Goal: Transaction & Acquisition: Purchase product/service

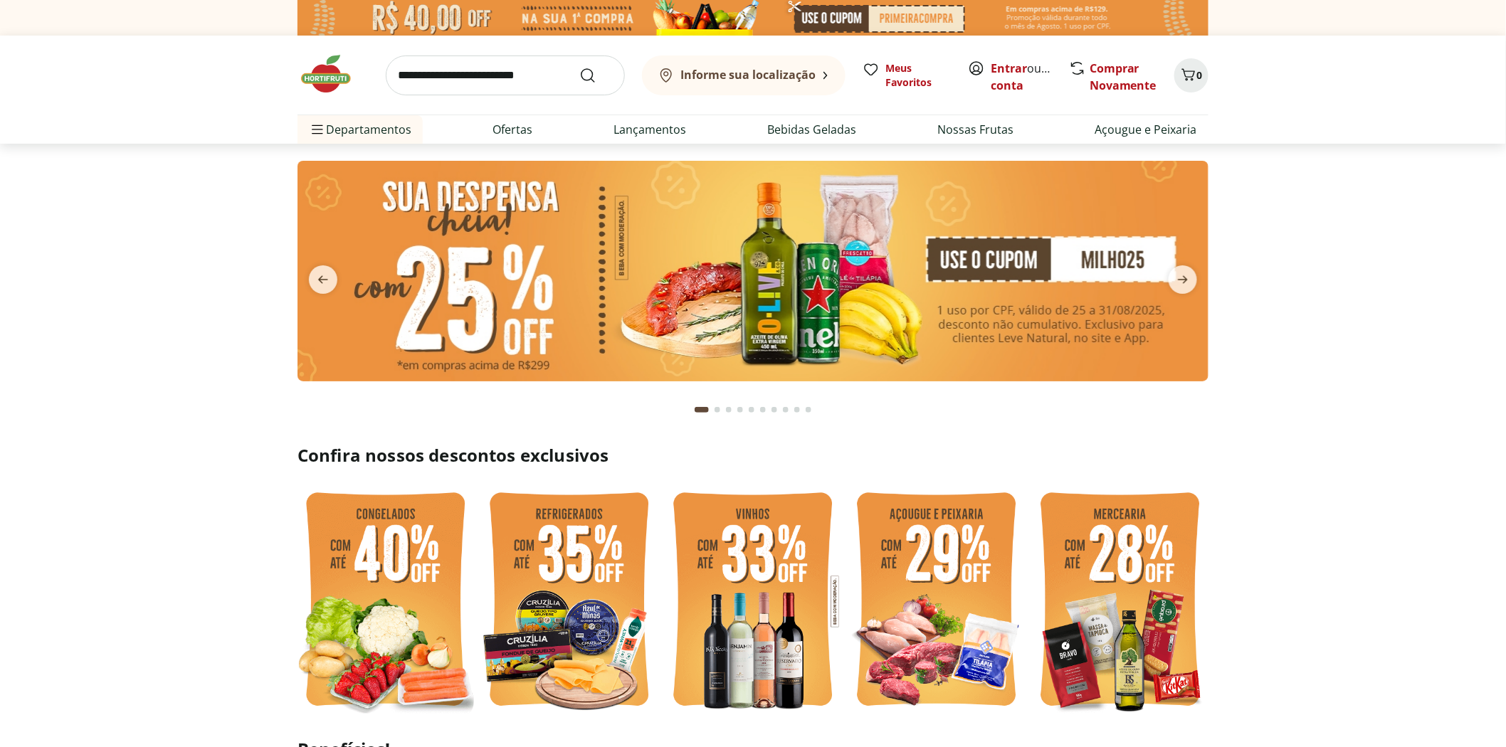
click at [914, 258] on img at bounding box center [752, 271] width 911 height 221
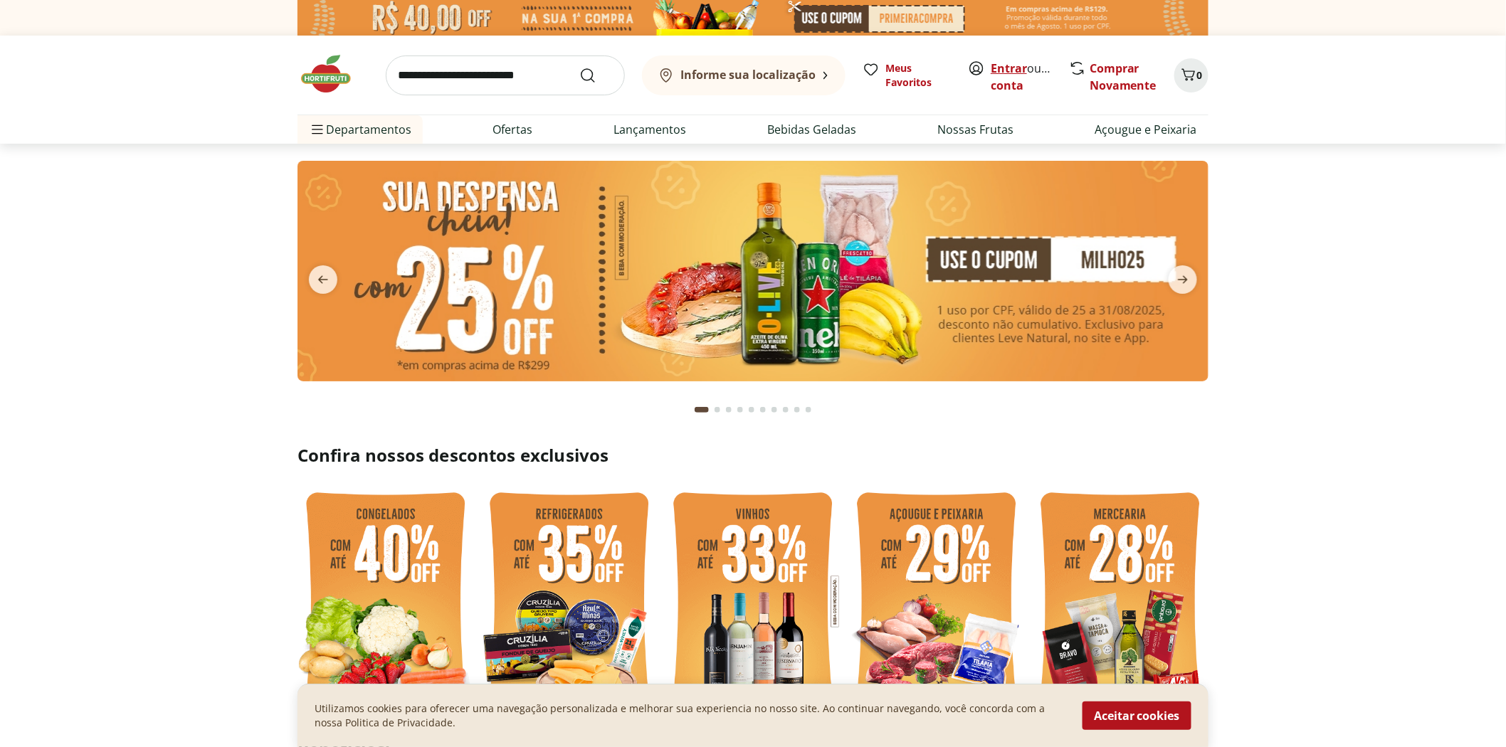
click at [1012, 69] on link "Entrar" at bounding box center [1009, 68] width 36 height 16
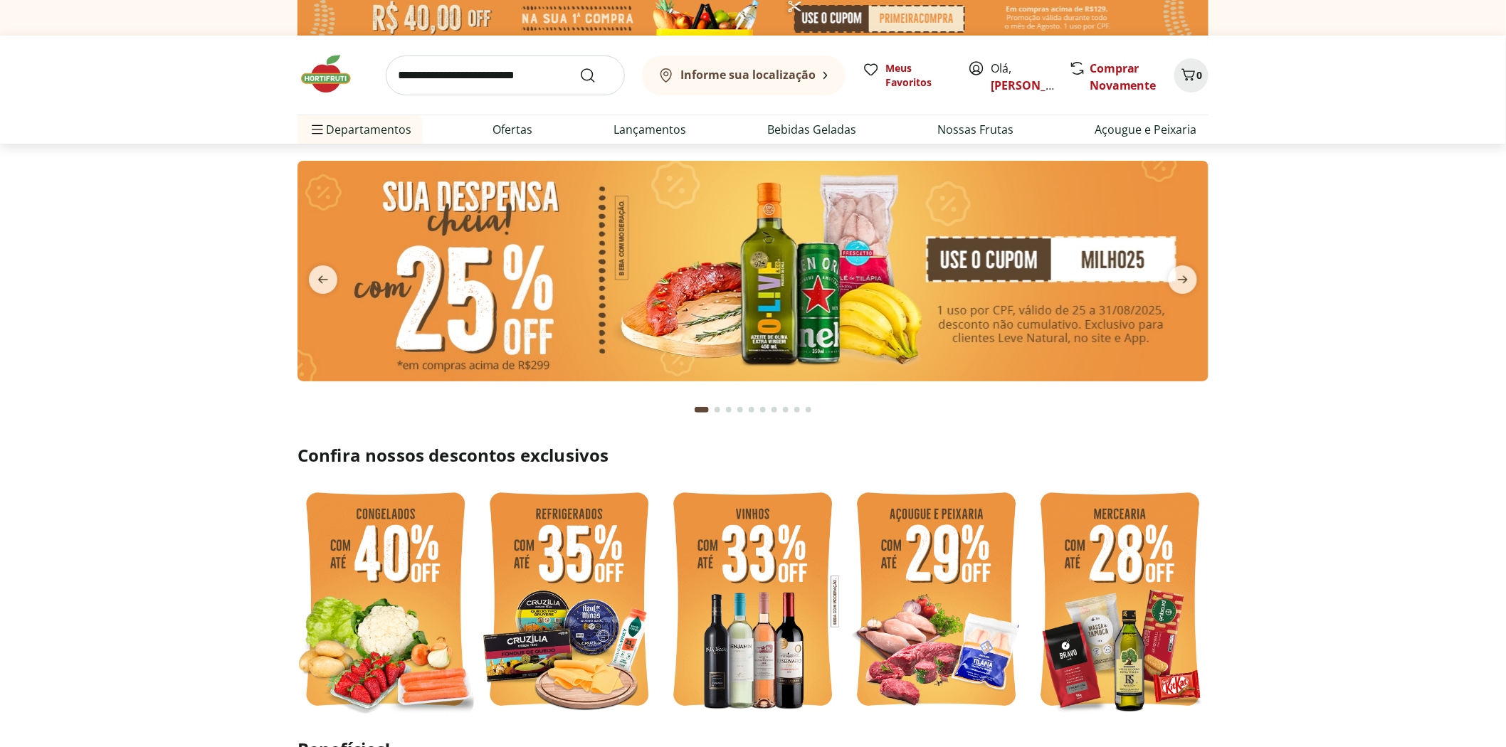
click at [816, 308] on img at bounding box center [752, 271] width 911 height 221
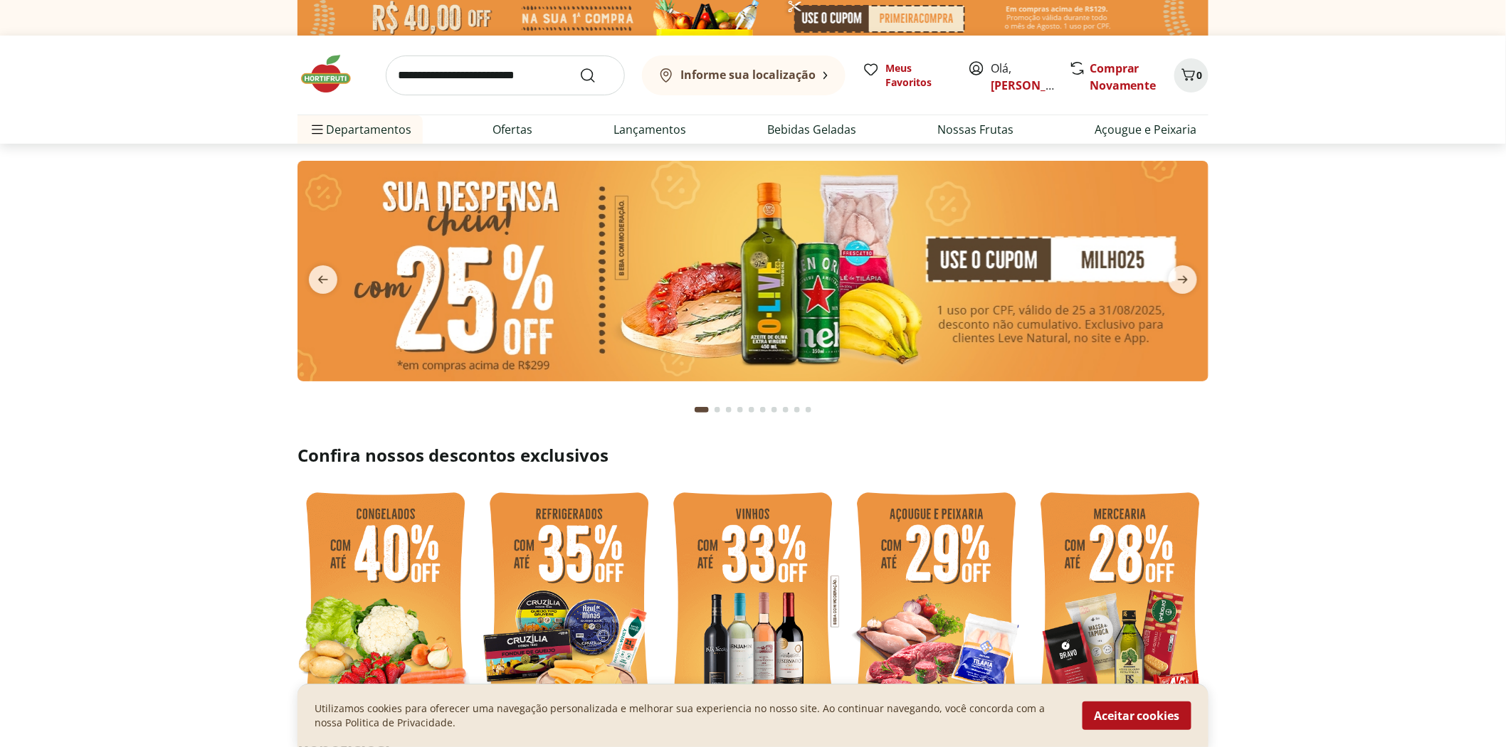
click at [820, 253] on img at bounding box center [752, 271] width 911 height 221
click at [507, 76] on input "search" at bounding box center [505, 76] width 239 height 40
type input "**********"
click at [579, 67] on button "Submit Search" at bounding box center [596, 75] width 34 height 17
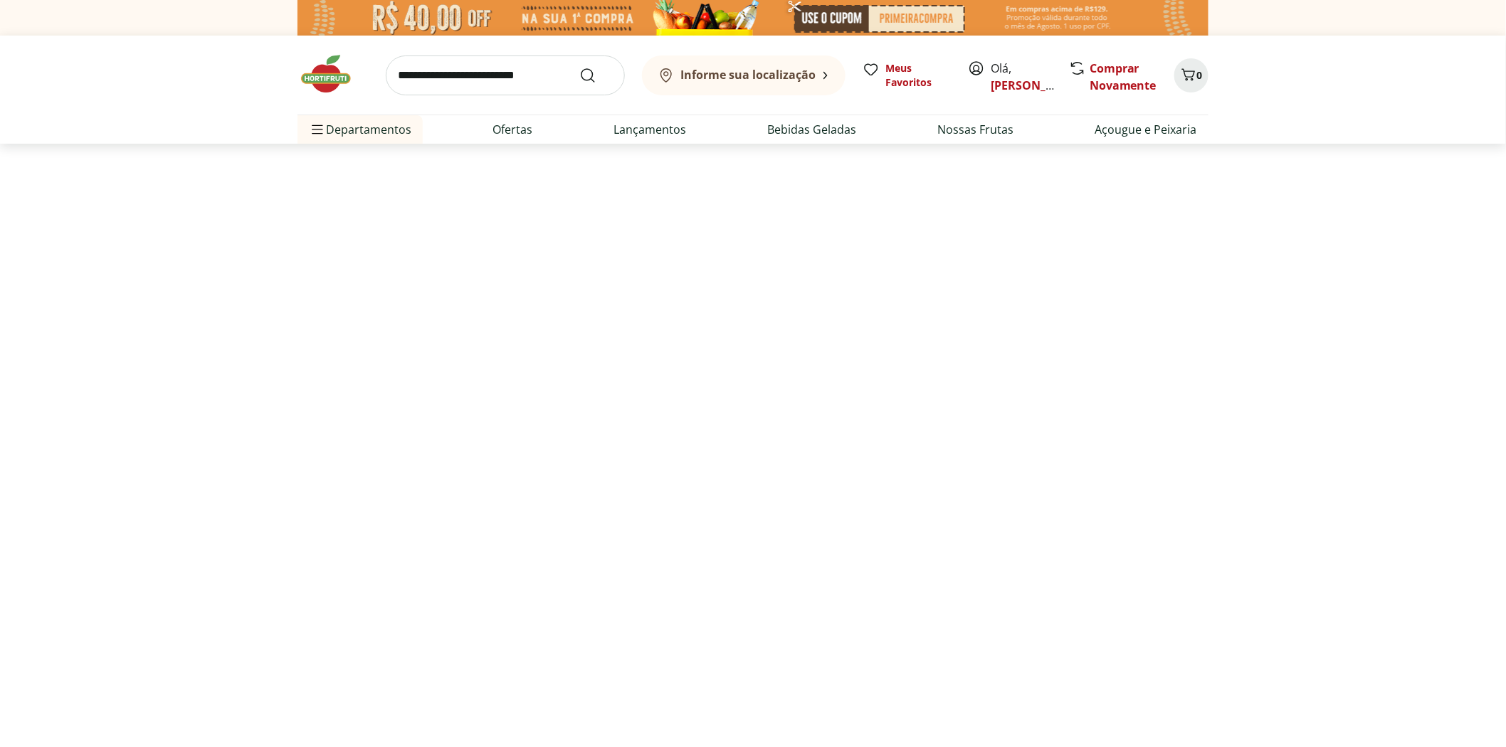
select select "**********"
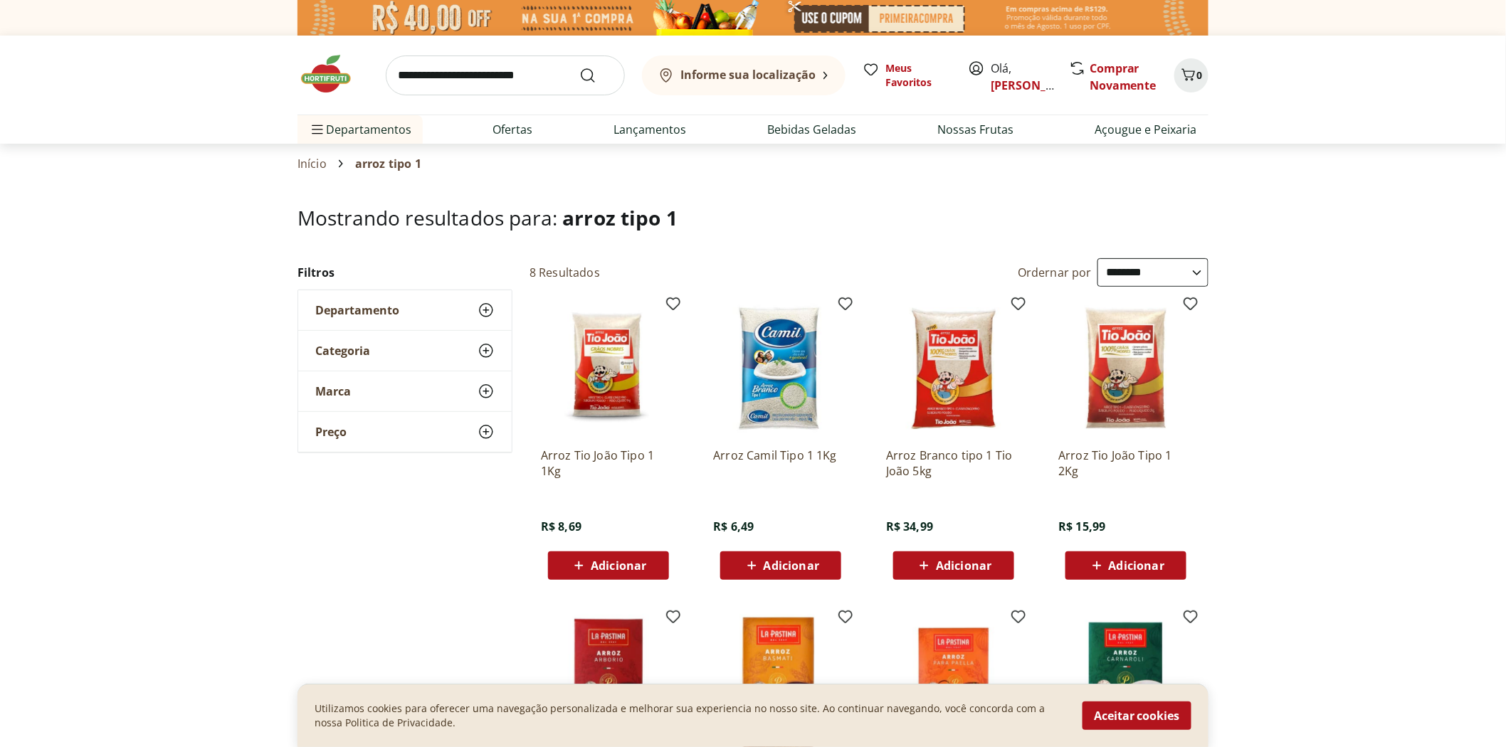
click at [620, 563] on span "Adicionar" at bounding box center [619, 565] width 56 height 11
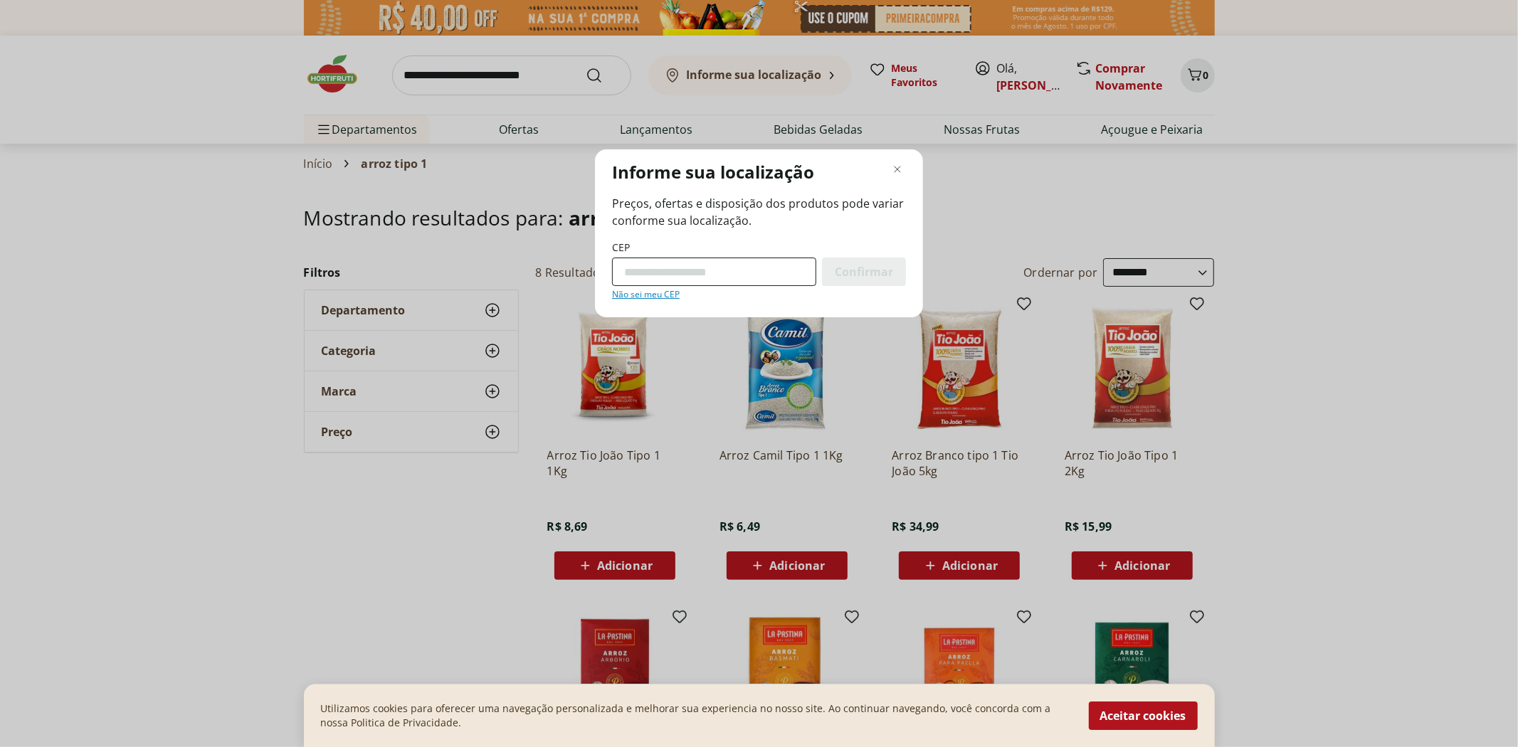
click at [713, 271] on input "CEP" at bounding box center [714, 272] width 204 height 28
type input "*********"
click at [858, 269] on span "Confirmar" at bounding box center [864, 271] width 58 height 11
click at [1140, 716] on button "Aceitar cookies" at bounding box center [1143, 716] width 109 height 28
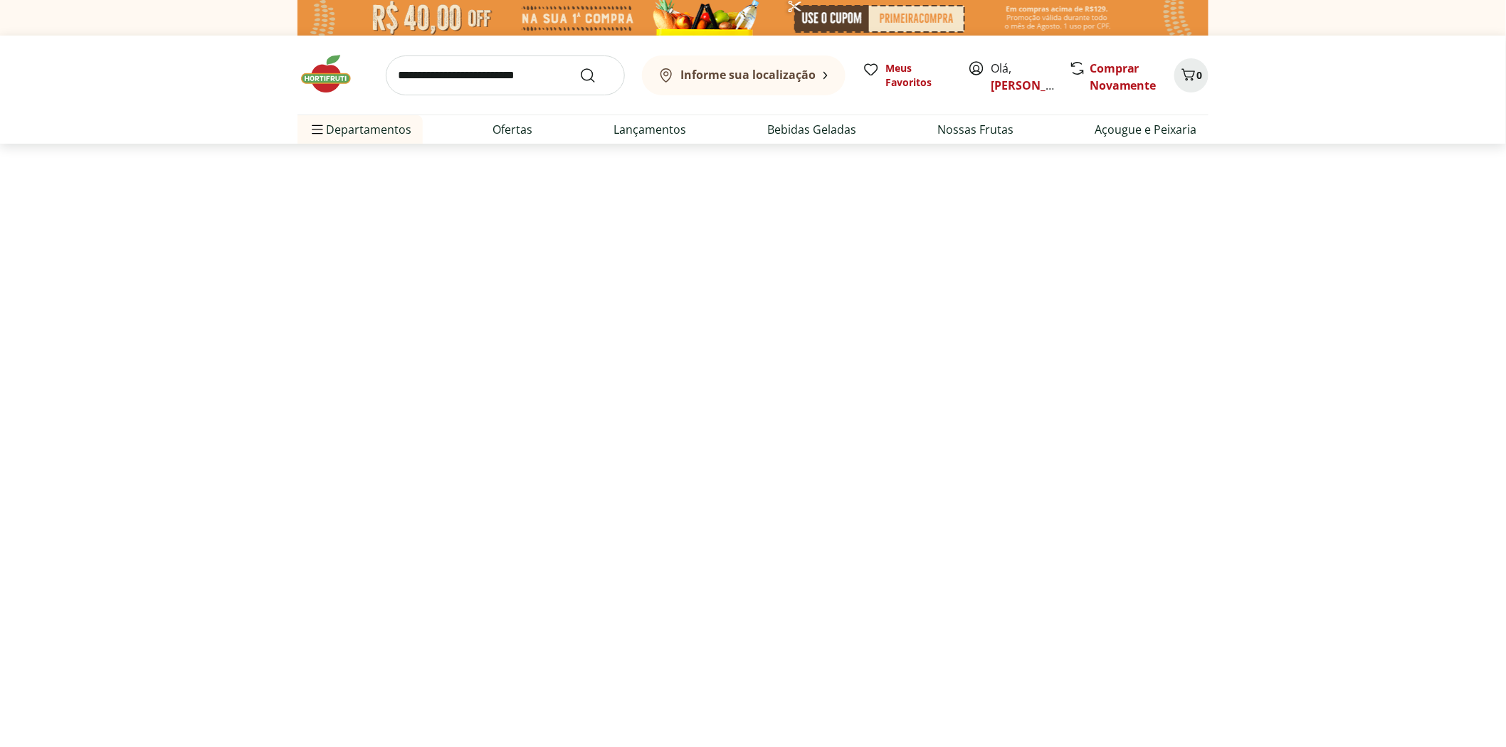
select select "**********"
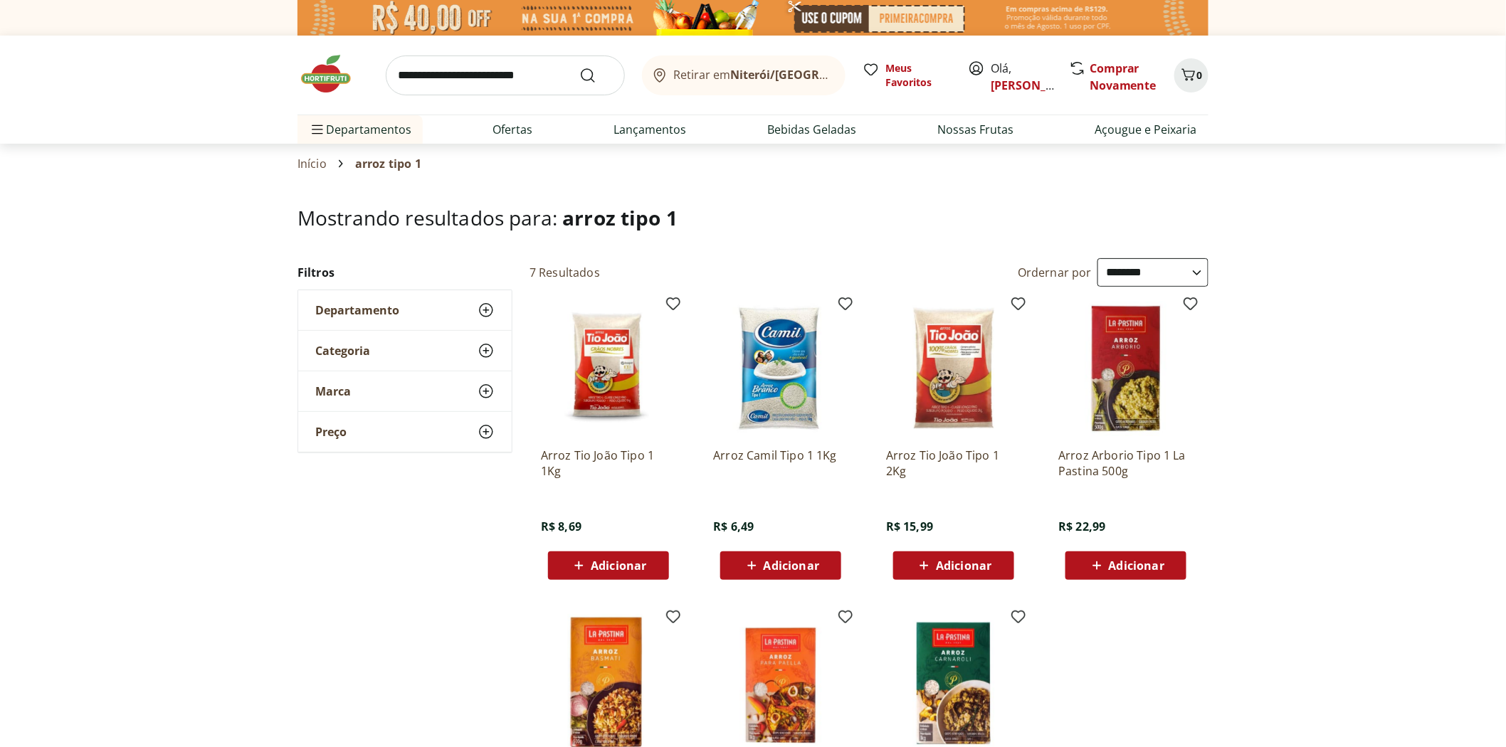
click at [612, 574] on div "Adicionar" at bounding box center [608, 566] width 98 height 26
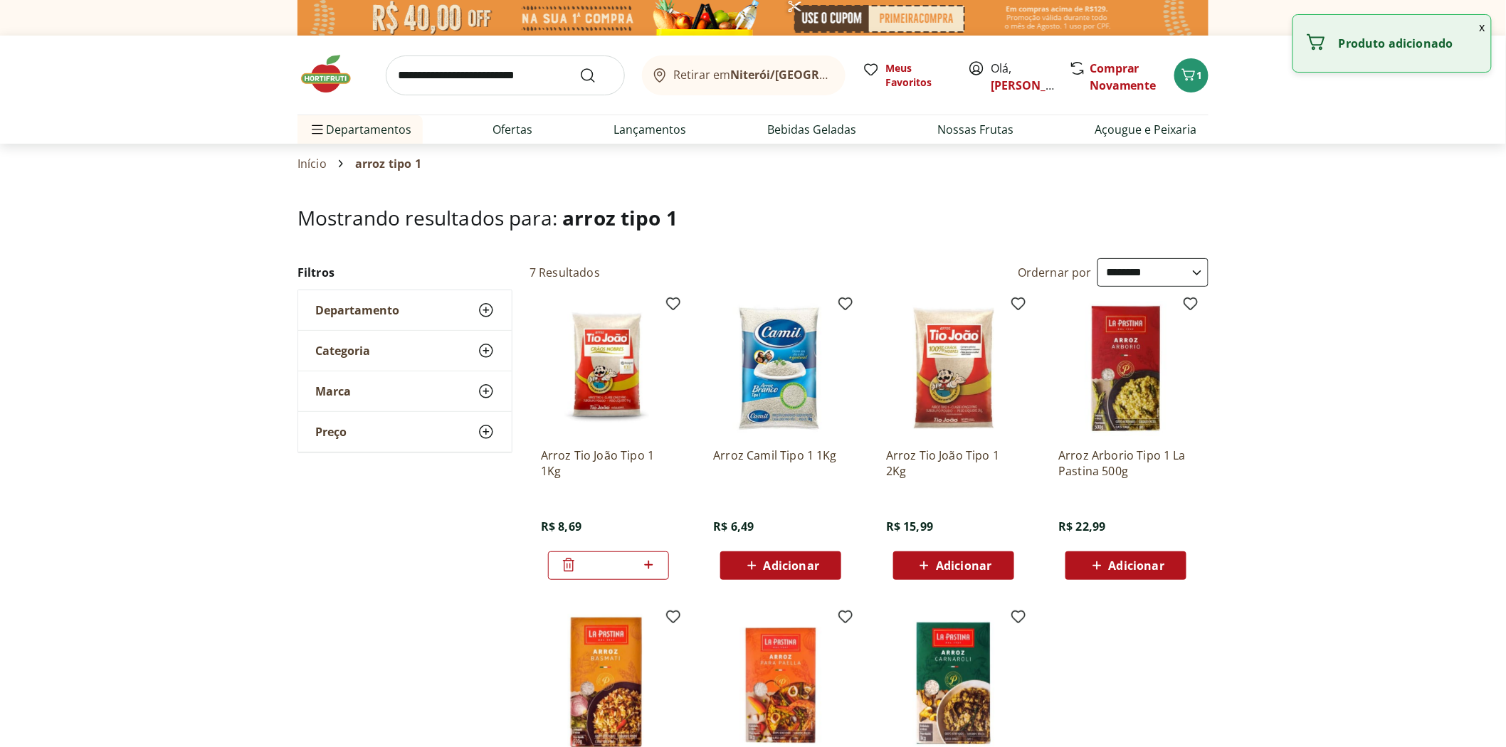
click at [961, 560] on span "Adicionar" at bounding box center [964, 565] width 56 height 11
click at [961, 560] on input "*" at bounding box center [953, 566] width 63 height 16
click at [991, 568] on icon at bounding box center [993, 564] width 18 height 17
type input "*"
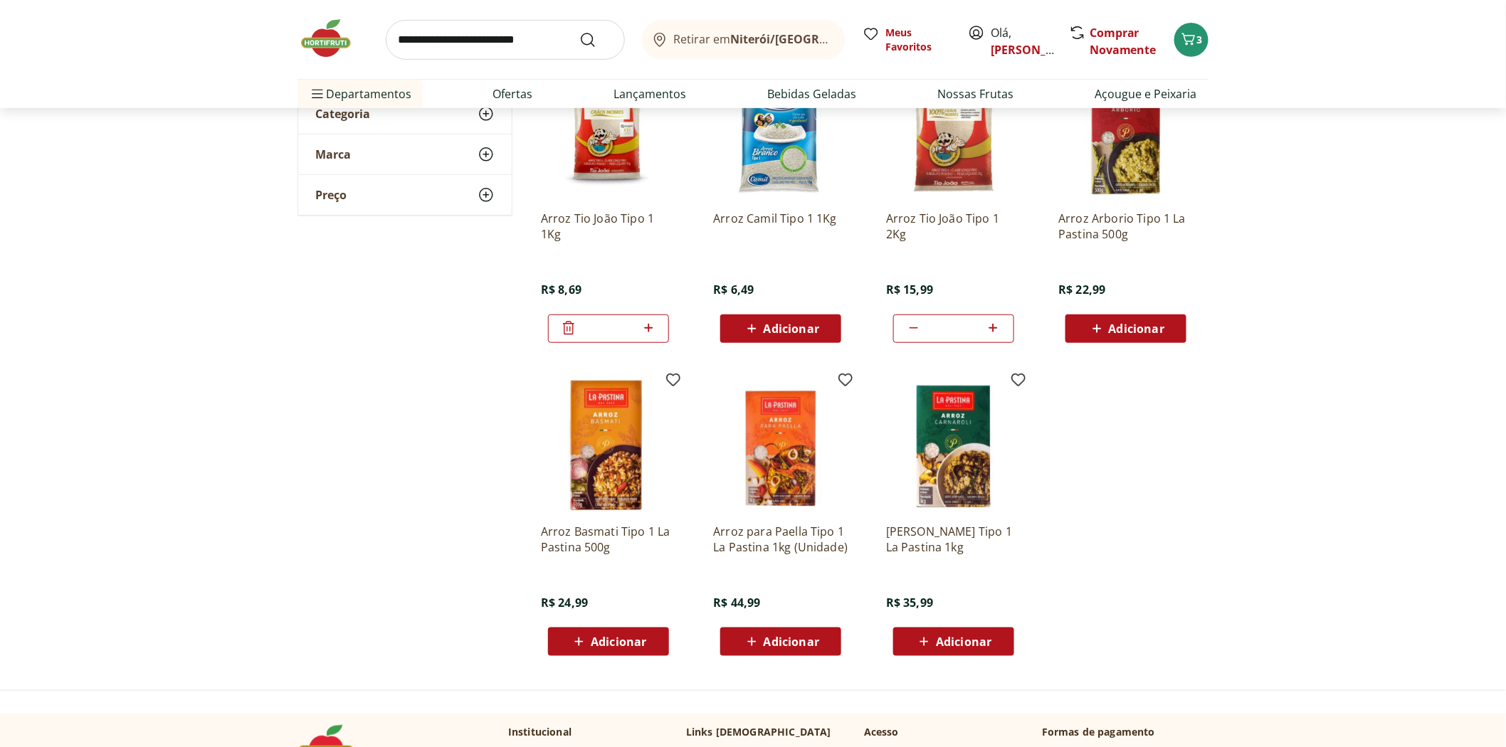
click at [650, 329] on icon at bounding box center [649, 327] width 18 height 17
click at [648, 328] on icon at bounding box center [648, 328] width 9 height 9
type input "*"
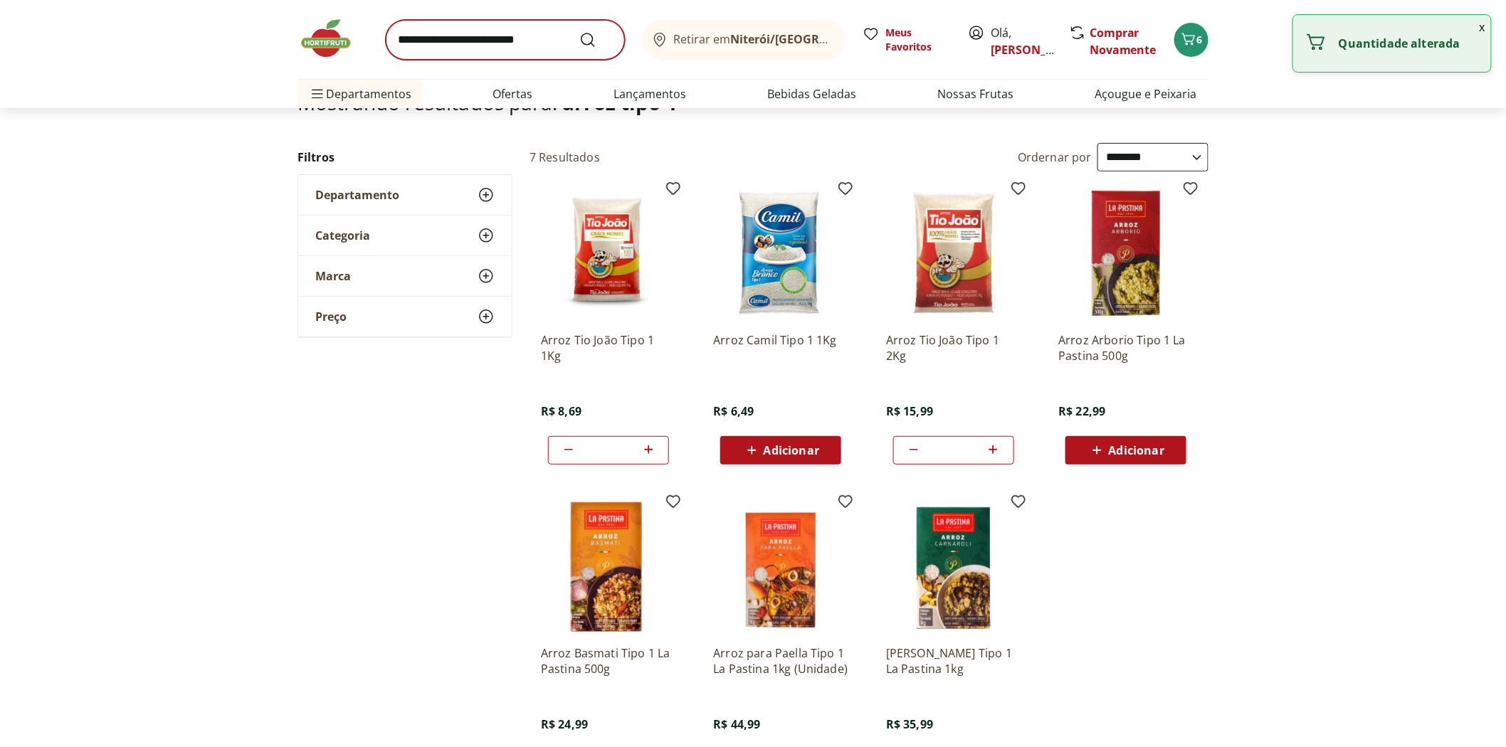
scroll to position [0, 0]
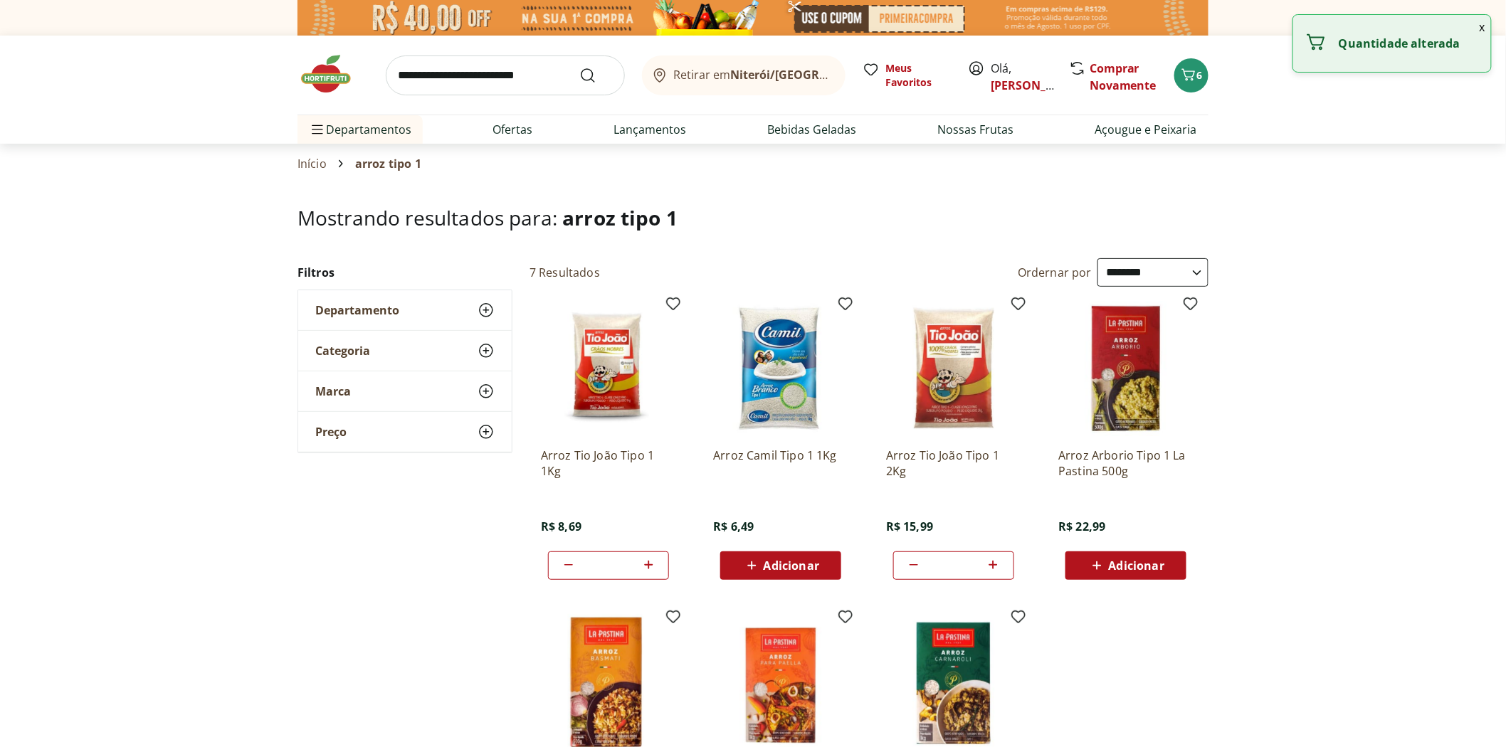
click at [421, 63] on input "search" at bounding box center [505, 76] width 239 height 40
type input "******"
click button "Submit Search" at bounding box center [596, 75] width 34 height 17
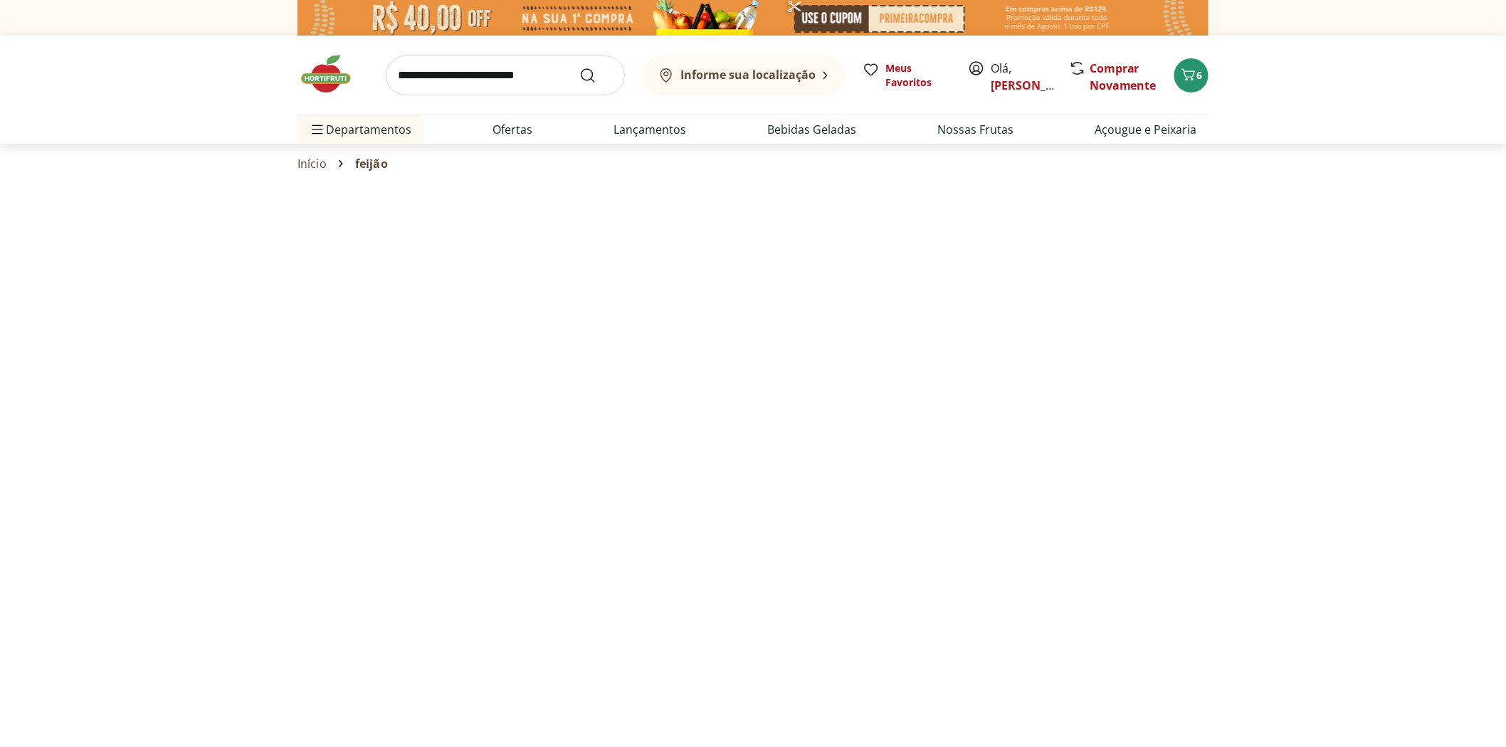
select select "**********"
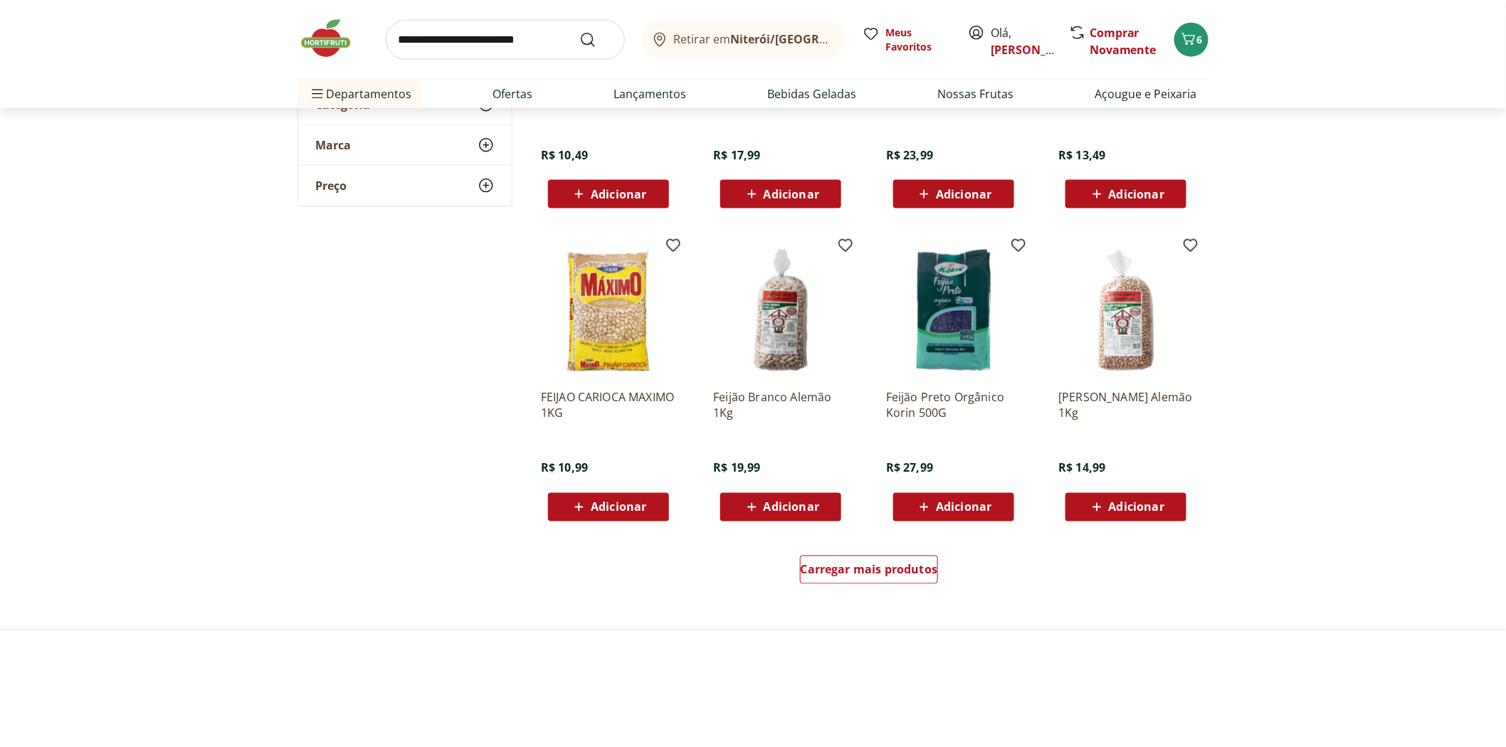
scroll to position [870, 0]
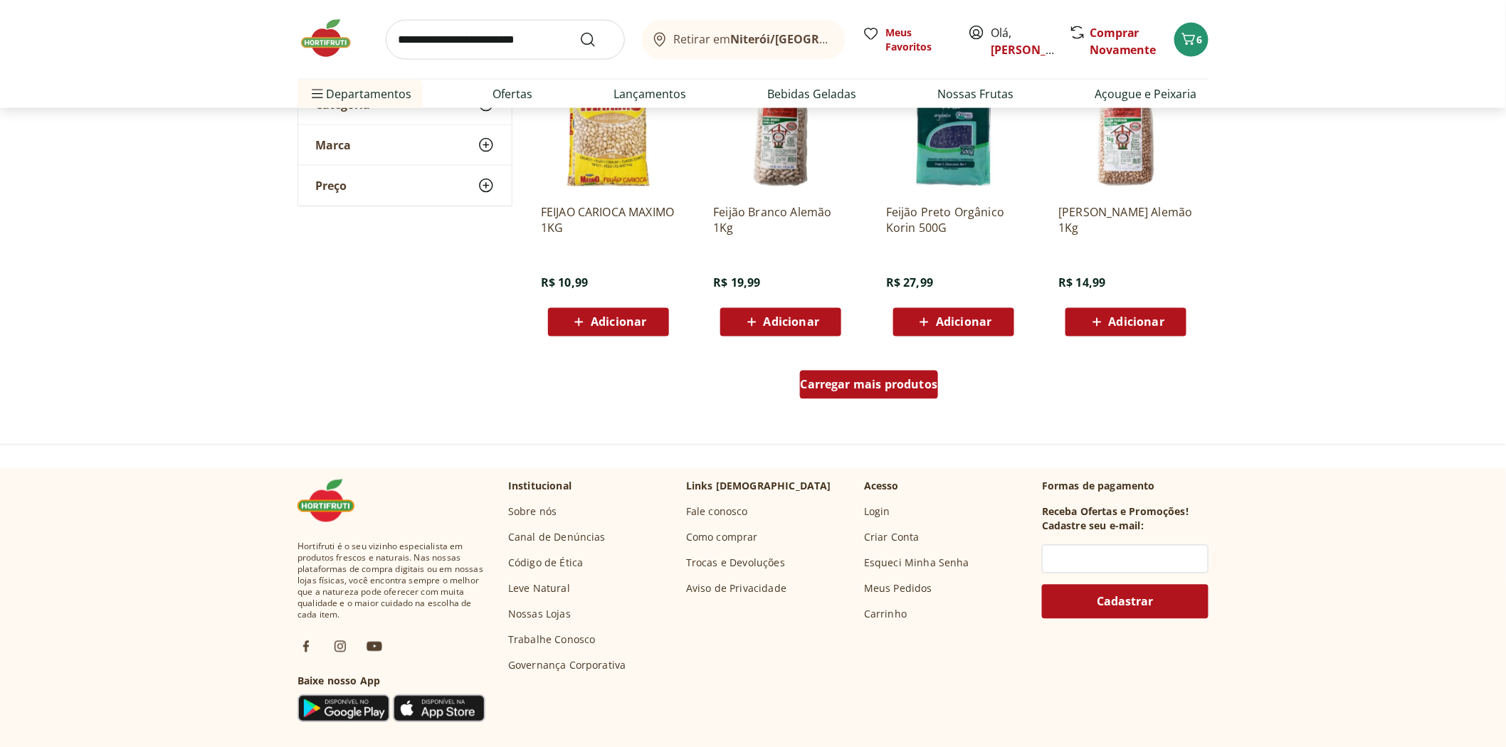
click at [872, 387] on span "Carregar mais produtos" at bounding box center [869, 384] width 137 height 11
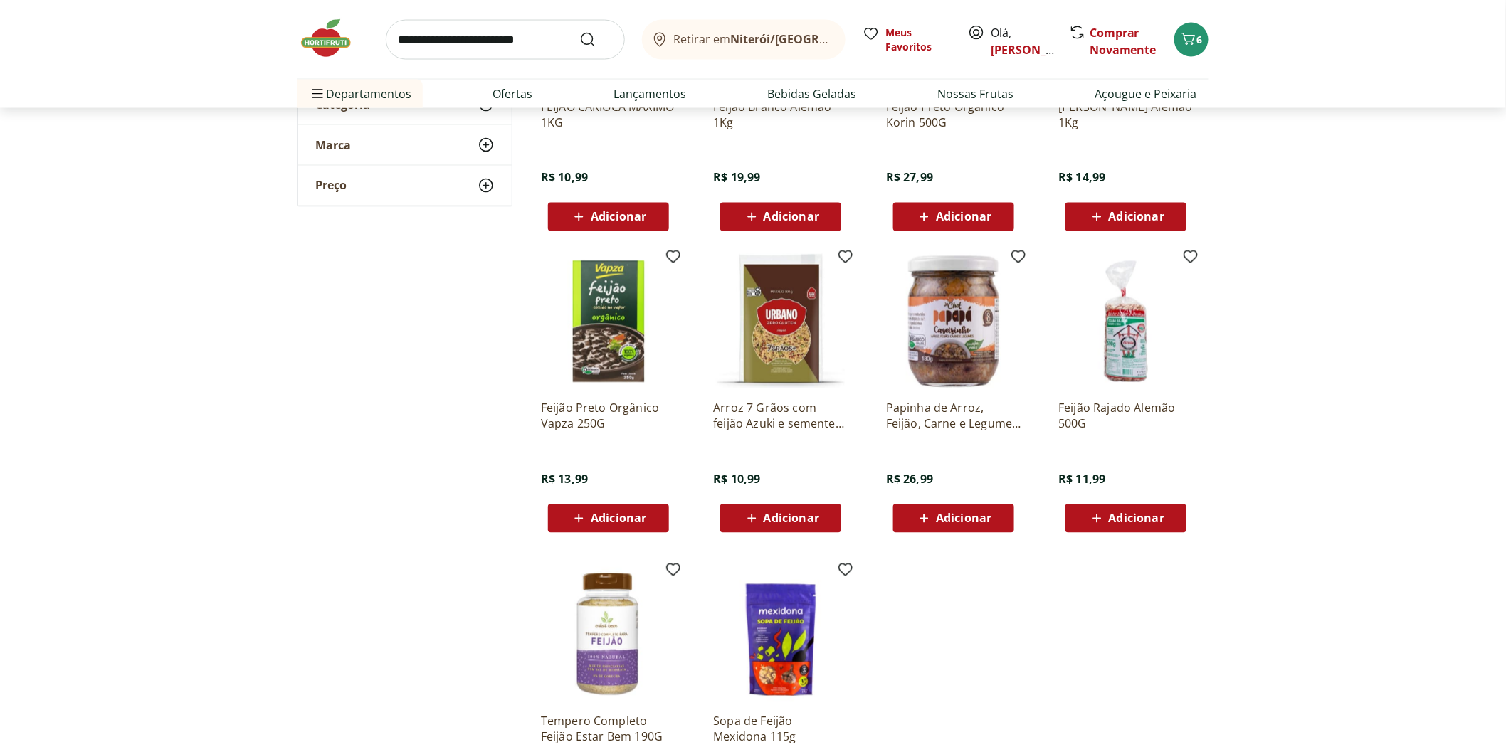
scroll to position [712, 0]
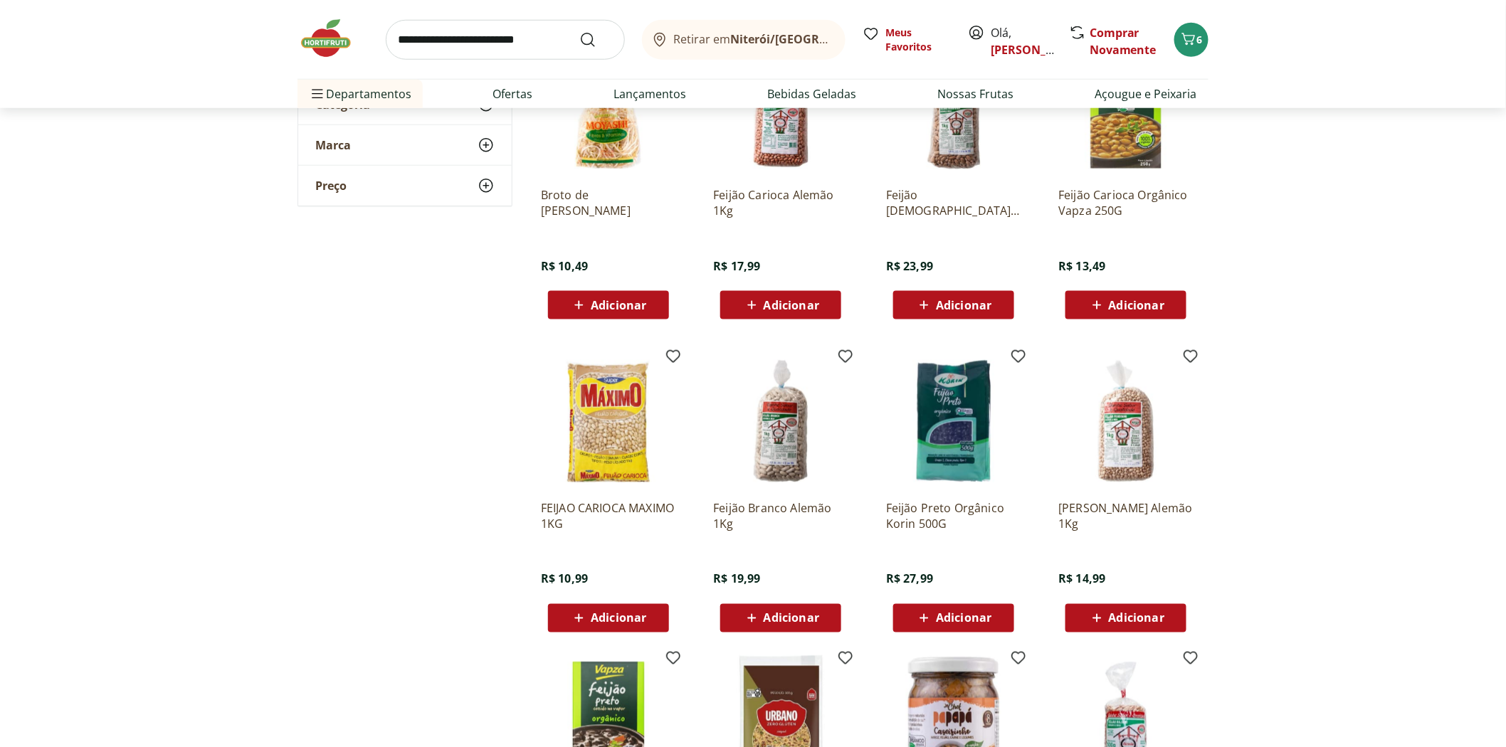
scroll to position [237, 0]
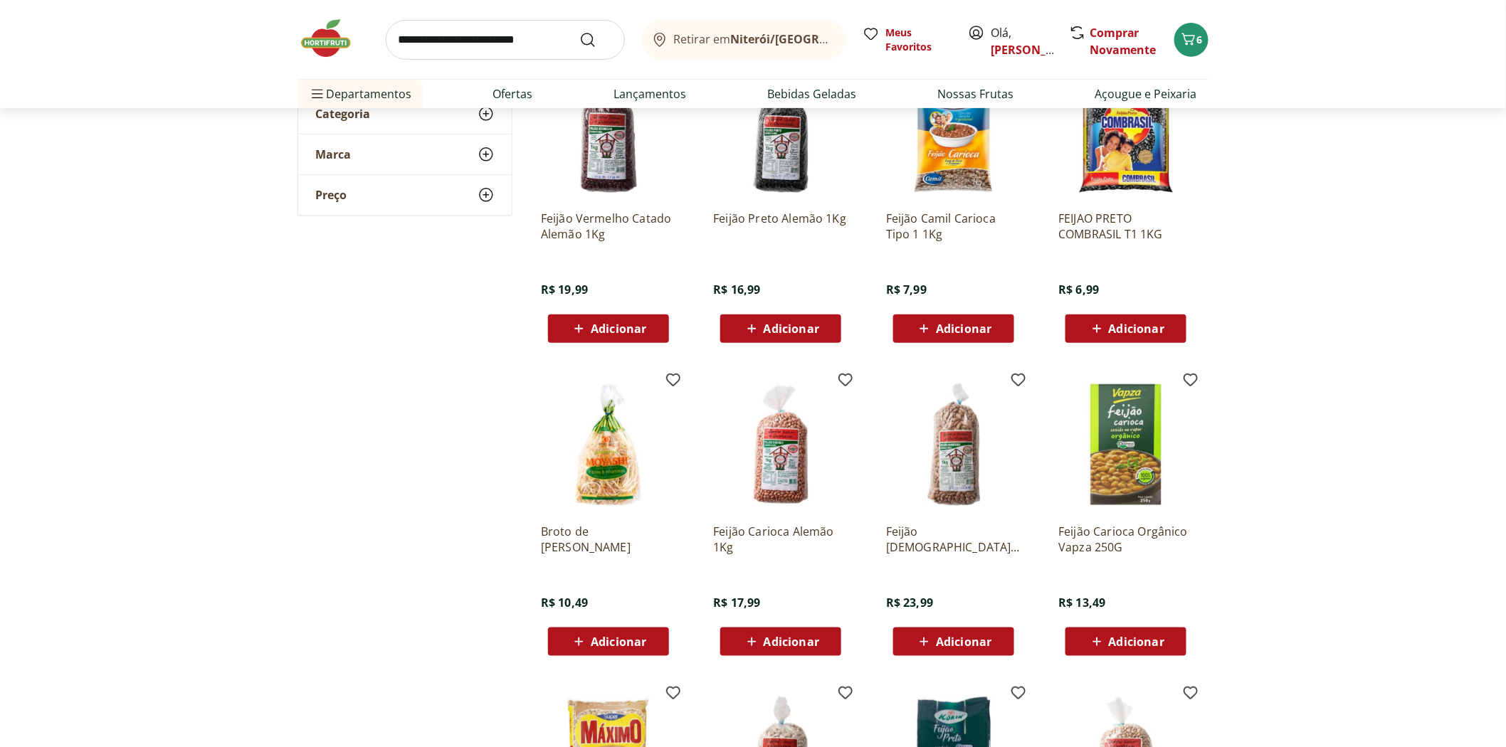
click at [790, 642] on span "Adicionar" at bounding box center [792, 641] width 56 height 11
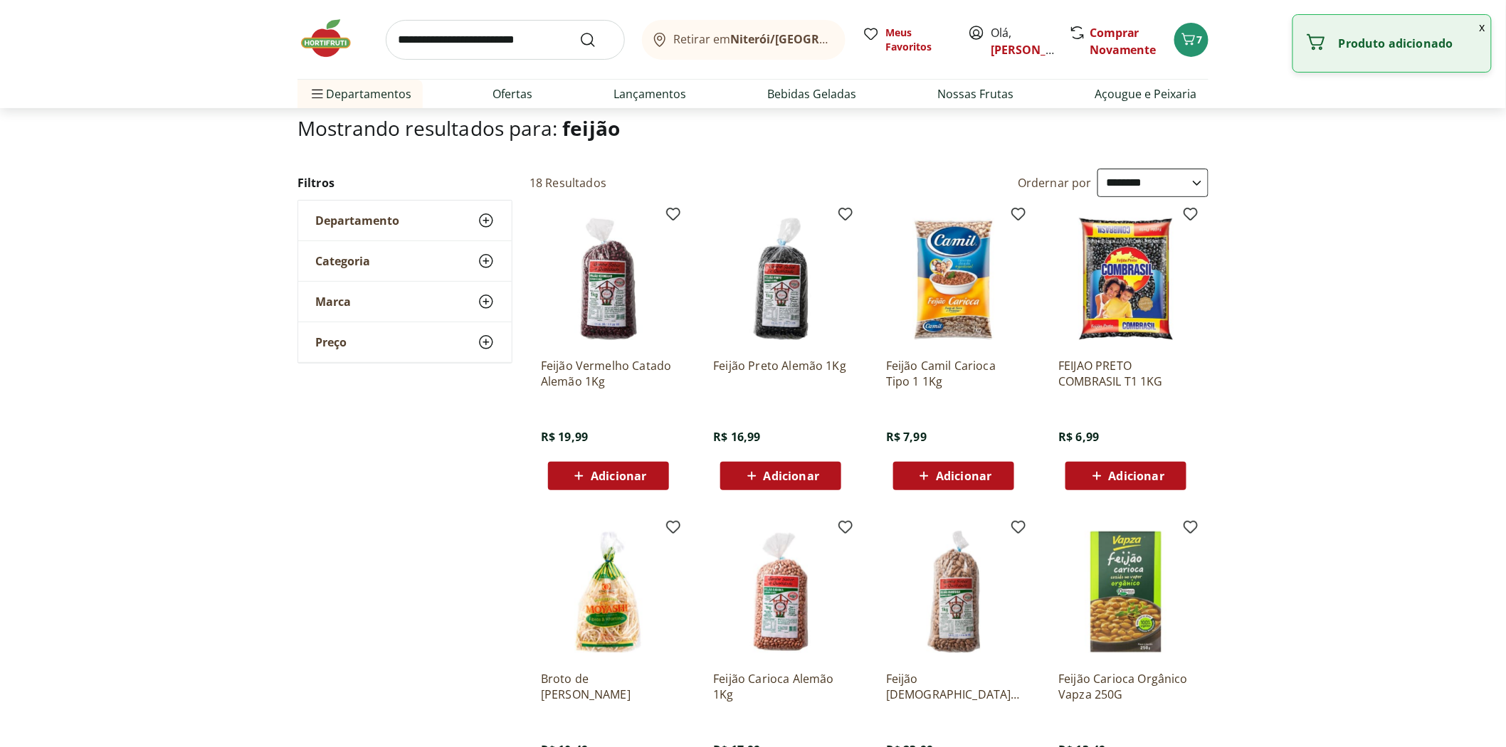
scroll to position [0, 0]
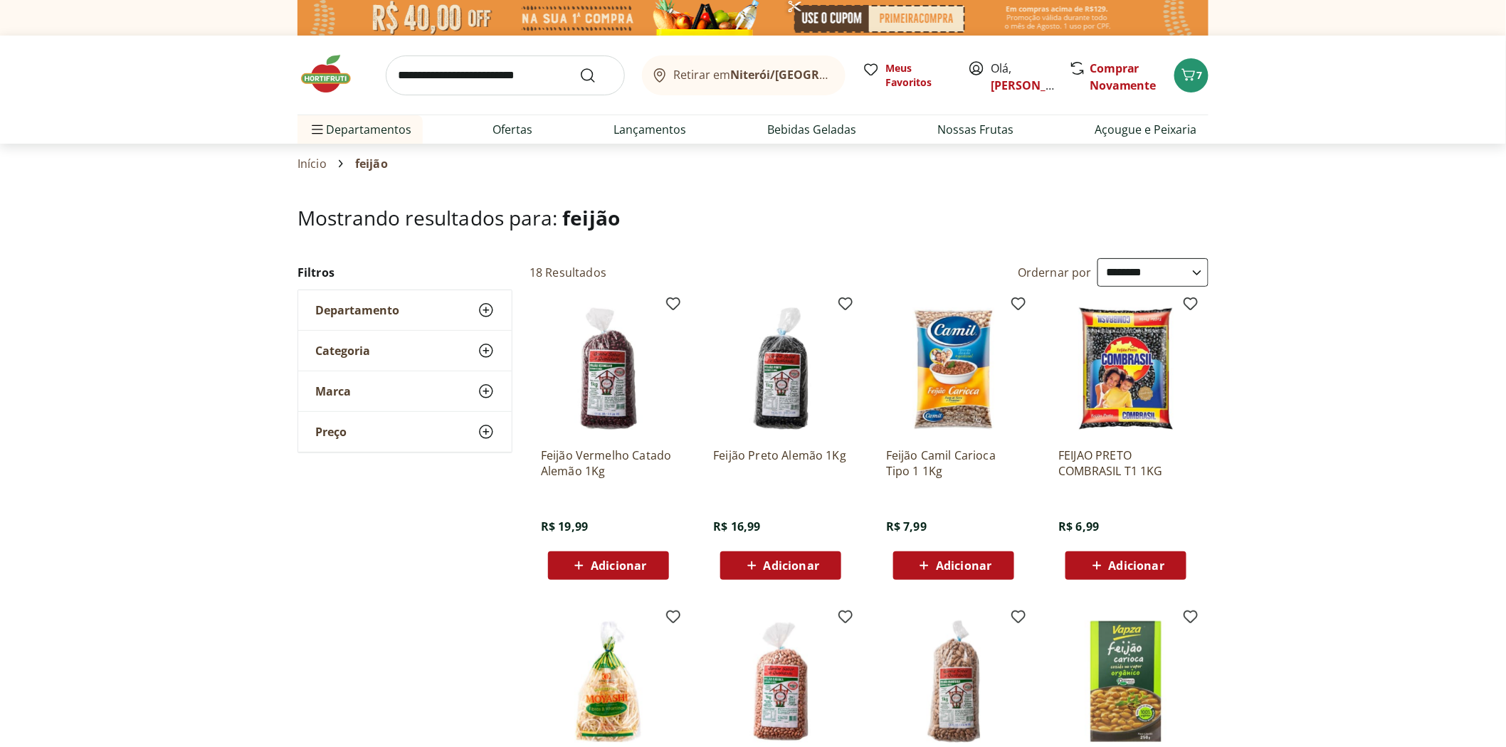
click at [479, 65] on input "search" at bounding box center [505, 76] width 239 height 40
type input "********"
click at [579, 67] on button "Submit Search" at bounding box center [596, 75] width 34 height 17
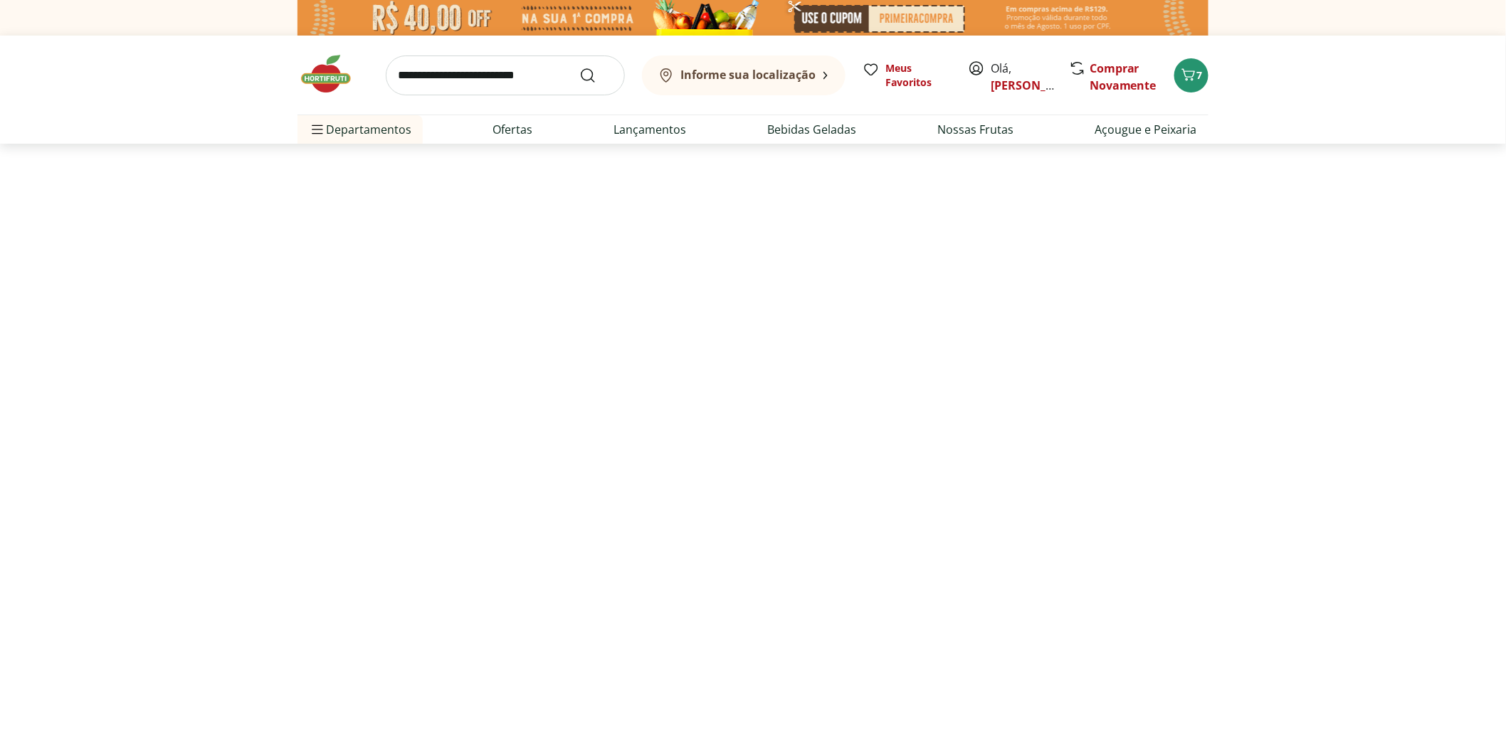
select select "**********"
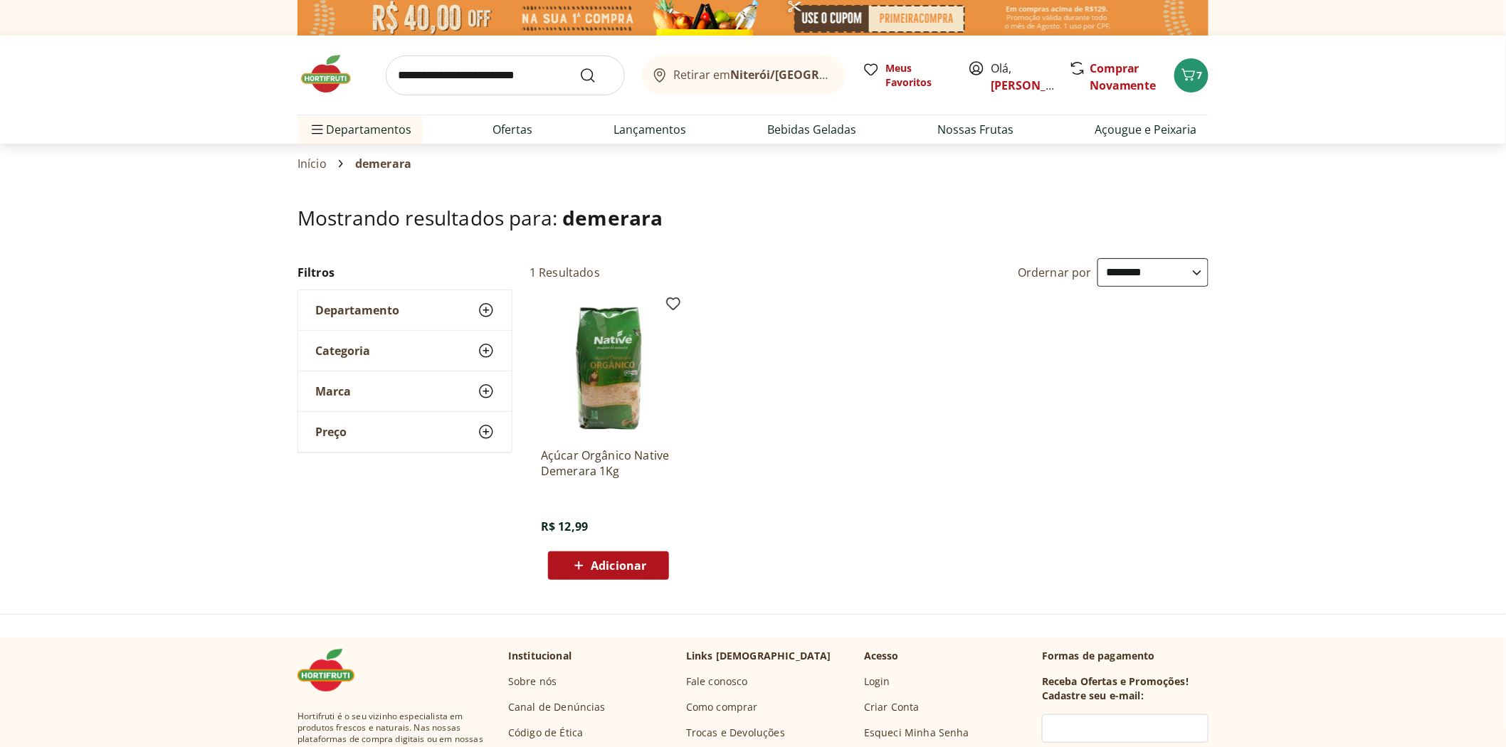
click at [329, 75] on img at bounding box center [332, 74] width 71 height 43
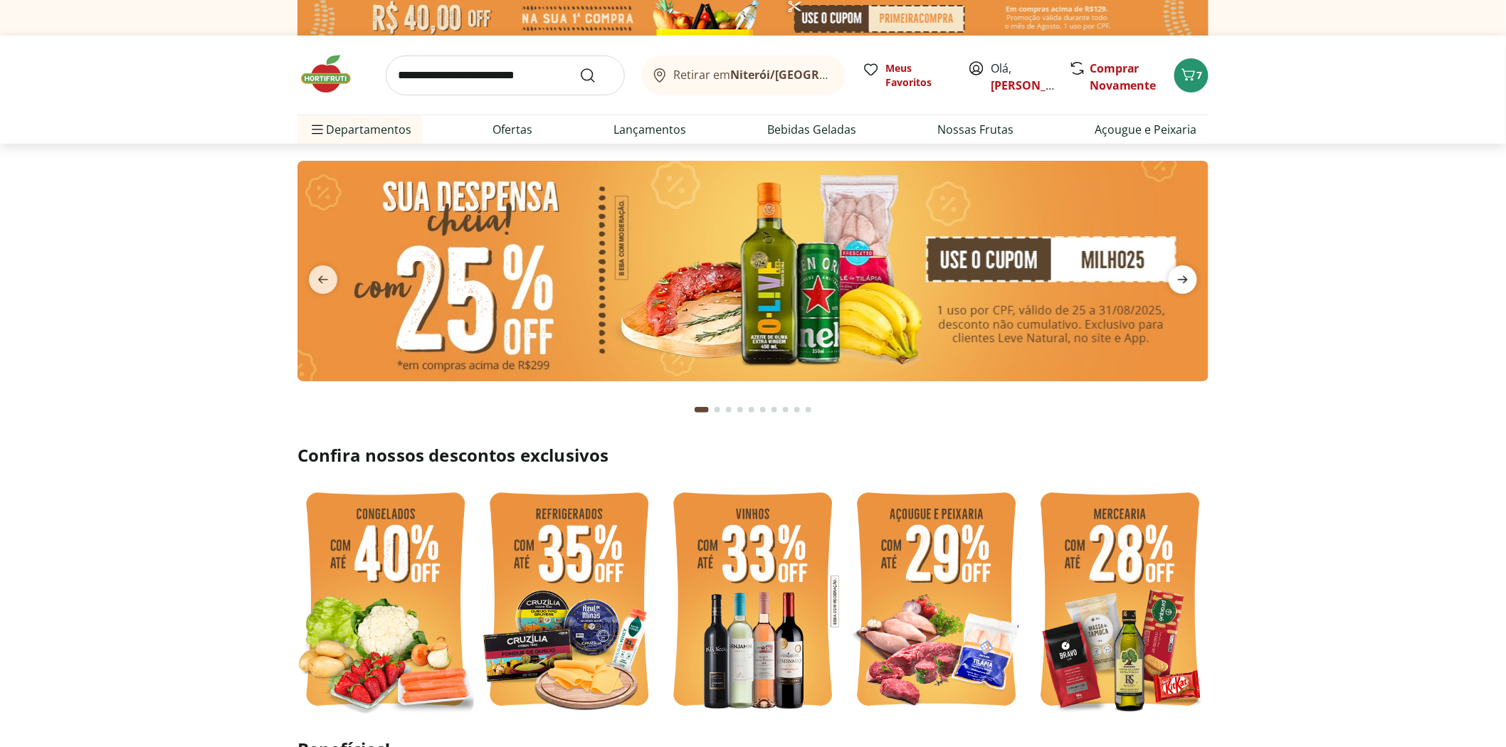
click at [1186, 278] on icon "next" at bounding box center [1182, 279] width 17 height 17
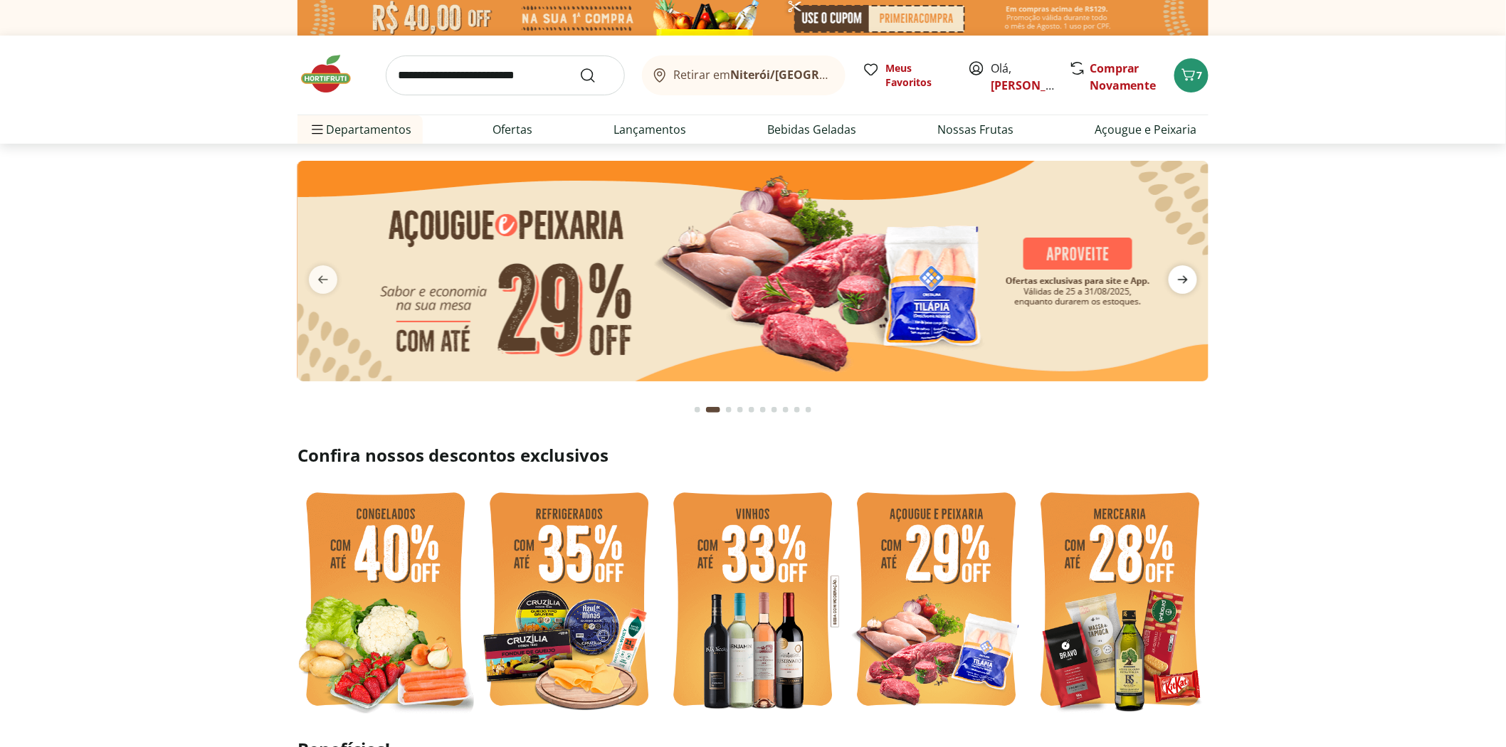
click at [1186, 278] on icon "next" at bounding box center [1182, 279] width 17 height 17
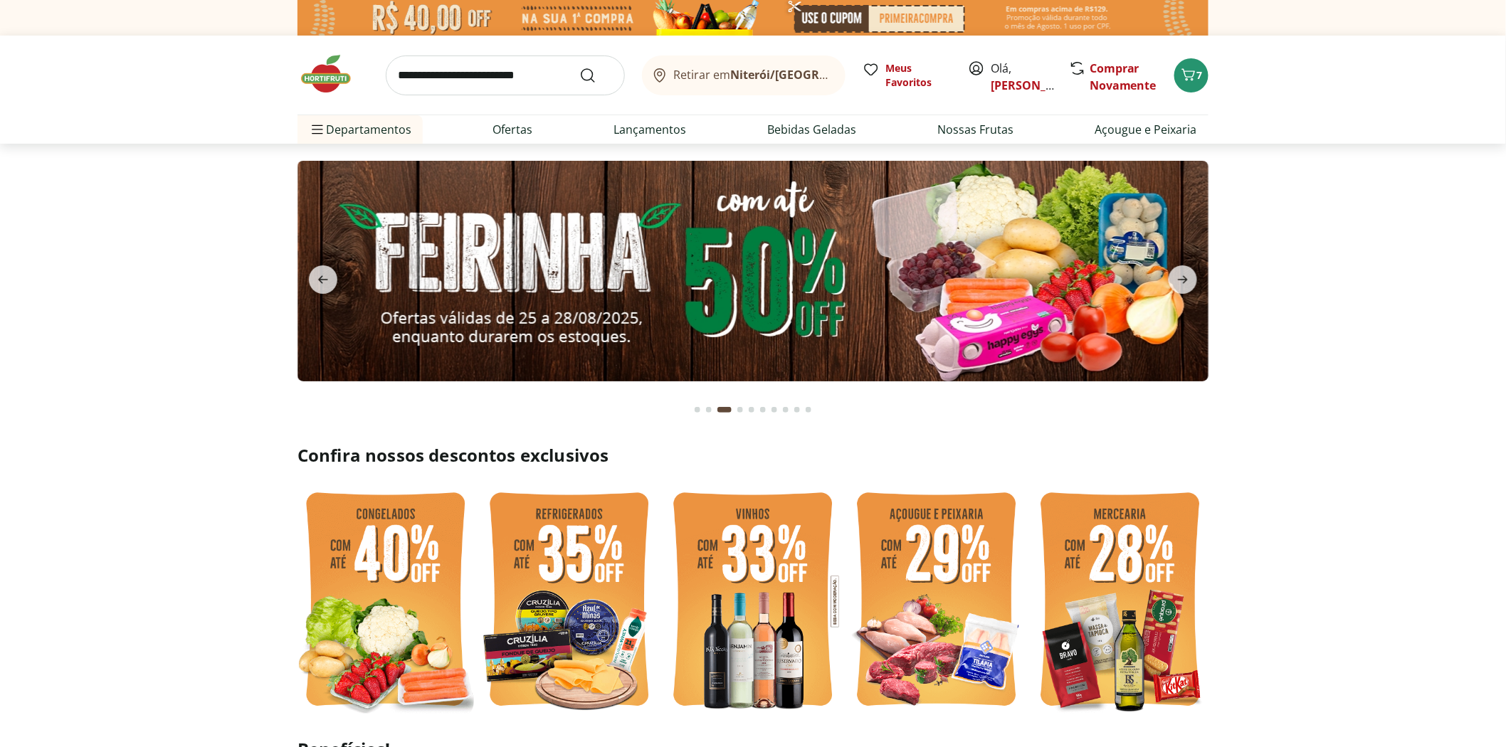
click at [801, 274] on img at bounding box center [752, 271] width 911 height 221
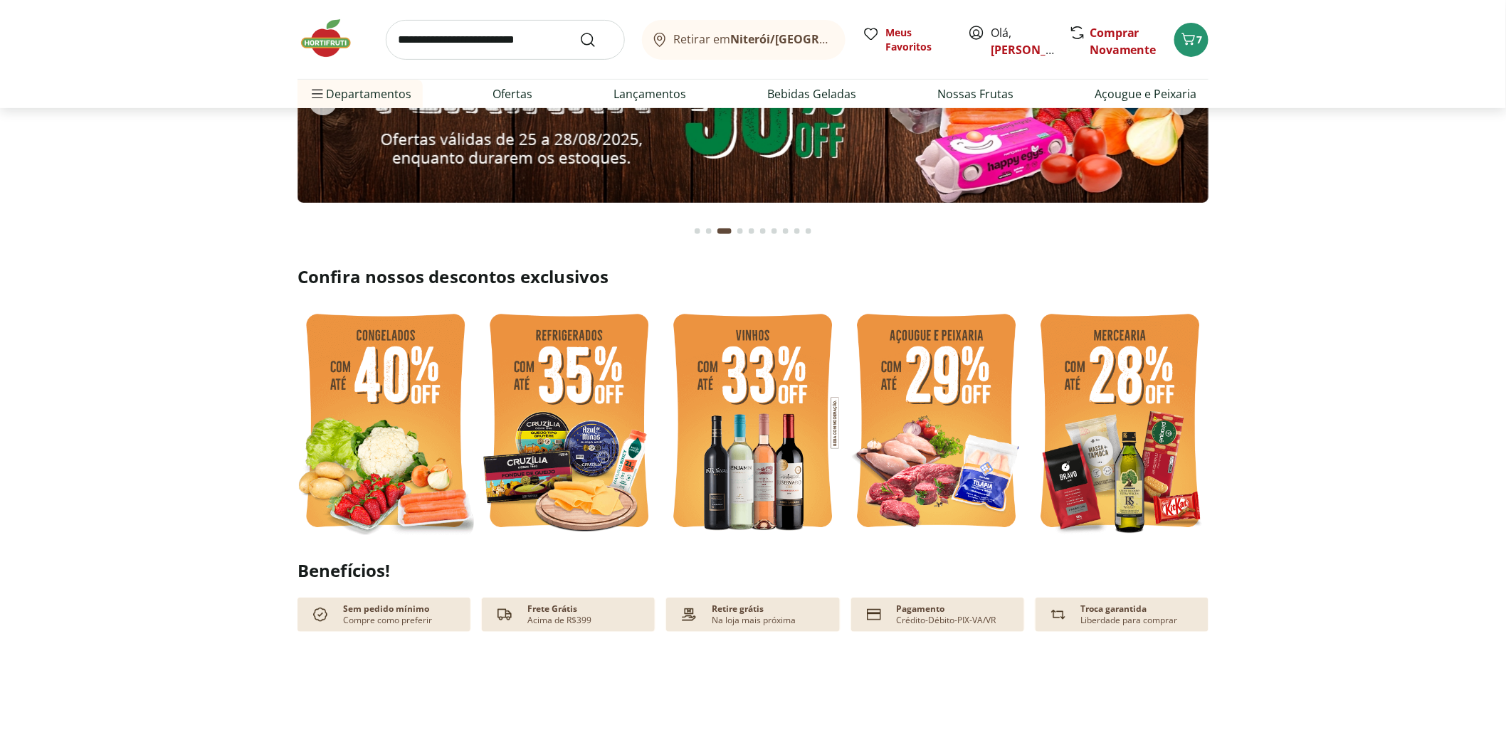
scroll to position [316, 0]
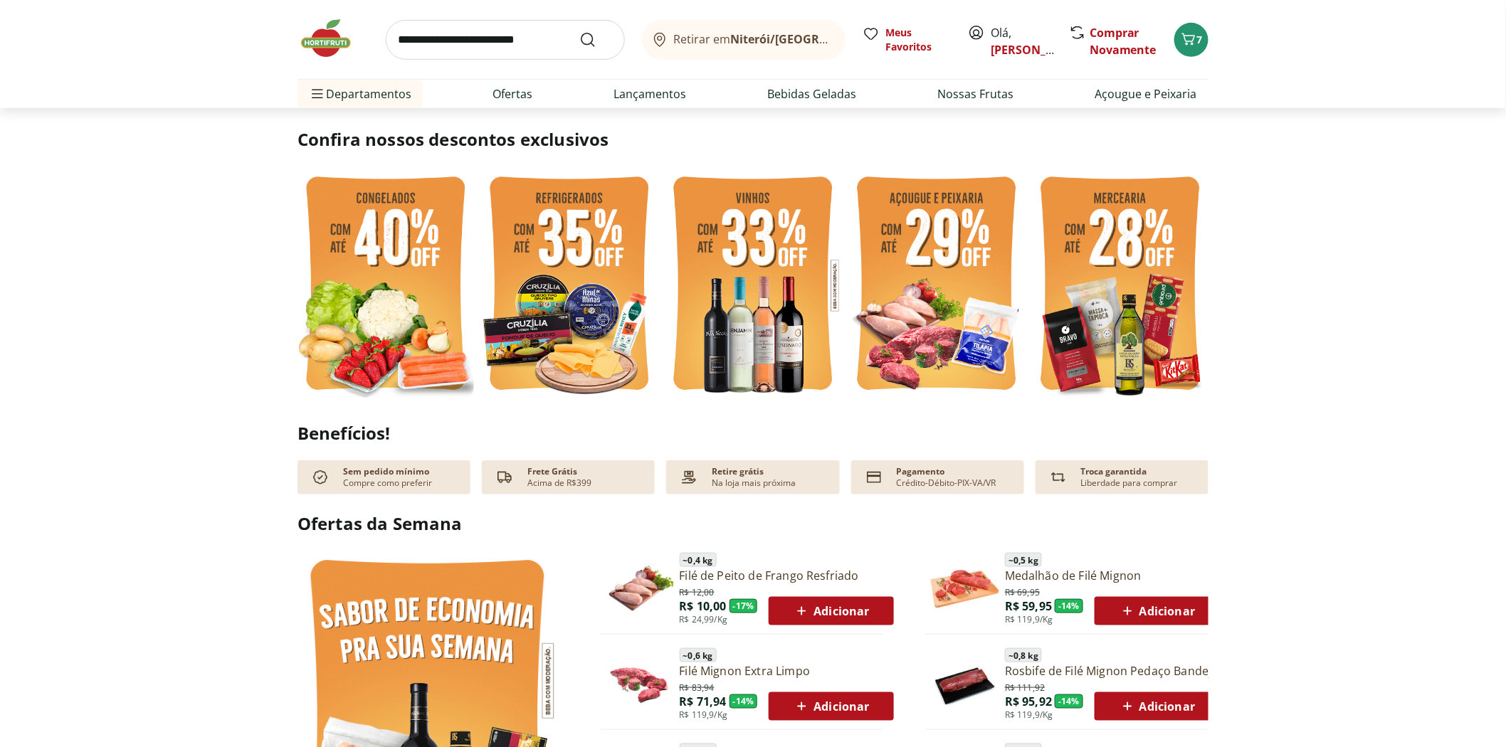
click at [570, 324] on img at bounding box center [569, 286] width 176 height 236
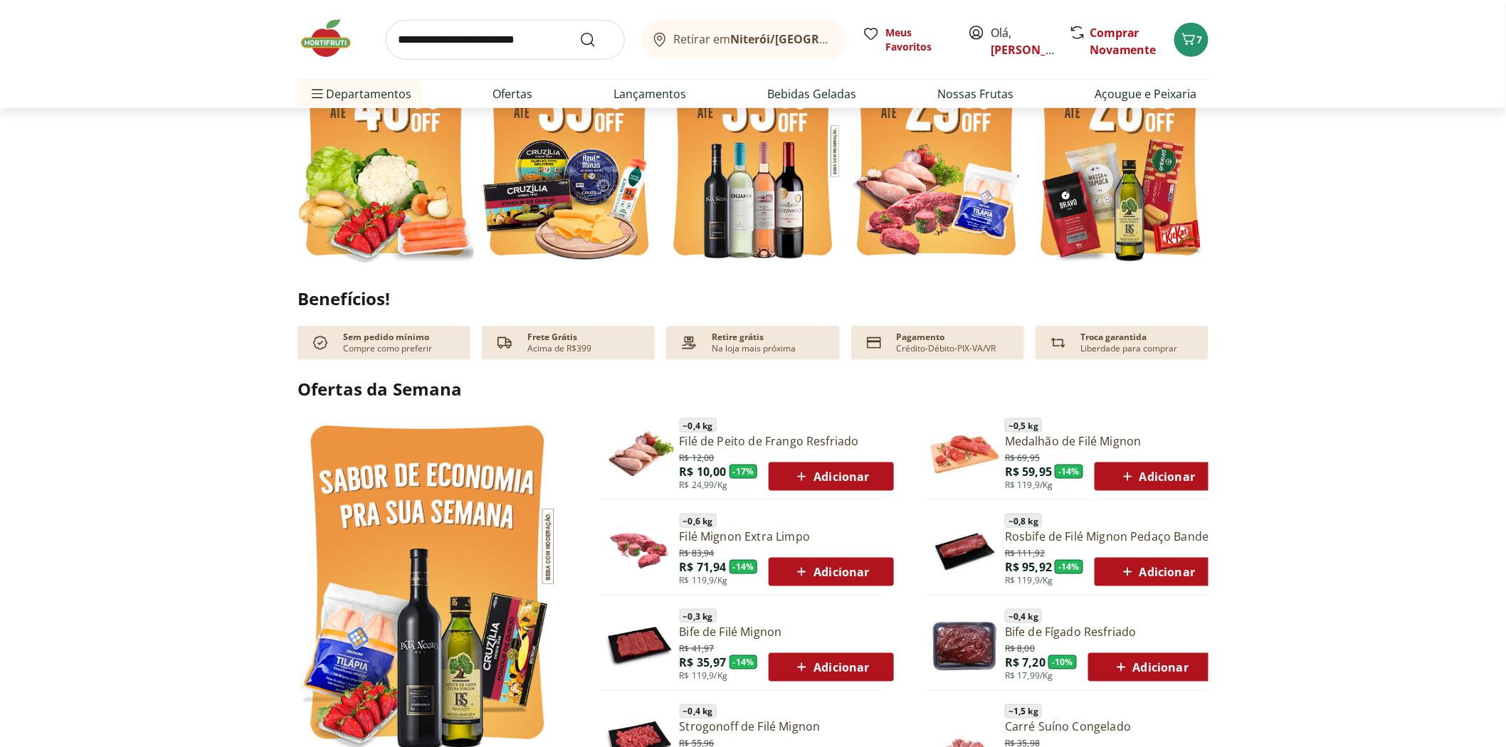
scroll to position [632, 0]
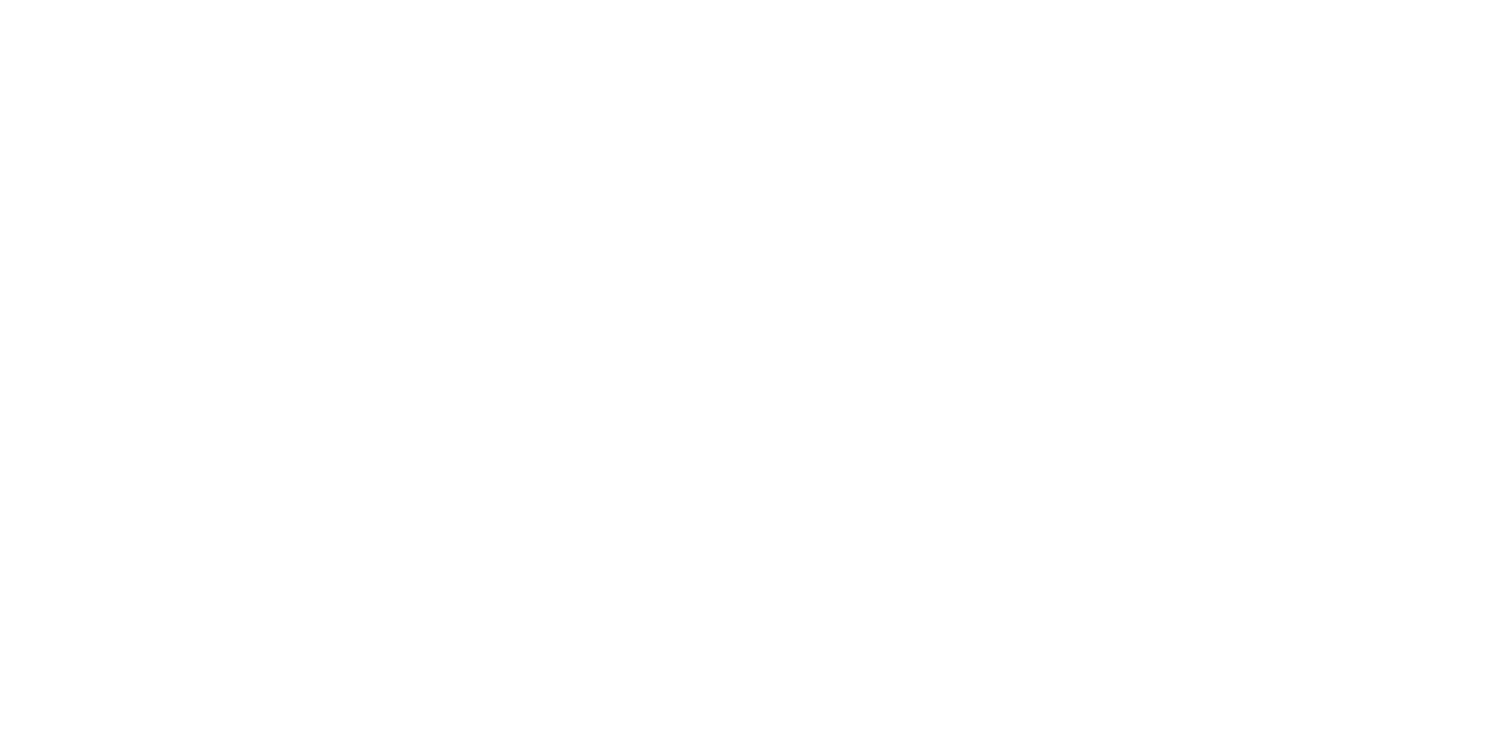
select select "**********"
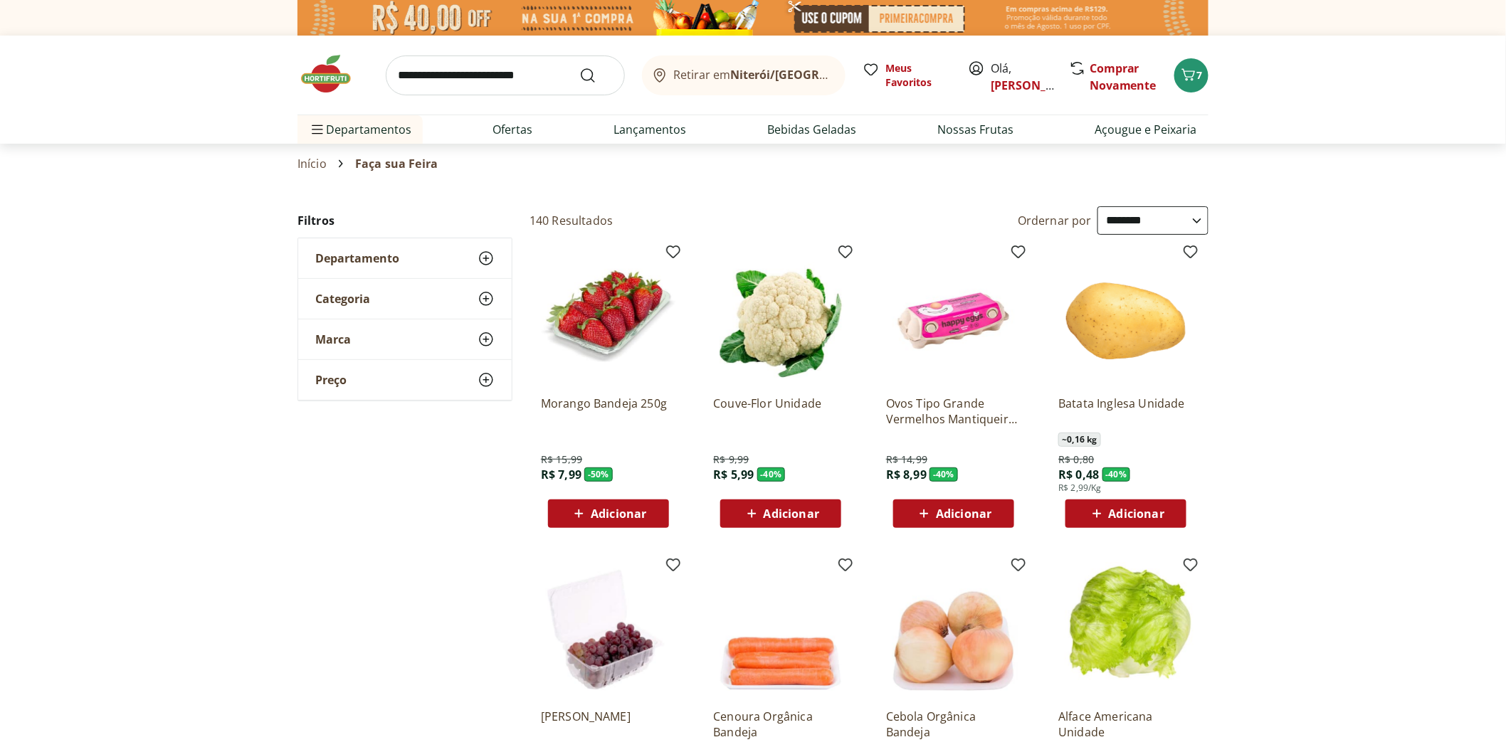
click at [785, 523] on div "Adicionar" at bounding box center [780, 514] width 98 height 26
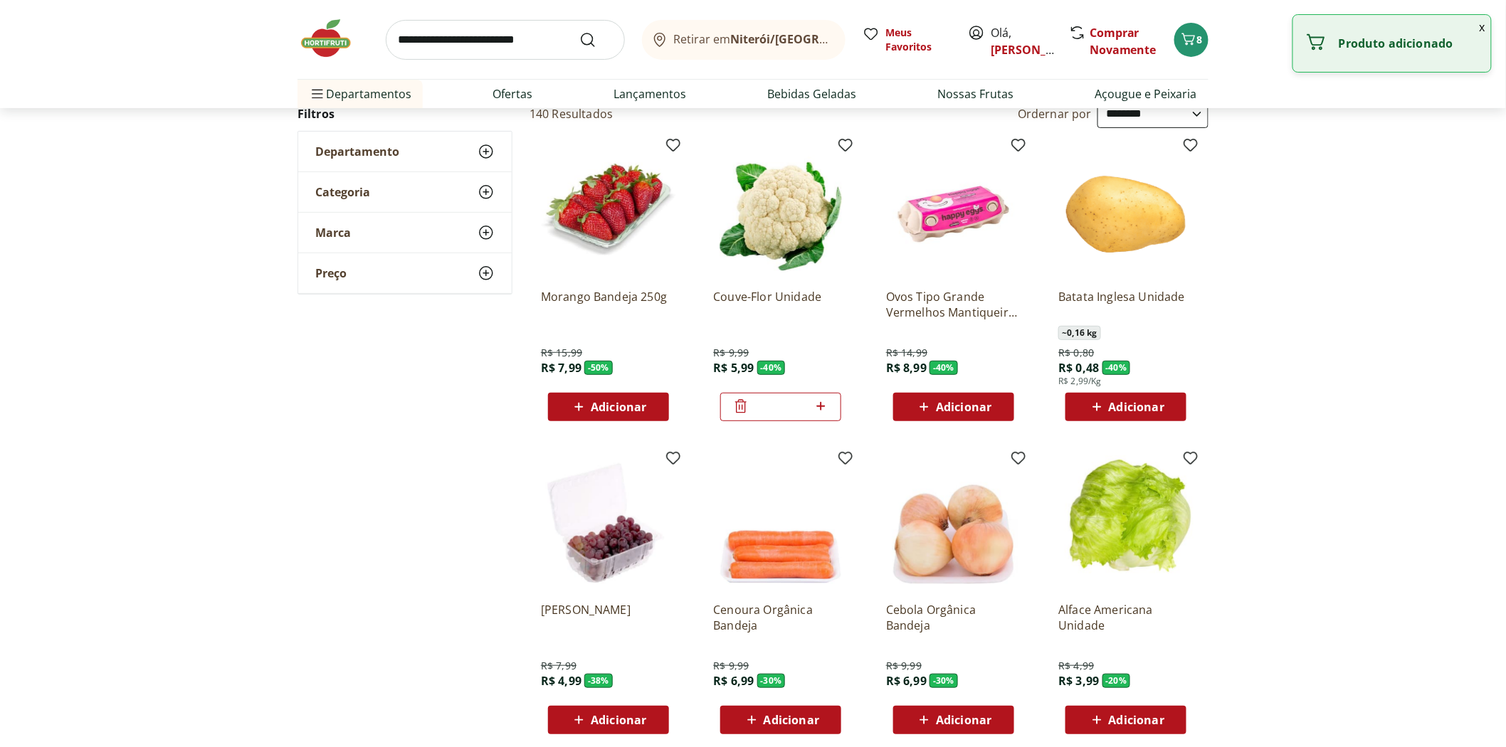
scroll to position [158, 0]
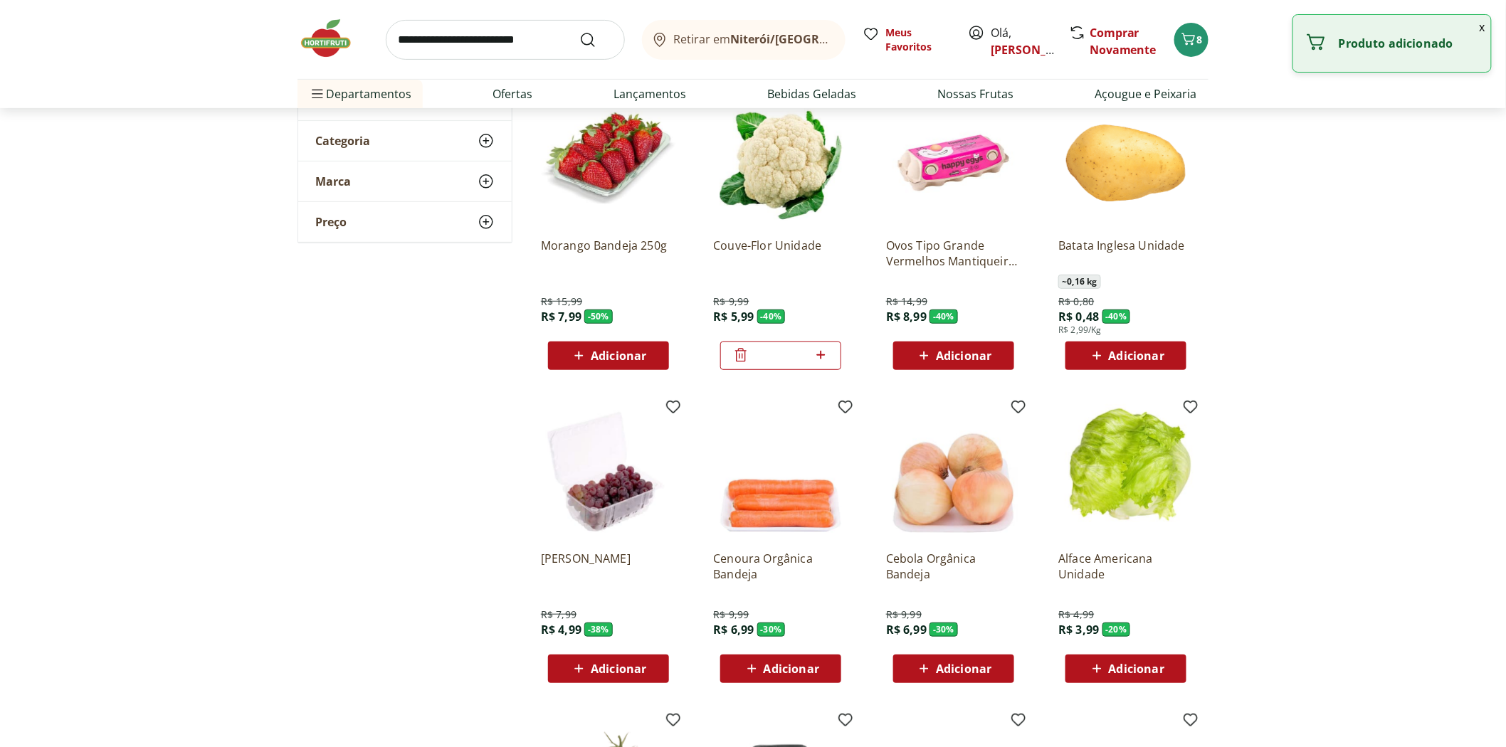
click at [957, 361] on span "Adicionar" at bounding box center [964, 355] width 56 height 11
click at [995, 354] on icon at bounding box center [993, 355] width 18 height 17
type input "*"
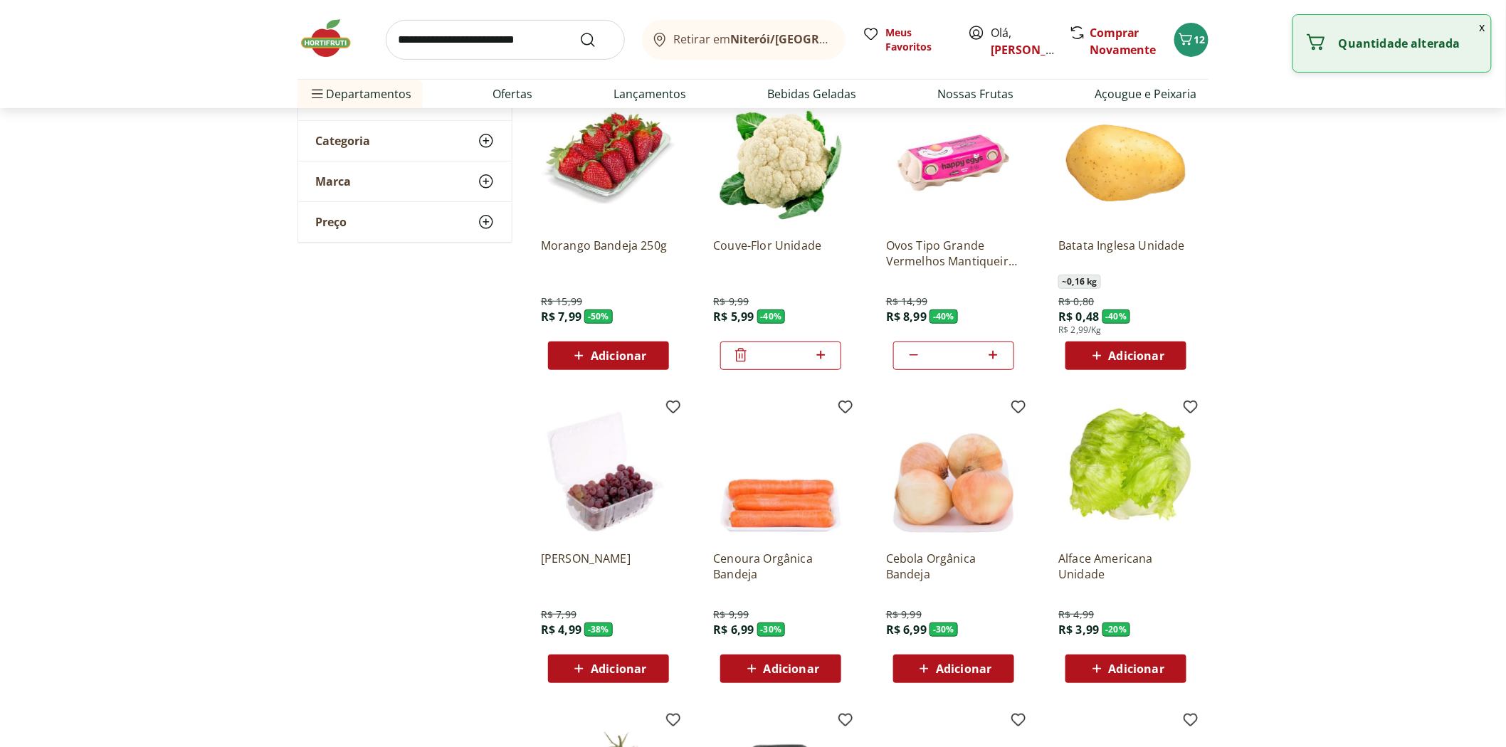
click at [1110, 363] on span "Adicionar" at bounding box center [1126, 355] width 76 height 17
click at [1165, 359] on icon at bounding box center [1166, 355] width 18 height 17
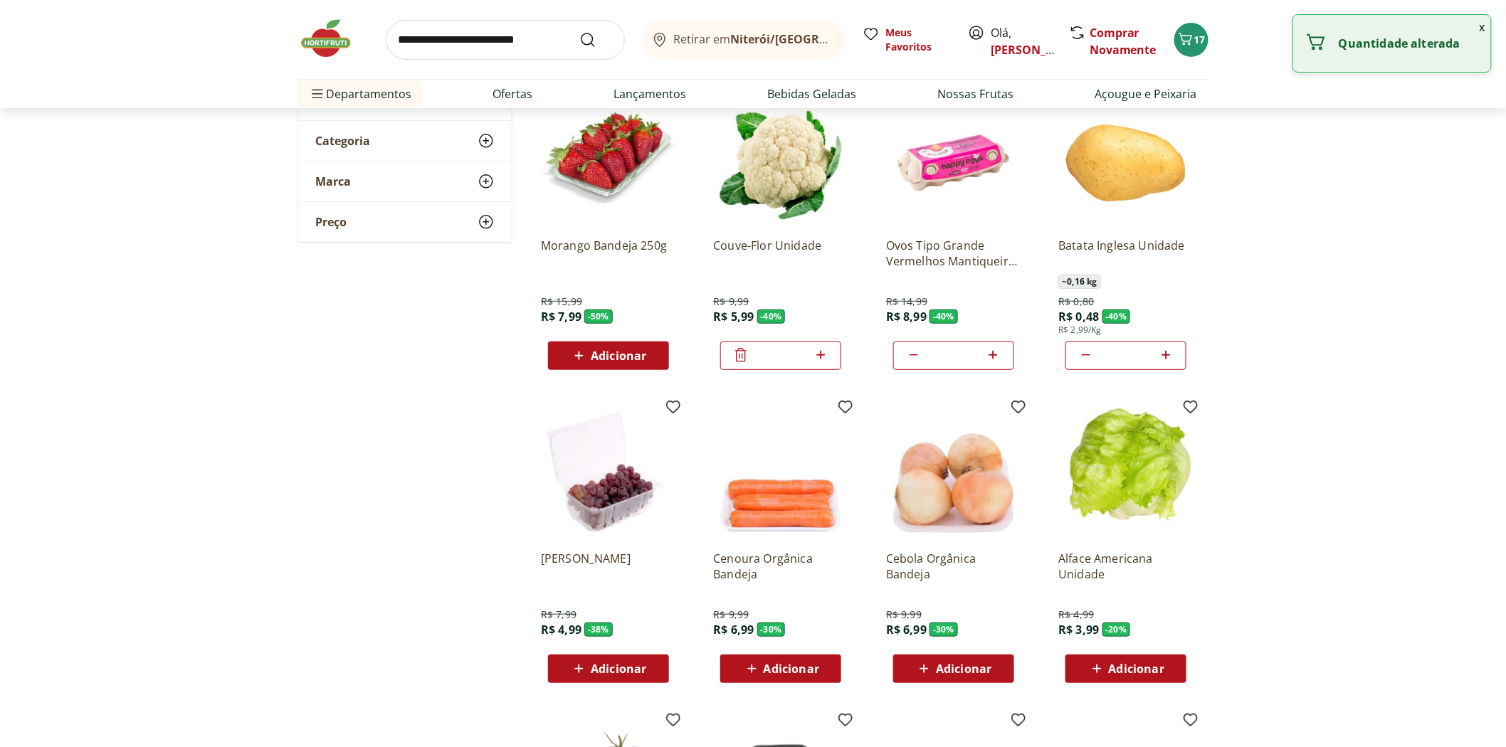
click at [1163, 359] on icon at bounding box center [1166, 355] width 18 height 17
type input "*"
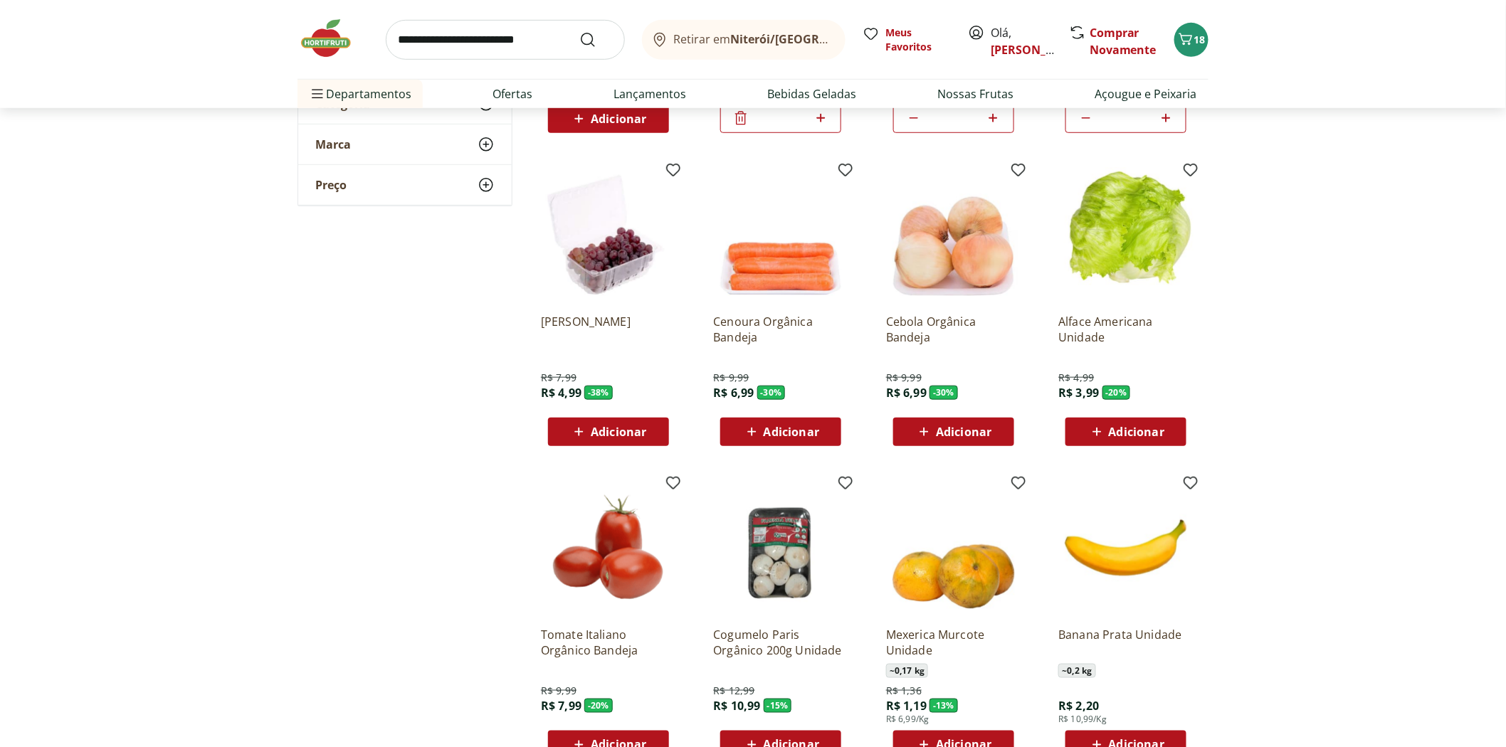
click at [1127, 448] on div "Alface Americana Unidade R$ 4,99 R$ 3,99 - 20 % Adicionar" at bounding box center [1126, 307] width 158 height 302
click at [1126, 441] on div "Adicionar" at bounding box center [1126, 432] width 98 height 26
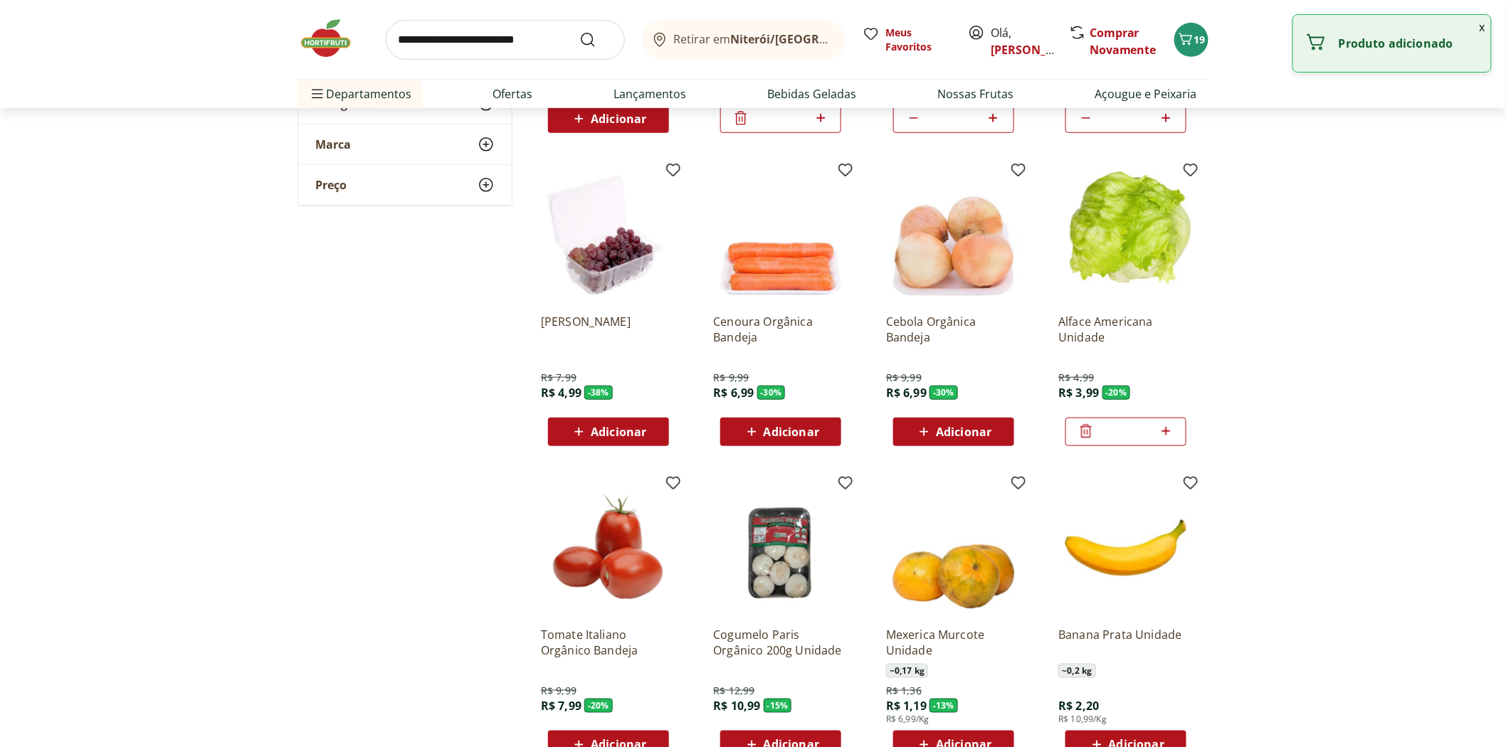
scroll to position [632, 0]
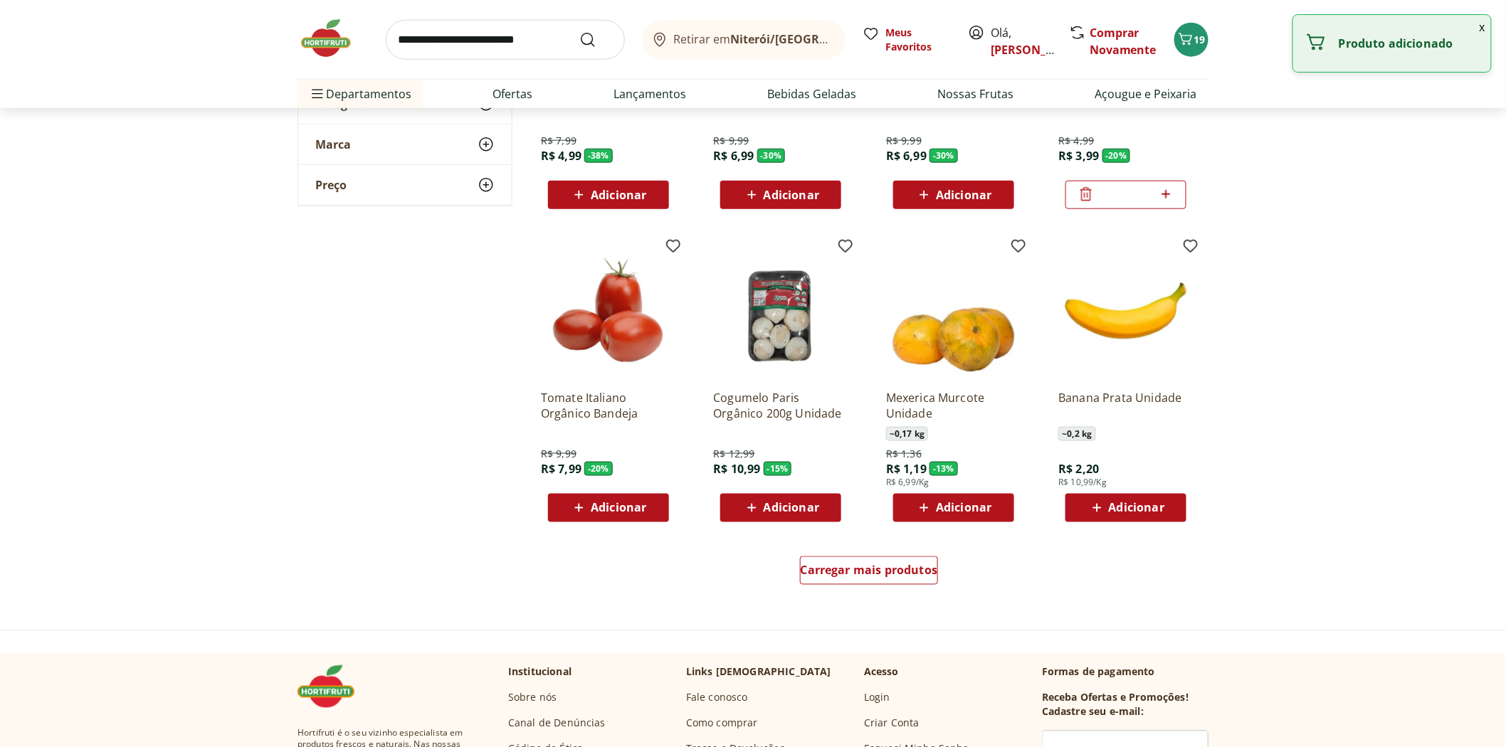
click at [600, 504] on span "Adicionar" at bounding box center [619, 507] width 56 height 11
click at [556, 507] on div "*" at bounding box center [608, 508] width 121 height 28
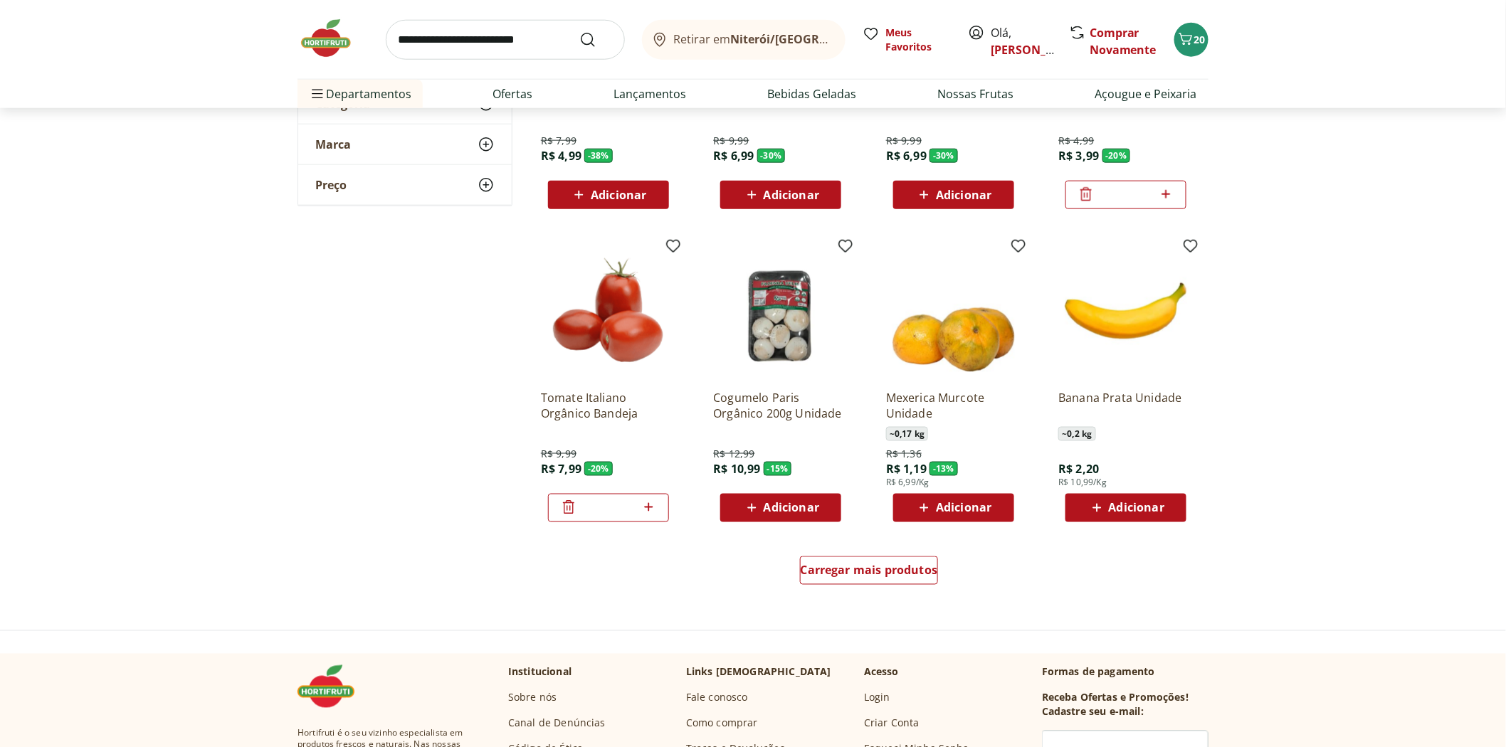
click at [563, 508] on icon at bounding box center [568, 507] width 17 height 17
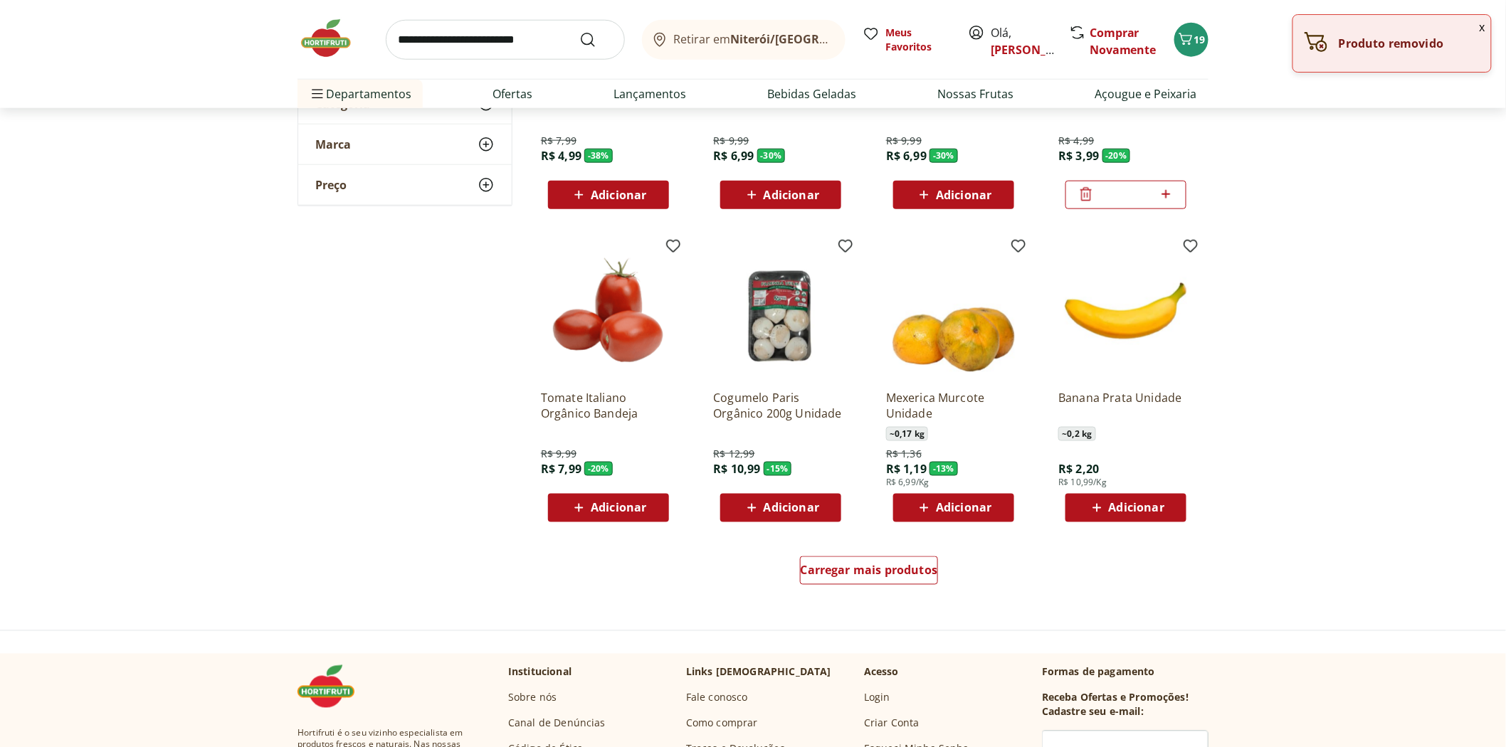
click at [588, 415] on p "Tomate Italiano Orgânico Bandeja" at bounding box center [608, 405] width 135 height 31
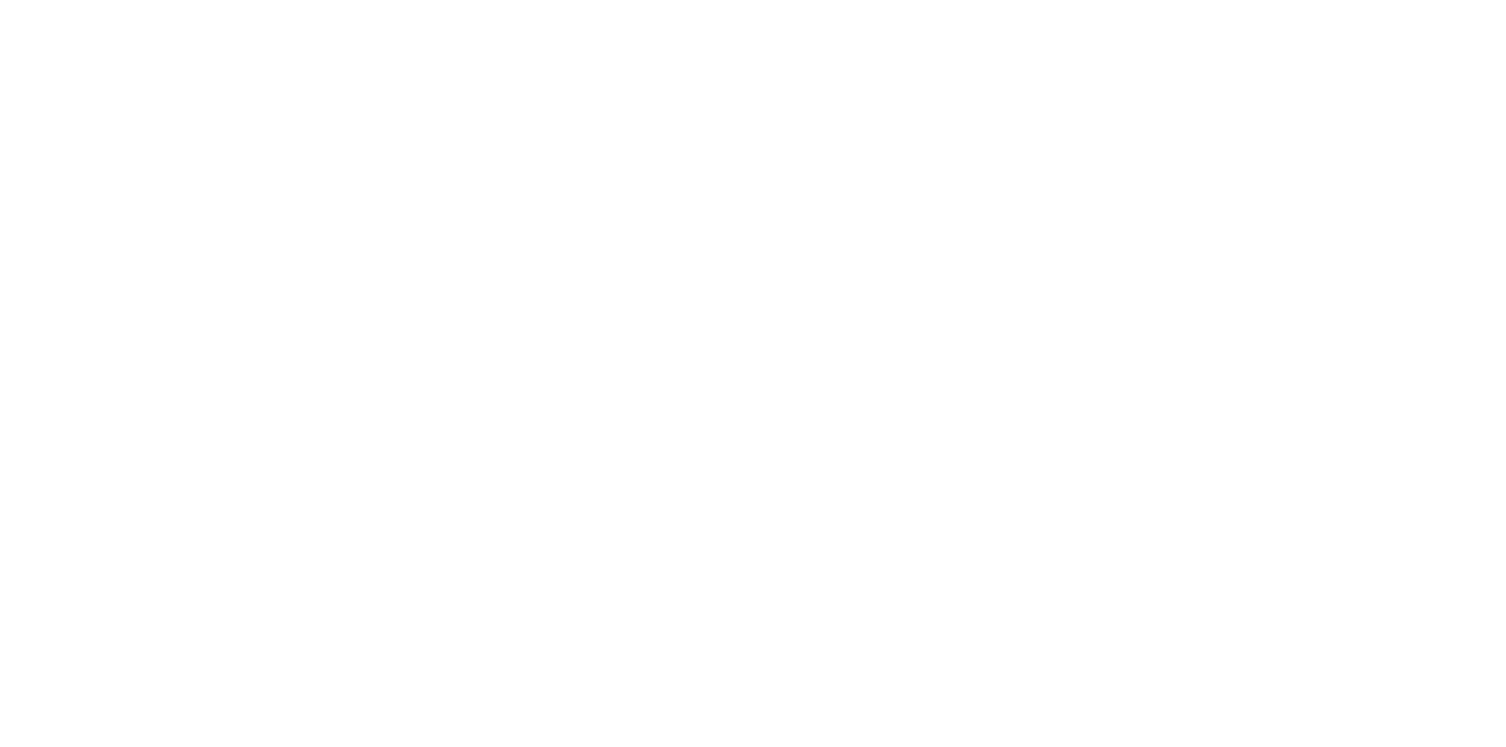
select select "**********"
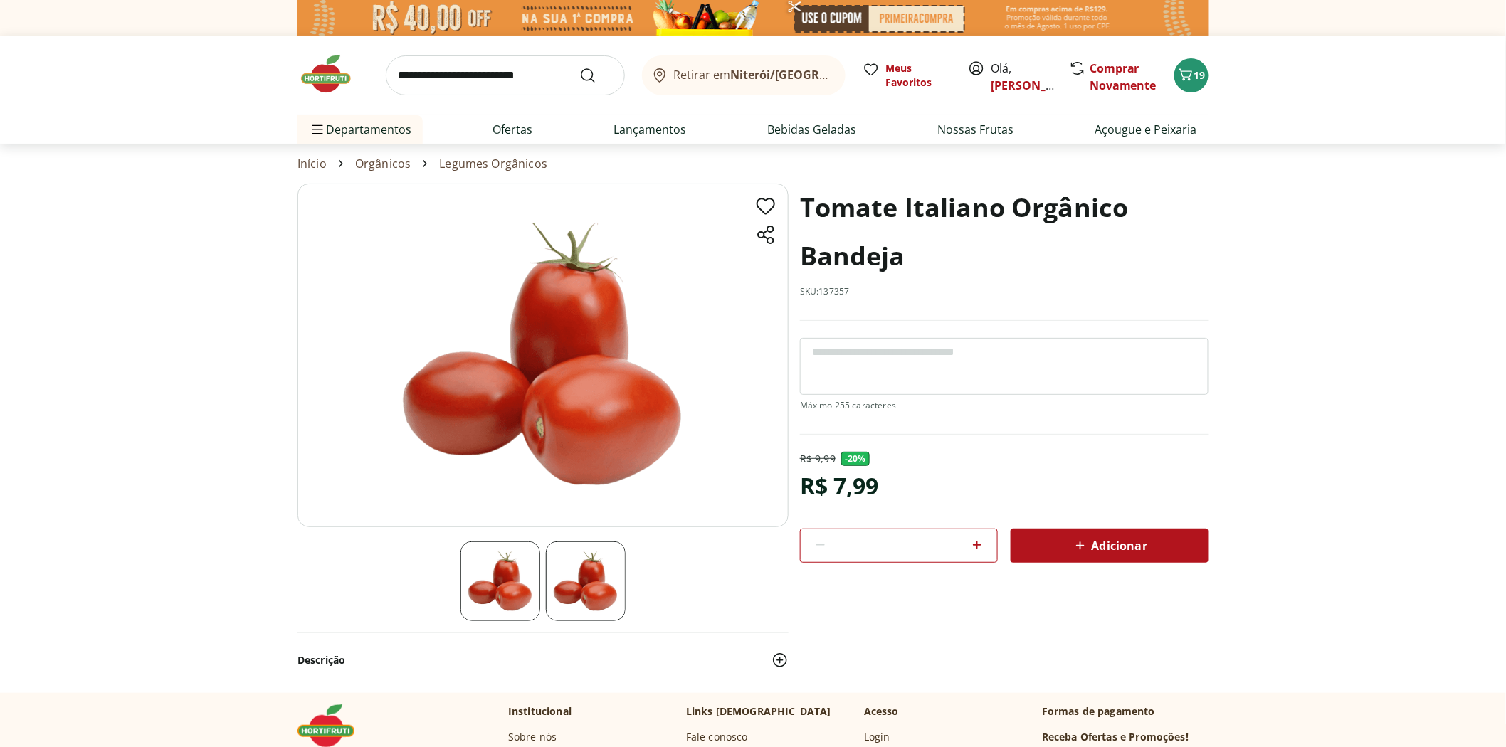
click at [415, 74] on input "search" at bounding box center [505, 76] width 239 height 40
type input "******"
click at [579, 67] on button "Submit Search" at bounding box center [596, 75] width 34 height 17
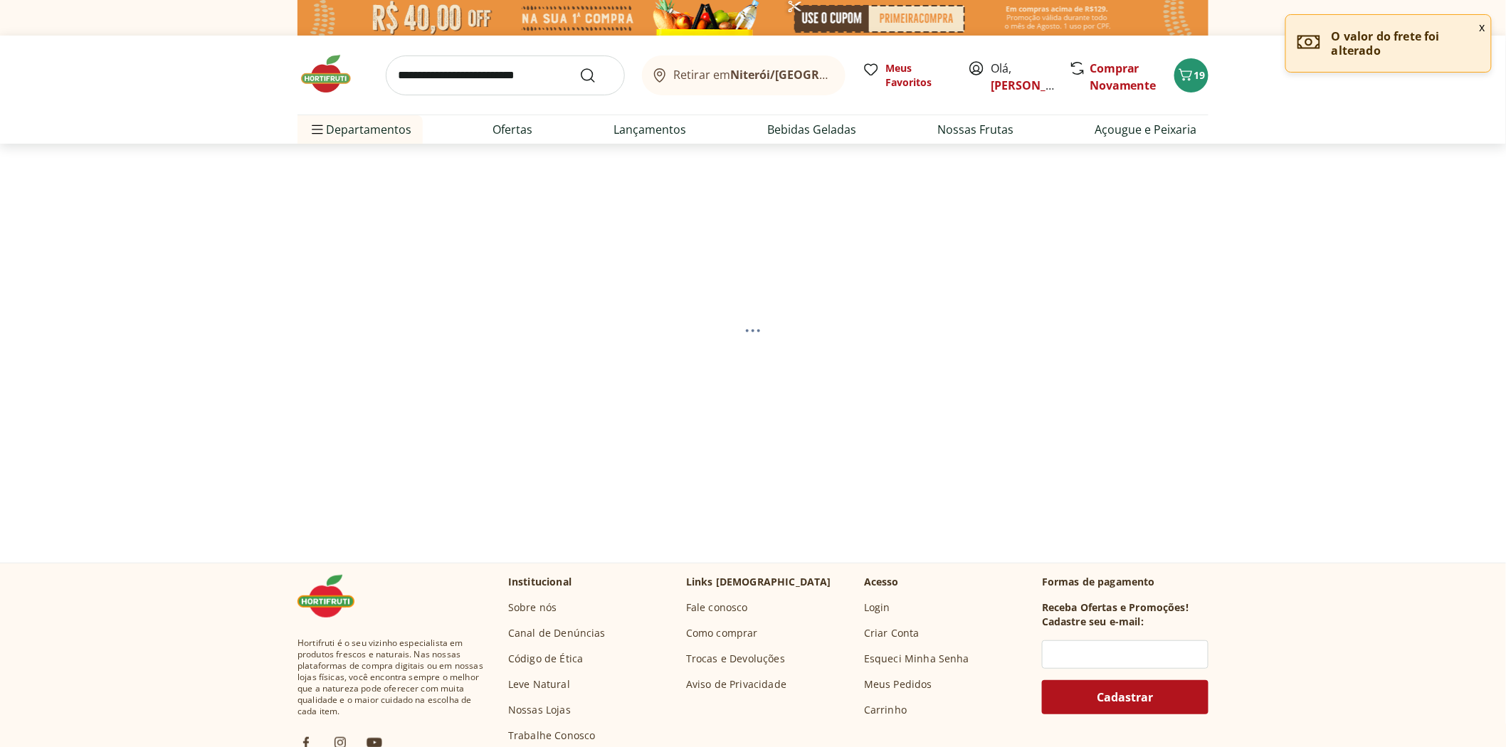
select select "**********"
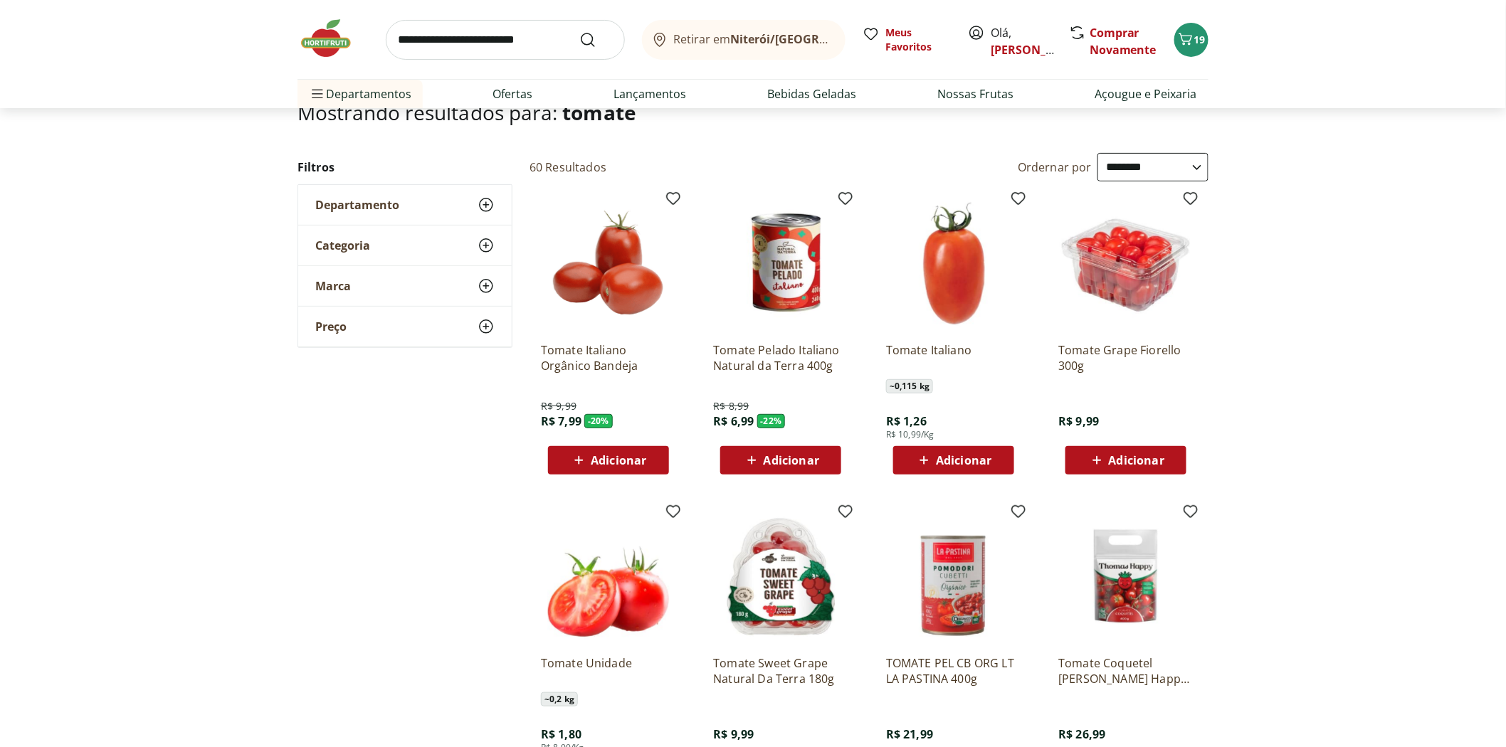
scroll to position [158, 0]
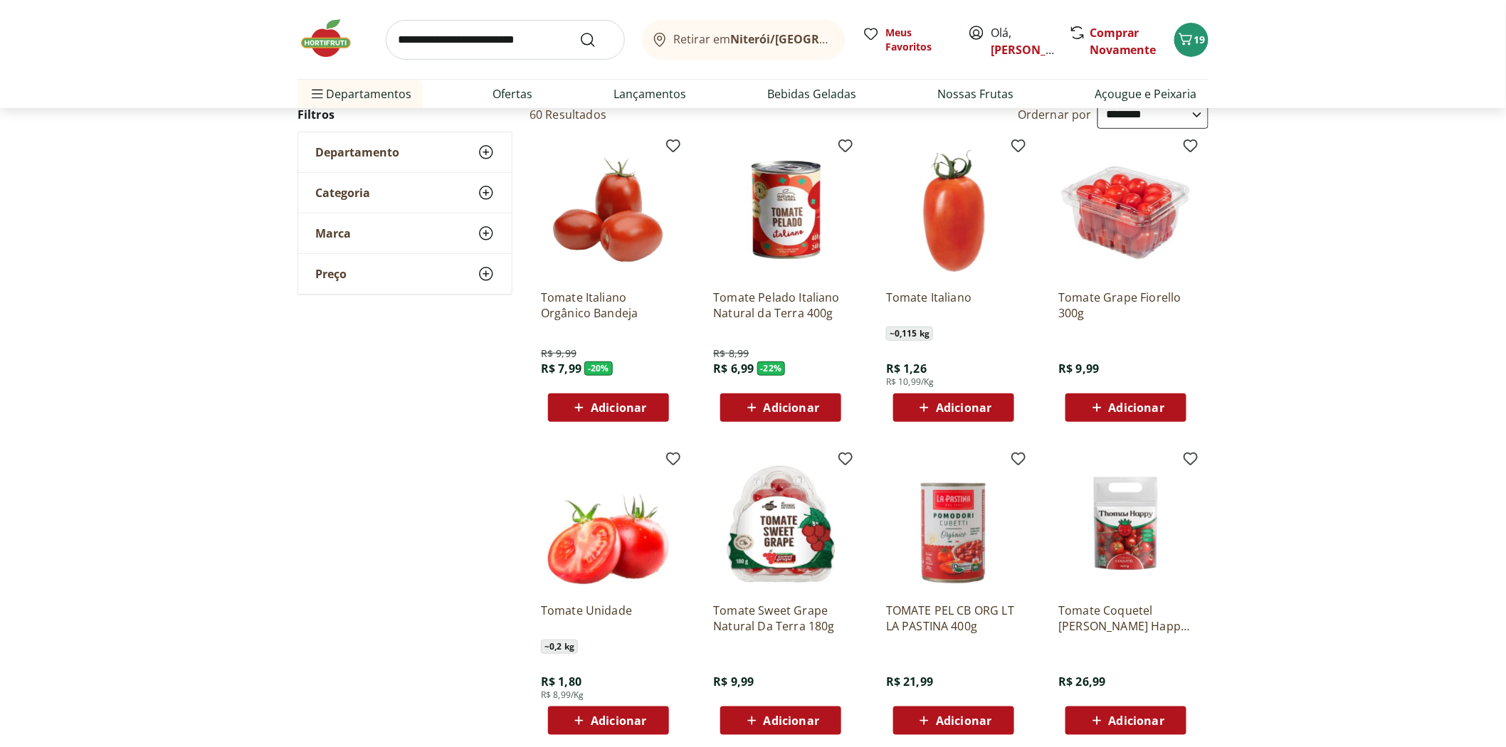
click at [603, 406] on span "Adicionar" at bounding box center [619, 407] width 56 height 11
click at [798, 402] on span "Adicionar" at bounding box center [792, 407] width 56 height 11
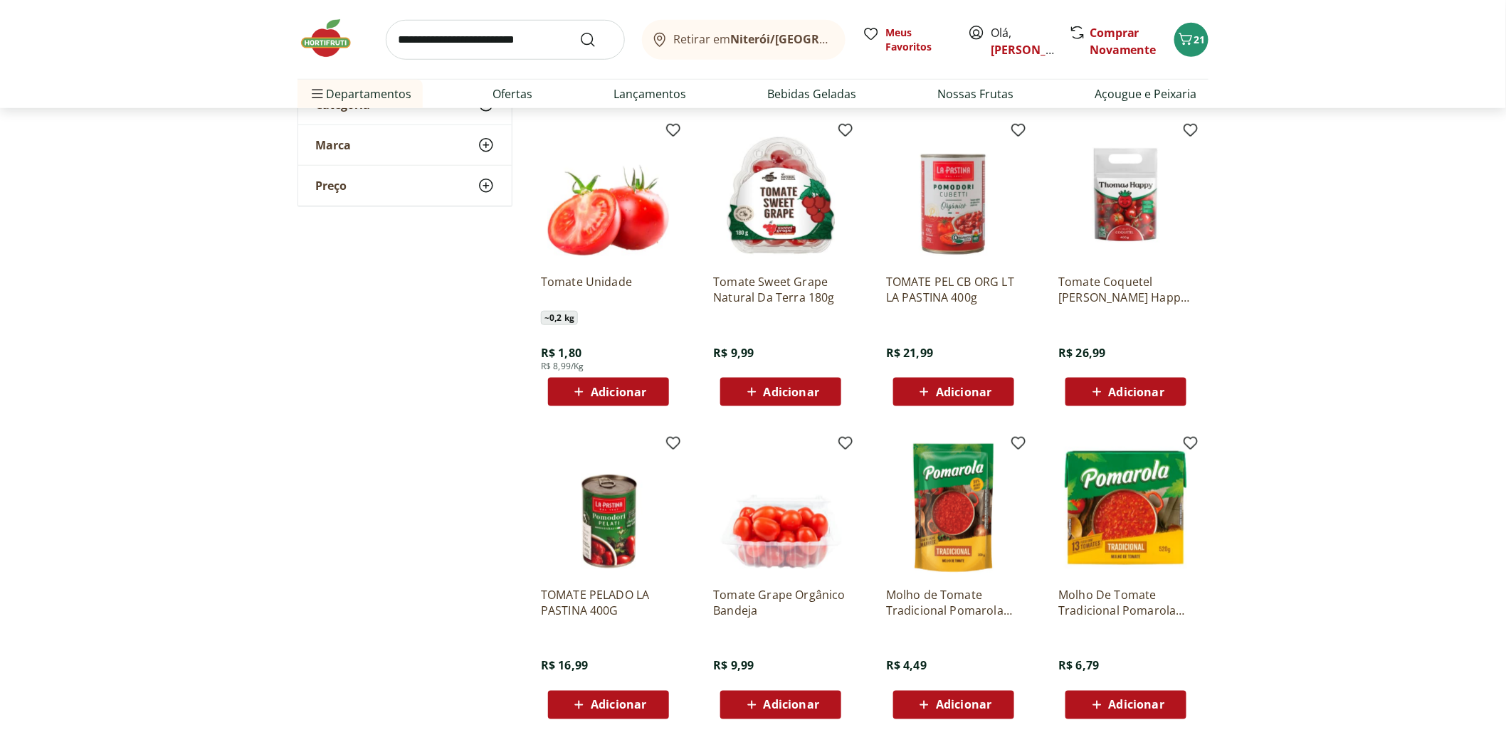
scroll to position [712, 0]
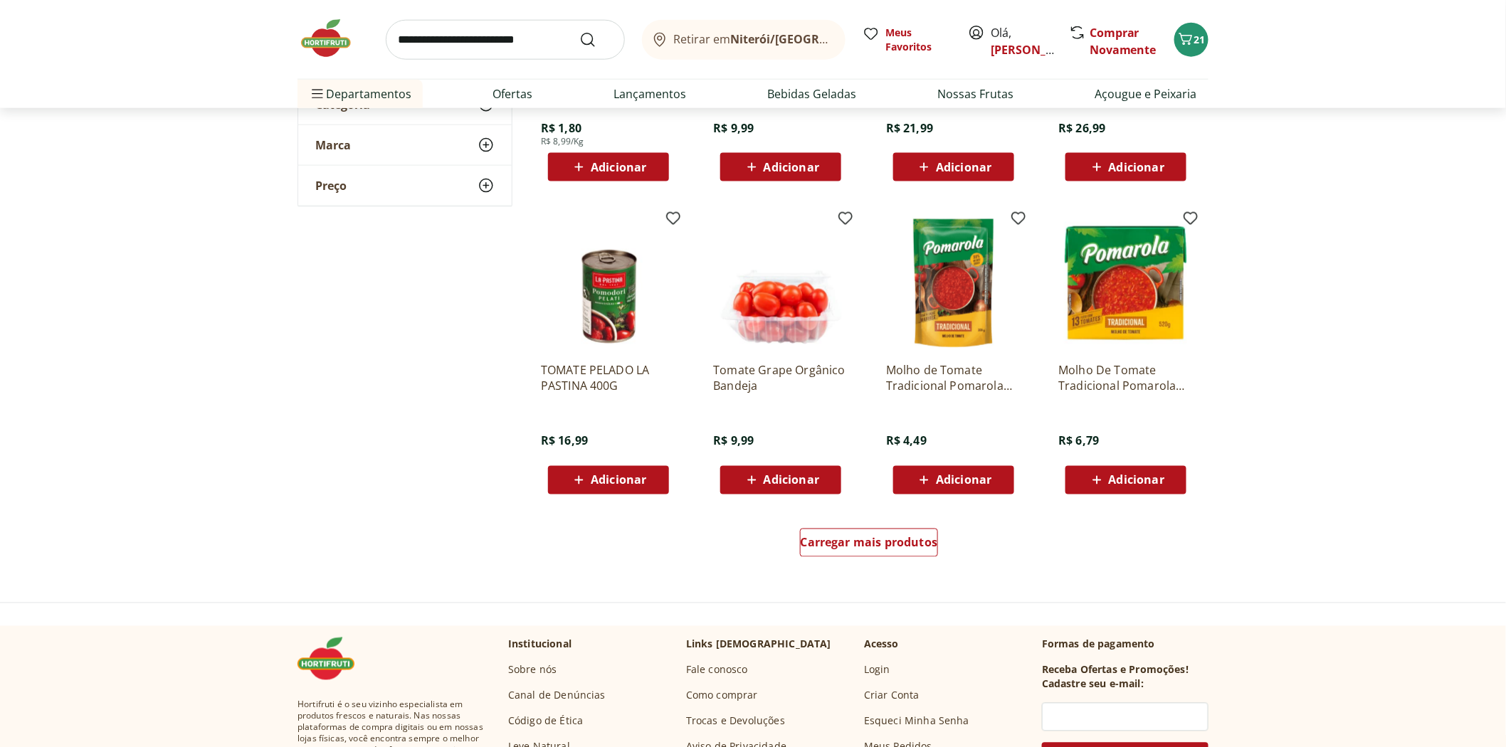
click at [338, 52] on img at bounding box center [332, 38] width 71 height 43
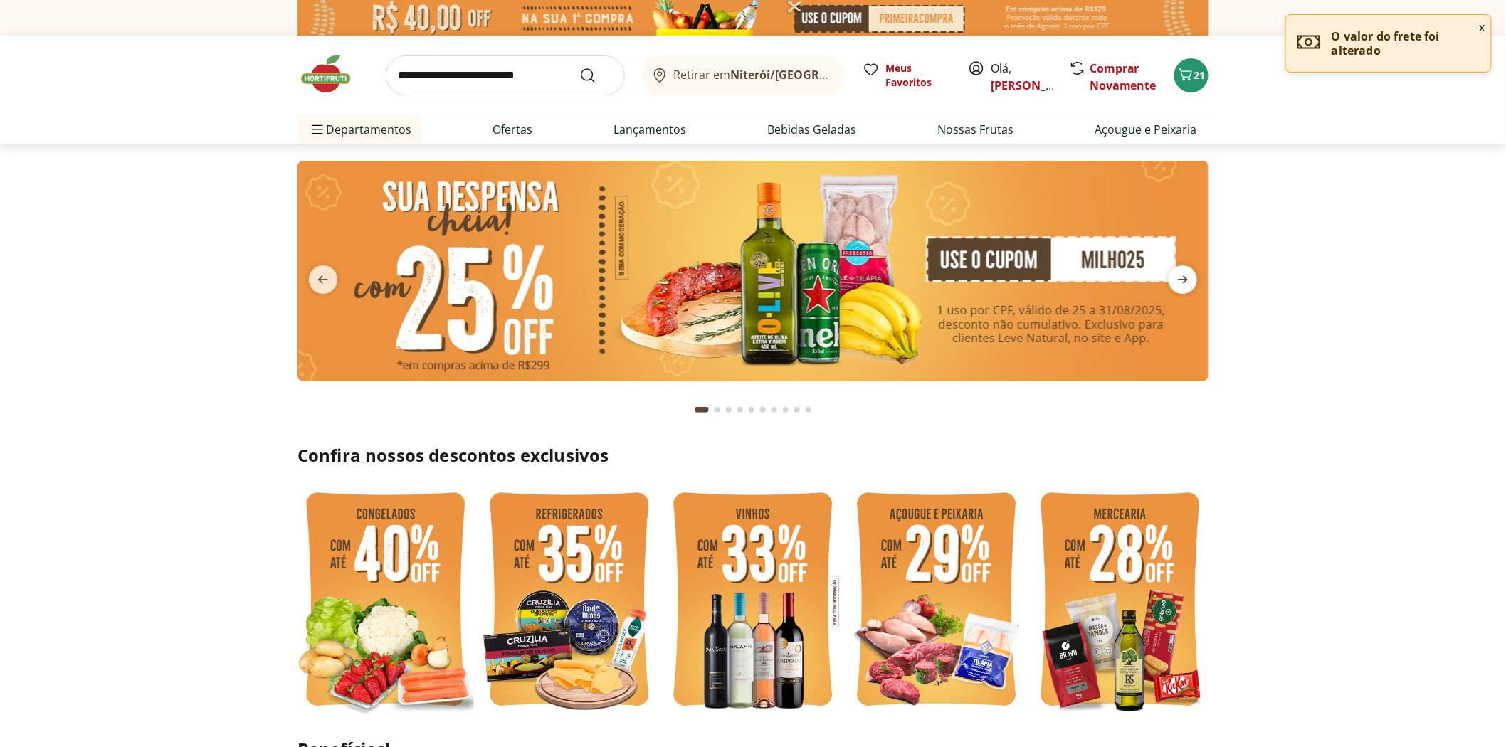
click at [1180, 280] on icon "next" at bounding box center [1183, 280] width 10 height 8
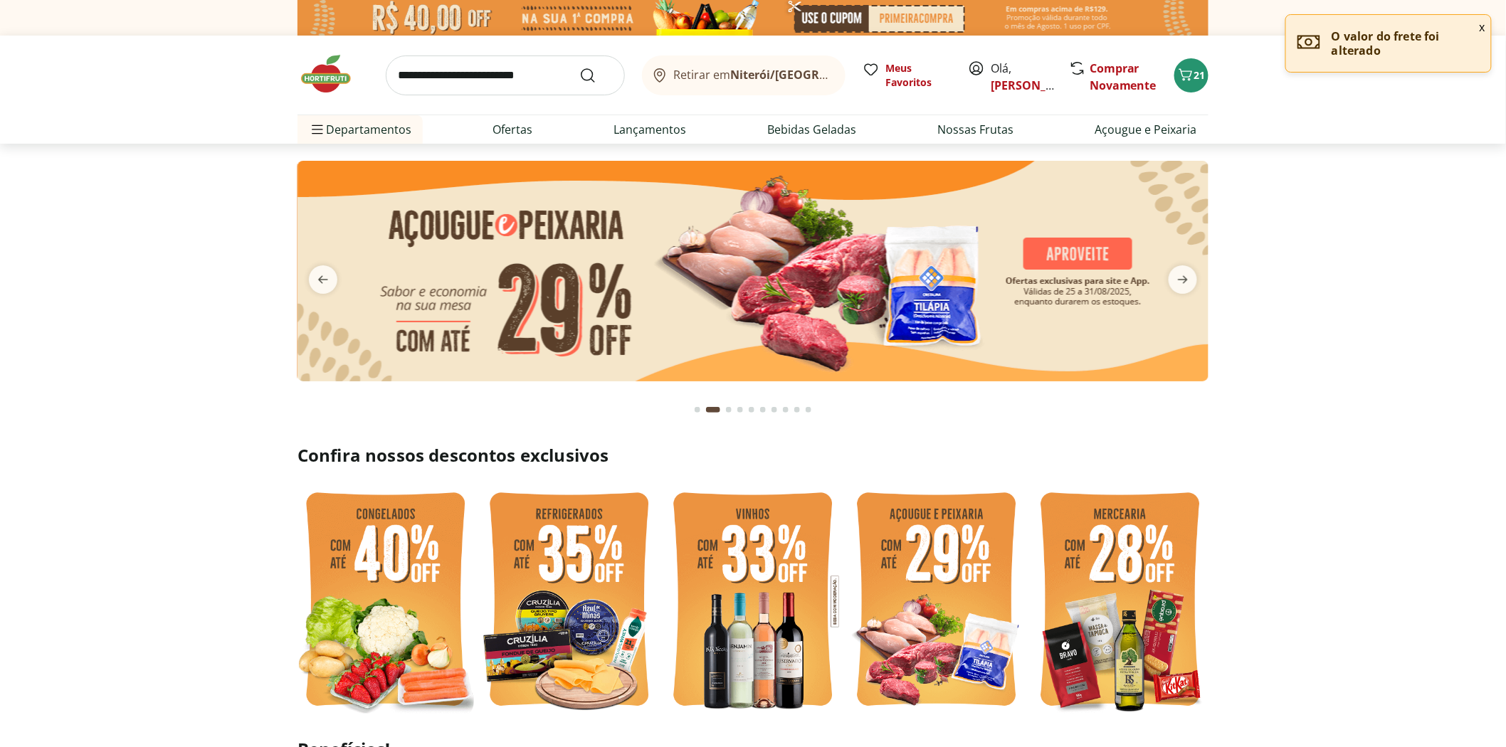
click at [802, 282] on img at bounding box center [752, 271] width 911 height 221
click at [1182, 280] on icon "next" at bounding box center [1183, 280] width 10 height 8
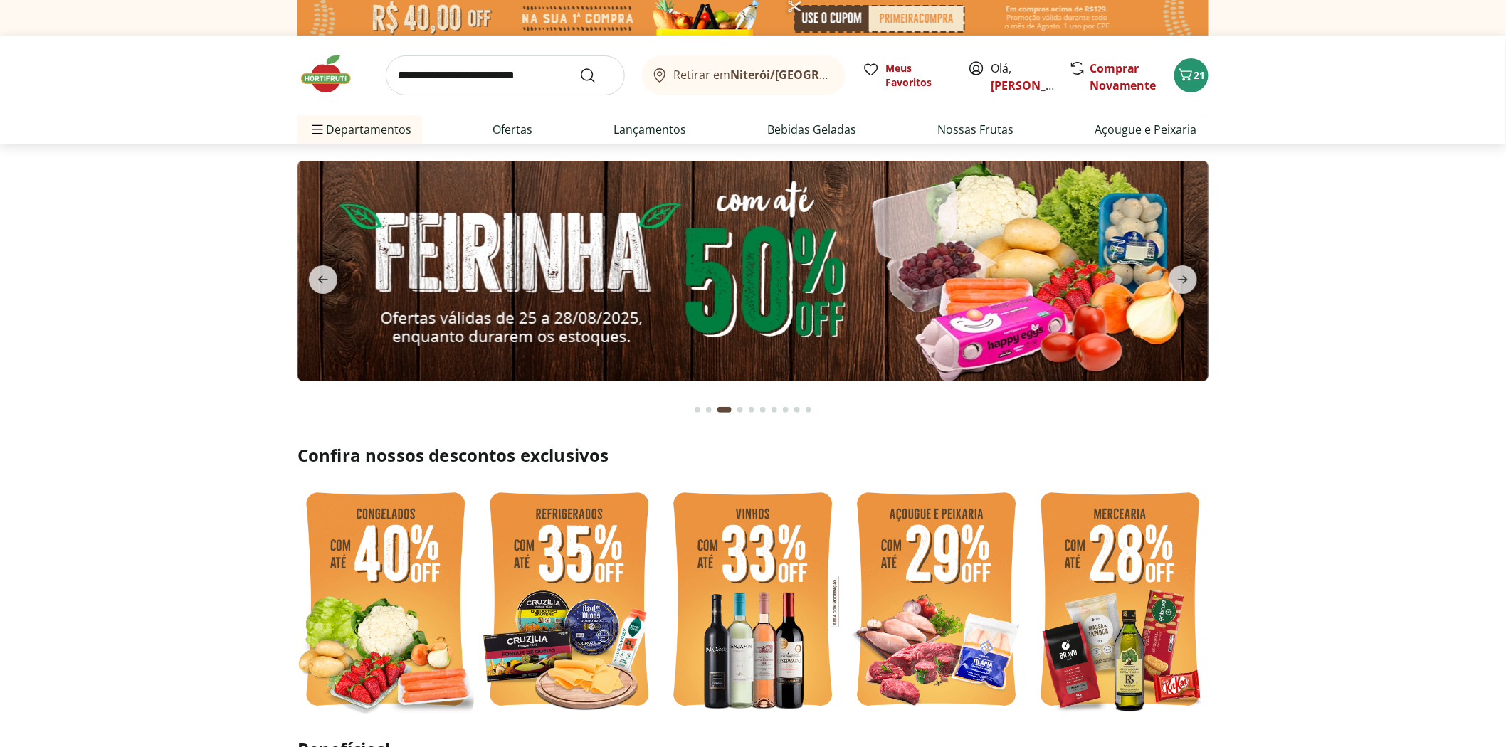
click at [976, 285] on img at bounding box center [752, 271] width 911 height 221
click at [1180, 281] on icon "next" at bounding box center [1182, 279] width 17 height 17
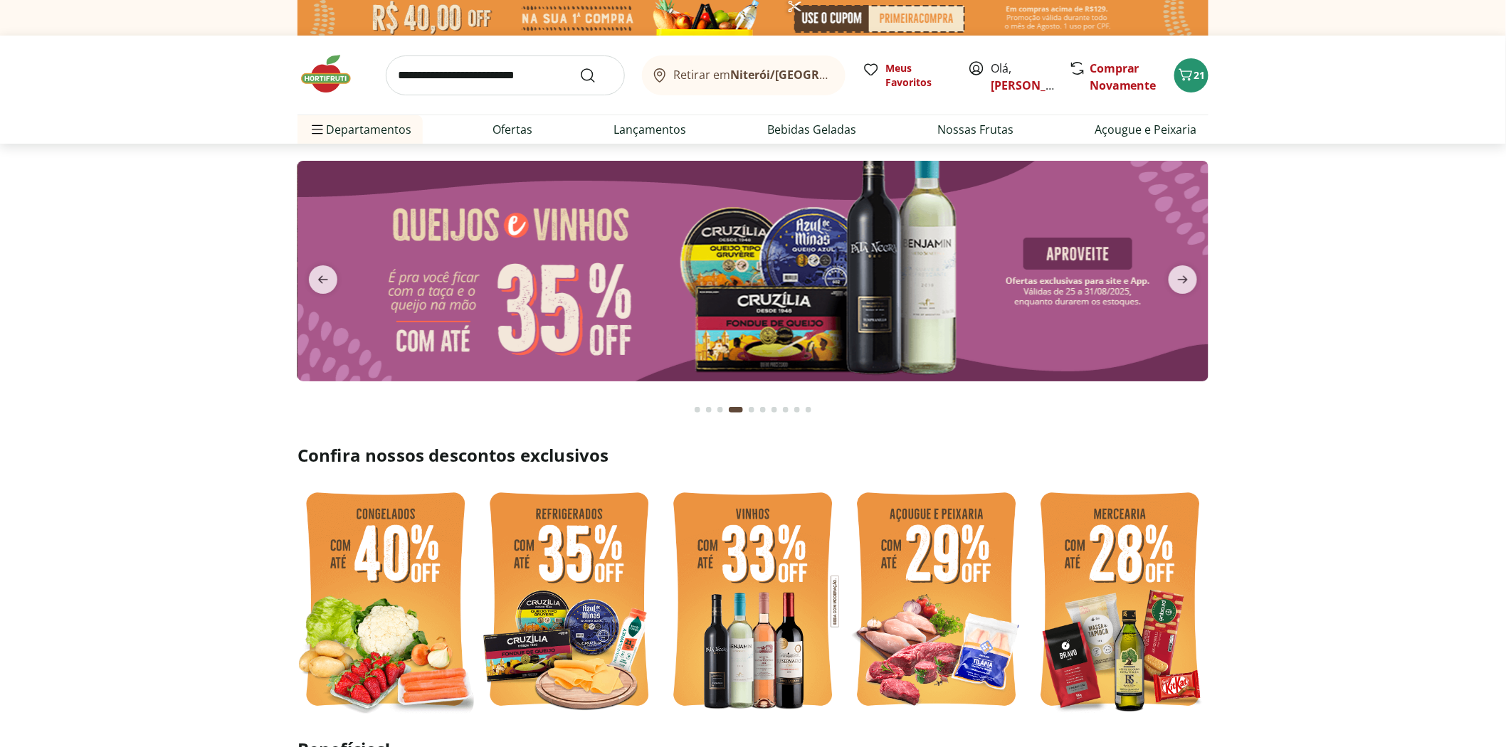
click at [765, 278] on img at bounding box center [752, 271] width 911 height 221
click at [1183, 275] on icon "next" at bounding box center [1182, 279] width 17 height 17
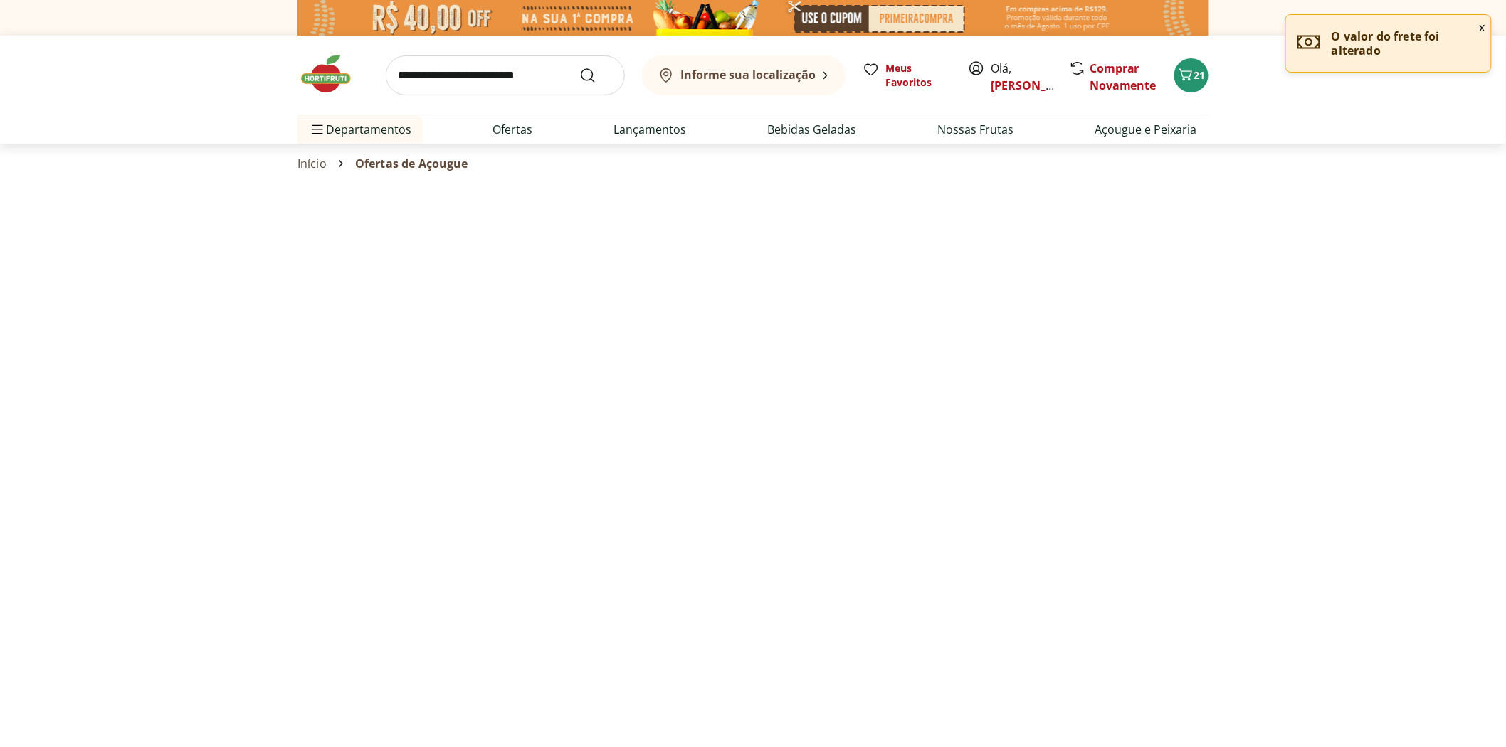
select select "**********"
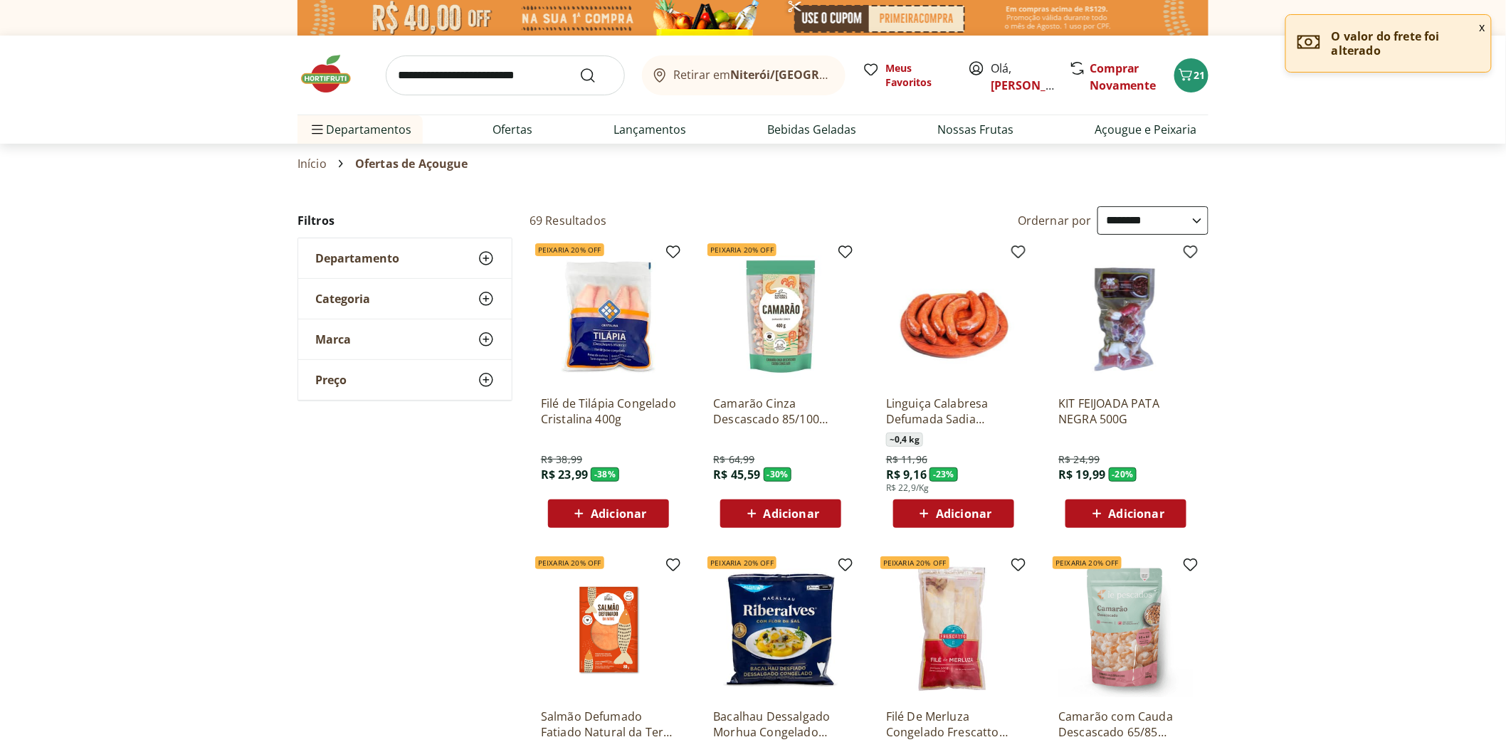
click at [608, 522] on span "Adicionar" at bounding box center [608, 513] width 76 height 17
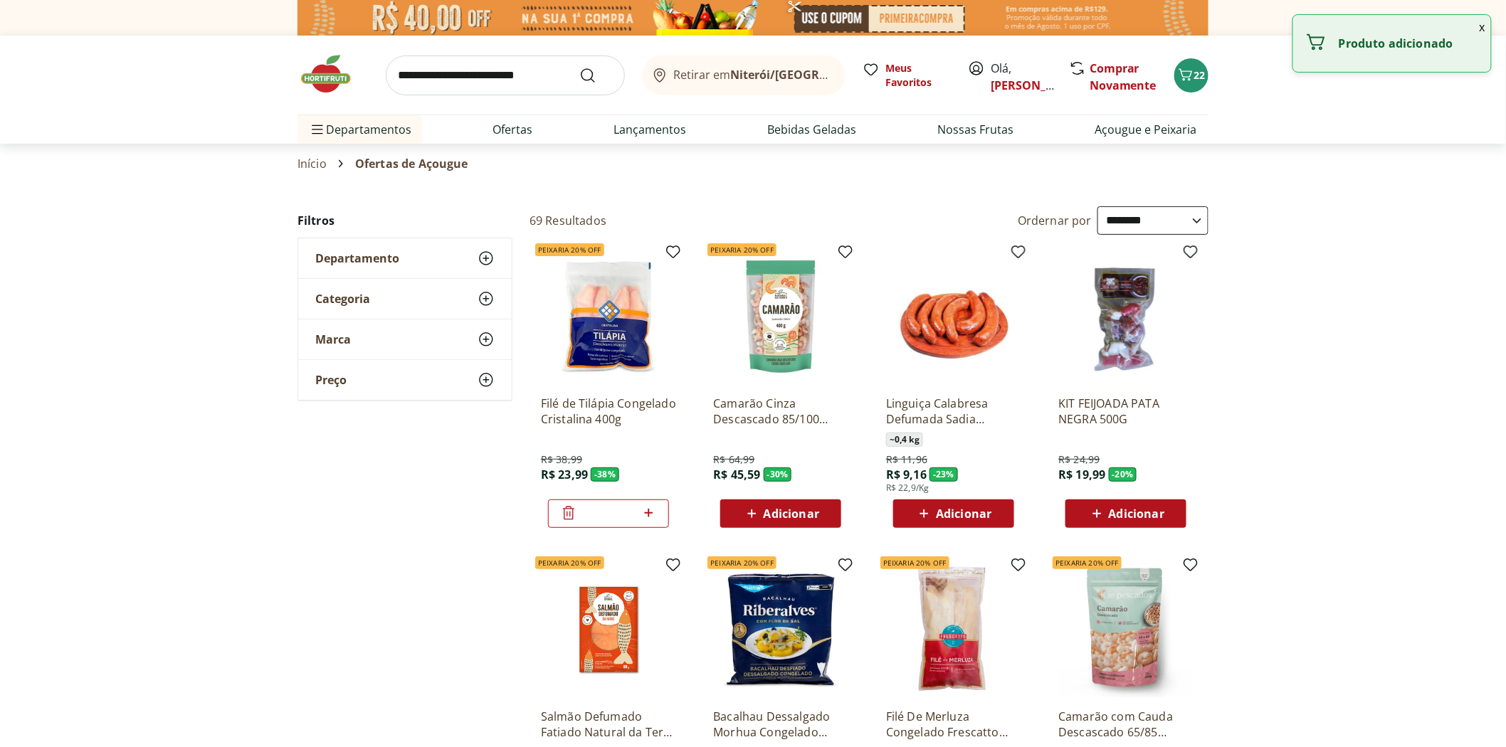
click at [645, 517] on icon at bounding box center [649, 513] width 18 height 17
type input "*"
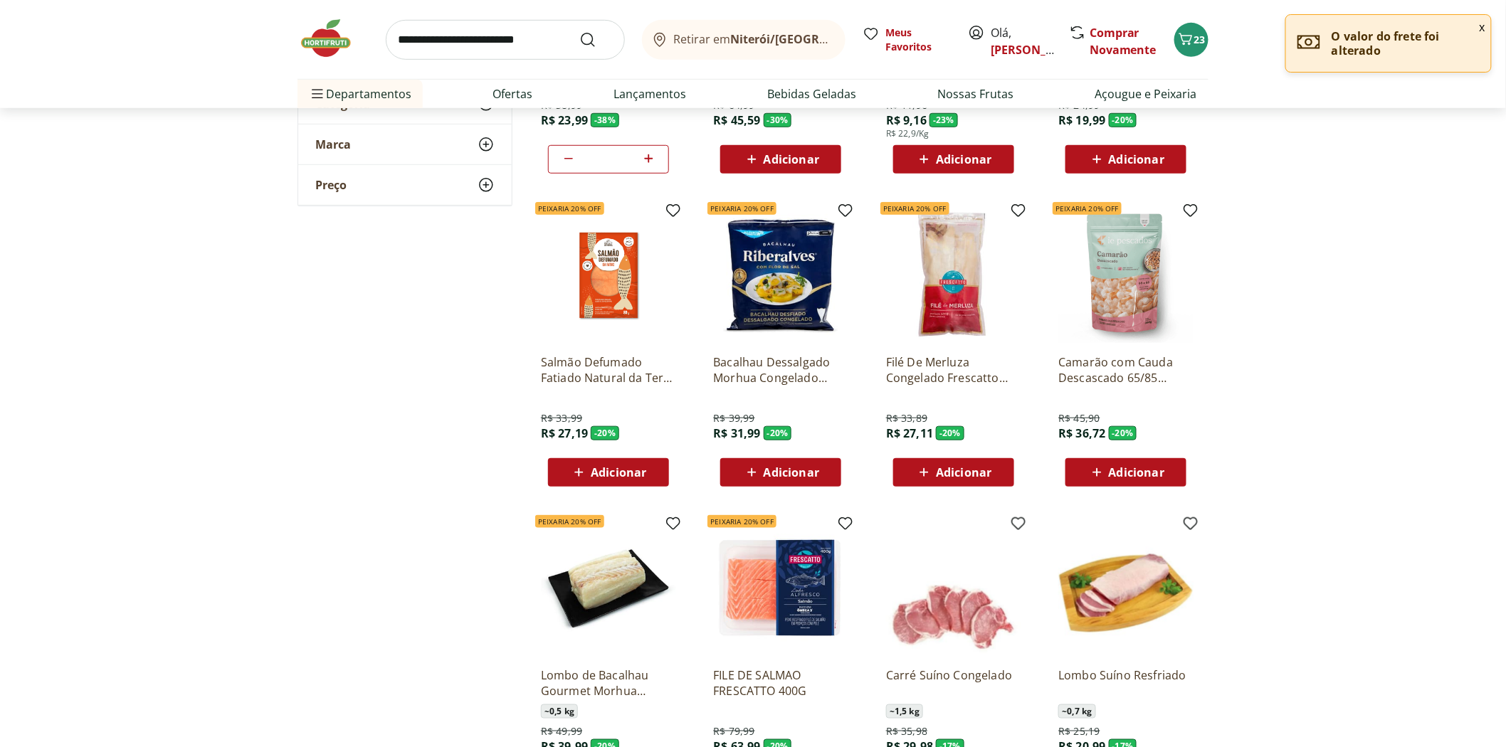
scroll to position [474, 0]
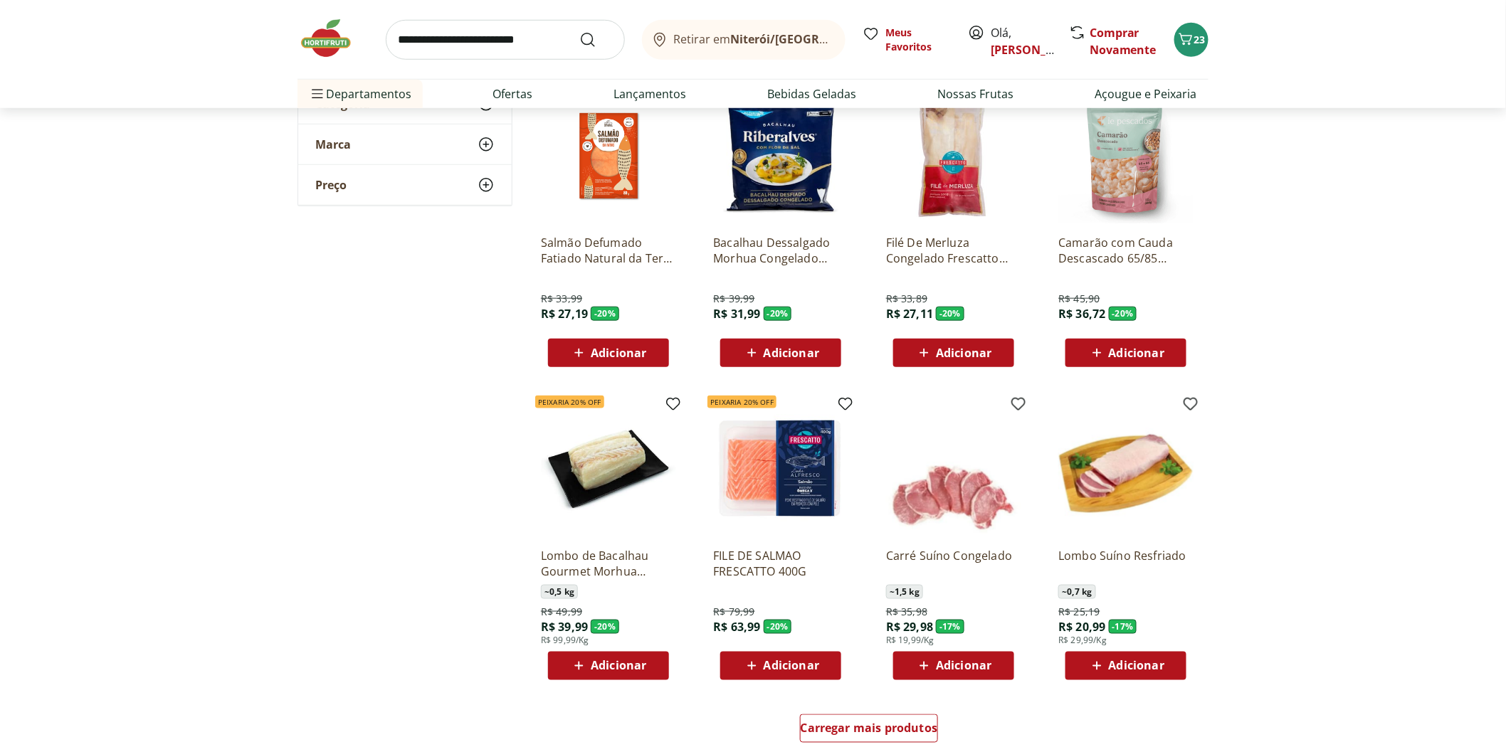
click at [1124, 258] on p "Camarão com Cauda Descascado 65/85 Congelado IE Pescados 300g" at bounding box center [1125, 250] width 135 height 31
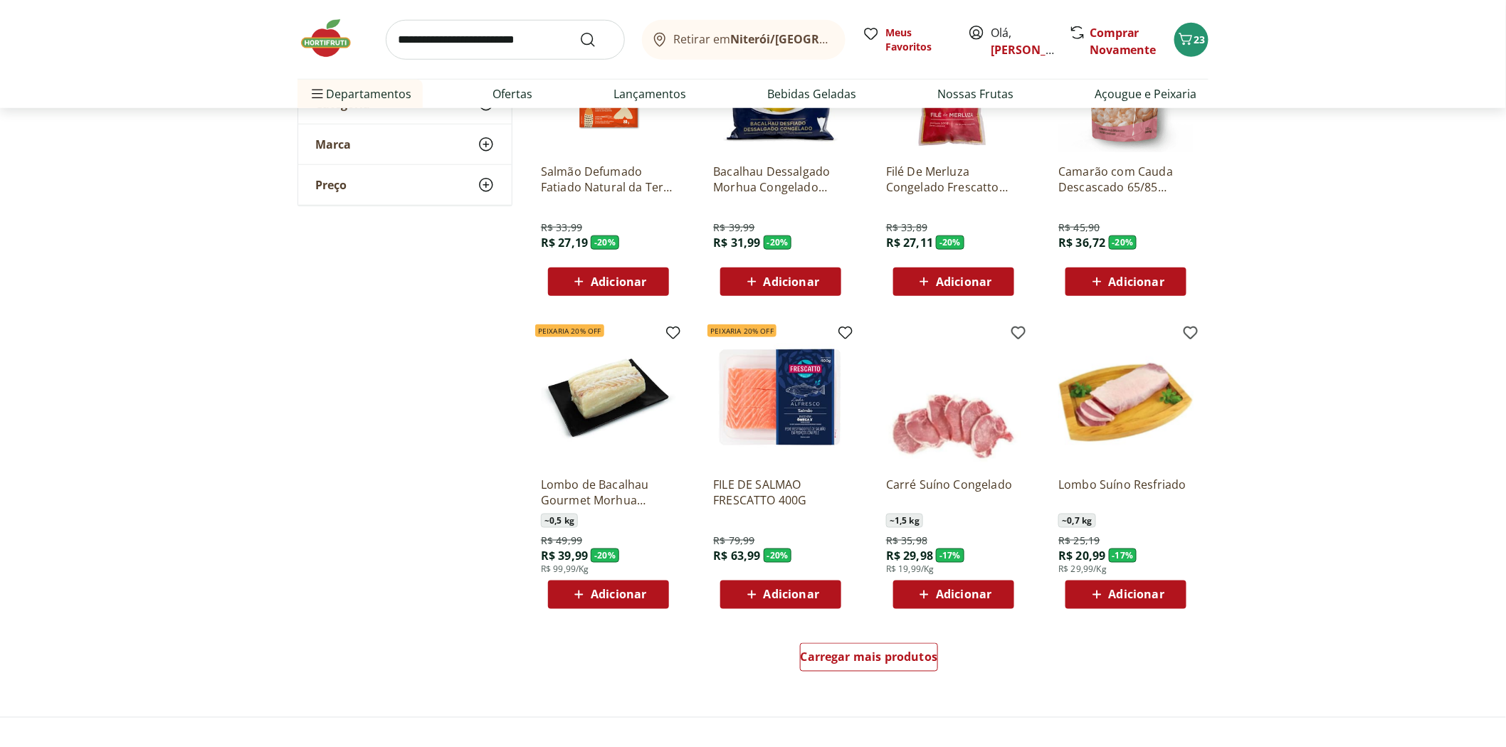
scroll to position [632, 0]
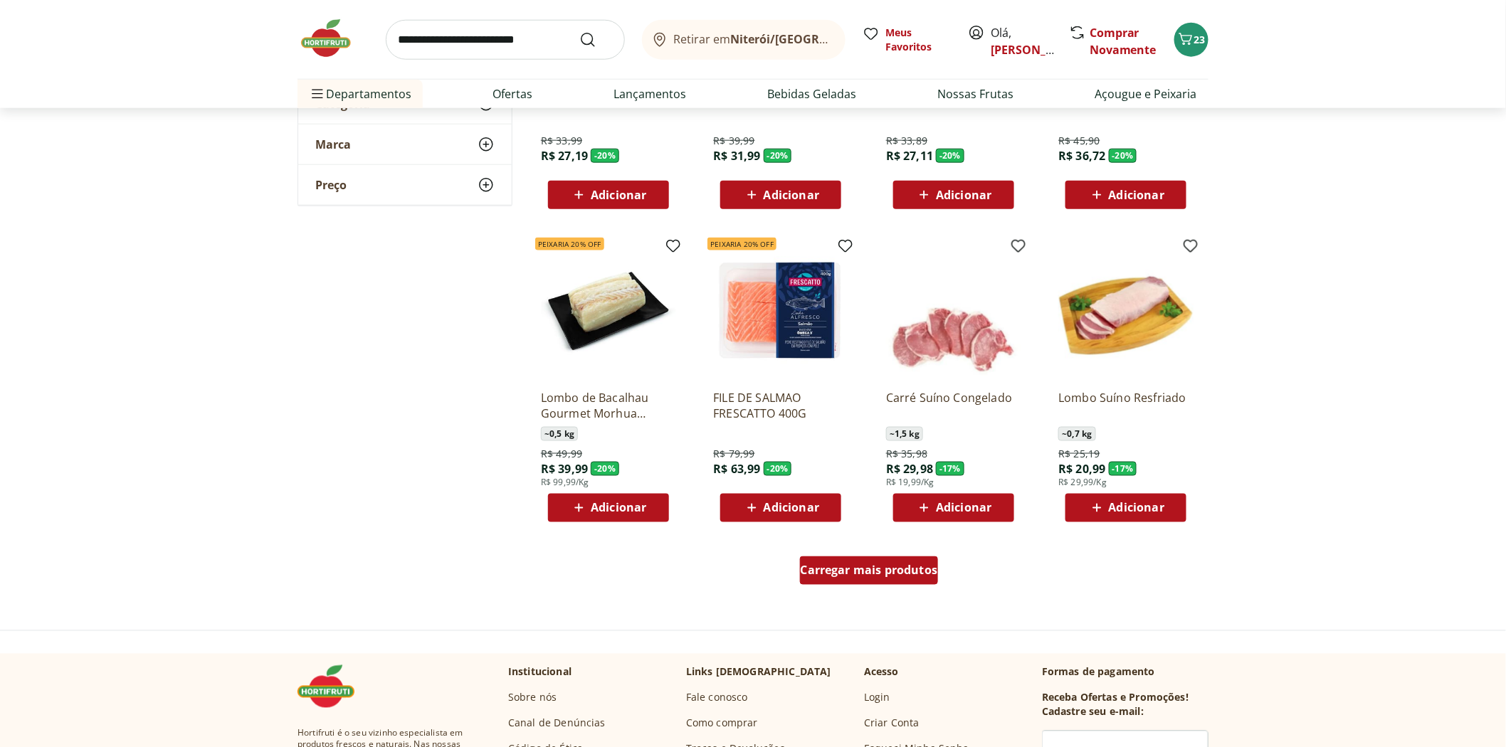
click at [877, 573] on span "Carregar mais produtos" at bounding box center [869, 570] width 137 height 11
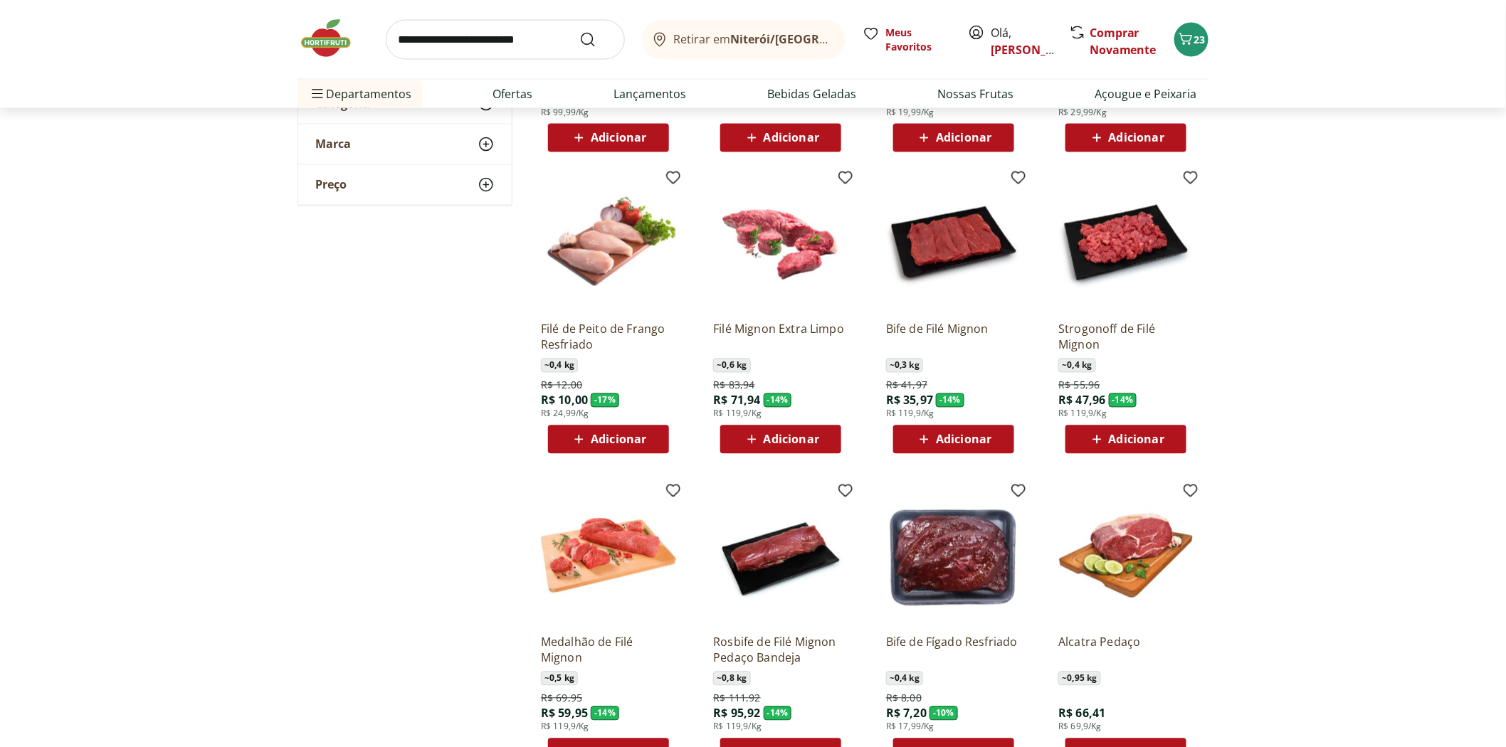
scroll to position [1028, 0]
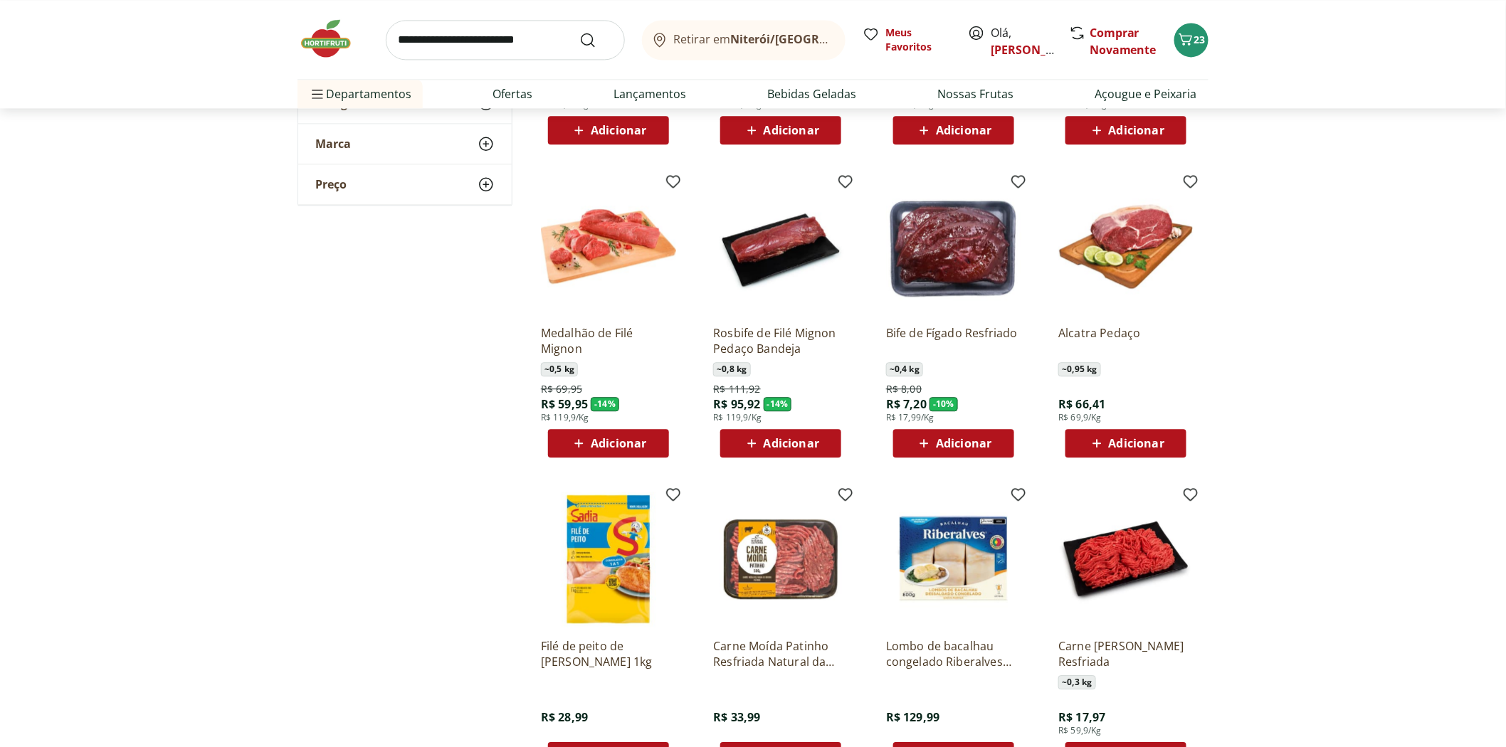
scroll to position [1423, 0]
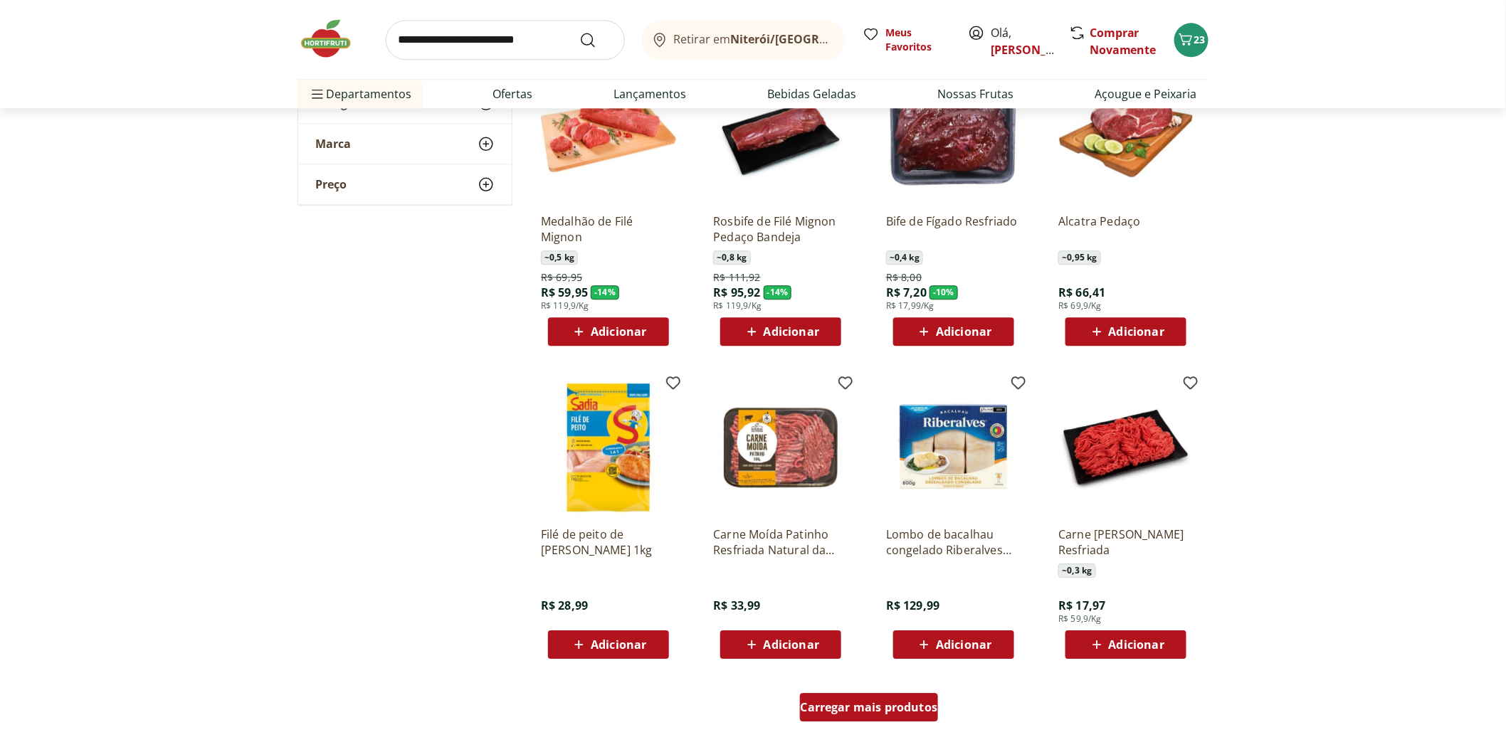
click at [880, 704] on span "Carregar mais produtos" at bounding box center [869, 707] width 137 height 11
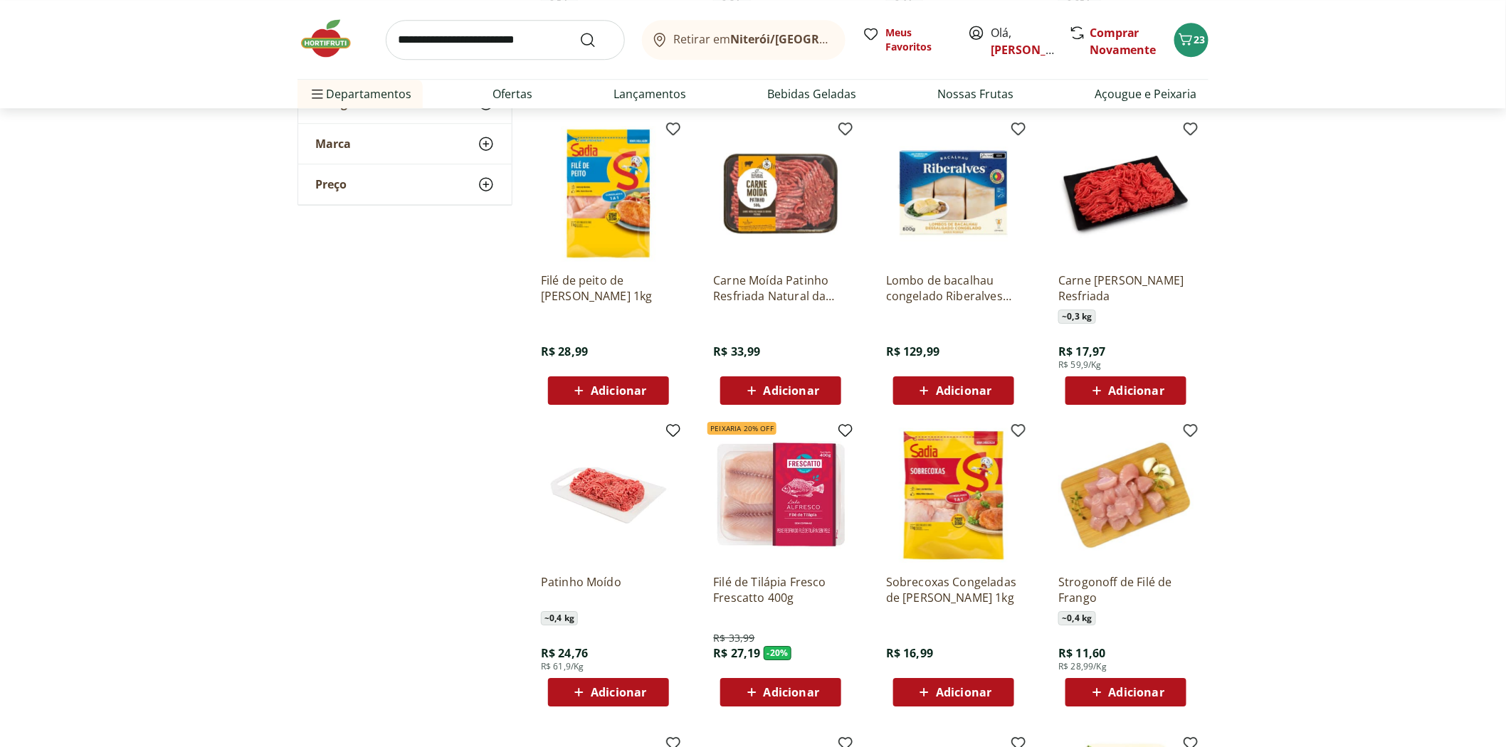
scroll to position [1739, 0]
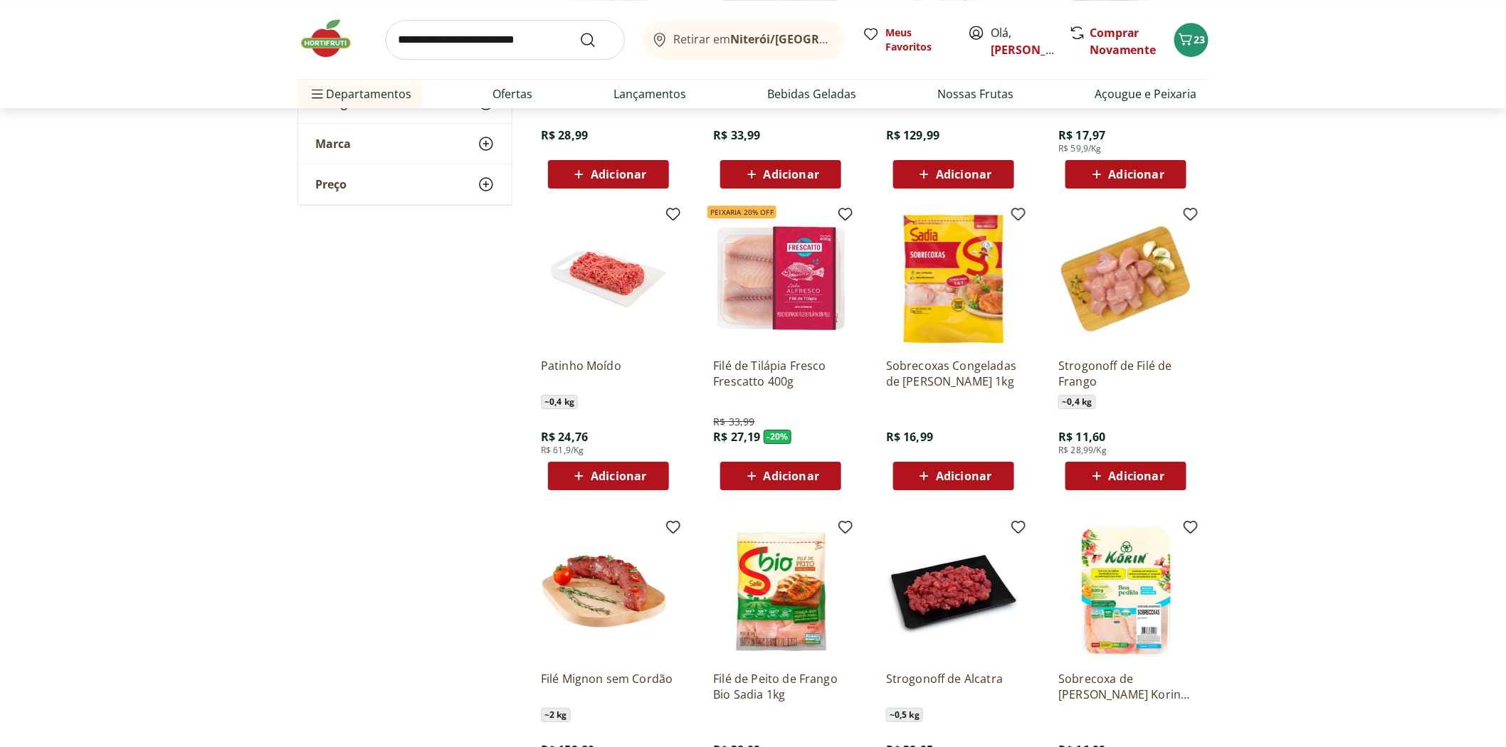
scroll to position [2055, 0]
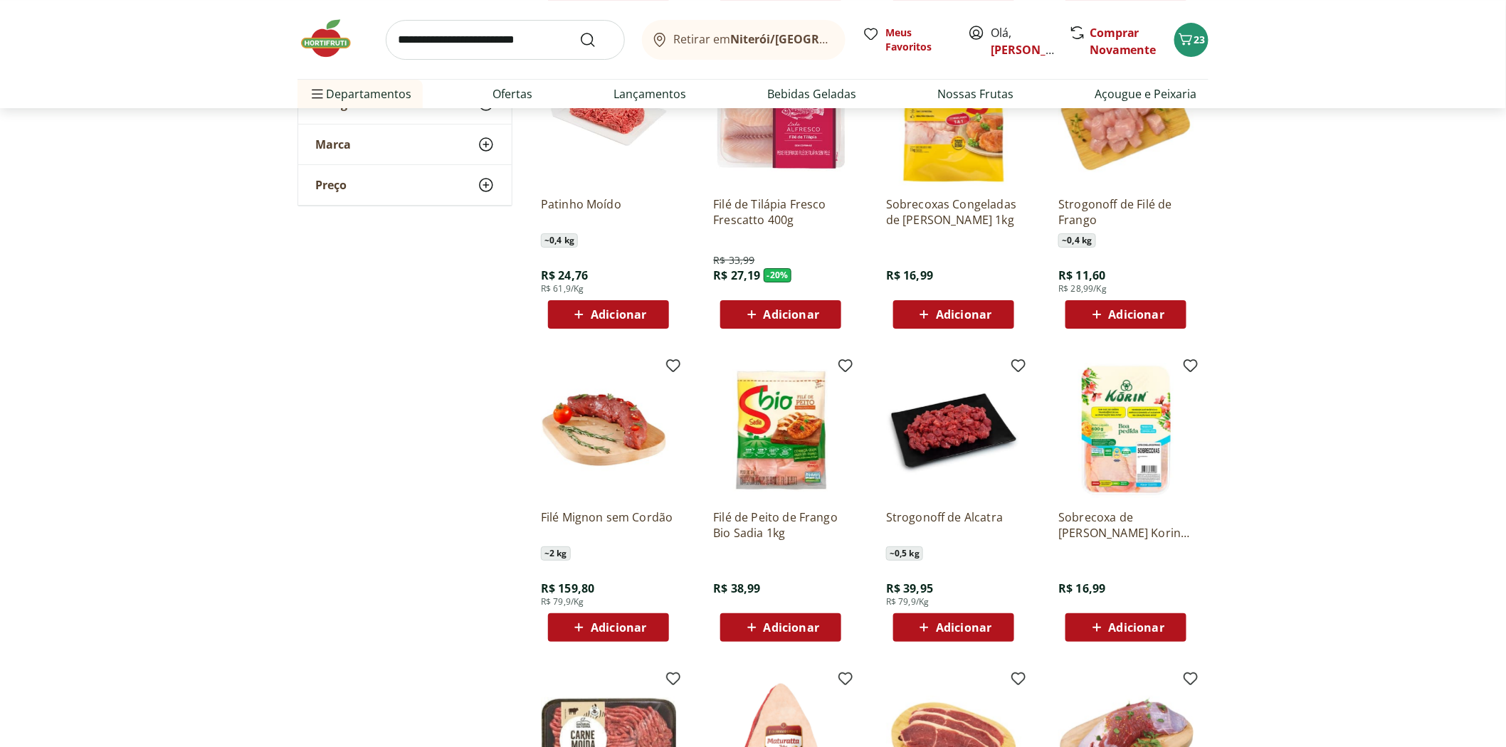
click at [787, 317] on span "Adicionar" at bounding box center [792, 314] width 56 height 11
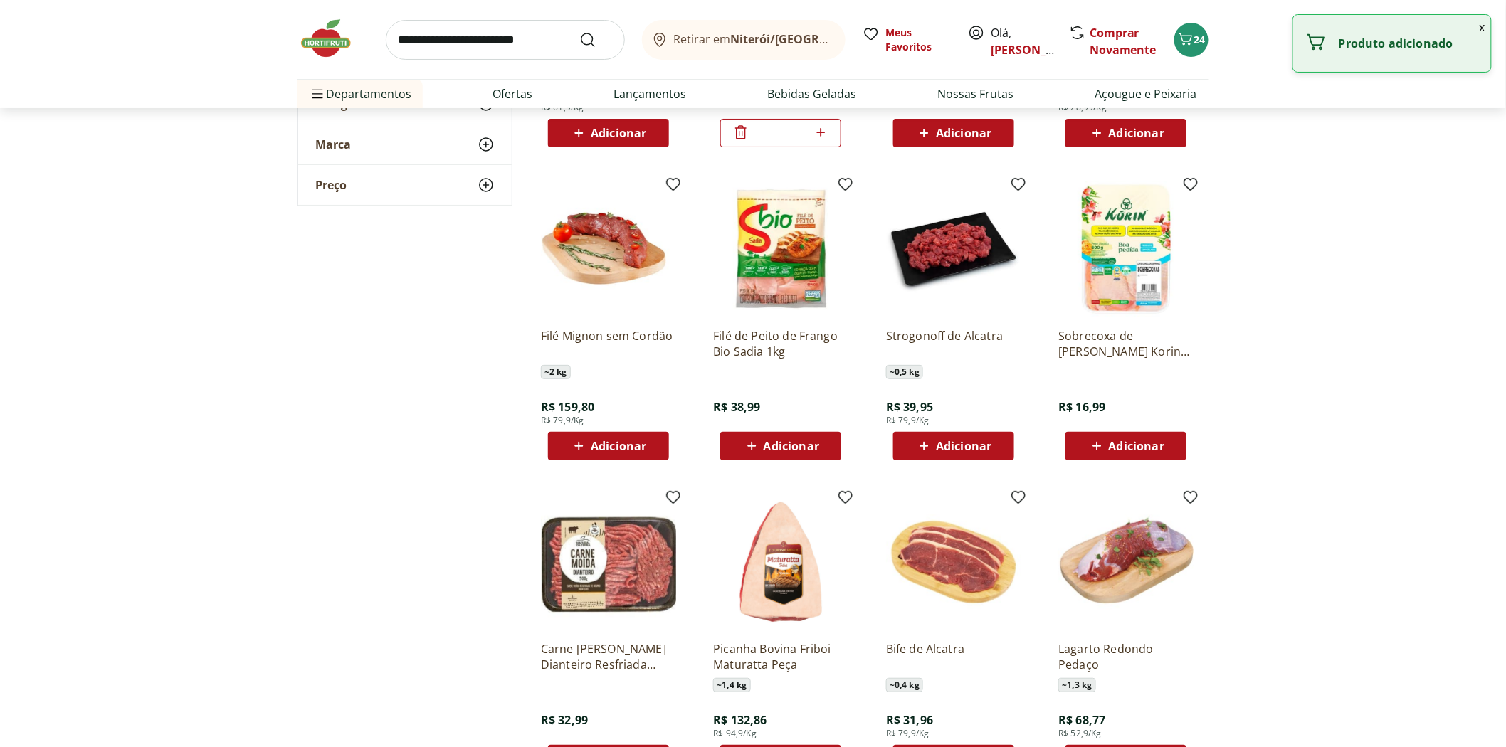
scroll to position [2451, 0]
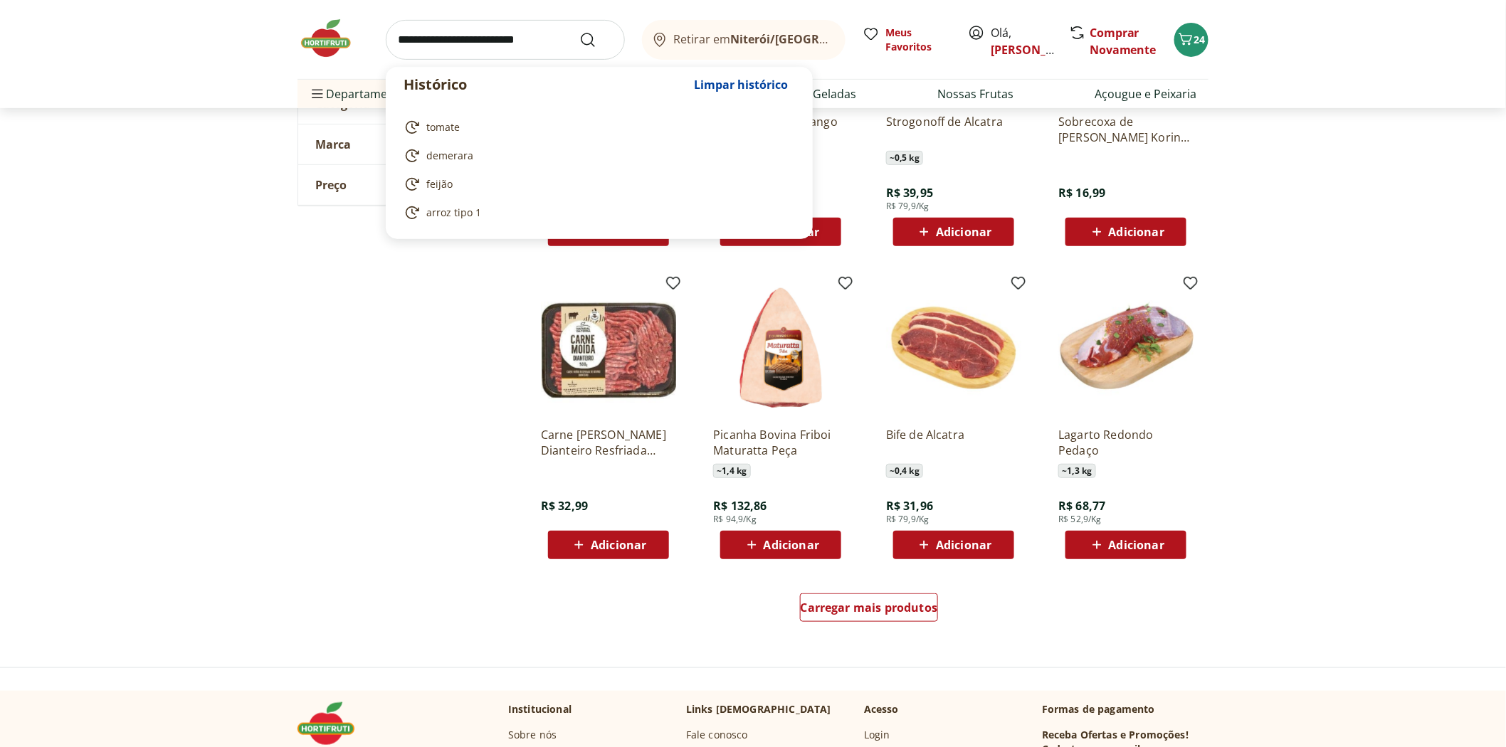
click at [431, 48] on input "search" at bounding box center [505, 40] width 239 height 40
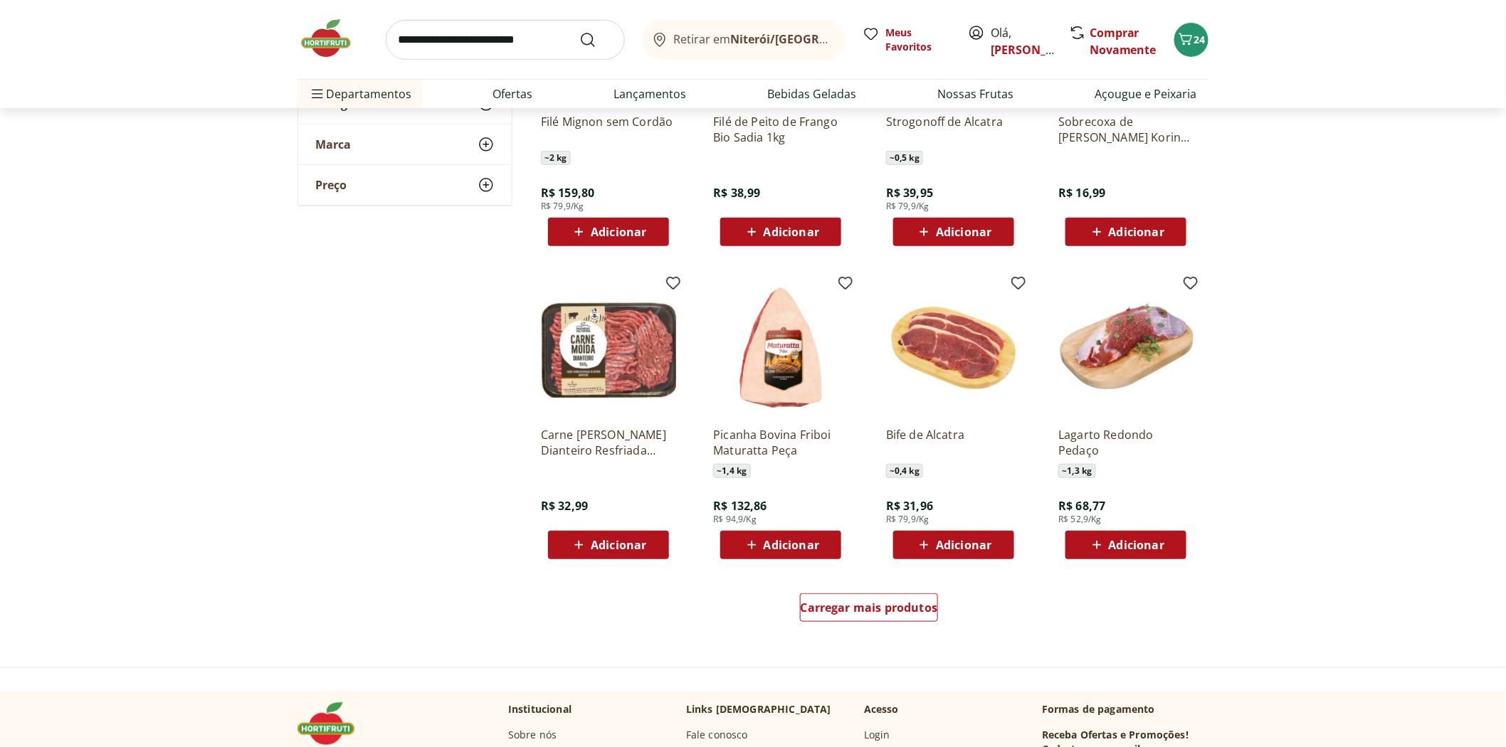
click at [511, 41] on input "search" at bounding box center [505, 40] width 239 height 40
type input "*******"
click at [579, 31] on button "Submit Search" at bounding box center [596, 39] width 34 height 17
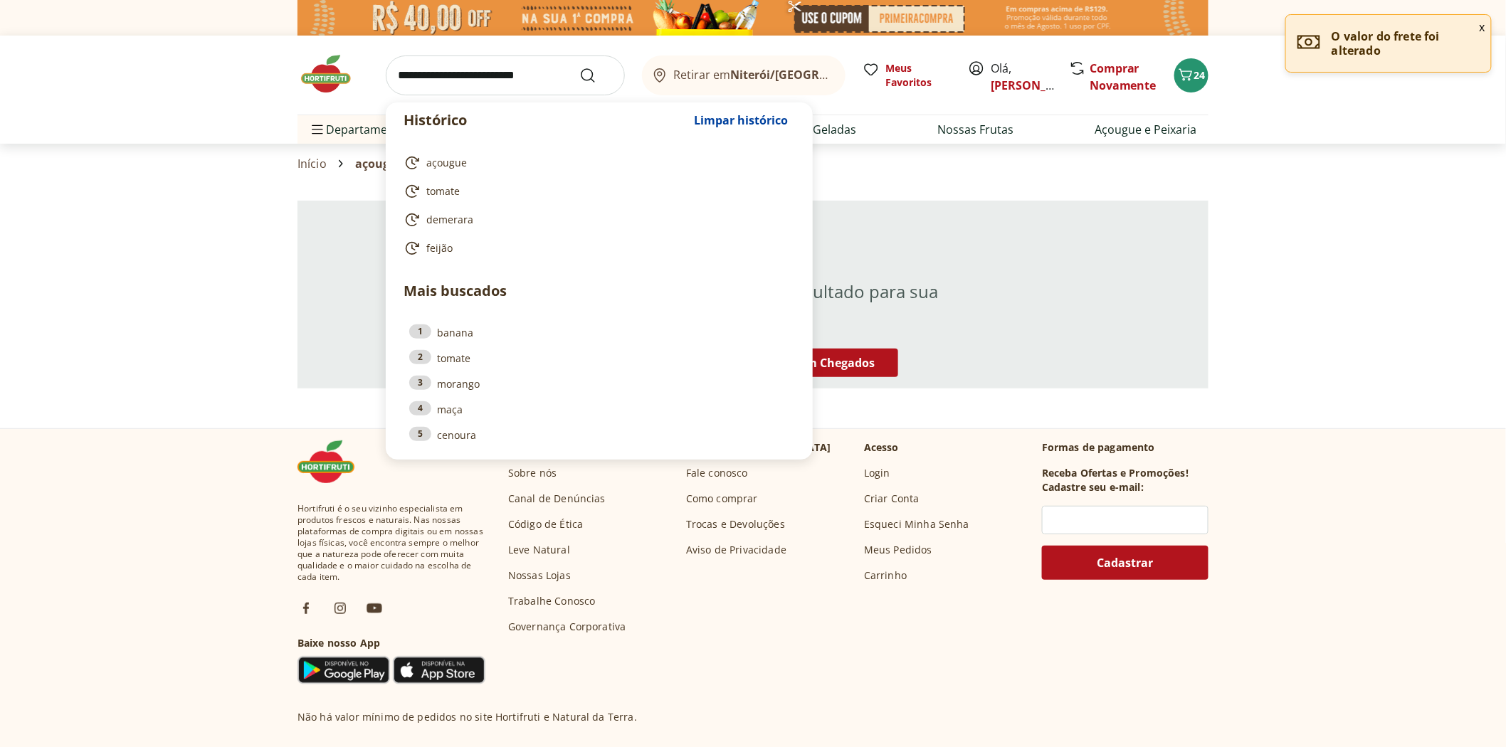
click at [487, 73] on input "search" at bounding box center [505, 76] width 239 height 40
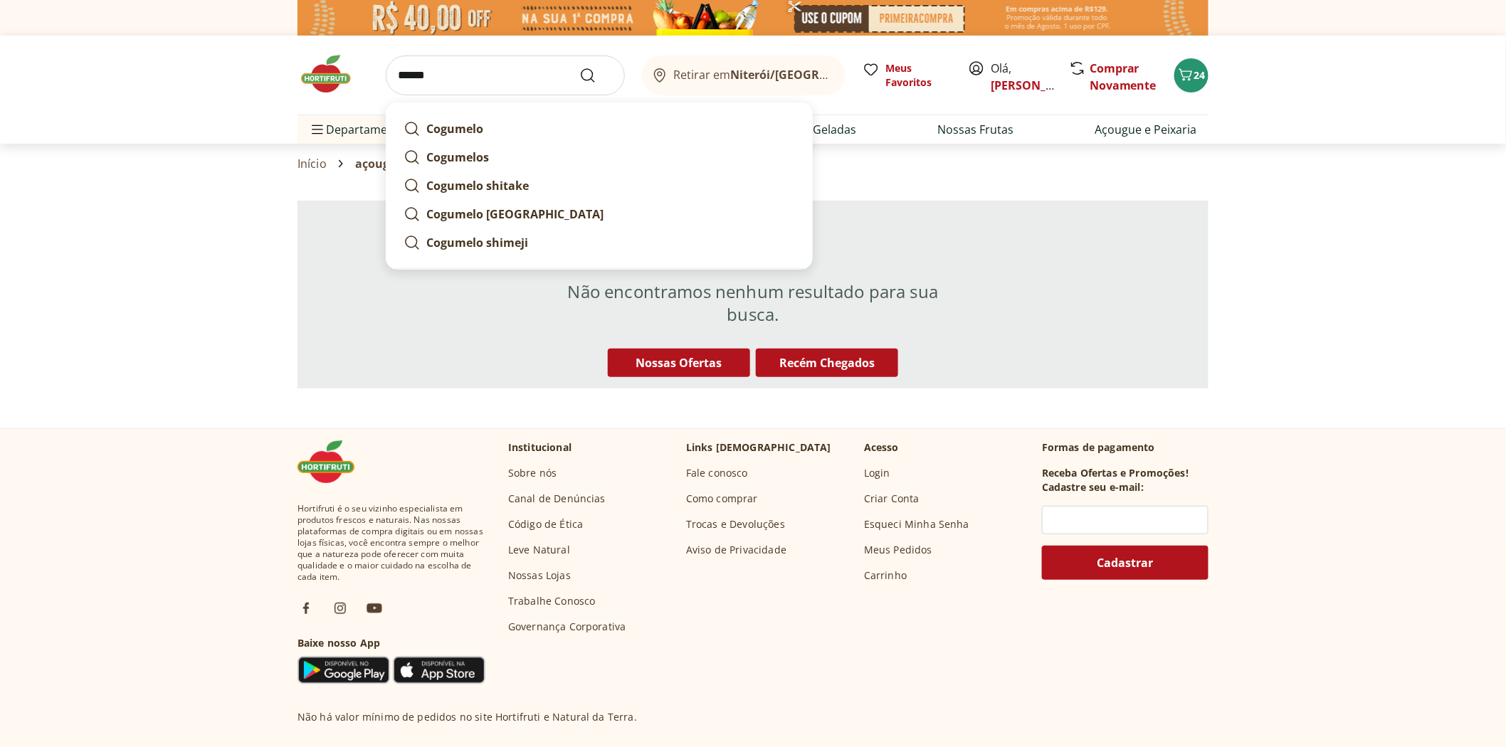
type input "*******"
click button "Submit Search" at bounding box center [596, 75] width 34 height 17
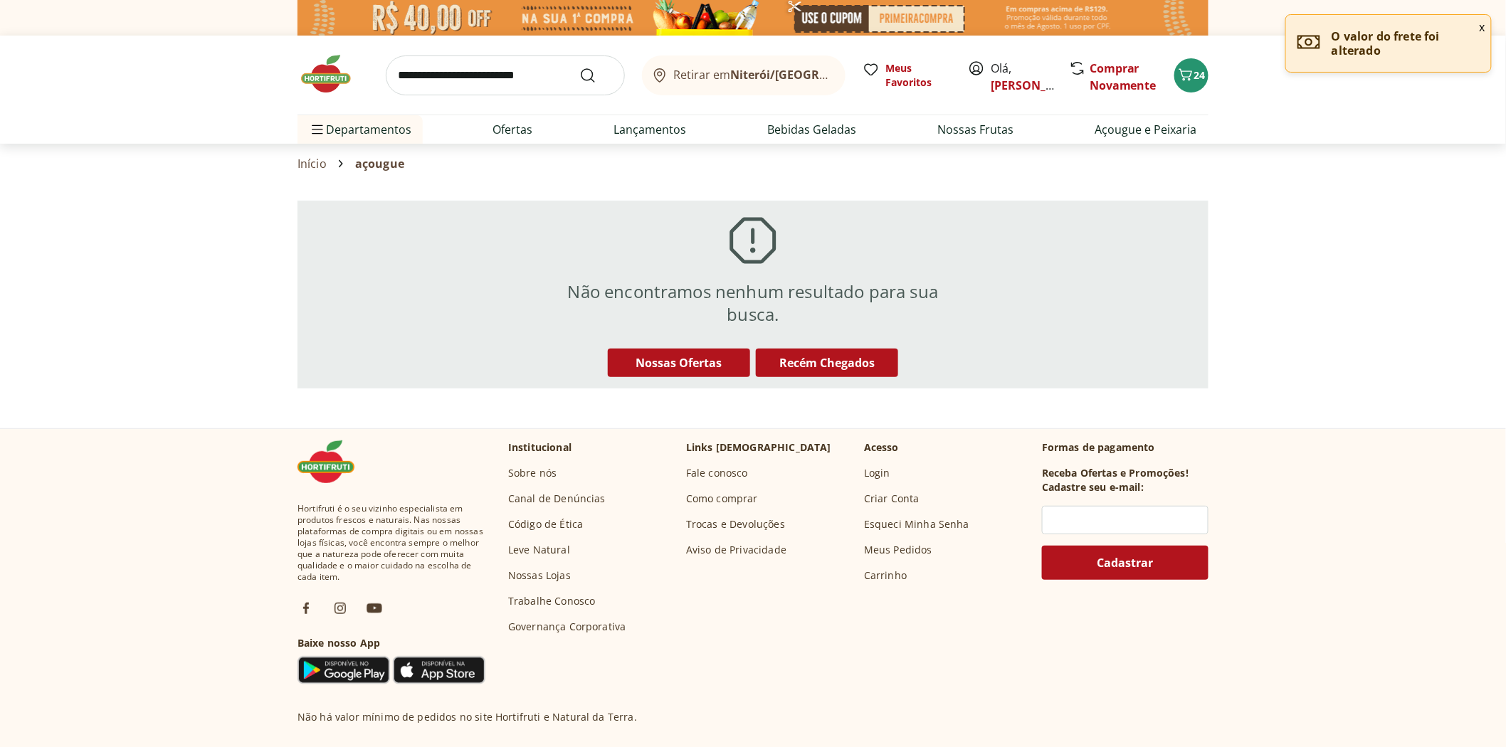
click at [517, 77] on input "search" at bounding box center [505, 76] width 239 height 40
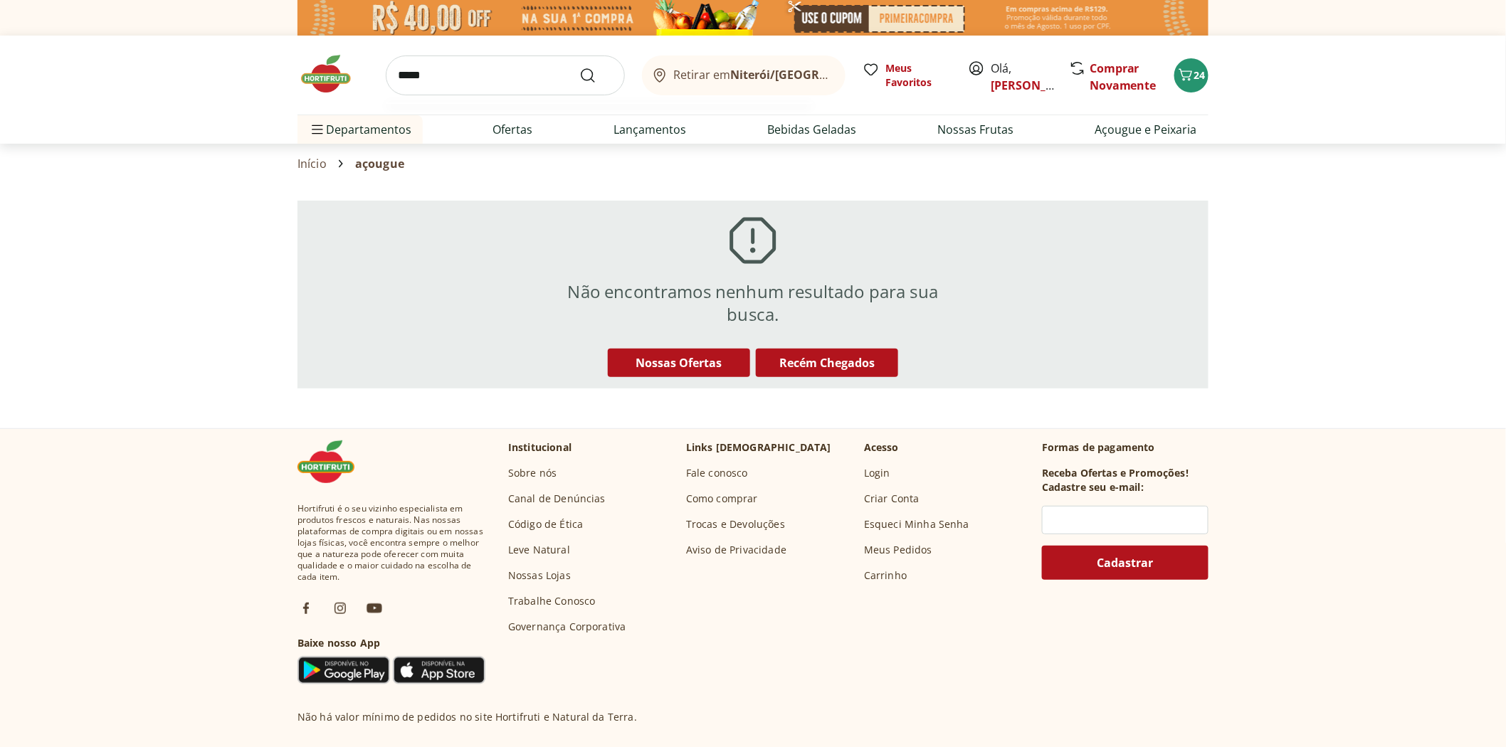
type input "******"
click button "Submit Search" at bounding box center [596, 75] width 34 height 17
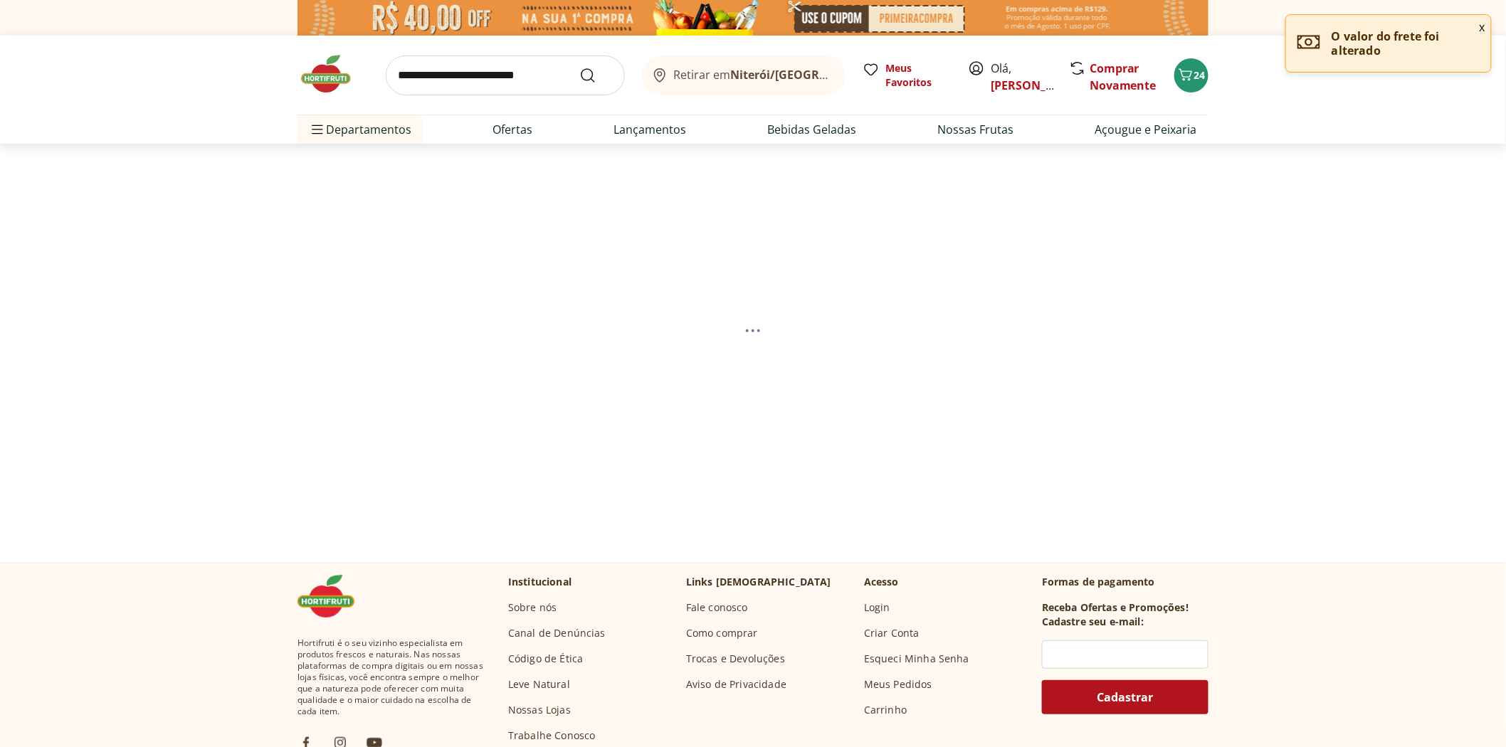
select select "**********"
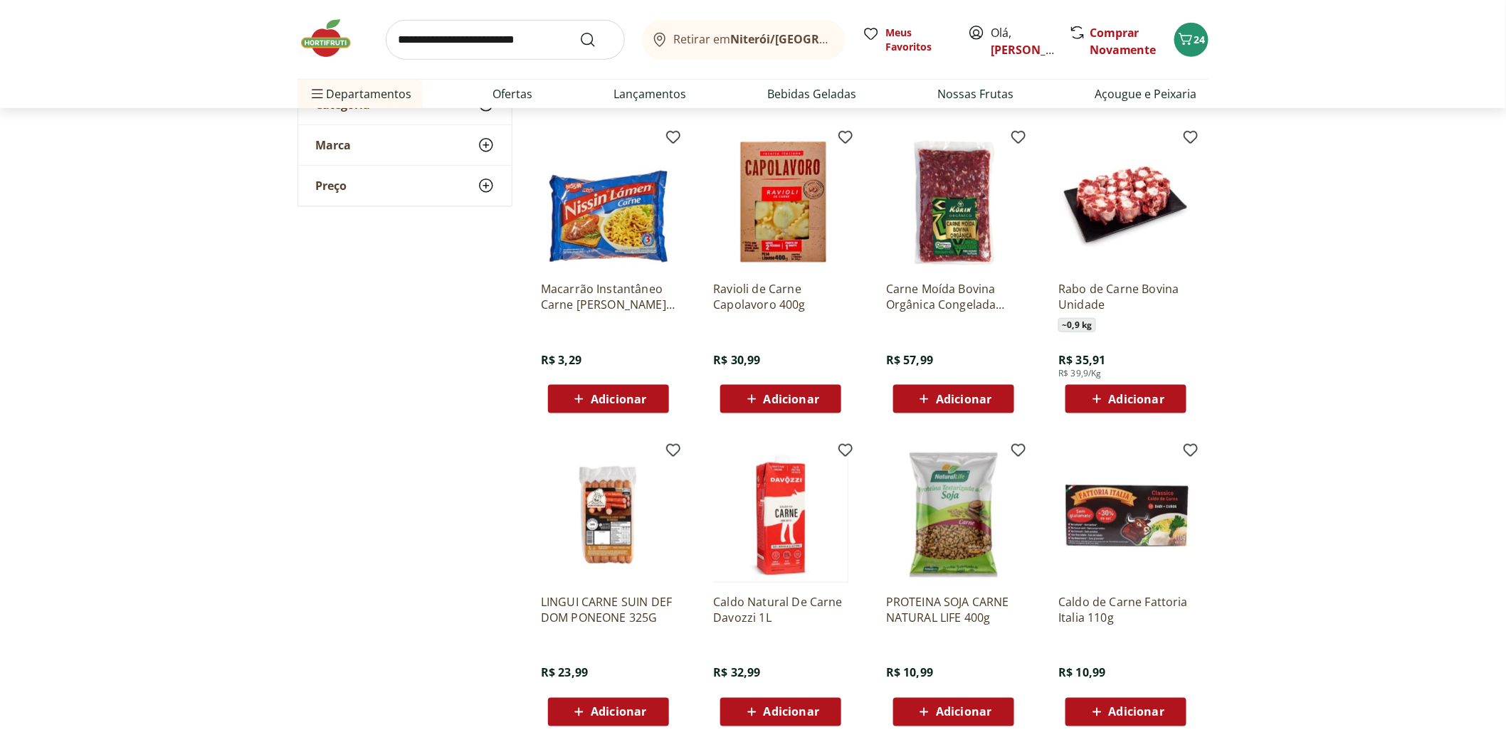
scroll to position [632, 0]
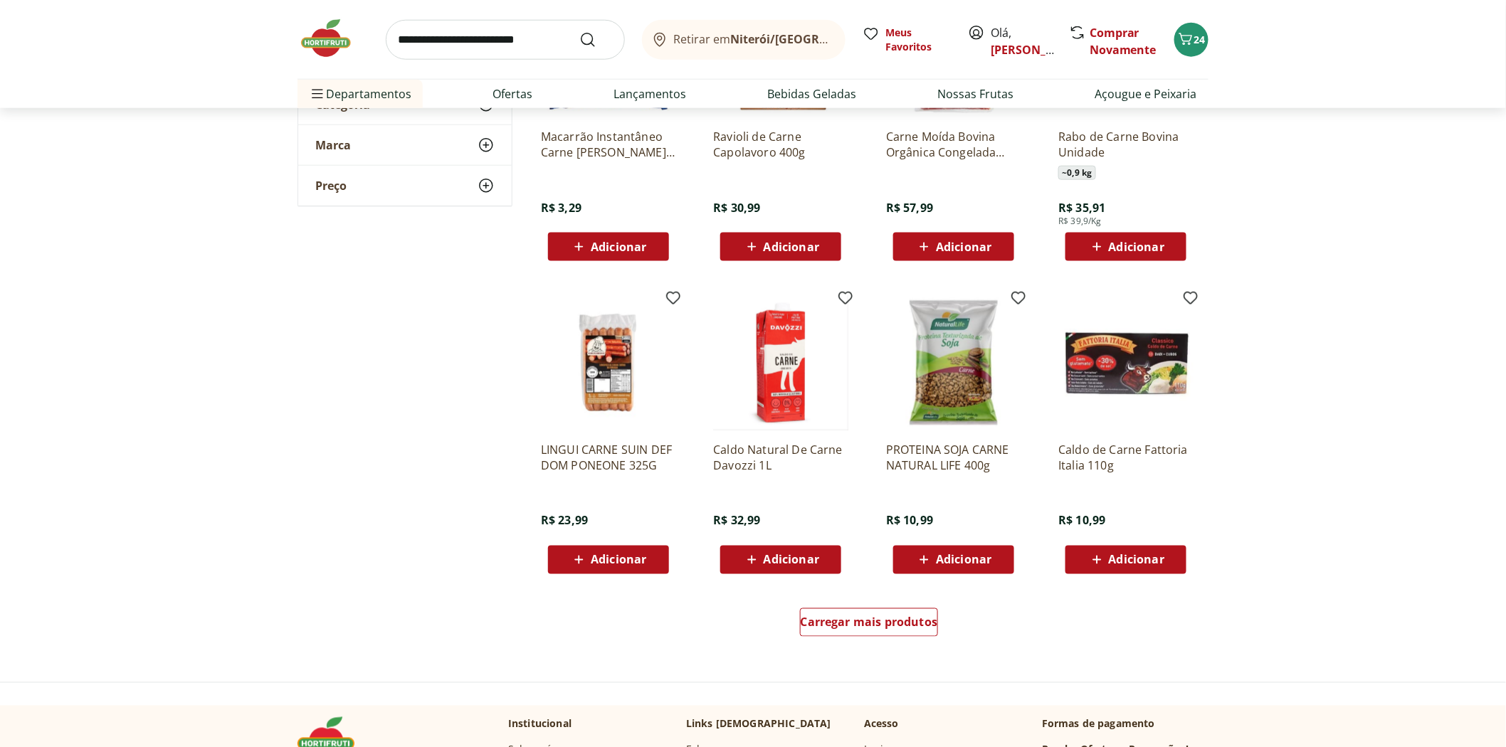
click at [802, 606] on div "Carregar mais produtos" at bounding box center [869, 625] width 690 height 68
click at [848, 627] on span "Carregar mais produtos" at bounding box center [869, 622] width 137 height 11
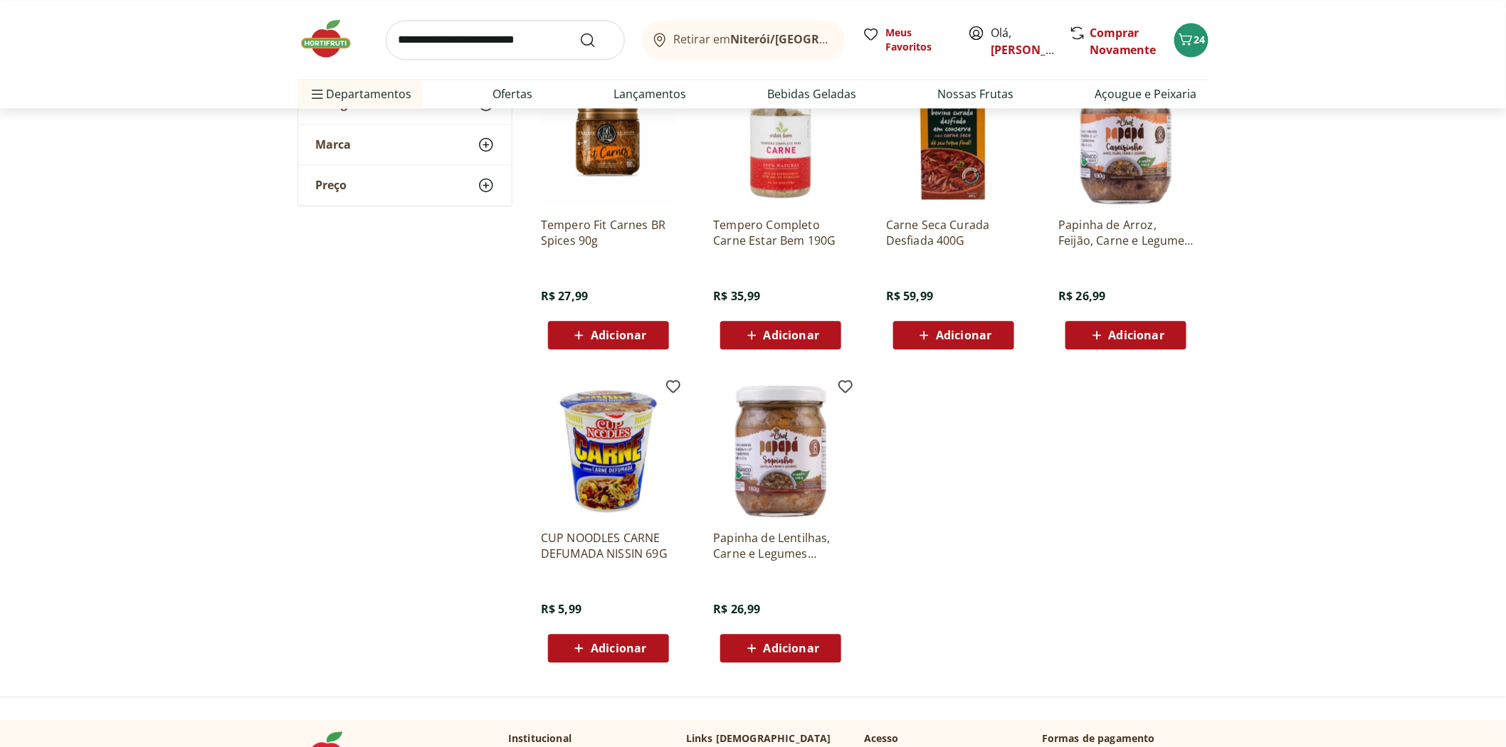
scroll to position [1423, 0]
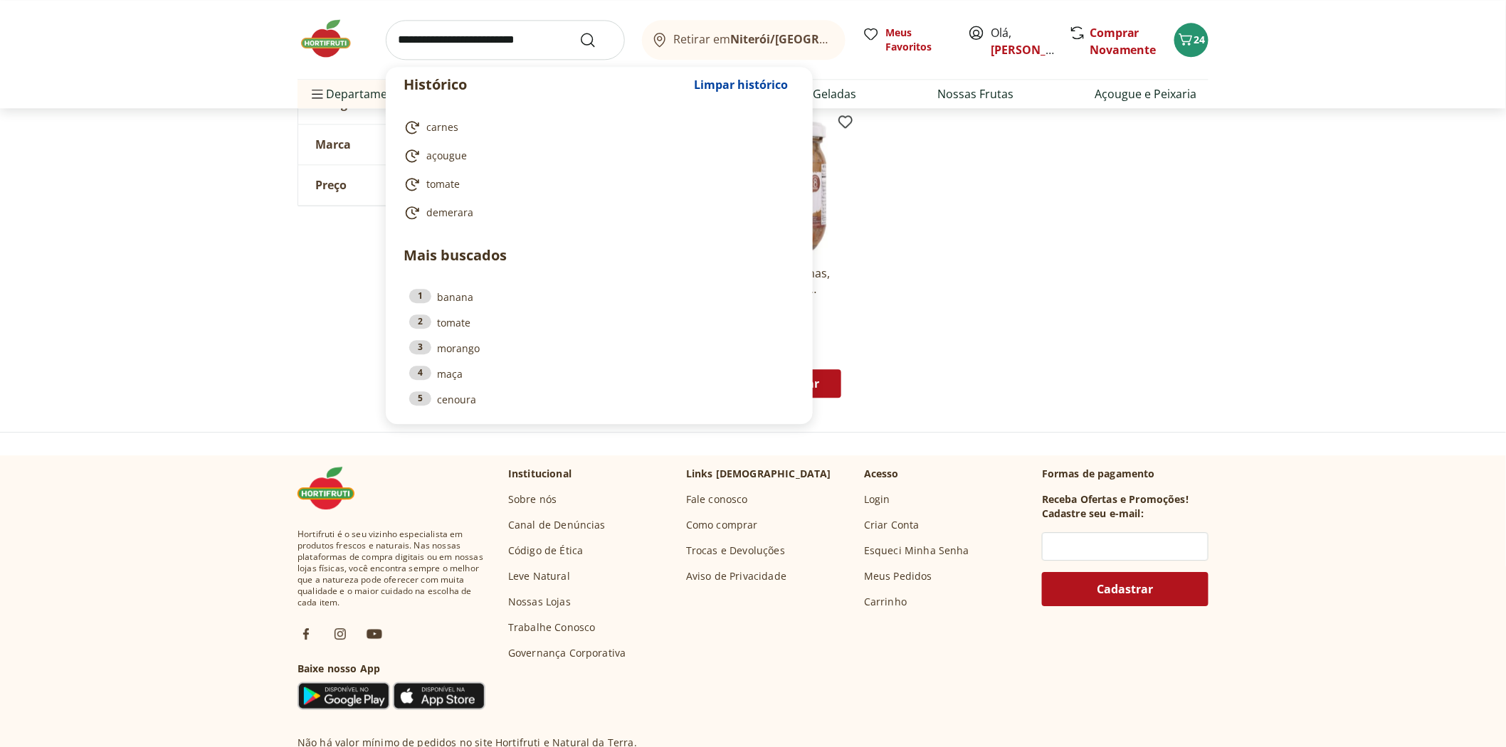
click at [485, 41] on input "search" at bounding box center [505, 40] width 239 height 40
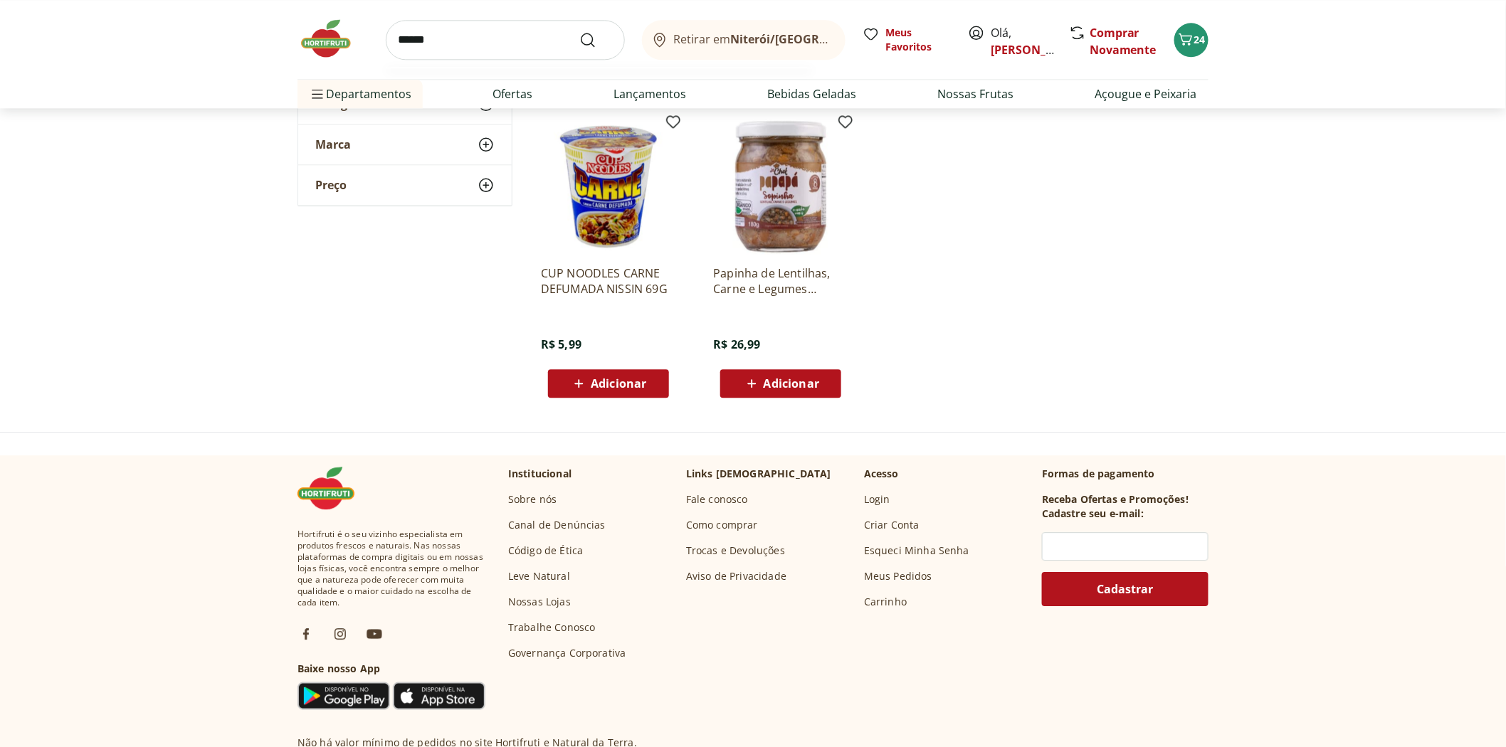
type input "*******"
click button "Submit Search" at bounding box center [596, 39] width 34 height 17
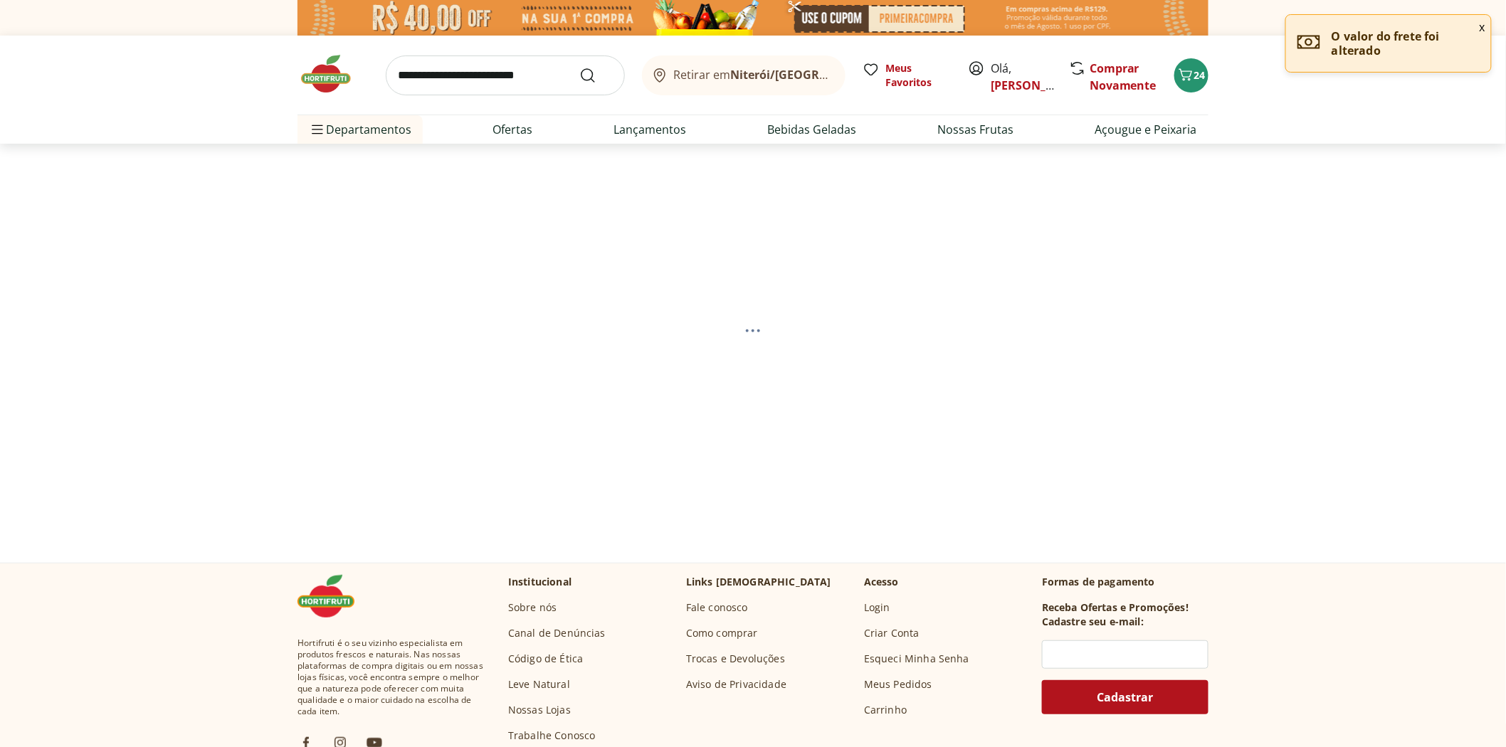
select select "**********"
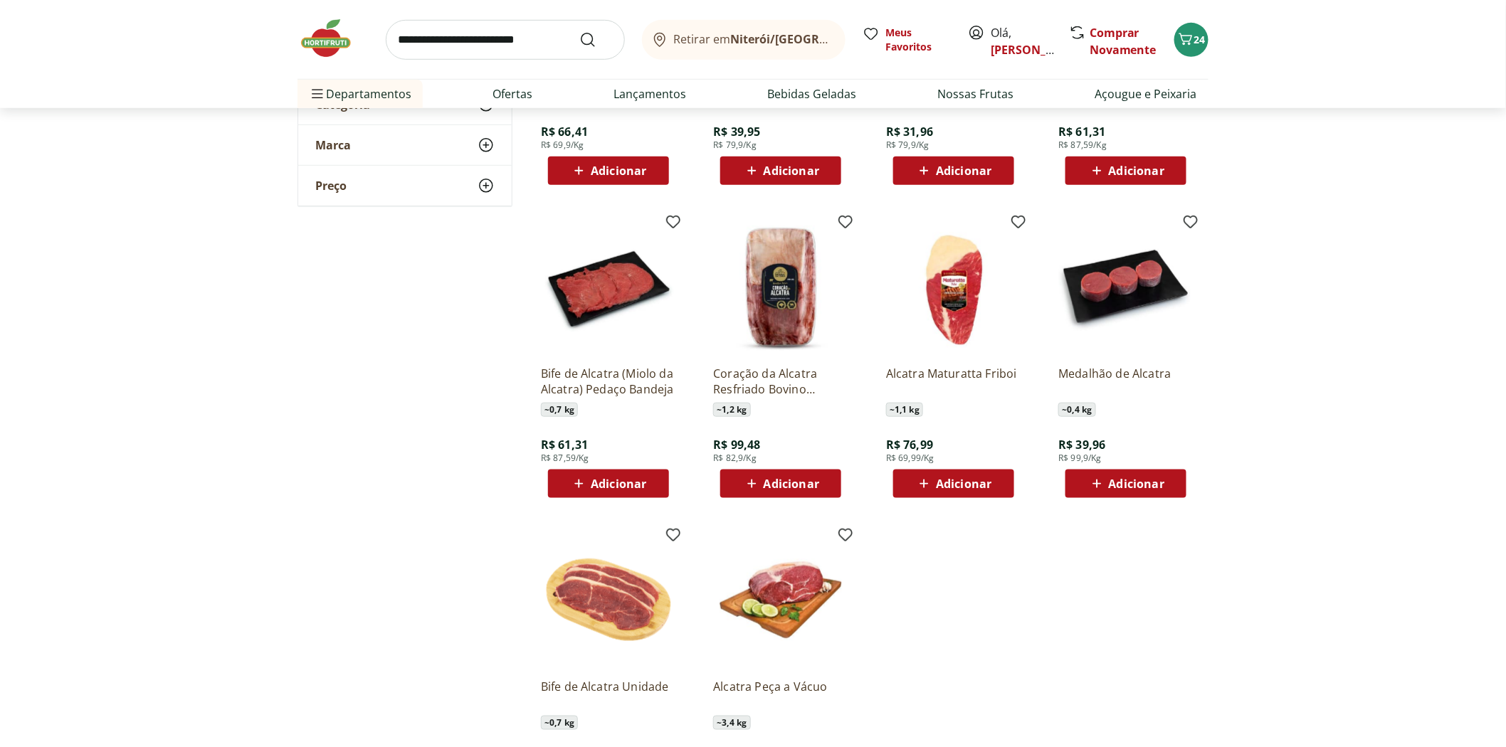
scroll to position [632, 0]
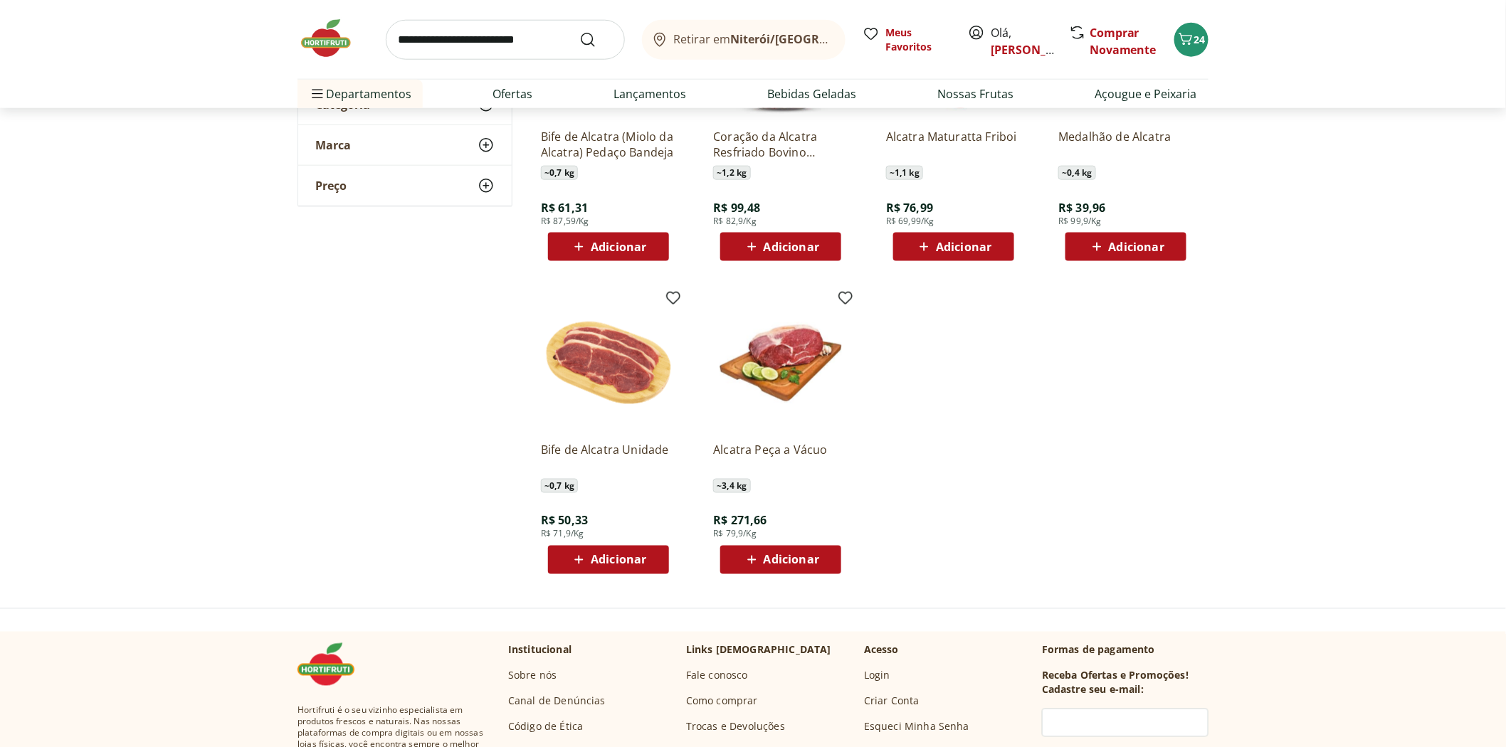
click at [482, 54] on input "search" at bounding box center [505, 40] width 239 height 40
type input "*******"
click at [579, 31] on button "Submit Search" at bounding box center [596, 39] width 34 height 17
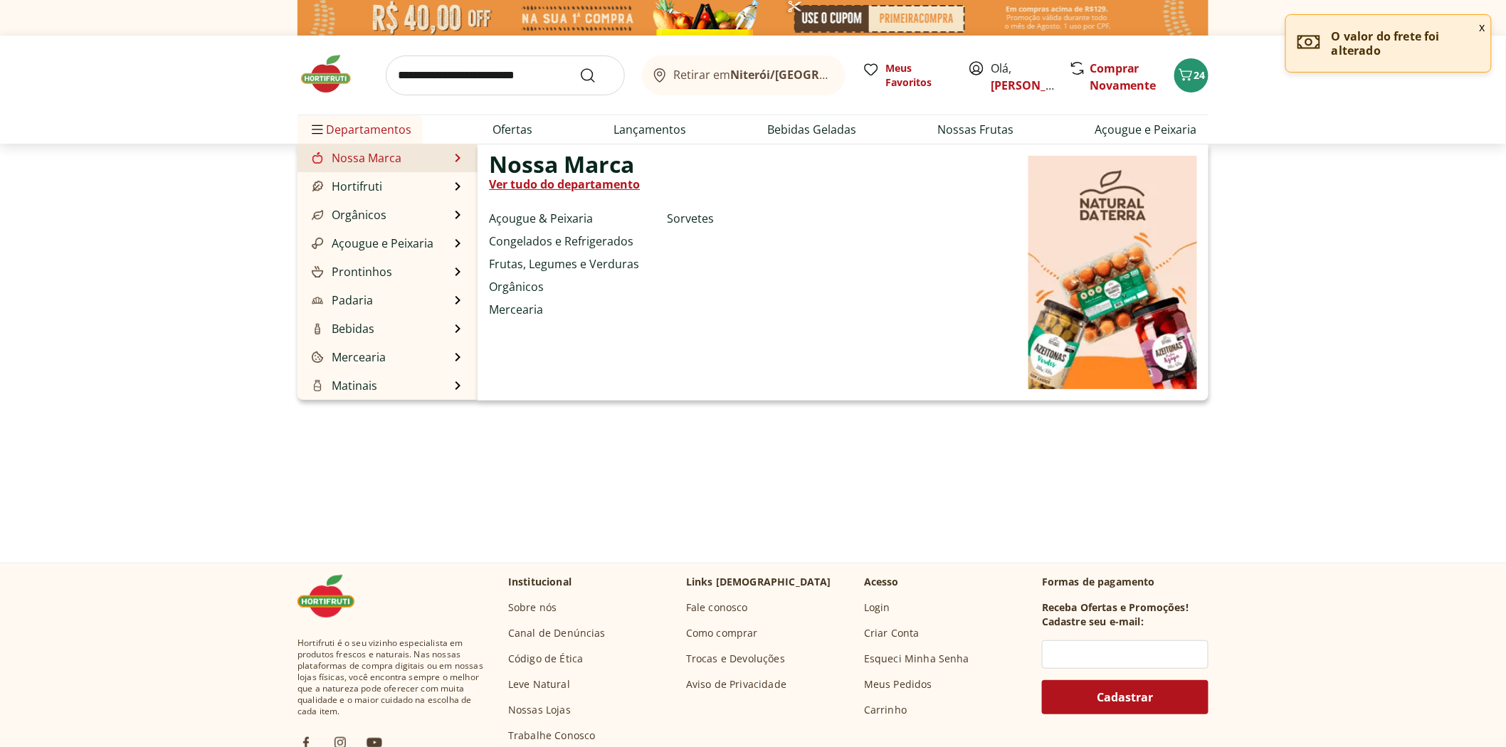
select select "**********"
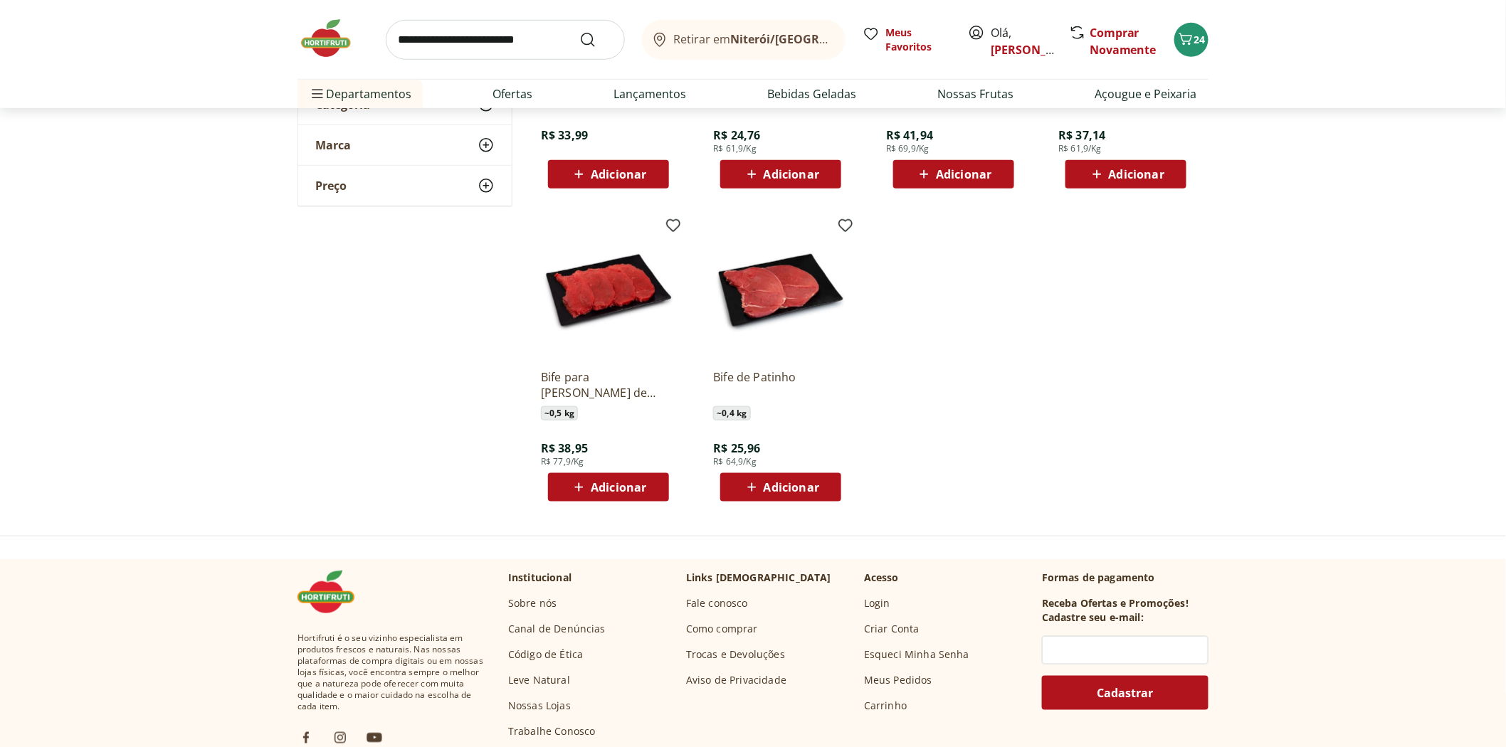
scroll to position [395, 0]
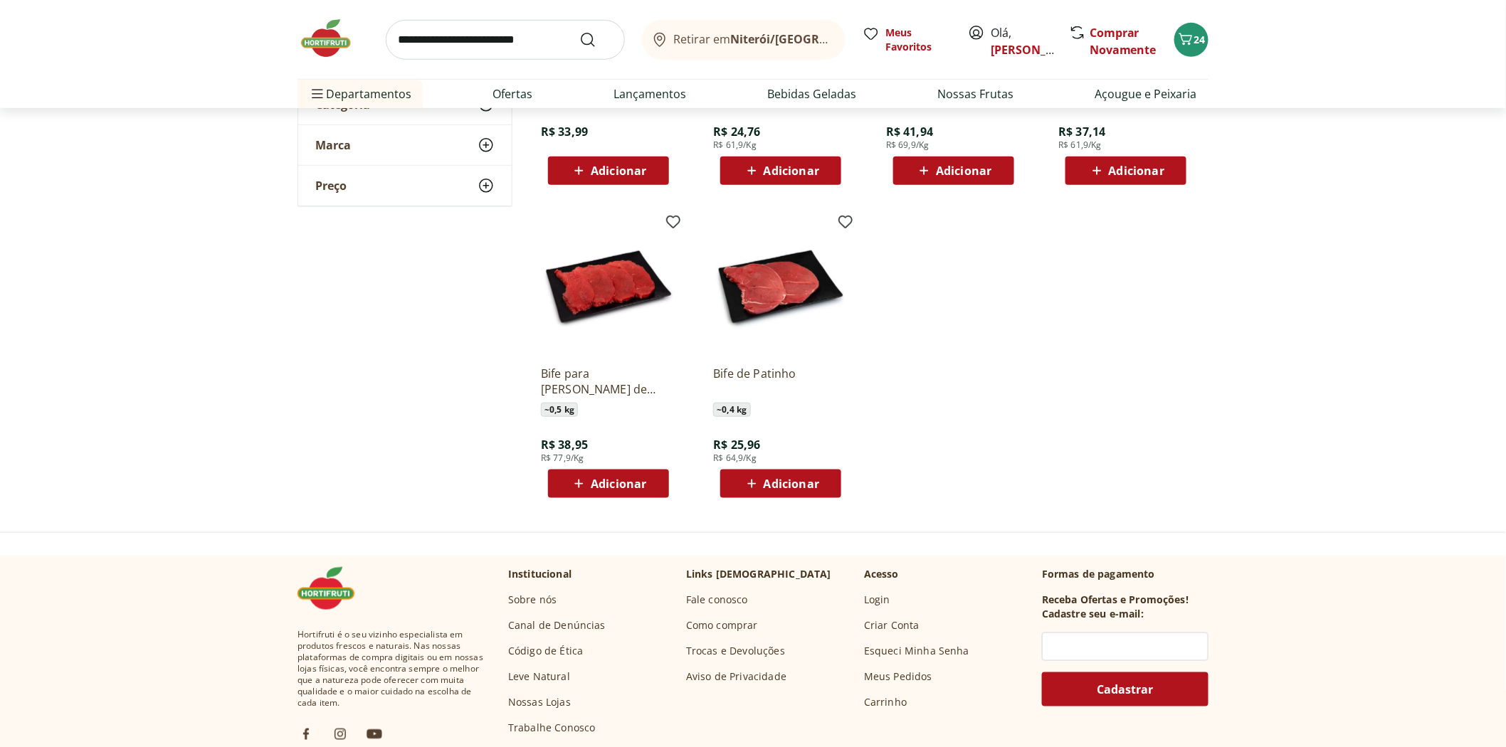
click at [434, 60] on div "Retirar em Niterói/RJ Meus Favoritos Olá, Emilio Comprar Novamente 24" at bounding box center [752, 39] width 911 height 79
click at [442, 48] on input "search" at bounding box center [505, 40] width 239 height 40
type input "*********"
click at [579, 31] on button "Submit Search" at bounding box center [596, 39] width 34 height 17
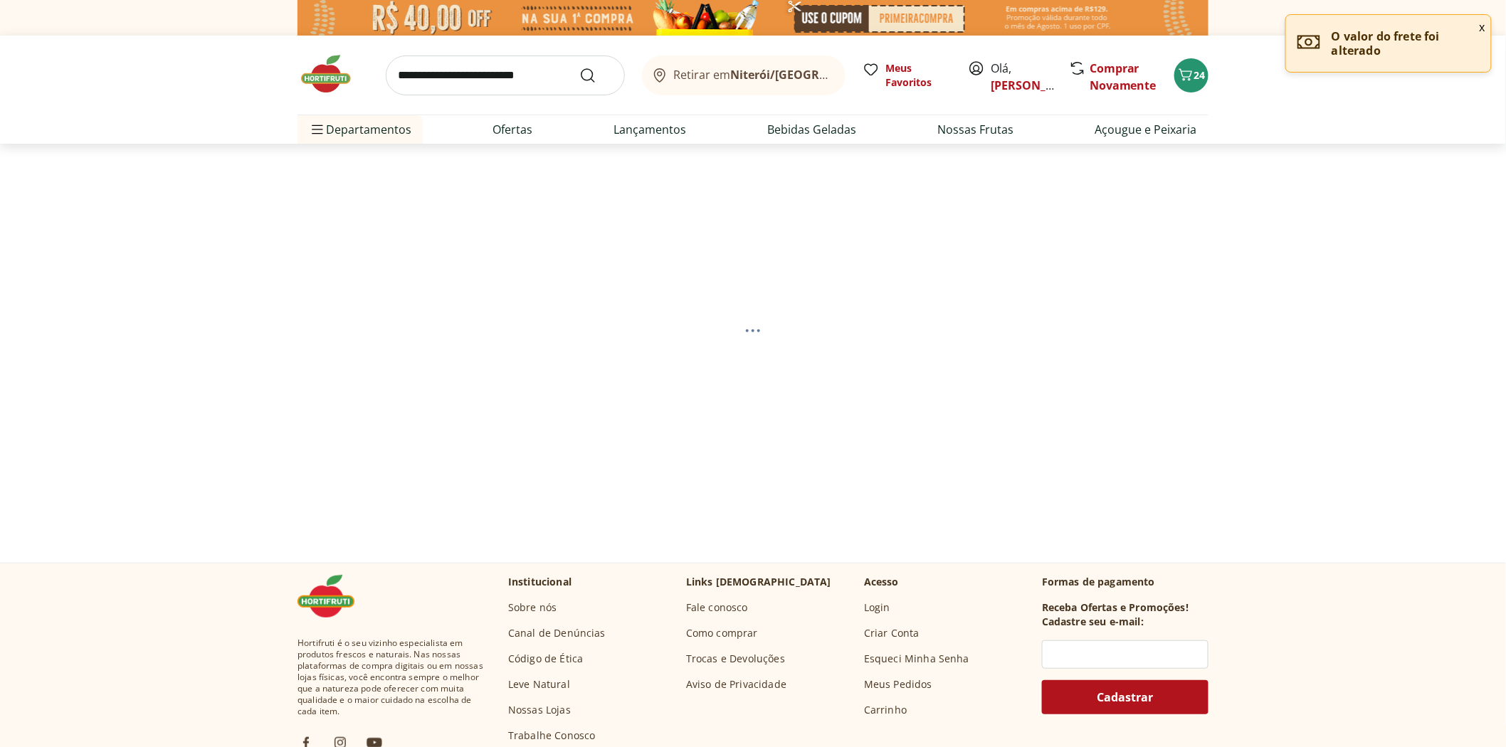
select select "**********"
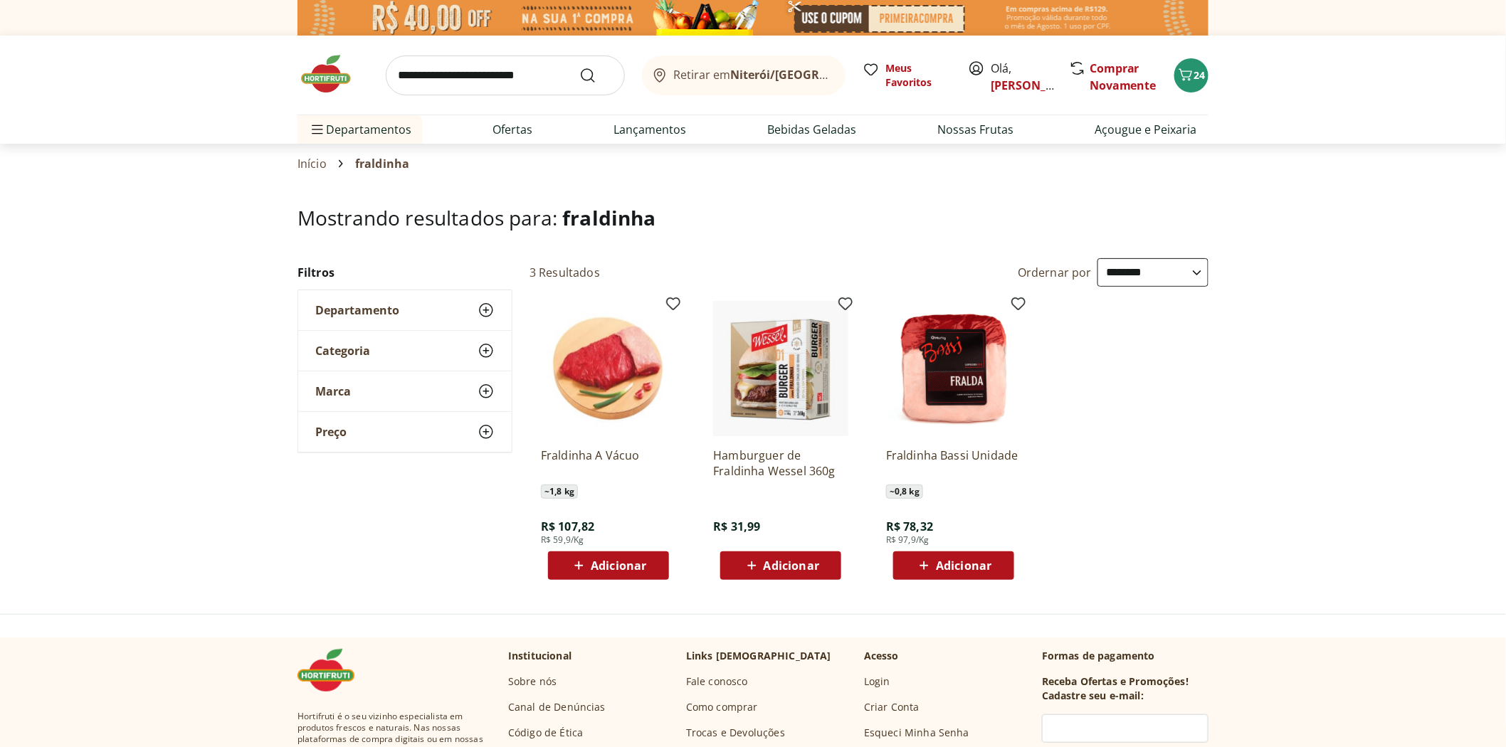
click at [601, 560] on span "Adicionar" at bounding box center [619, 565] width 56 height 11
click at [243, 566] on section "**********" at bounding box center [753, 398] width 1506 height 384
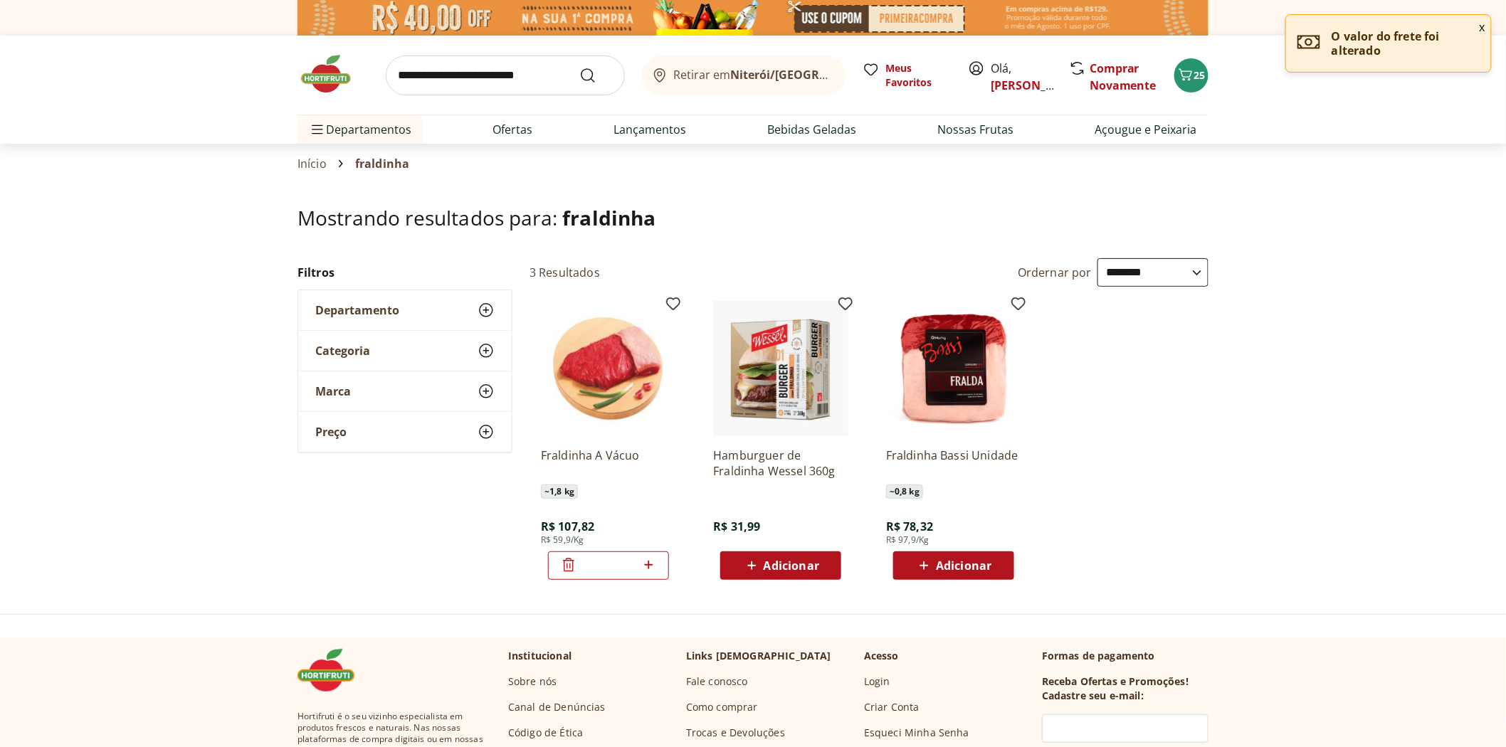
click at [328, 83] on img at bounding box center [332, 74] width 71 height 43
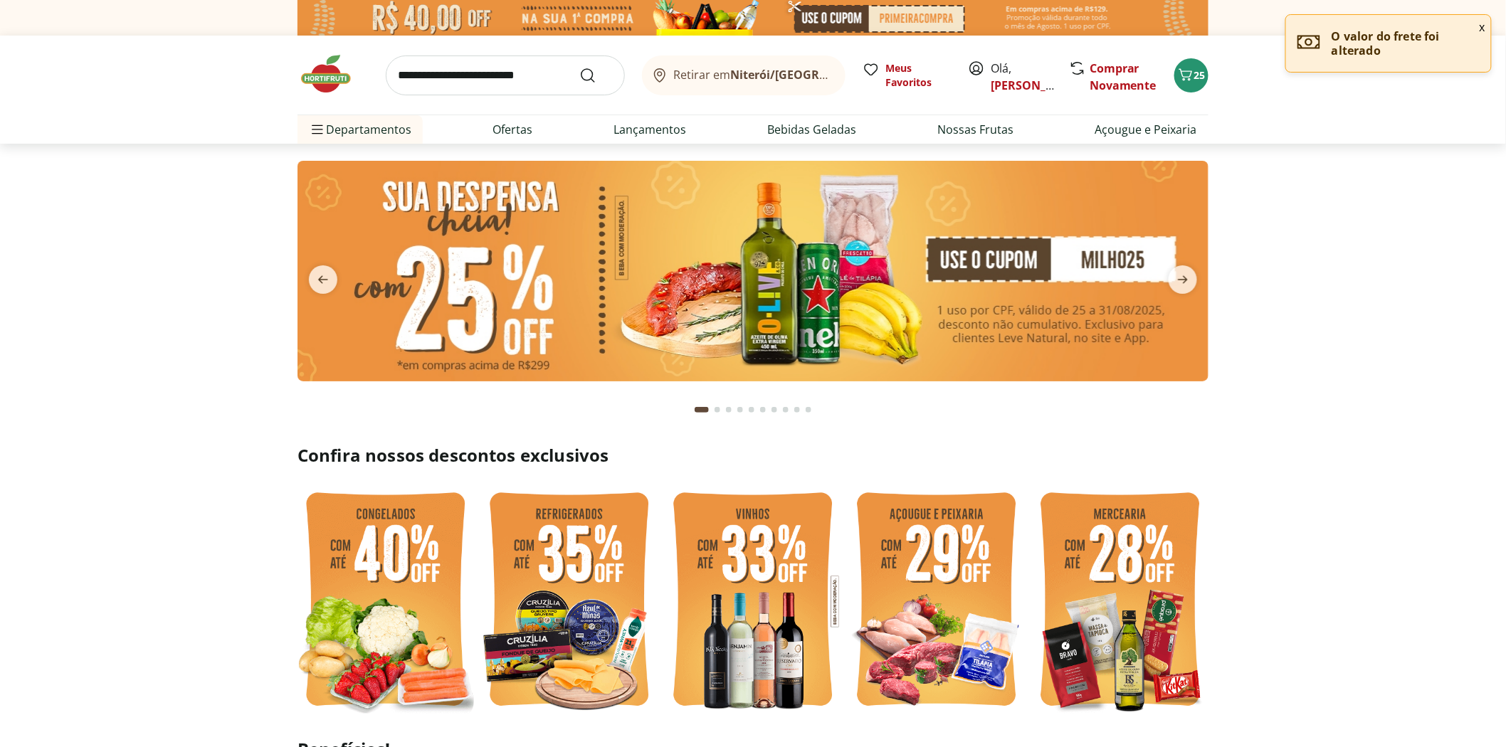
click at [516, 84] on input "search" at bounding box center [505, 76] width 239 height 40
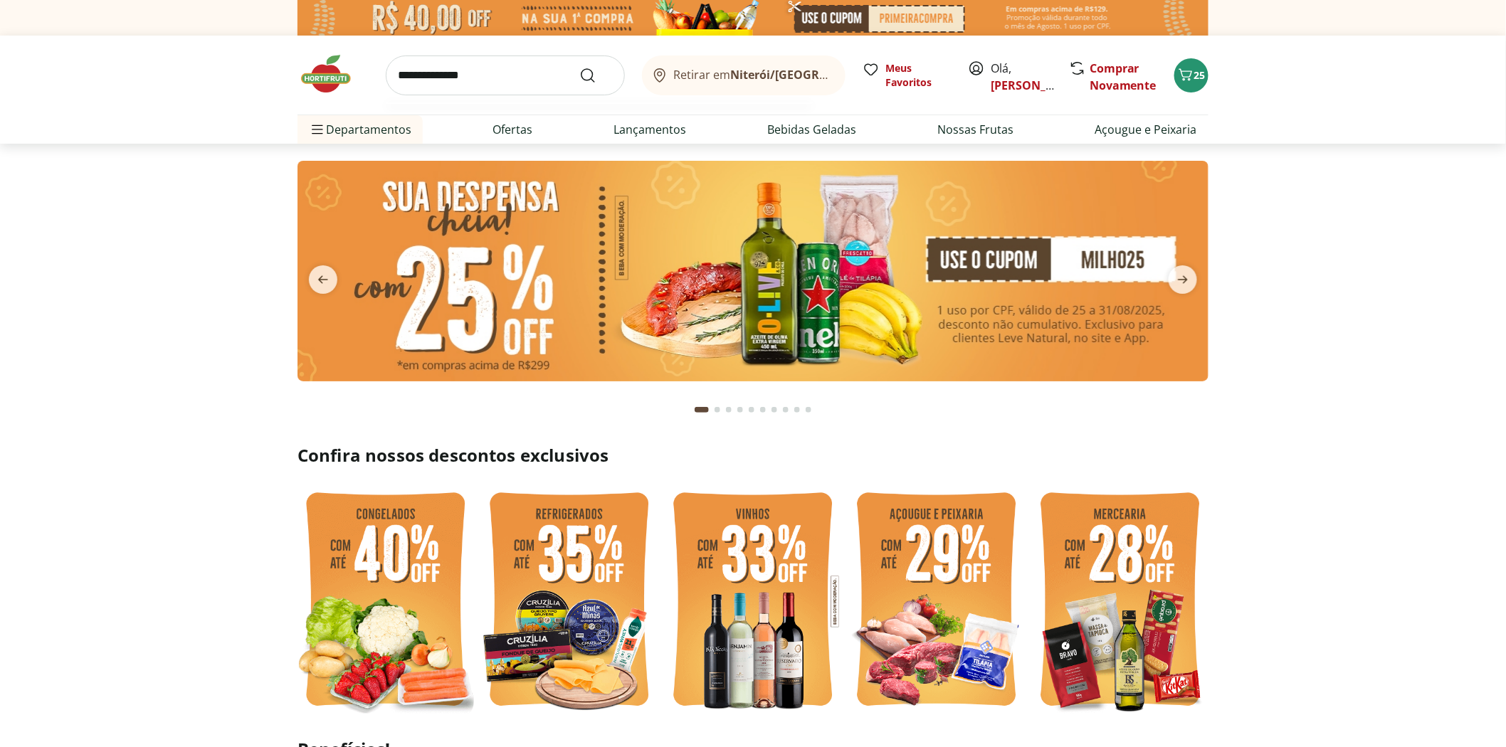
type input "**********"
click at [579, 67] on button "Submit Search" at bounding box center [596, 75] width 34 height 17
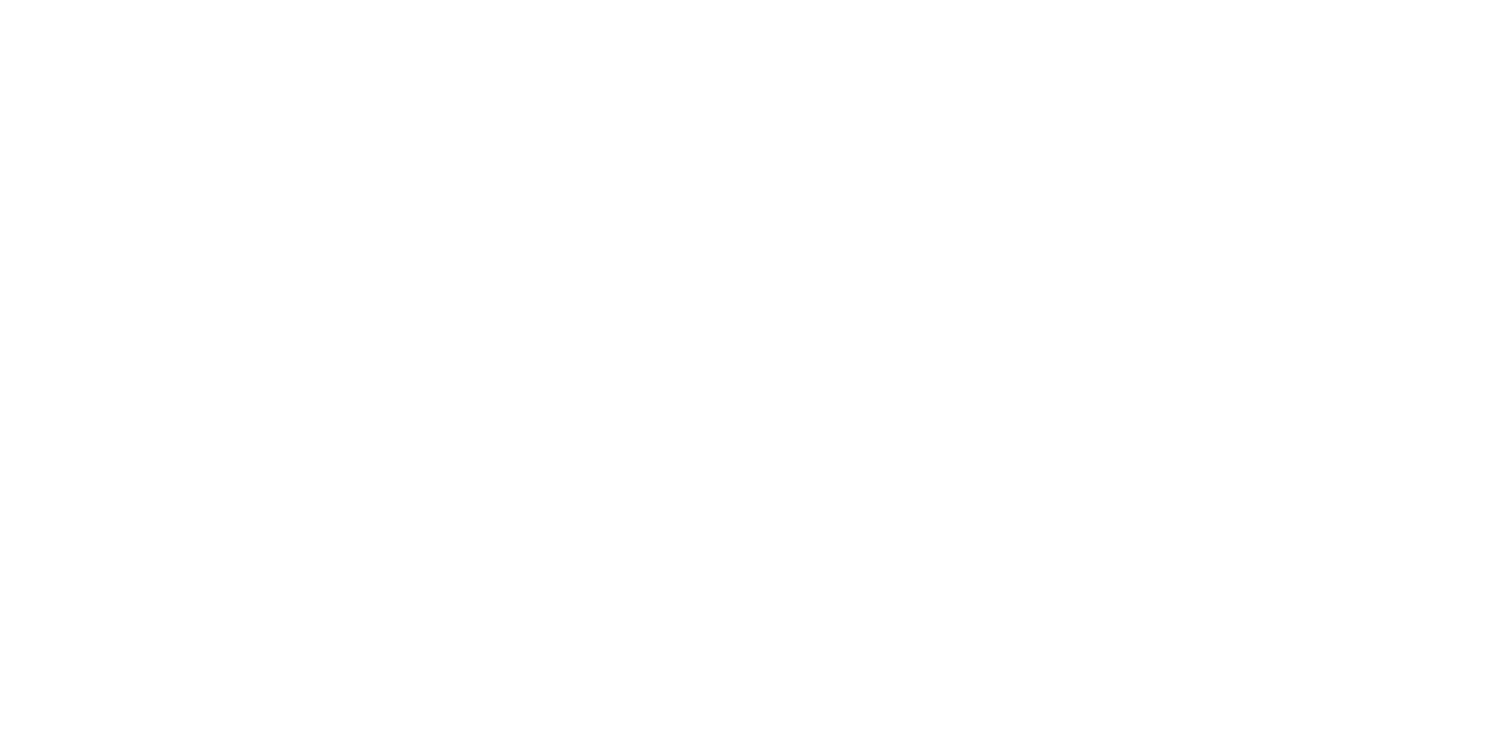
select select "**********"
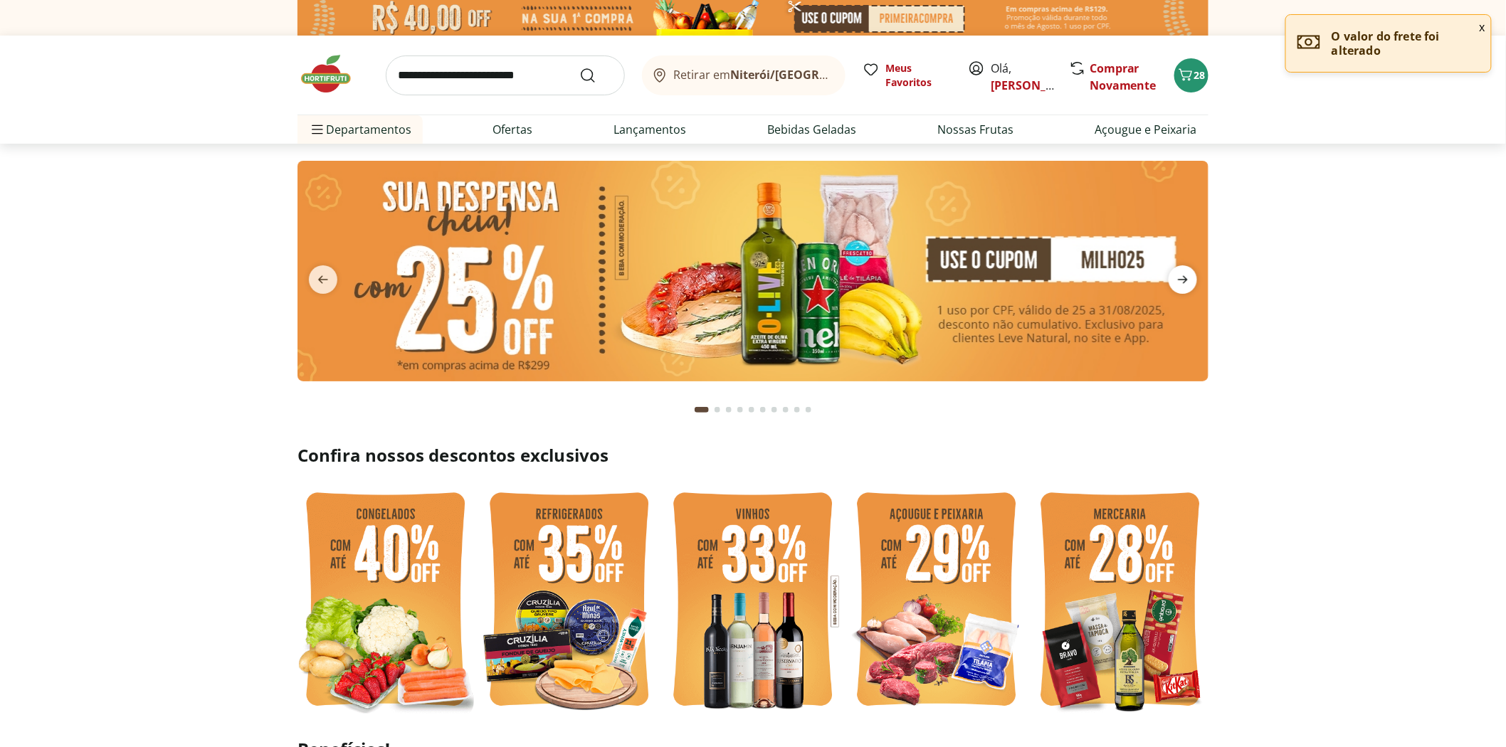
click at [1185, 280] on icon "next" at bounding box center [1183, 280] width 10 height 8
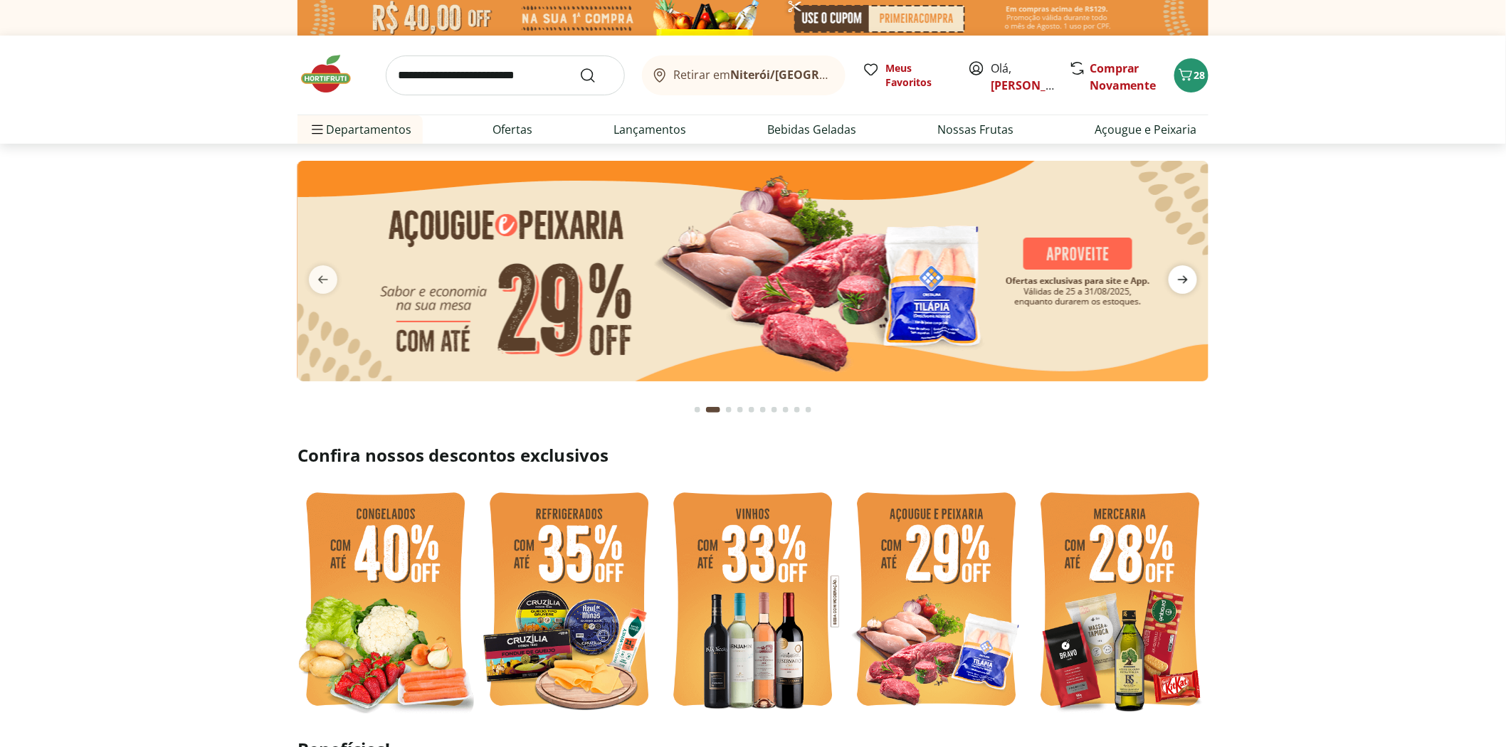
click at [1185, 280] on icon "next" at bounding box center [1183, 280] width 10 height 8
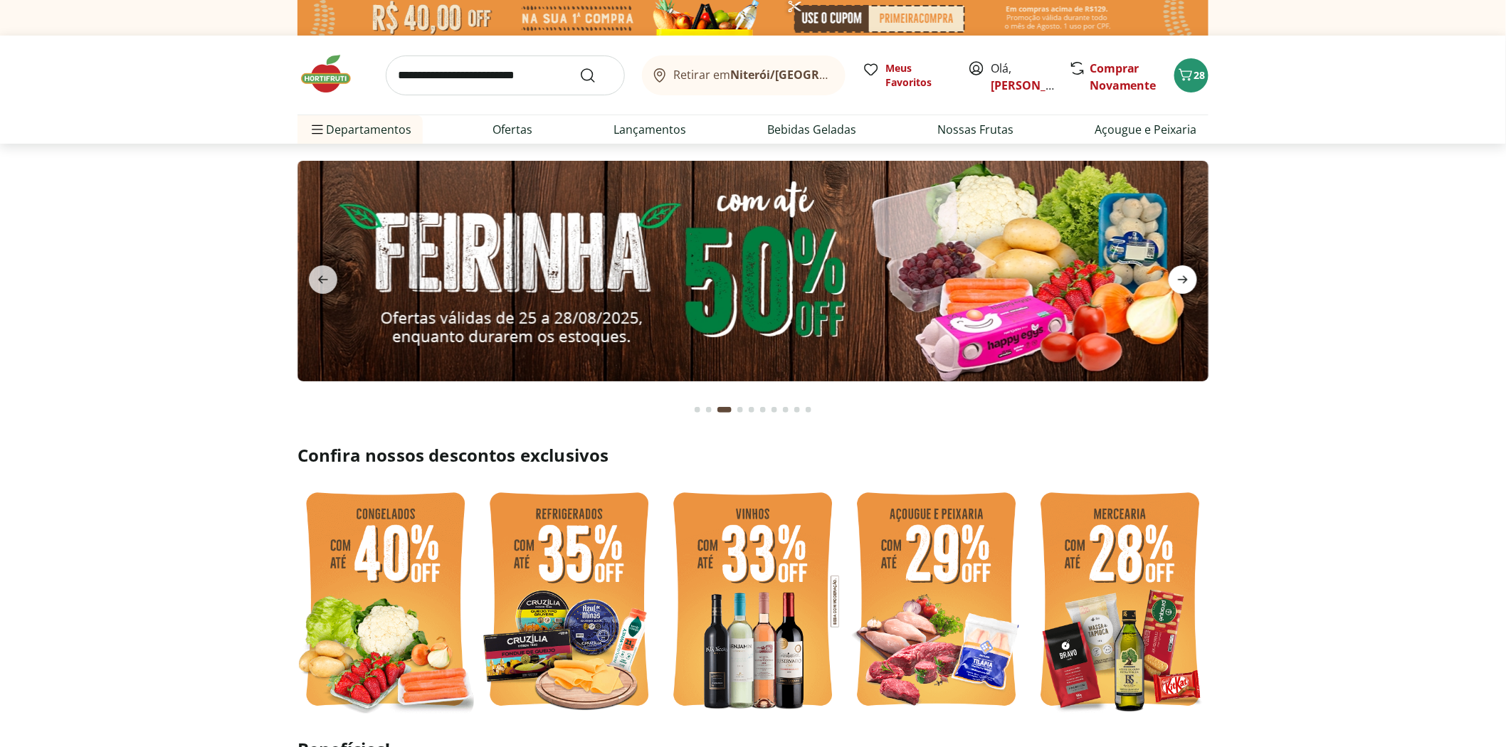
click at [1185, 280] on icon "next" at bounding box center [1183, 280] width 10 height 8
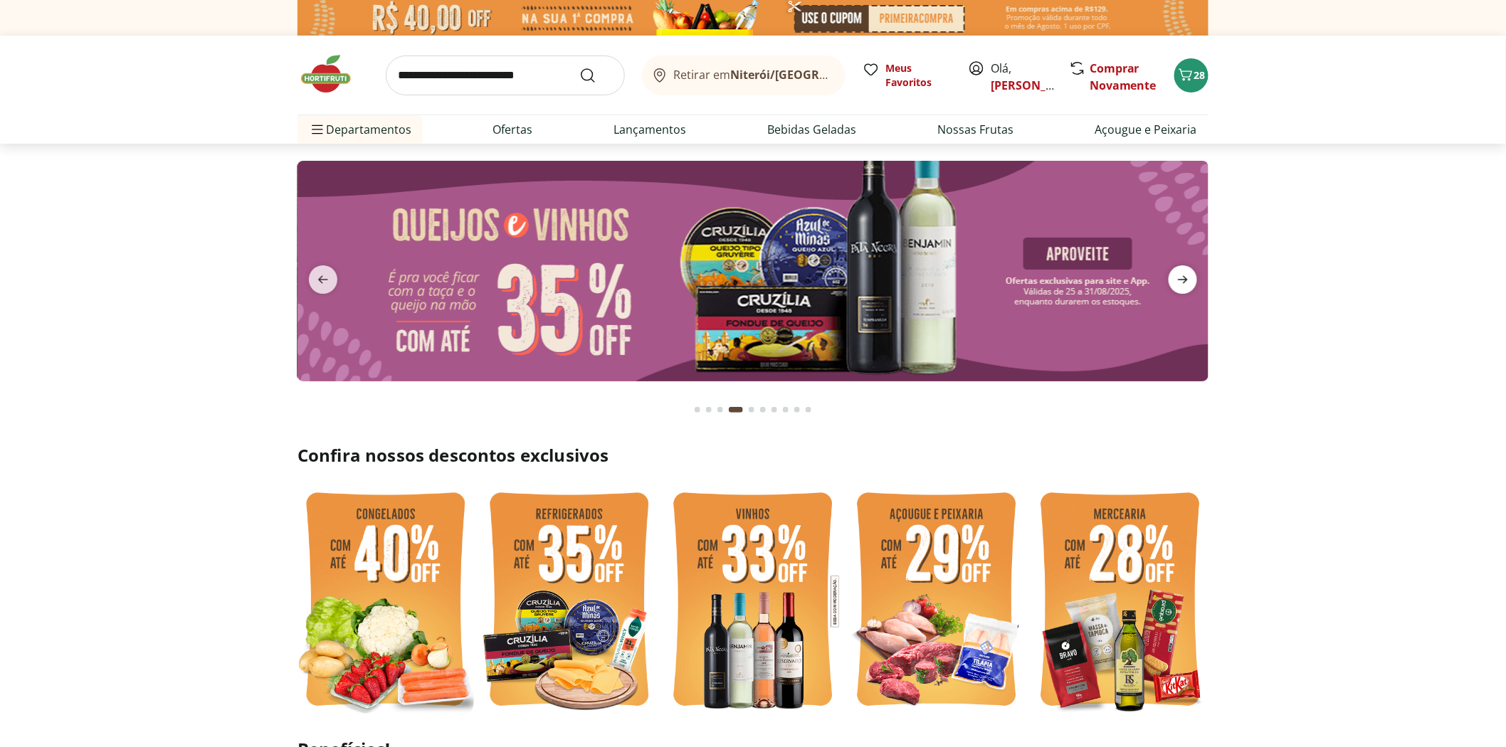
click at [1185, 280] on icon "next" at bounding box center [1183, 280] width 10 height 8
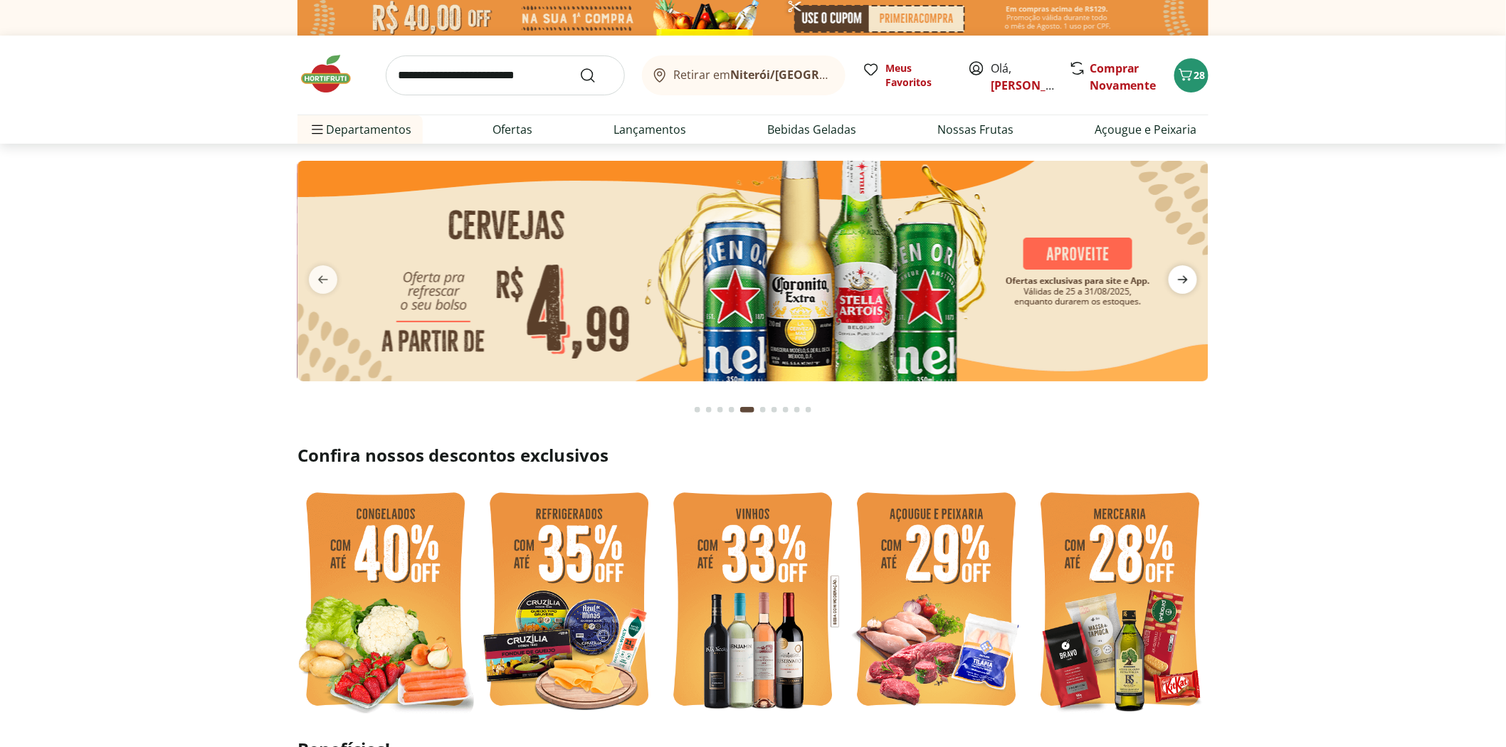
click at [1185, 280] on icon "next" at bounding box center [1183, 280] width 10 height 8
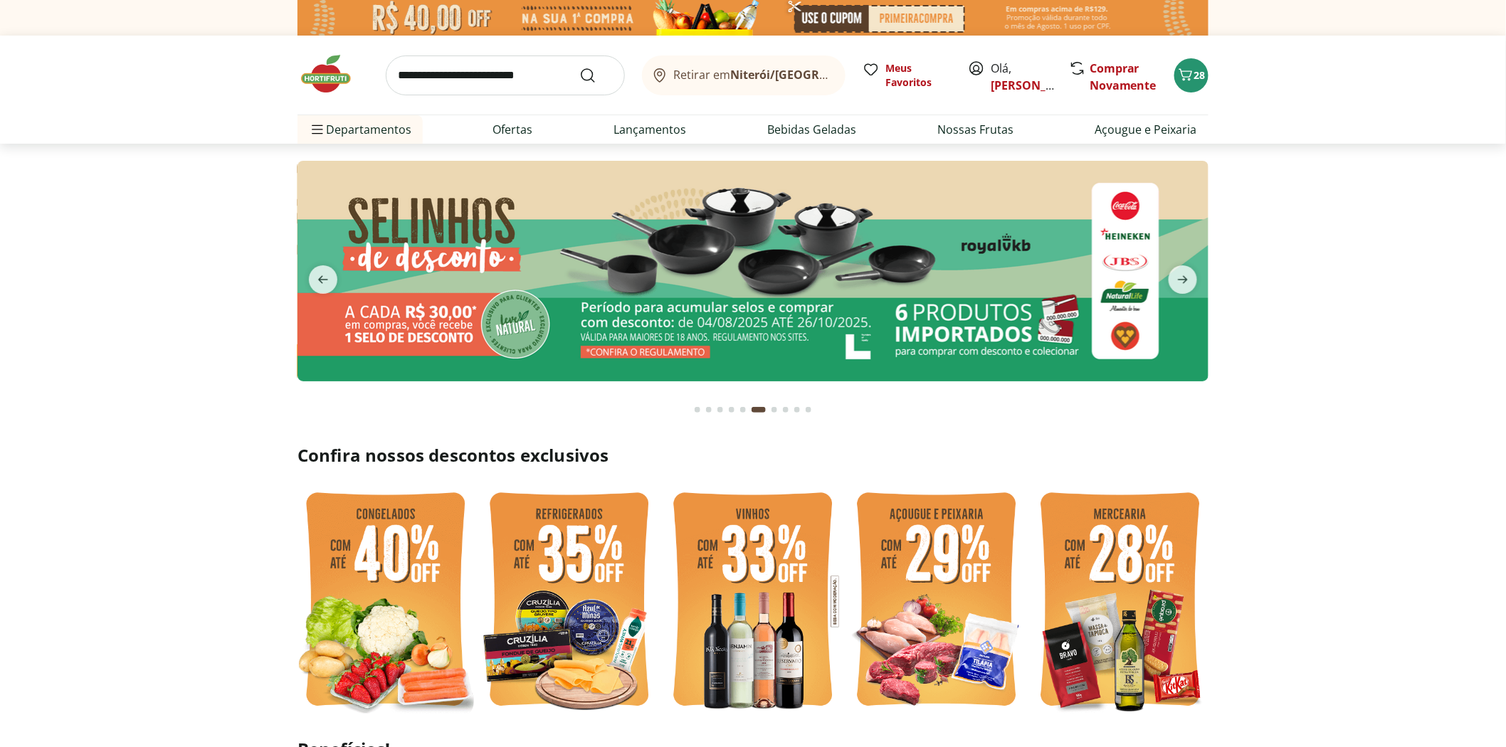
click at [442, 75] on input "search" at bounding box center [505, 76] width 239 height 40
type input "******"
click button "Submit Search" at bounding box center [596, 75] width 34 height 17
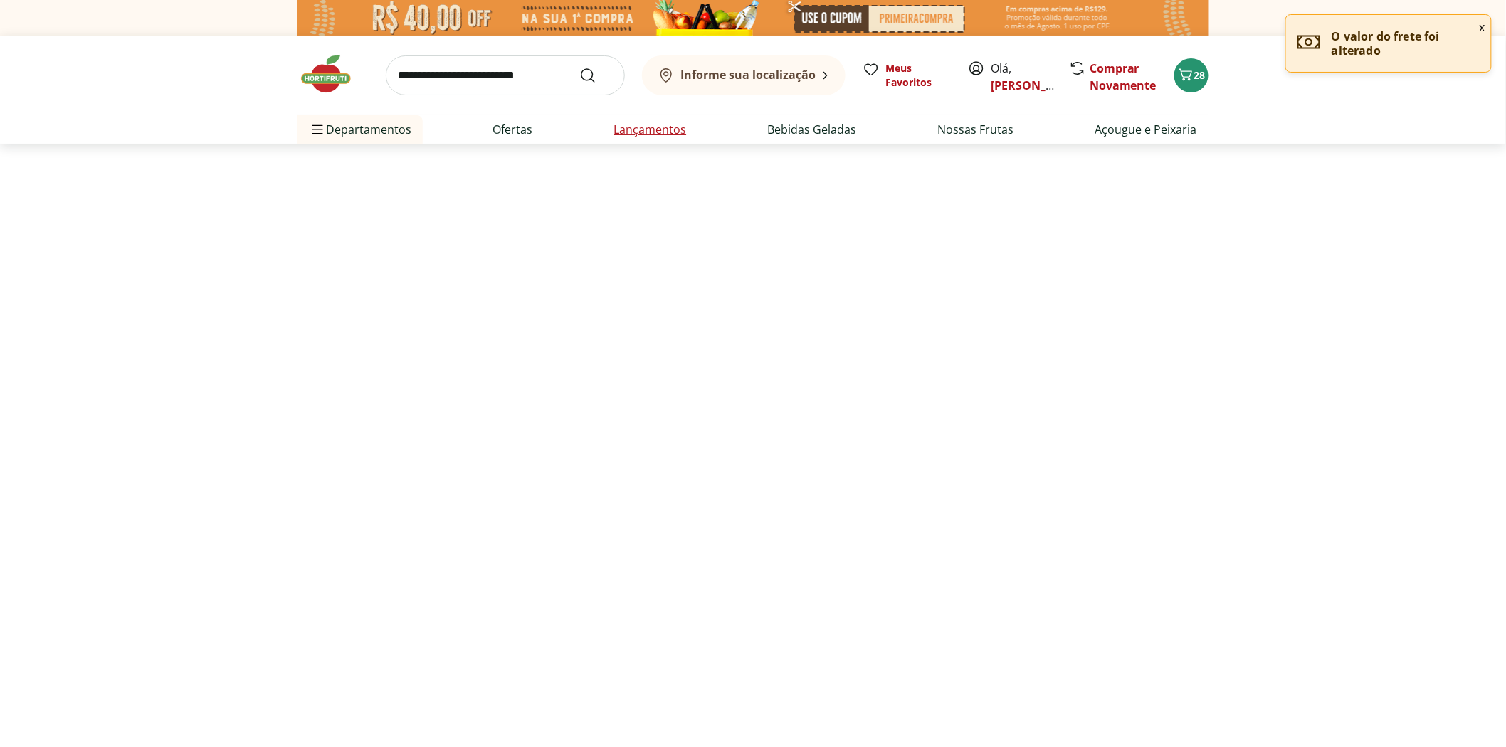
select select "**********"
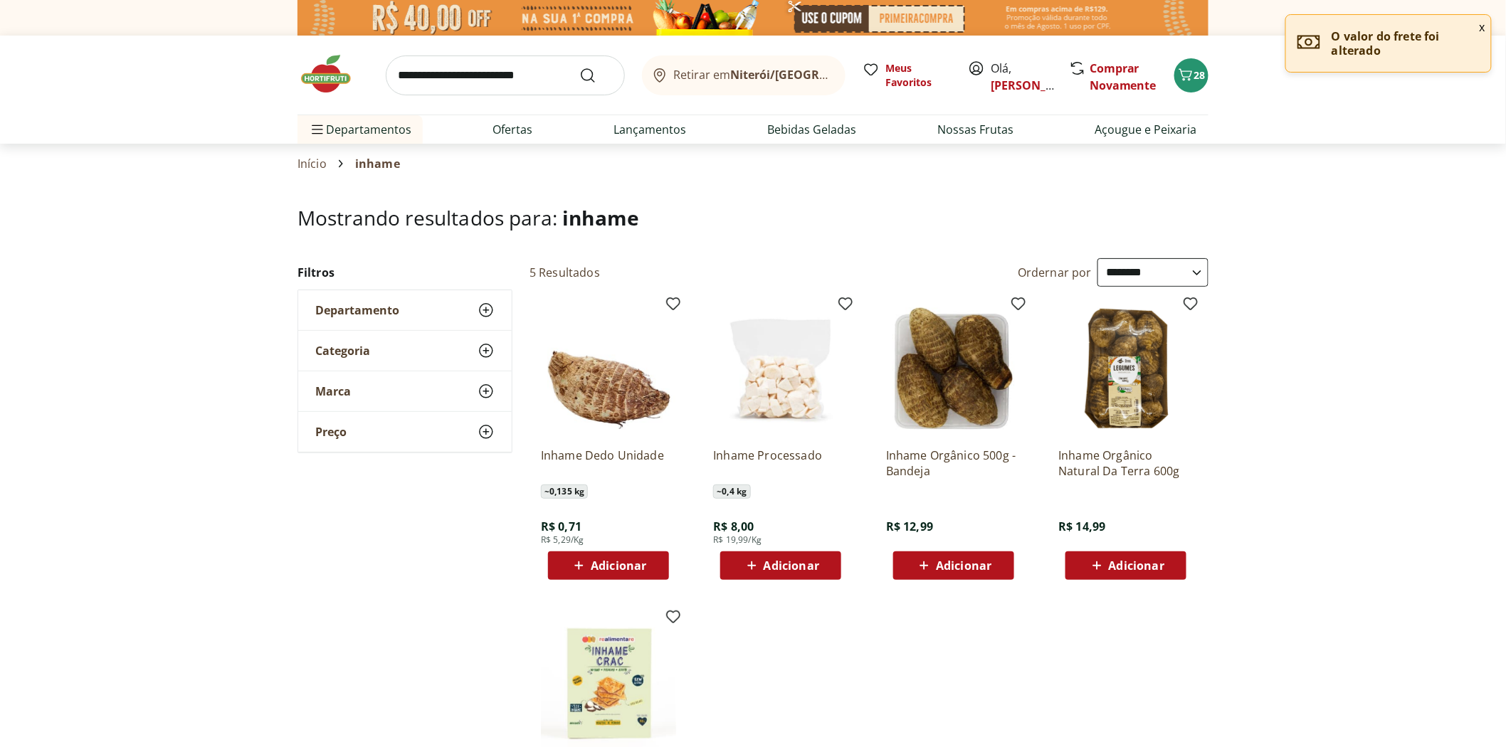
click at [609, 553] on button "Adicionar" at bounding box center [608, 565] width 121 height 28
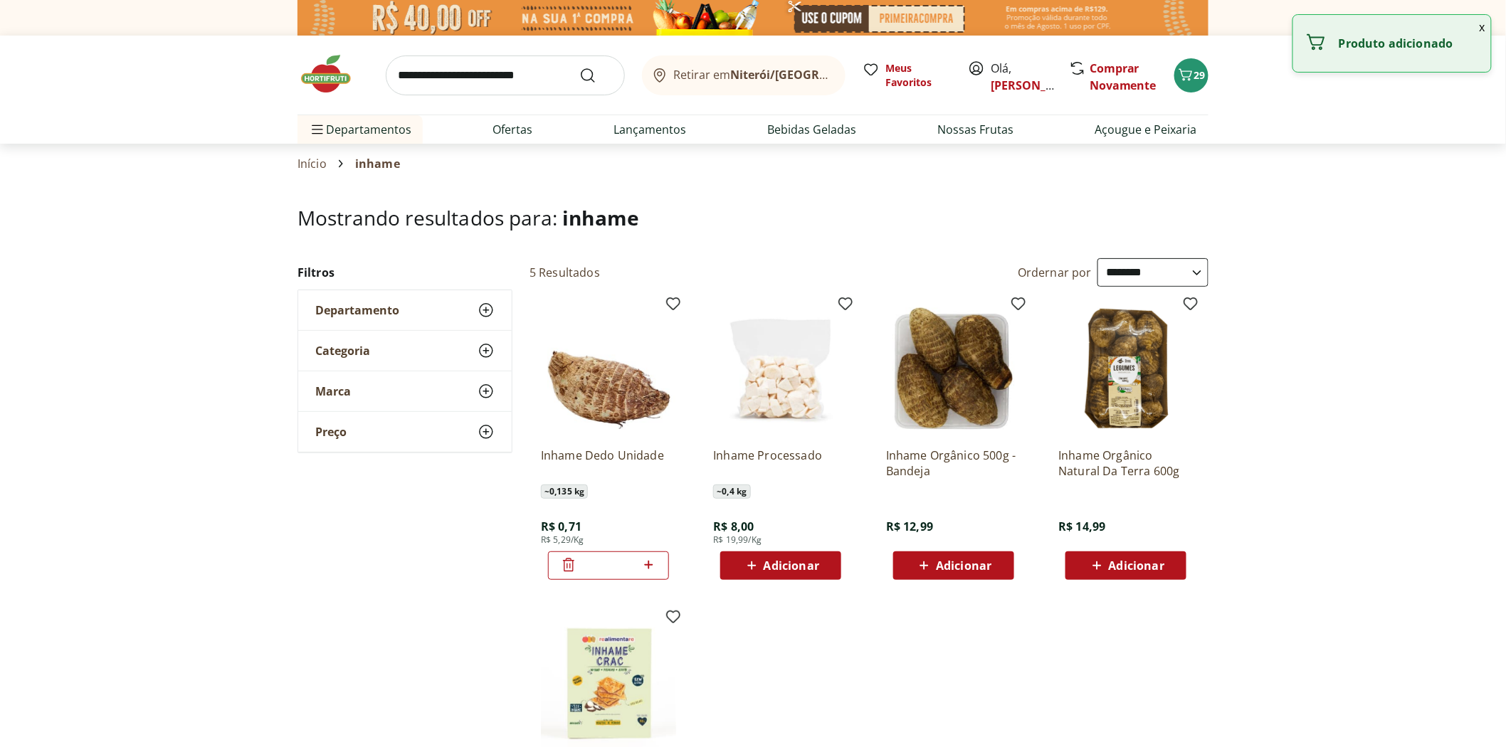
click at [644, 566] on icon at bounding box center [649, 564] width 18 height 17
click at [648, 566] on icon at bounding box center [649, 564] width 18 height 17
type input "*"
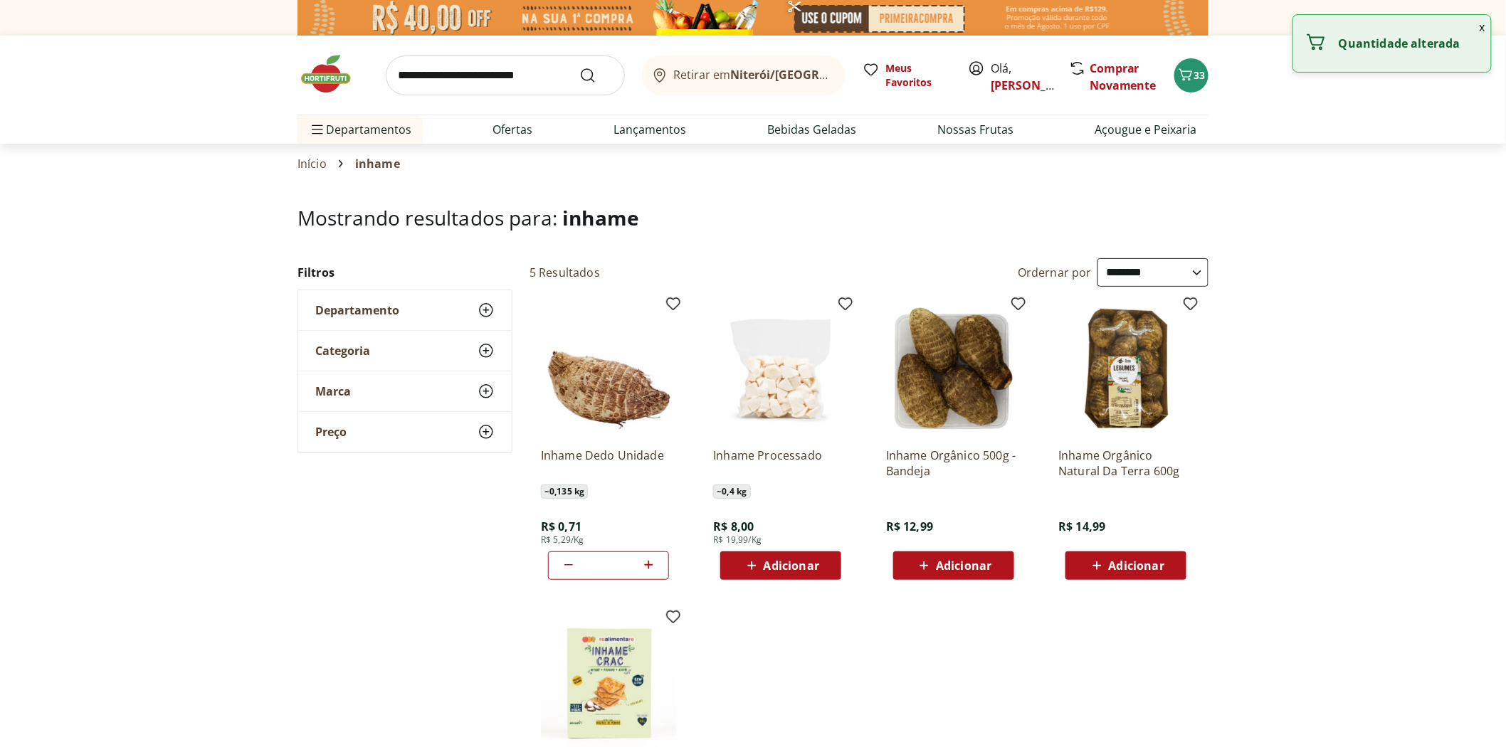
click at [517, 84] on input "search" at bounding box center [505, 76] width 239 height 40
type input "*******"
click button "Submit Search" at bounding box center [596, 75] width 34 height 17
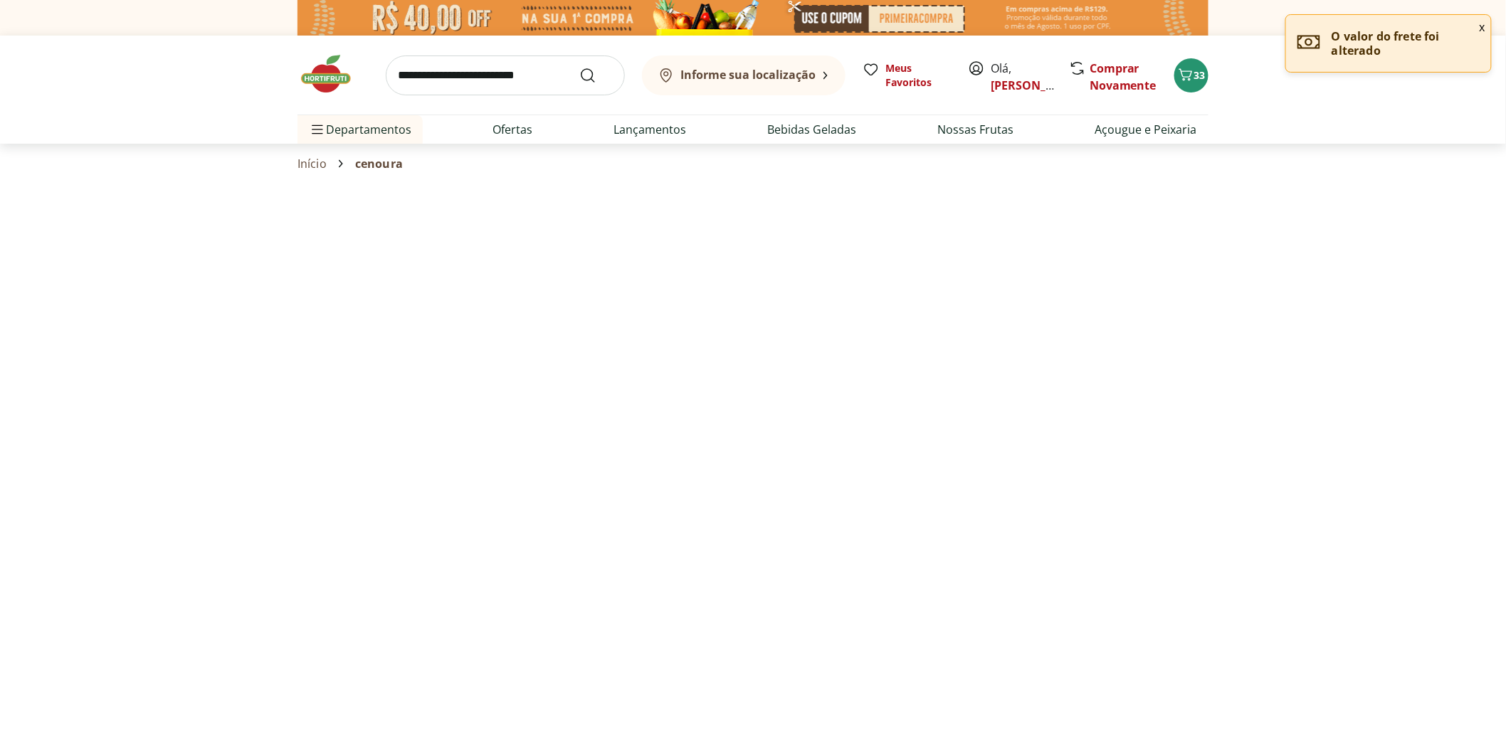
select select "**********"
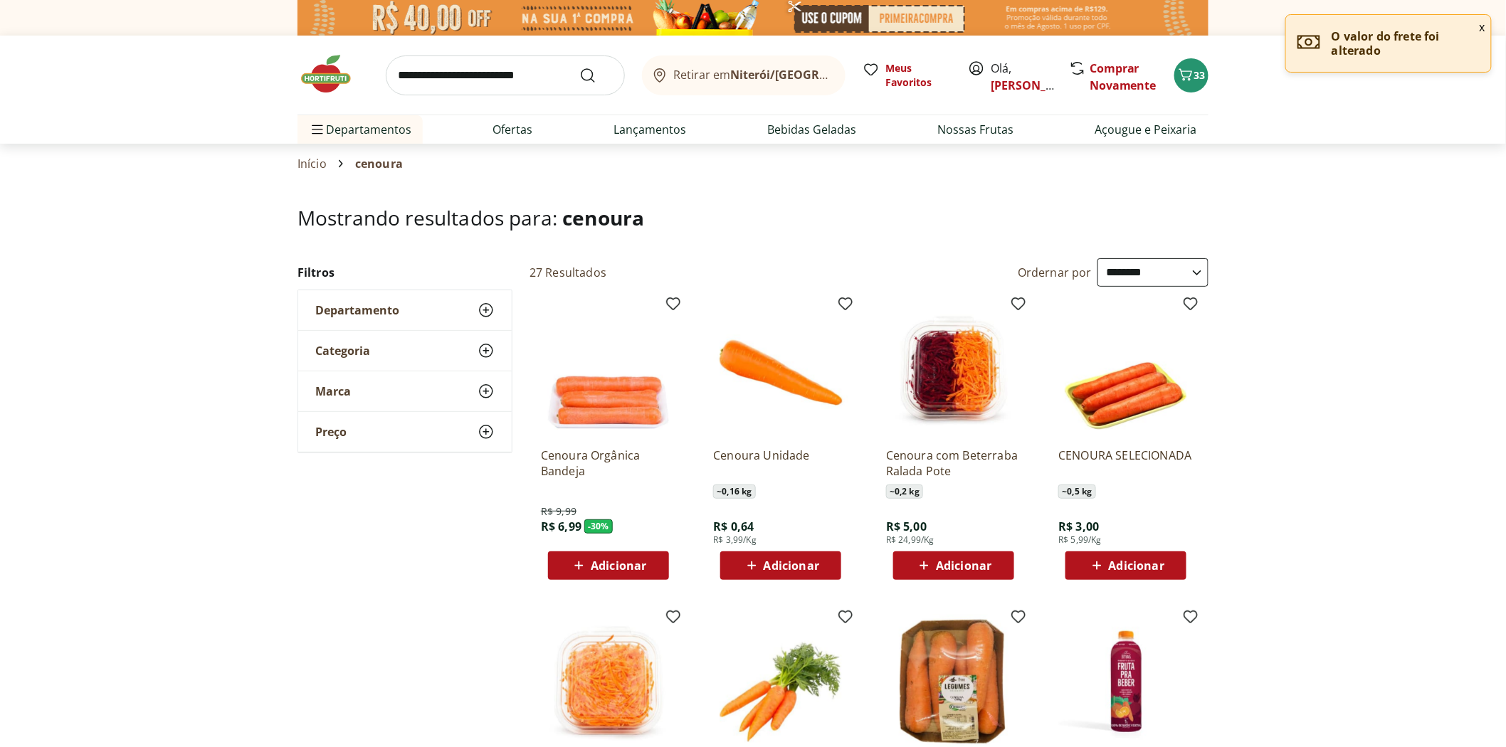
click at [771, 563] on span "Adicionar" at bounding box center [792, 565] width 56 height 11
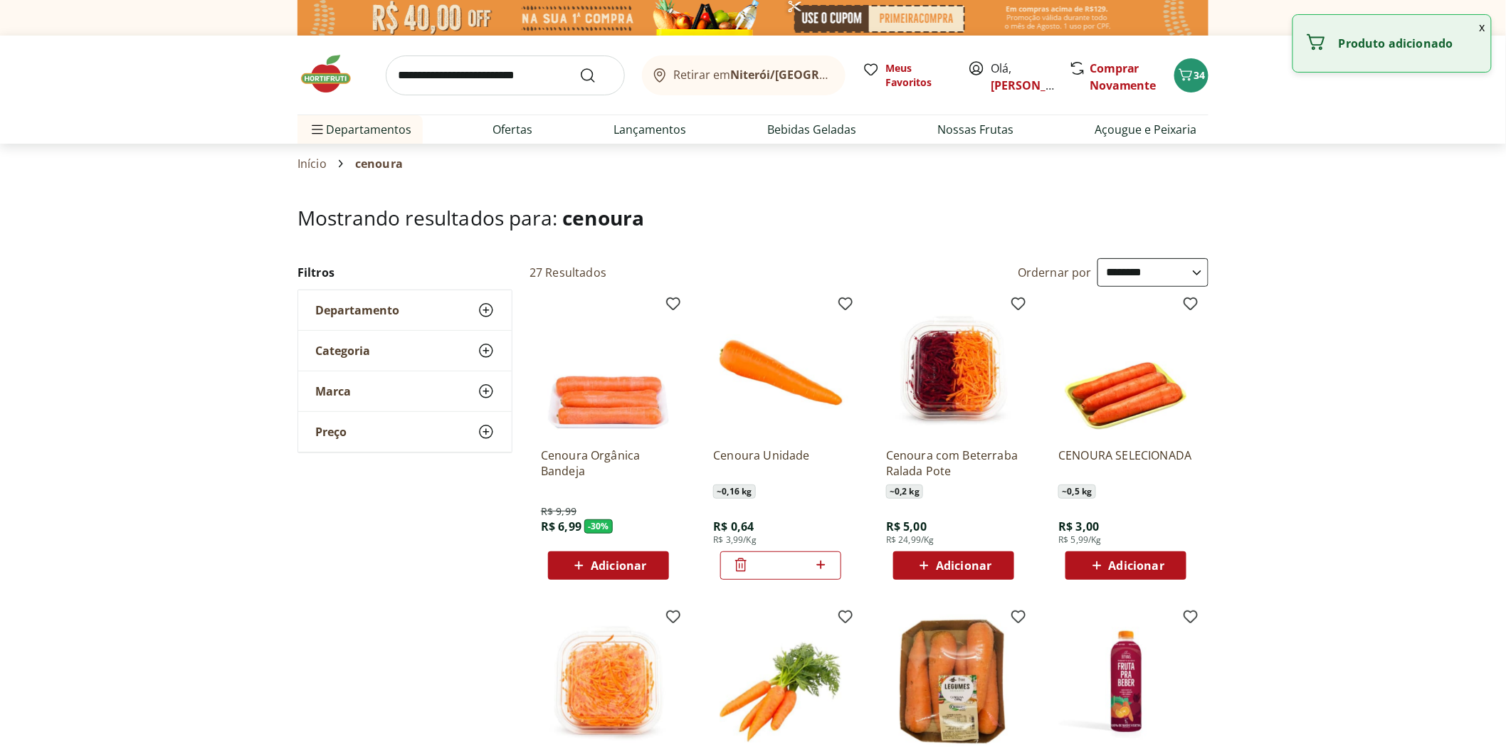
click at [820, 567] on icon at bounding box center [820, 565] width 9 height 9
type input "*"
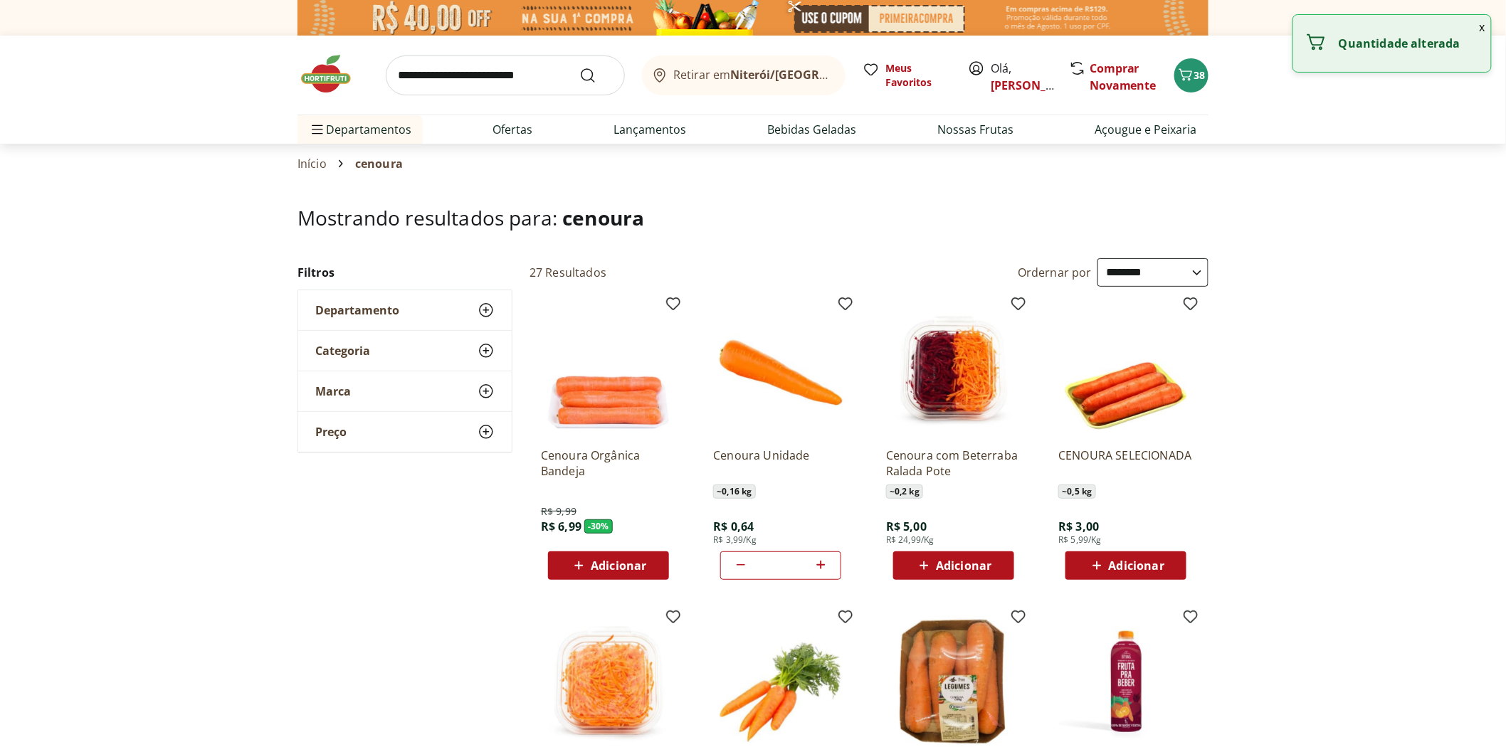
click at [324, 82] on img at bounding box center [332, 74] width 71 height 43
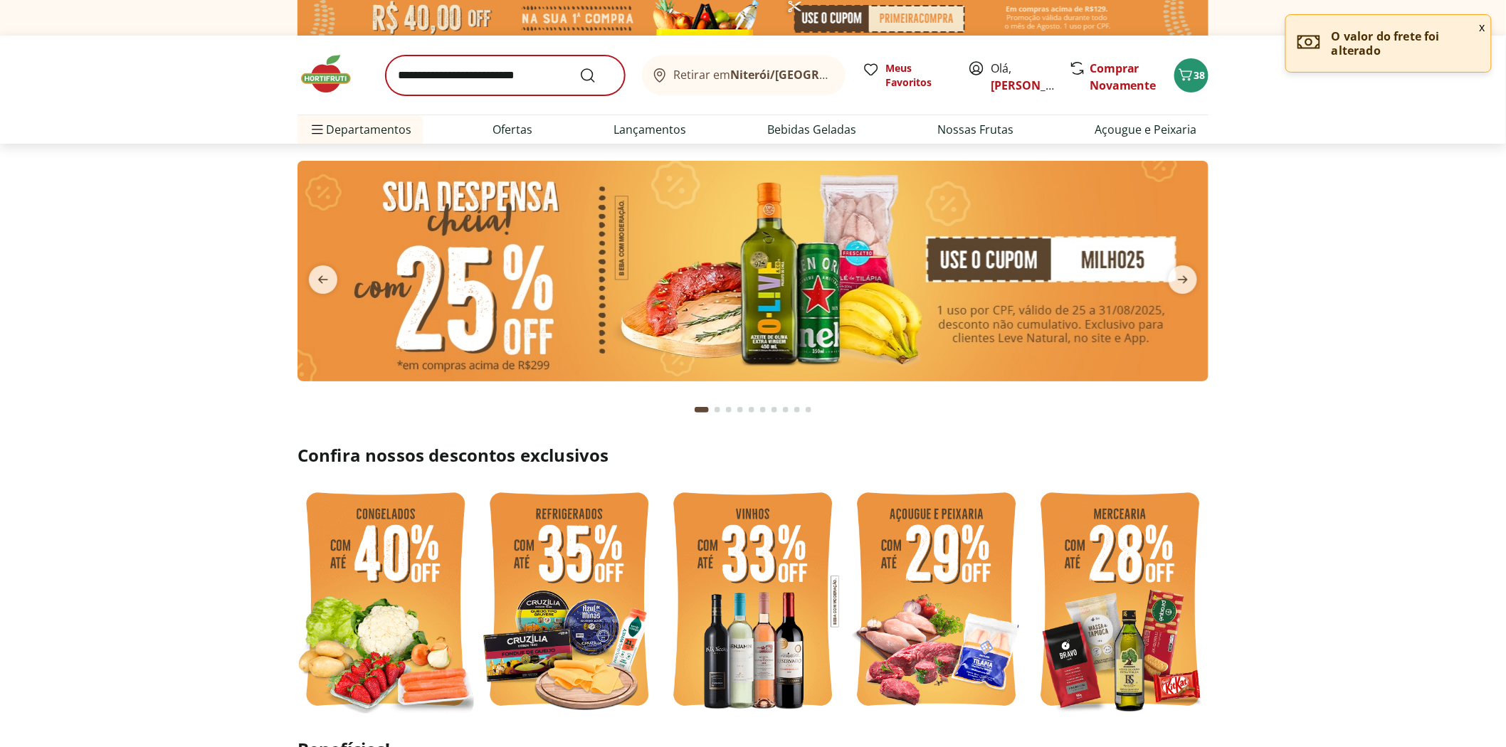
drag, startPoint x: 386, startPoint y: 84, endPoint x: 401, endPoint y: 81, distance: 15.2
click at [389, 83] on form at bounding box center [505, 76] width 239 height 40
click at [408, 80] on input "search" at bounding box center [505, 76] width 239 height 40
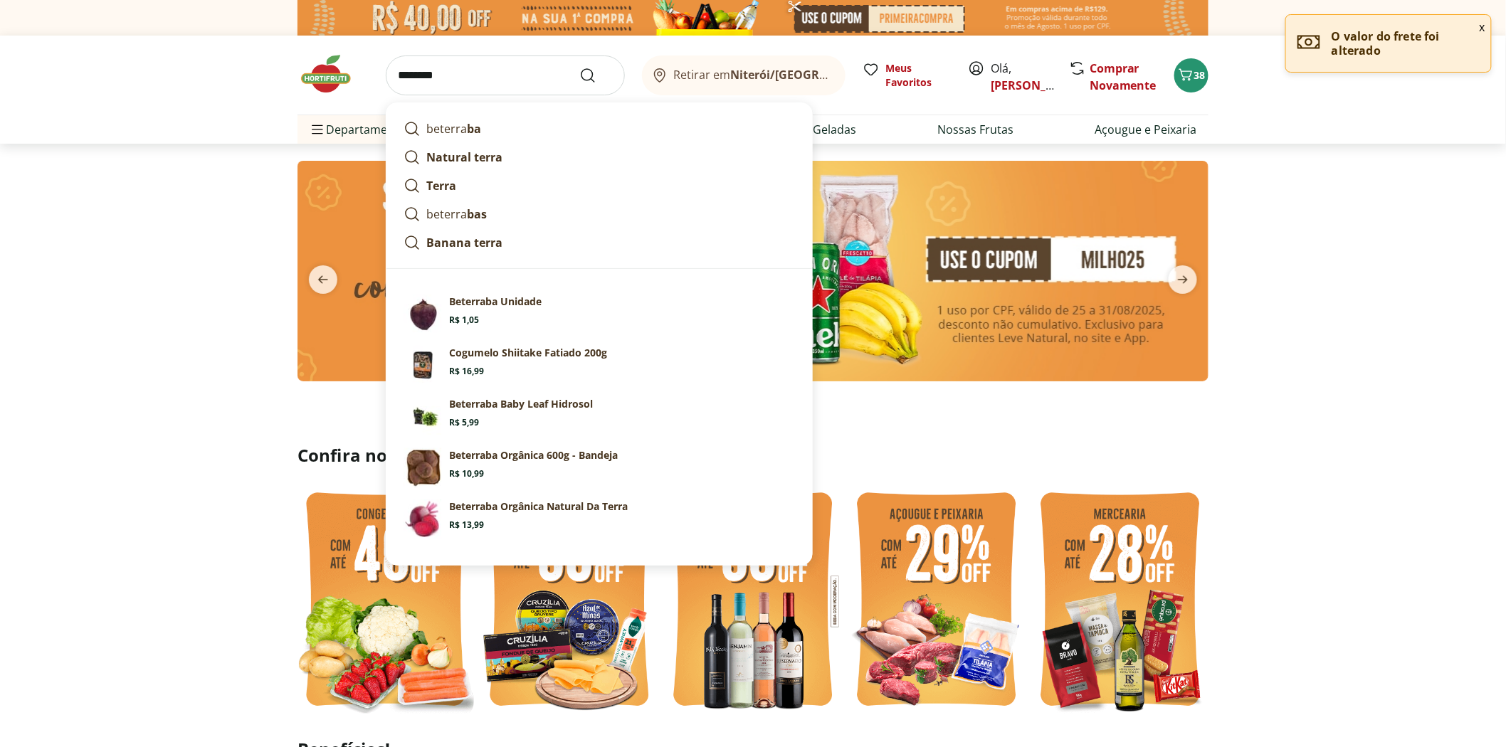
type input "*********"
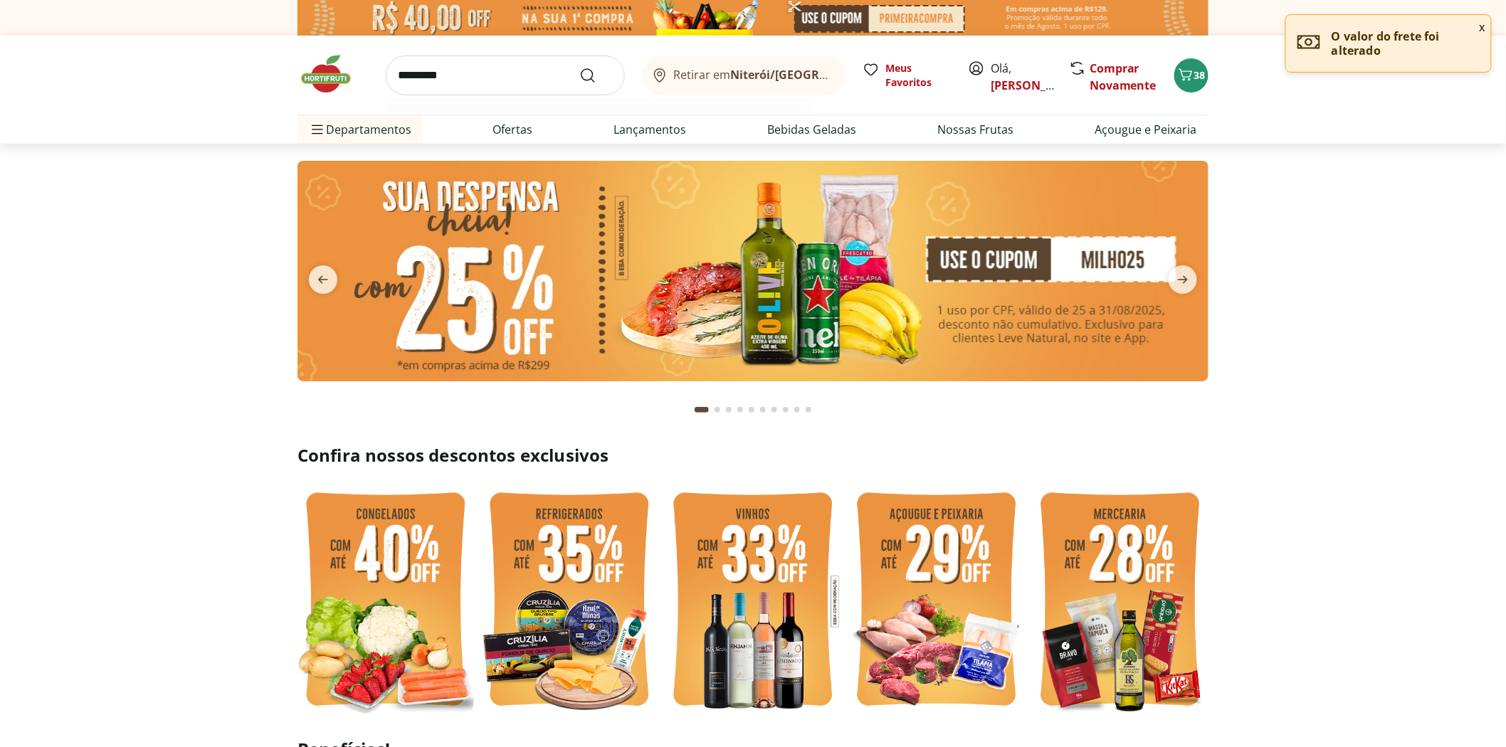
click button "Submit Search" at bounding box center [596, 75] width 34 height 17
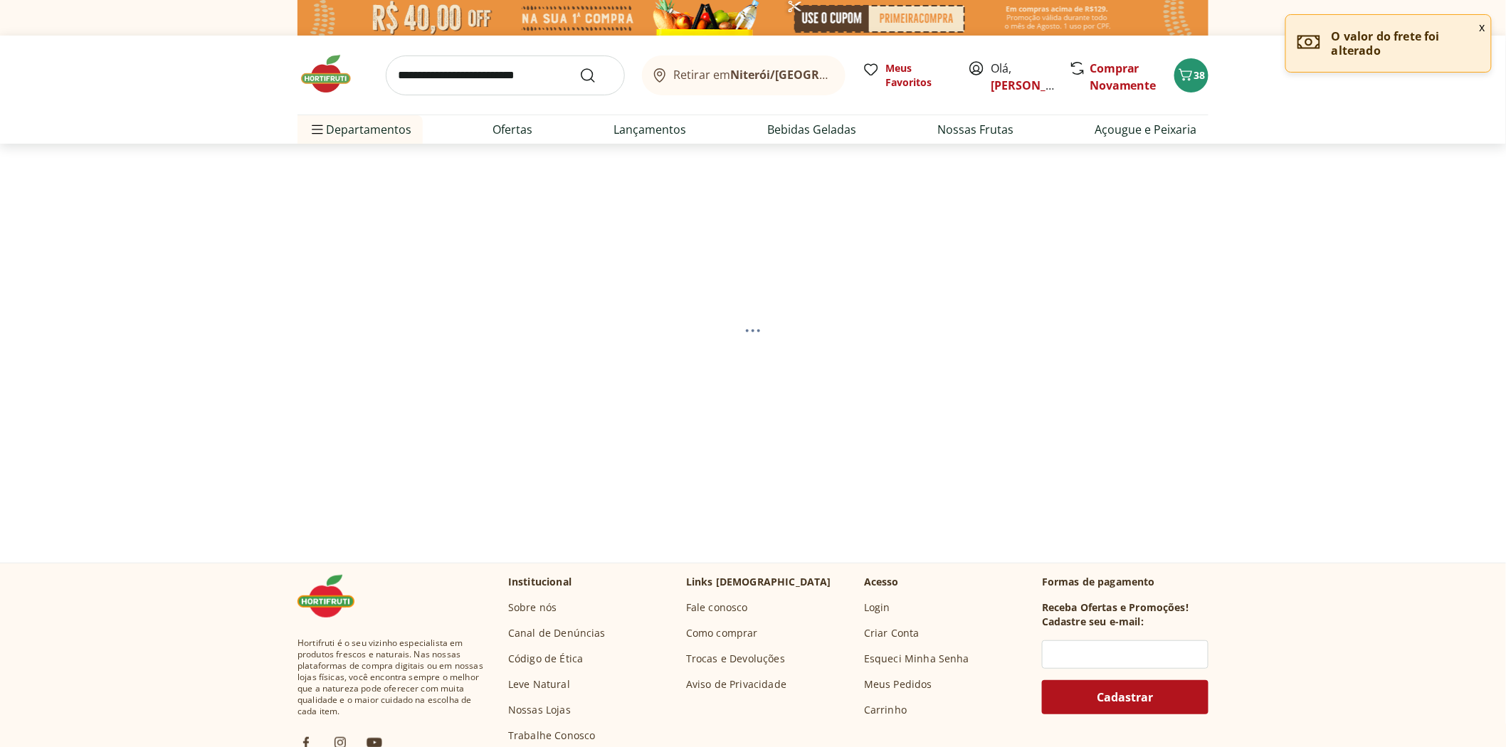
select select "**********"
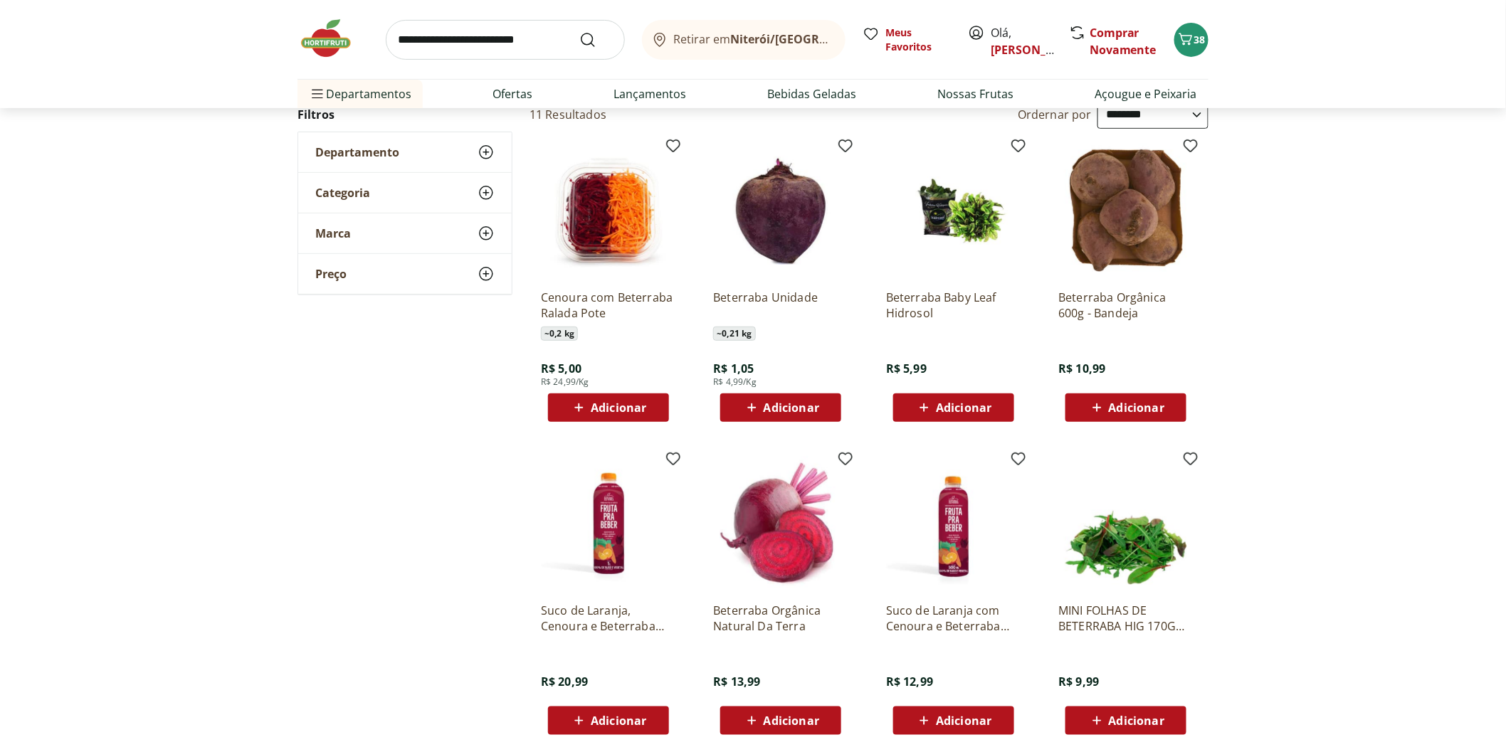
scroll to position [237, 0]
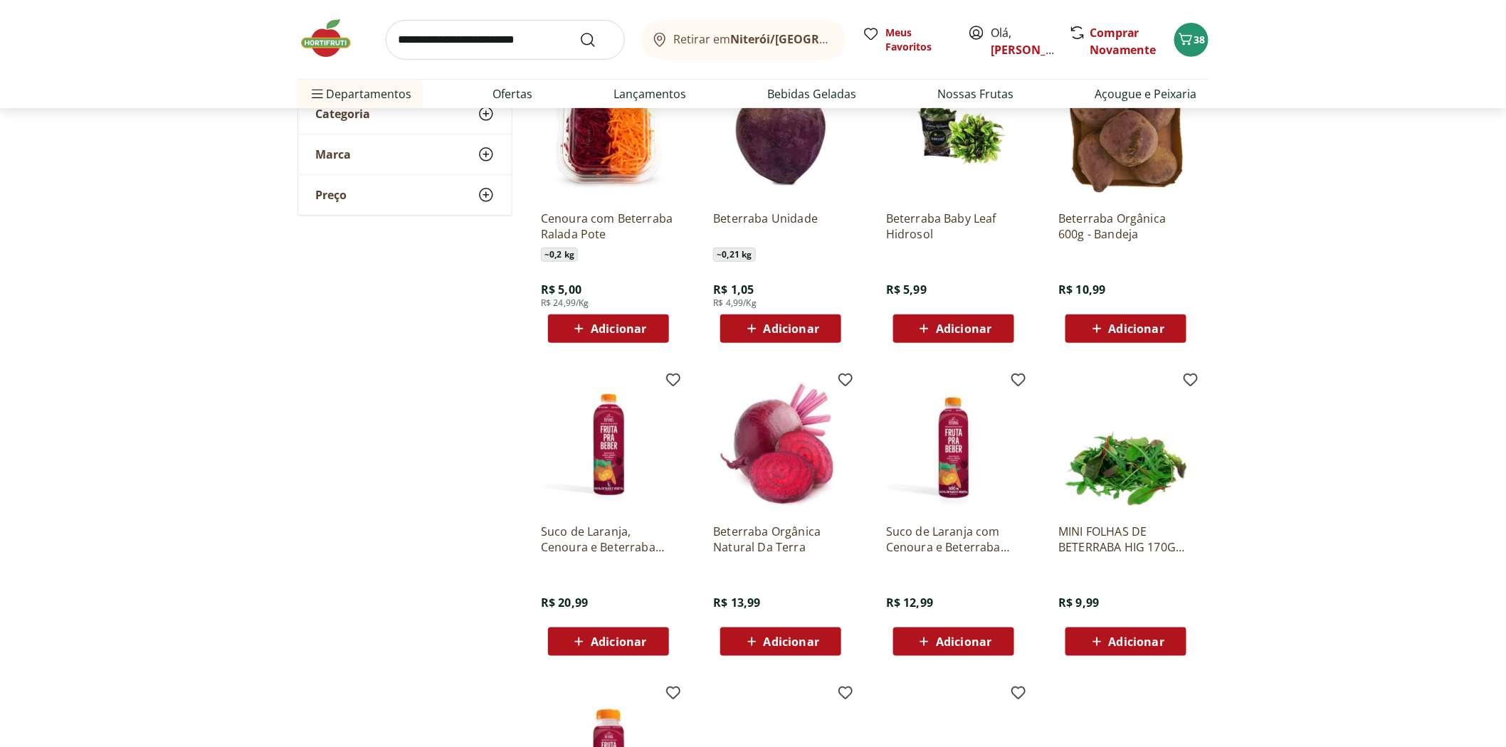
click at [783, 324] on span "Adicionar" at bounding box center [792, 328] width 56 height 11
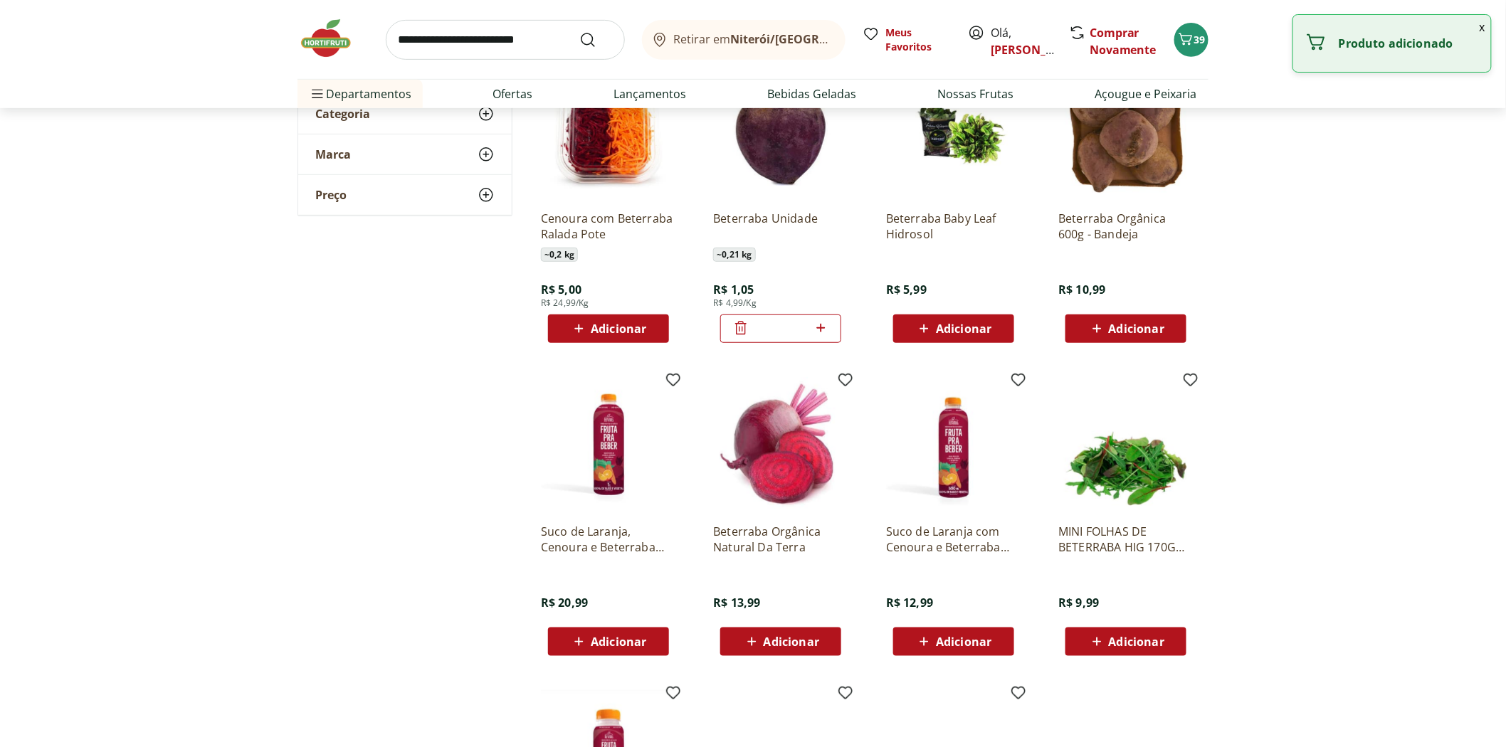
click at [824, 322] on icon at bounding box center [821, 327] width 18 height 17
type input "*"
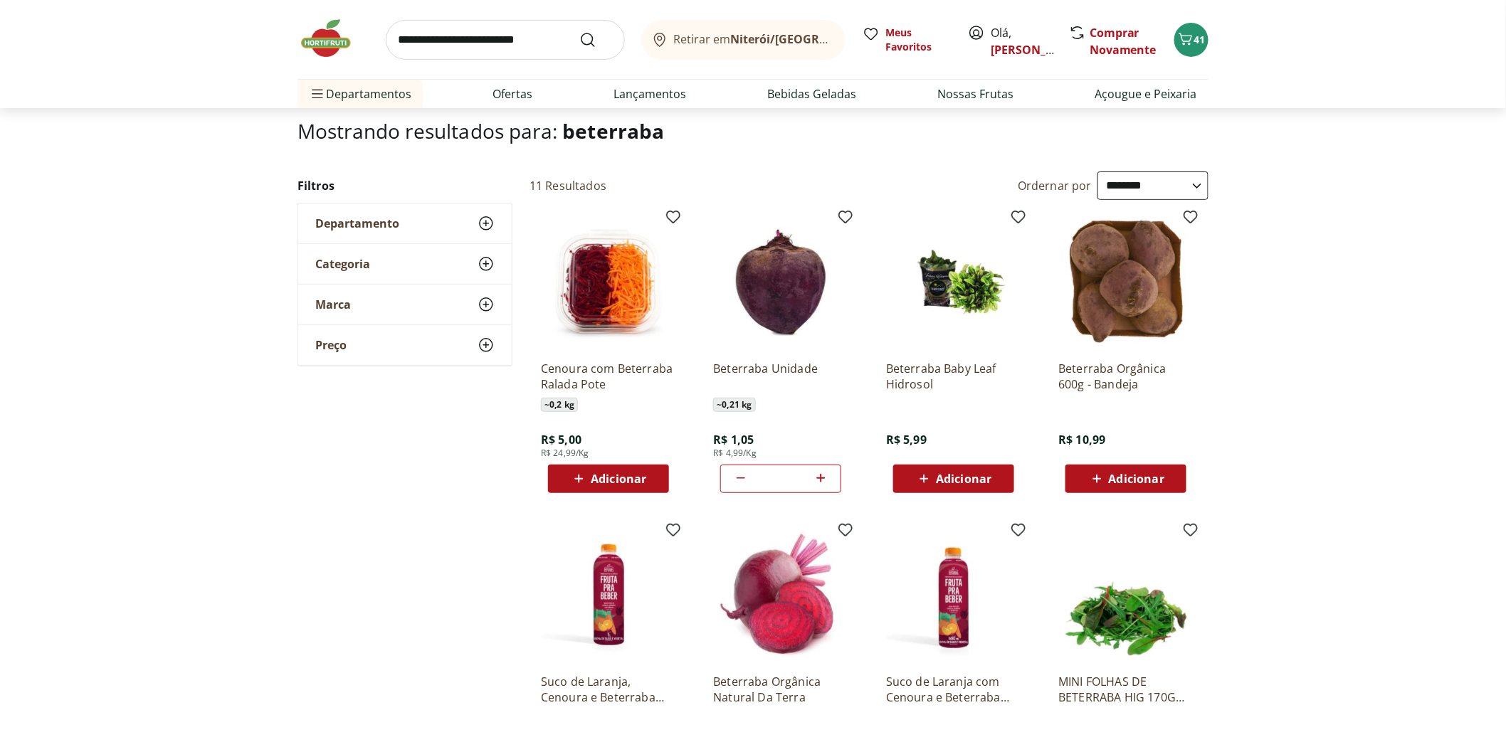
scroll to position [0, 0]
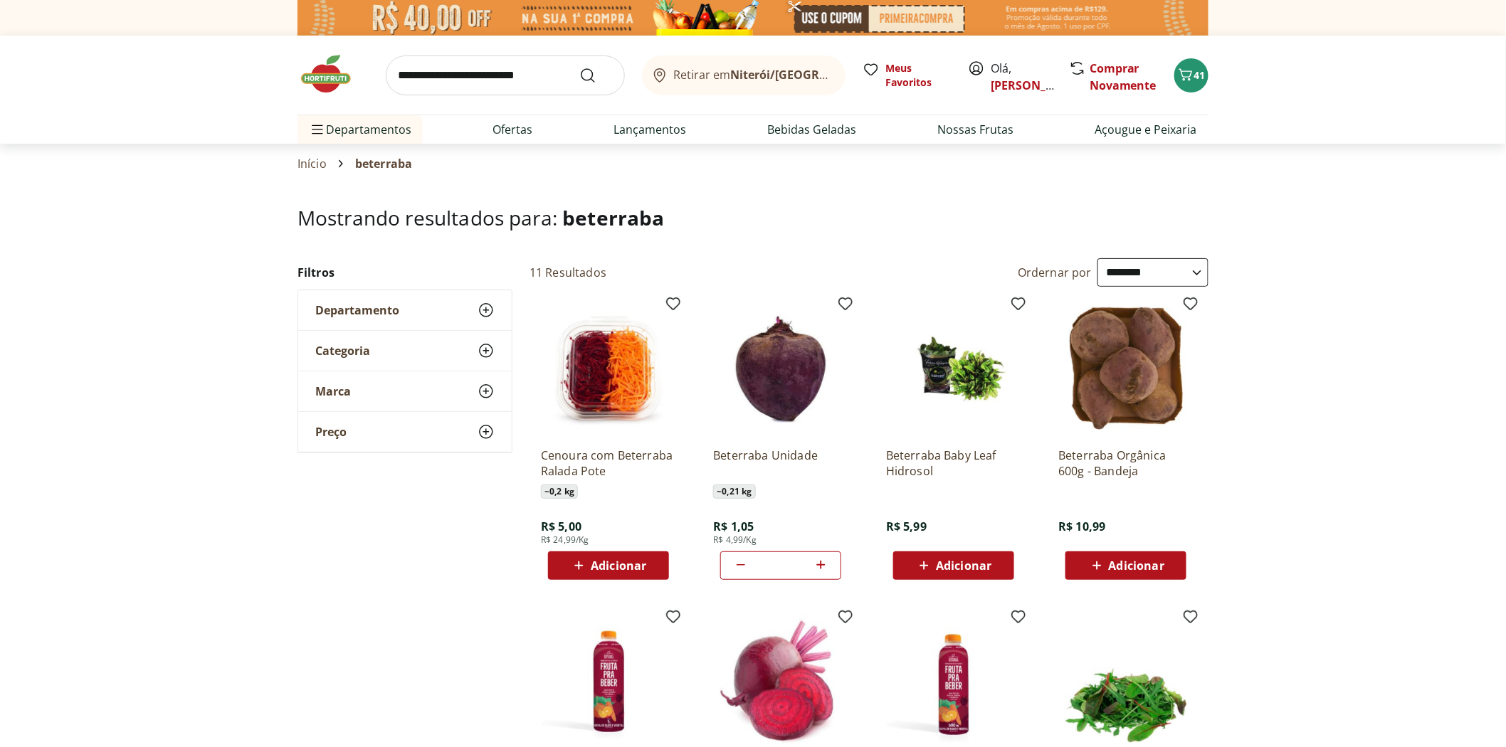
click at [311, 73] on img at bounding box center [332, 74] width 71 height 43
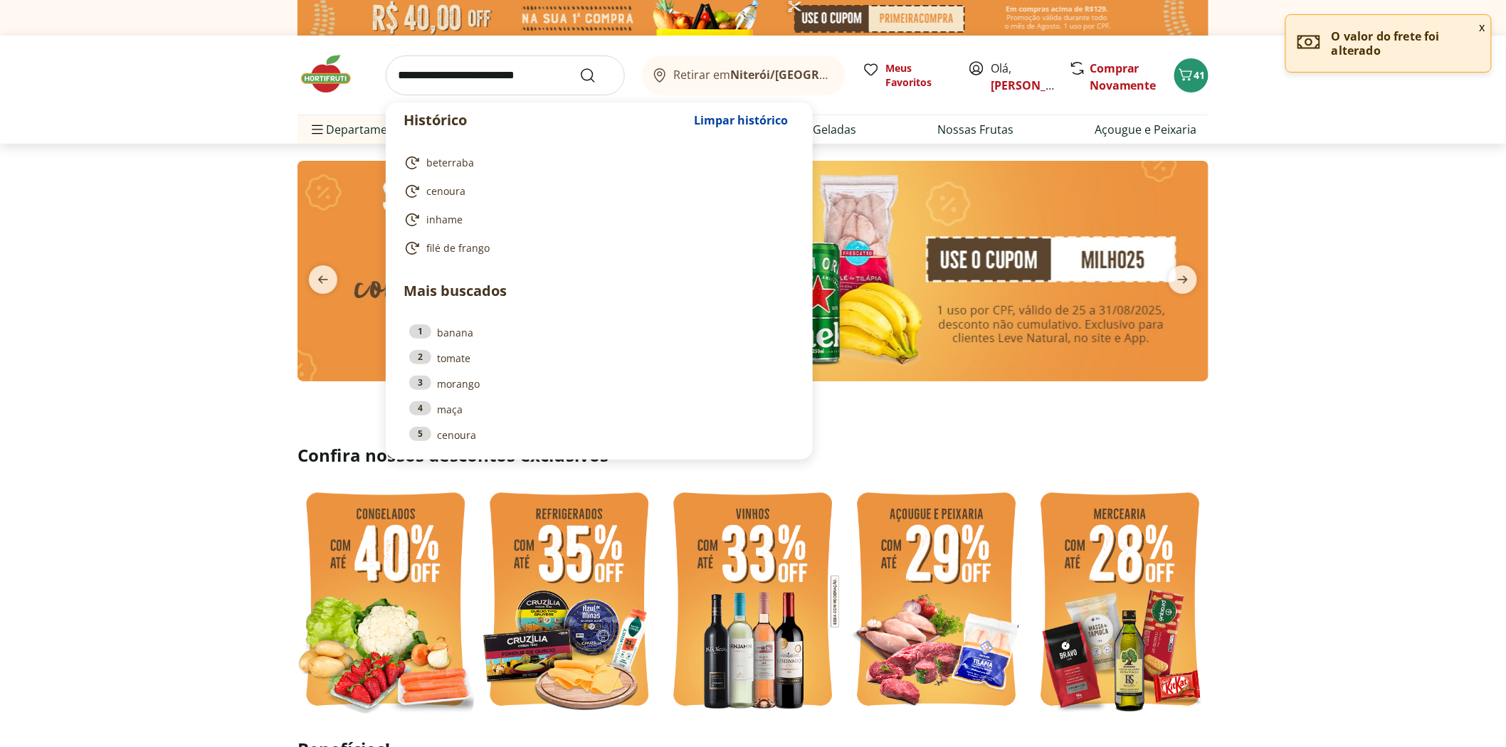
click at [451, 84] on input "search" at bounding box center [505, 76] width 239 height 40
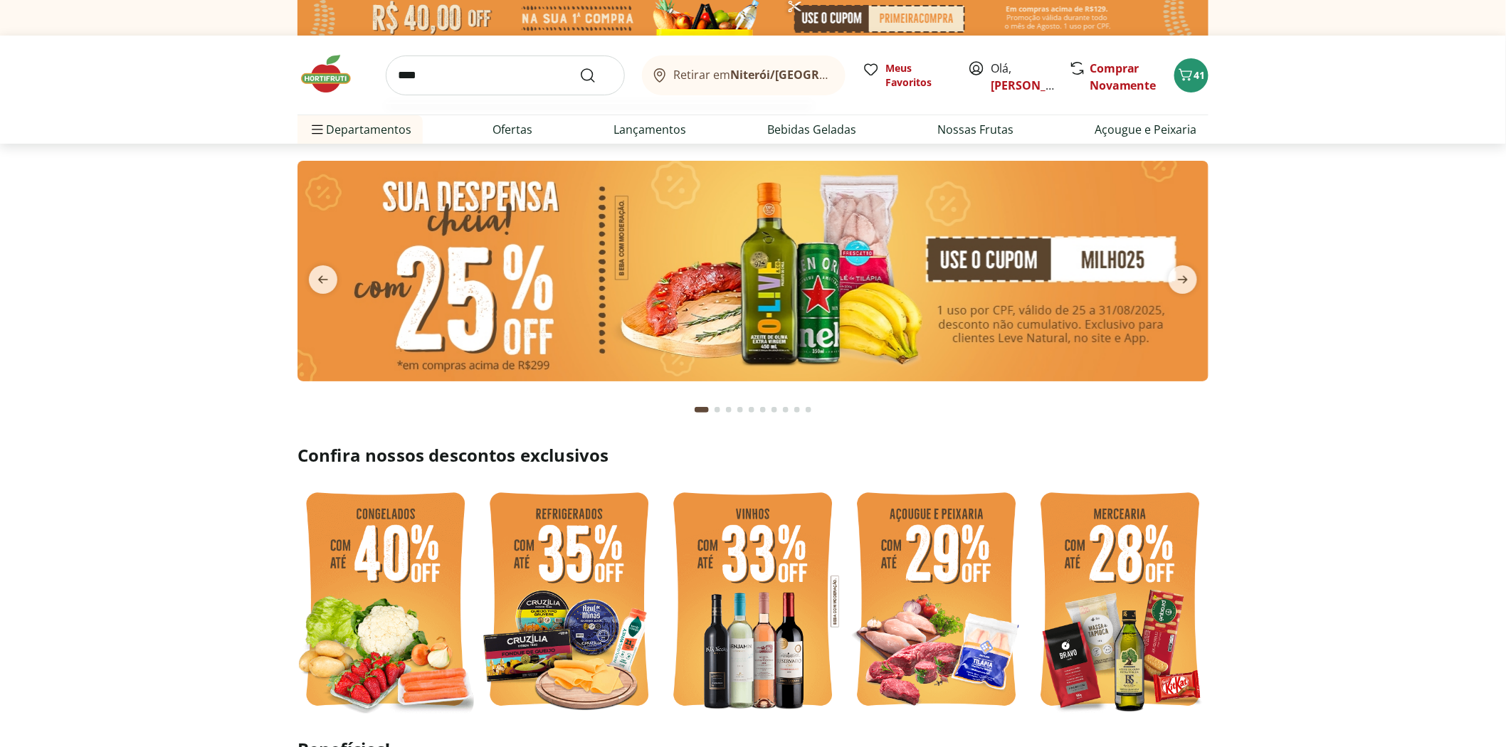
type input "****"
click at [579, 67] on button "Submit Search" at bounding box center [596, 75] width 34 height 17
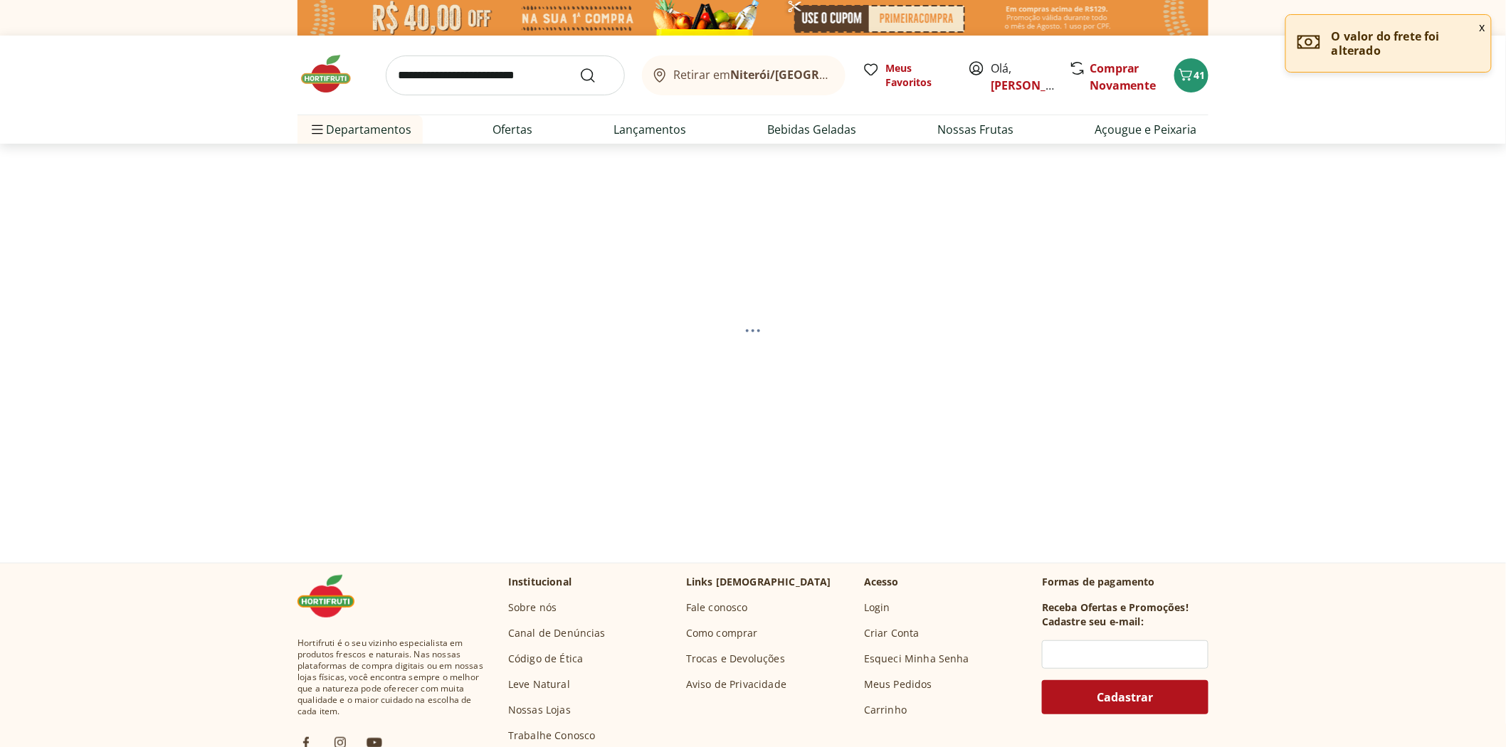
select select "**********"
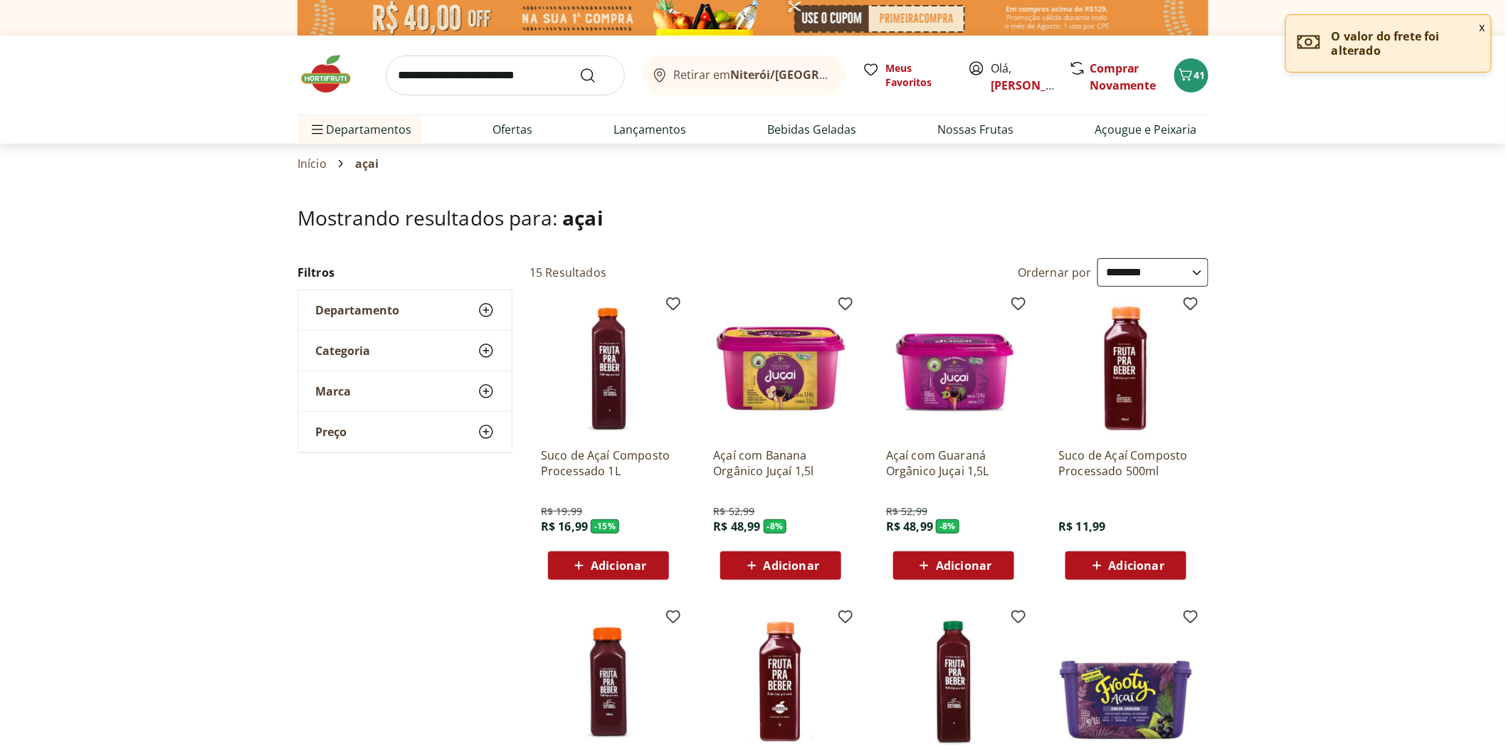
click at [622, 568] on span "Adicionar" at bounding box center [619, 565] width 56 height 11
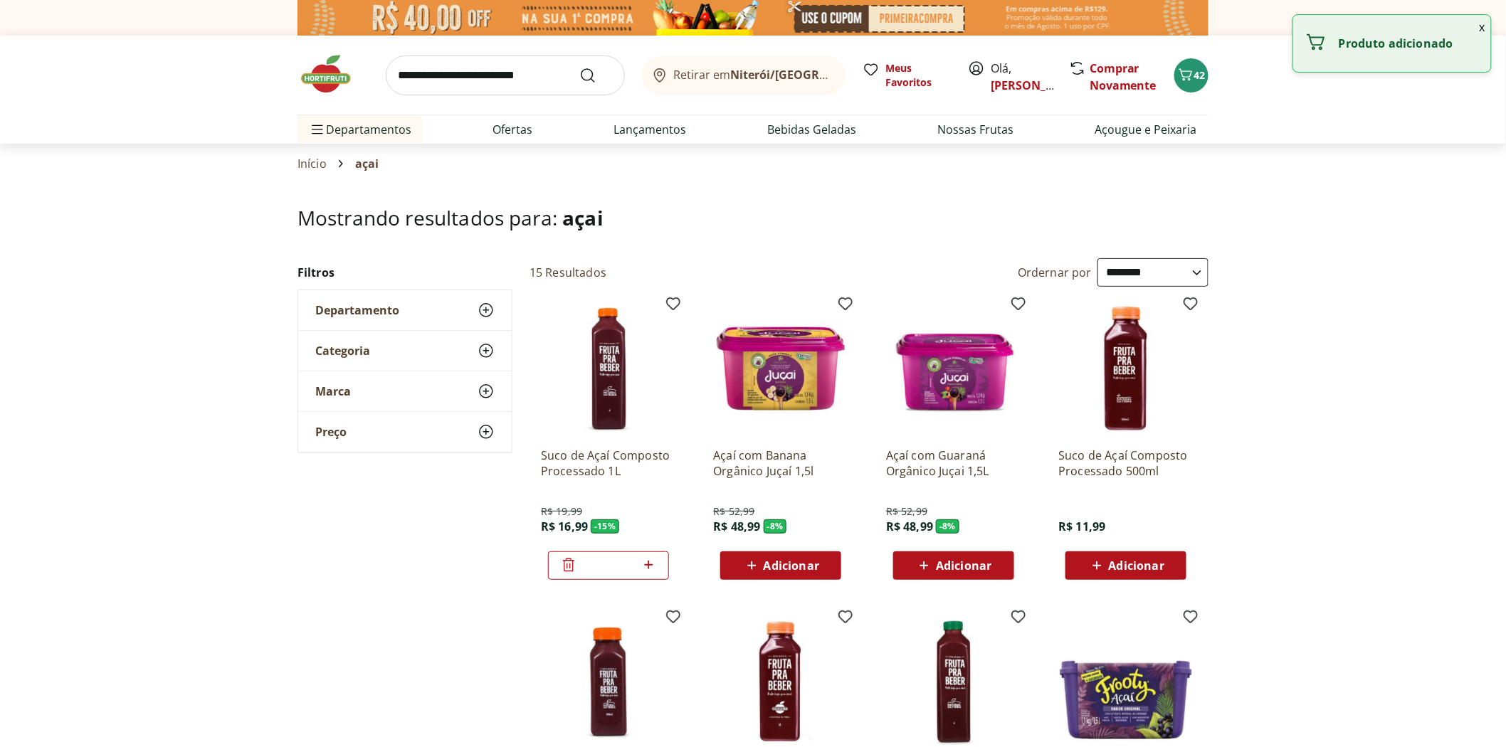
click at [650, 566] on icon at bounding box center [649, 564] width 18 height 17
type input "*"
click at [458, 81] on input "search" at bounding box center [505, 76] width 239 height 40
type input "**********"
click button "Submit Search" at bounding box center [596, 75] width 34 height 17
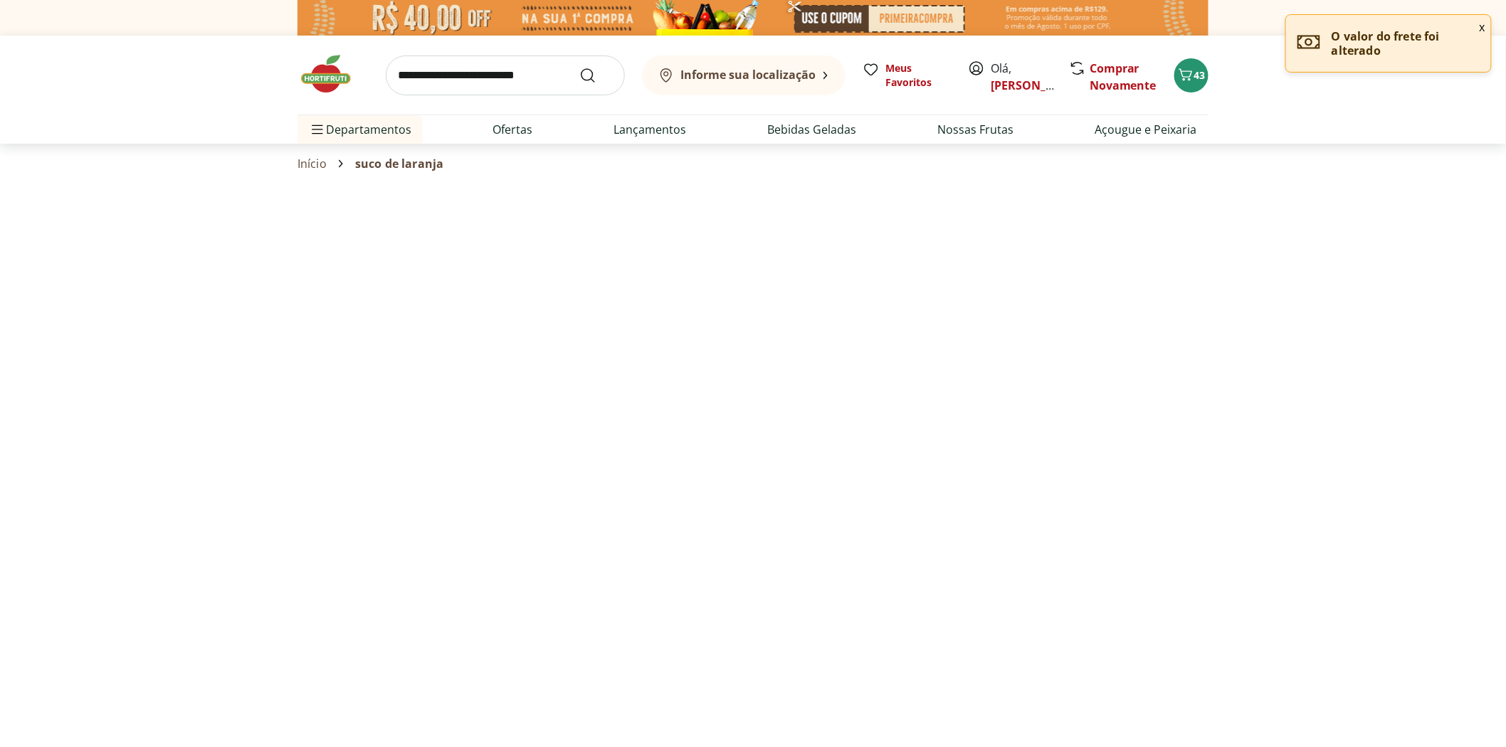
select select "**********"
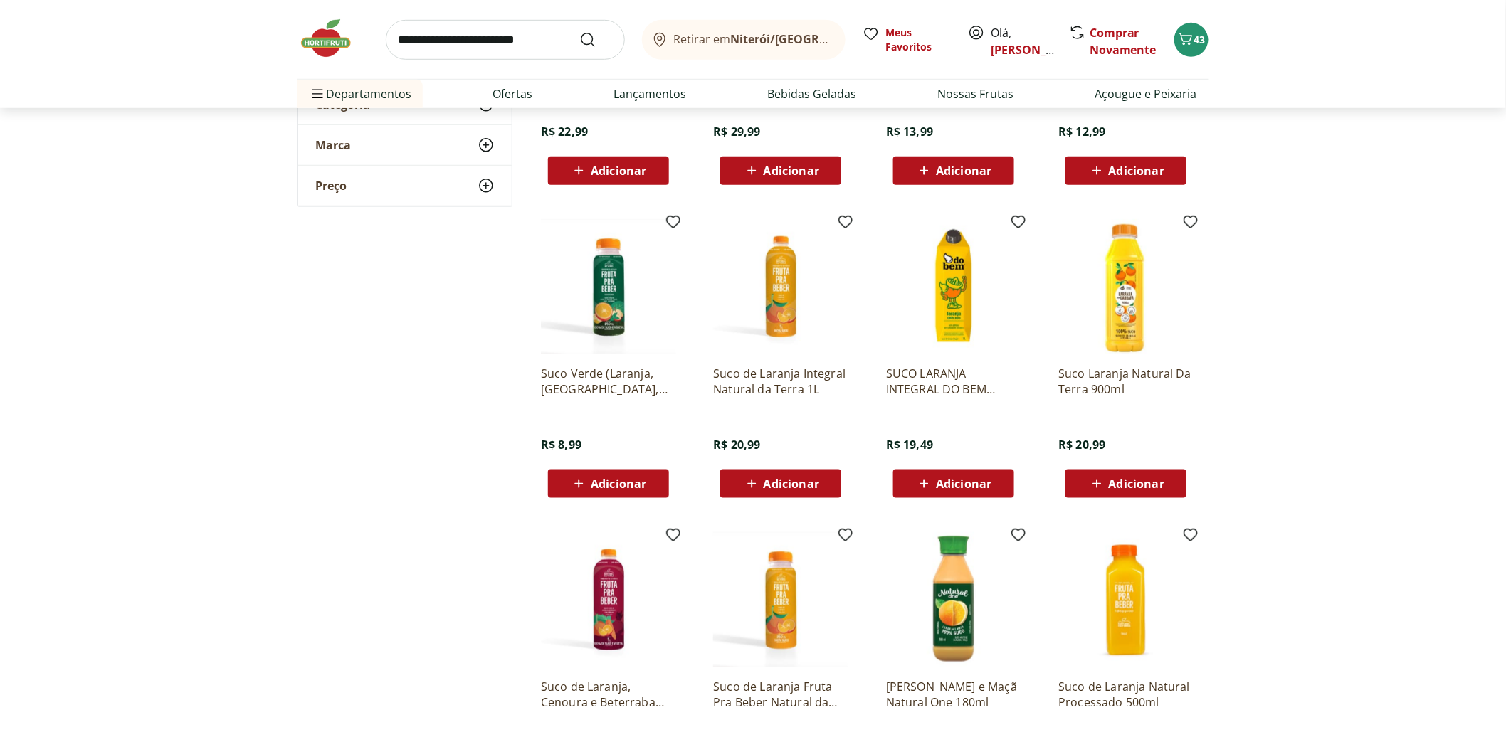
scroll to position [712, 0]
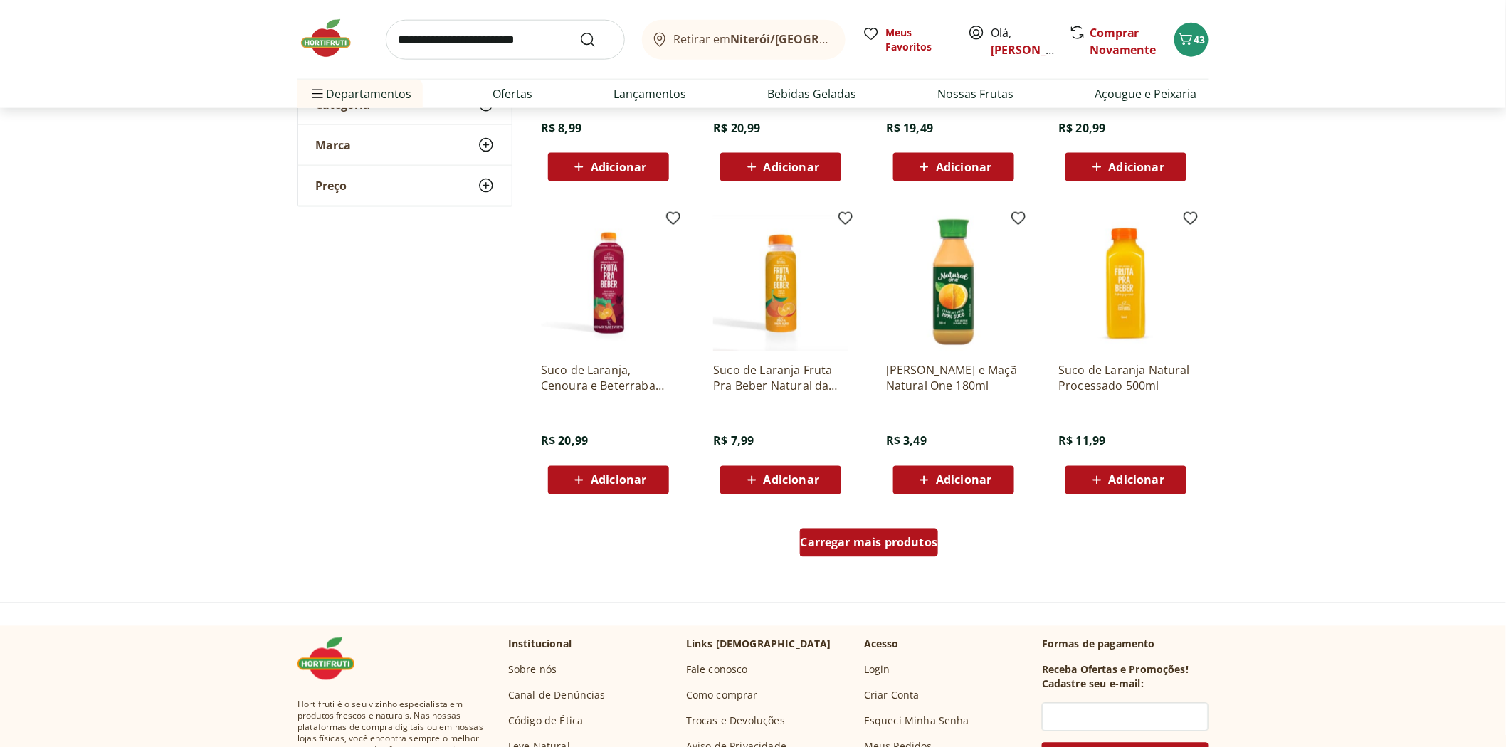
click at [868, 544] on span "Carregar mais produtos" at bounding box center [869, 542] width 137 height 11
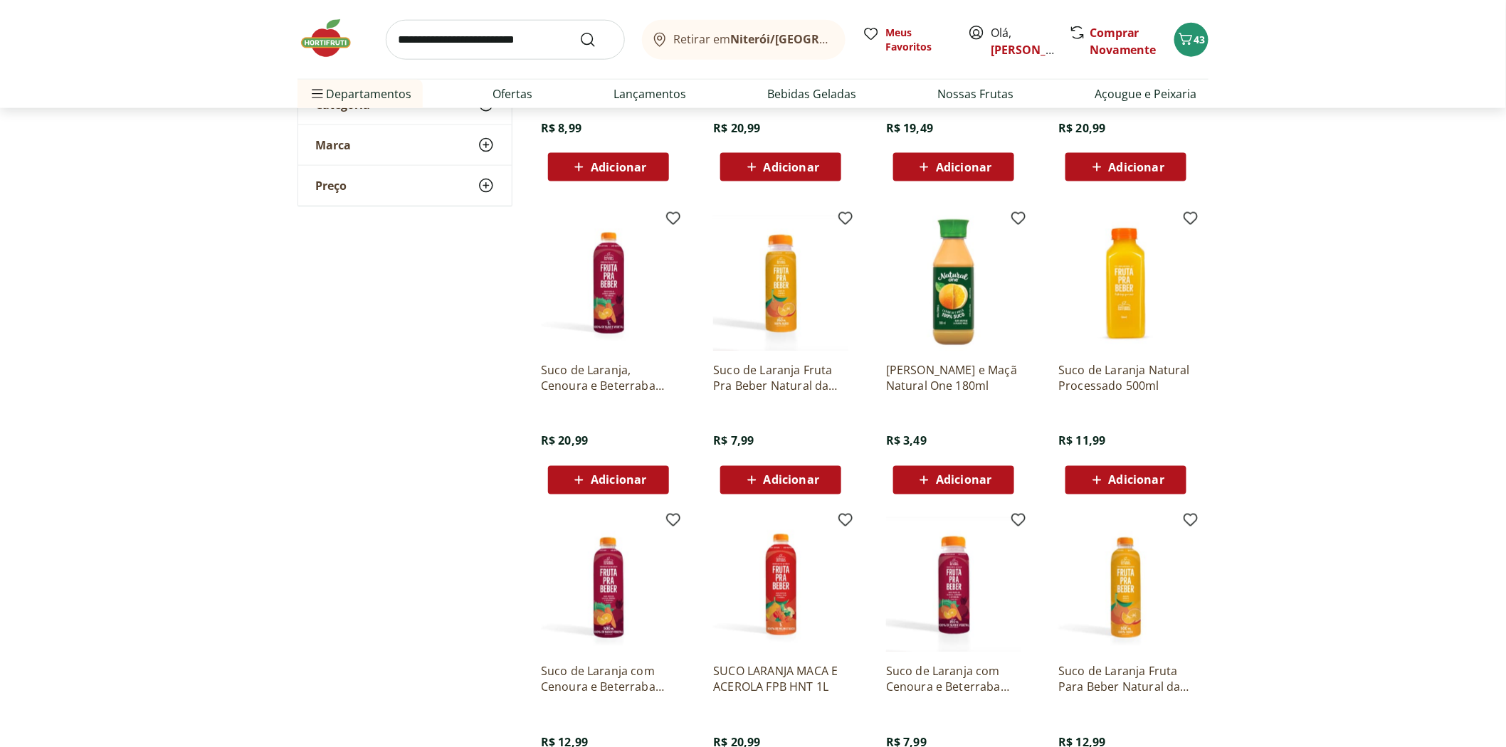
scroll to position [1106, 0]
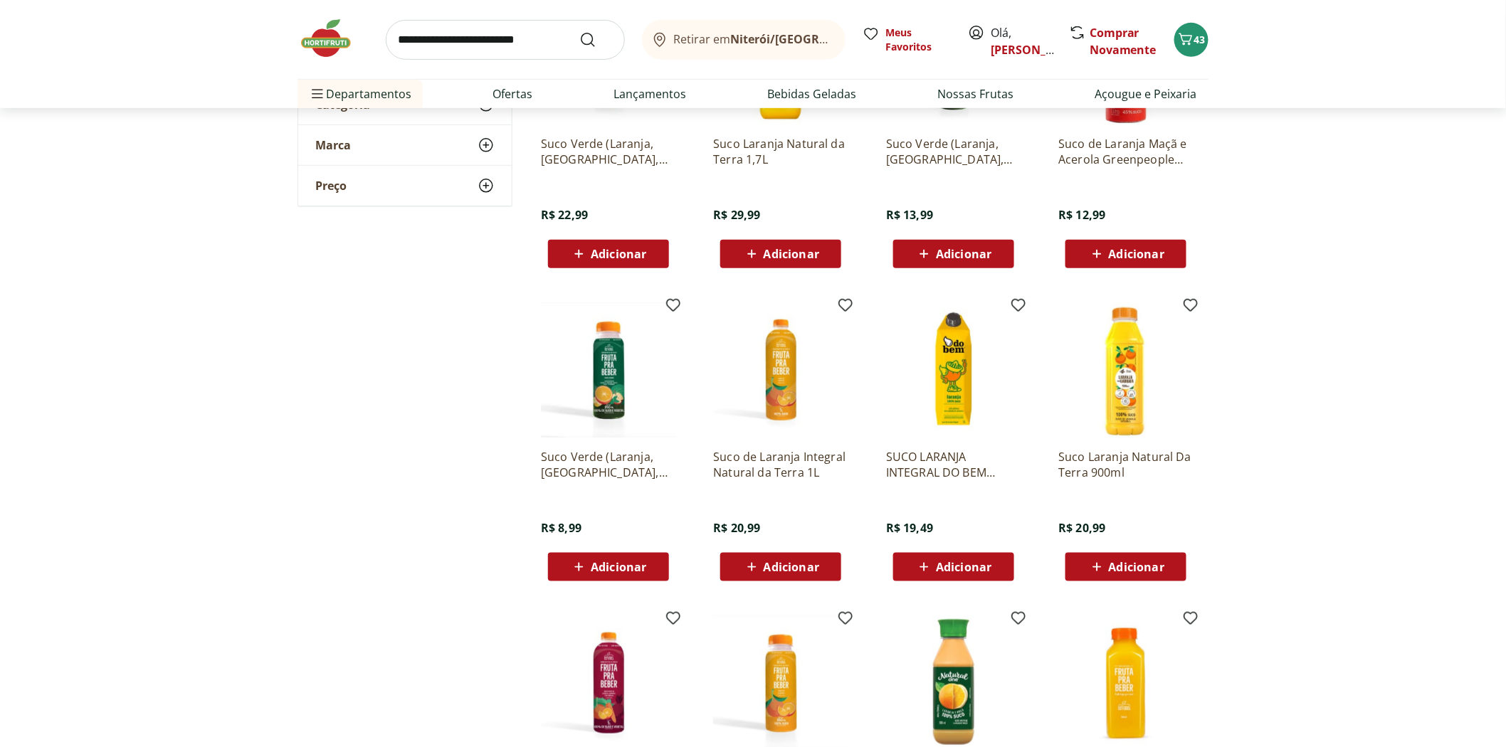
scroll to position [79, 0]
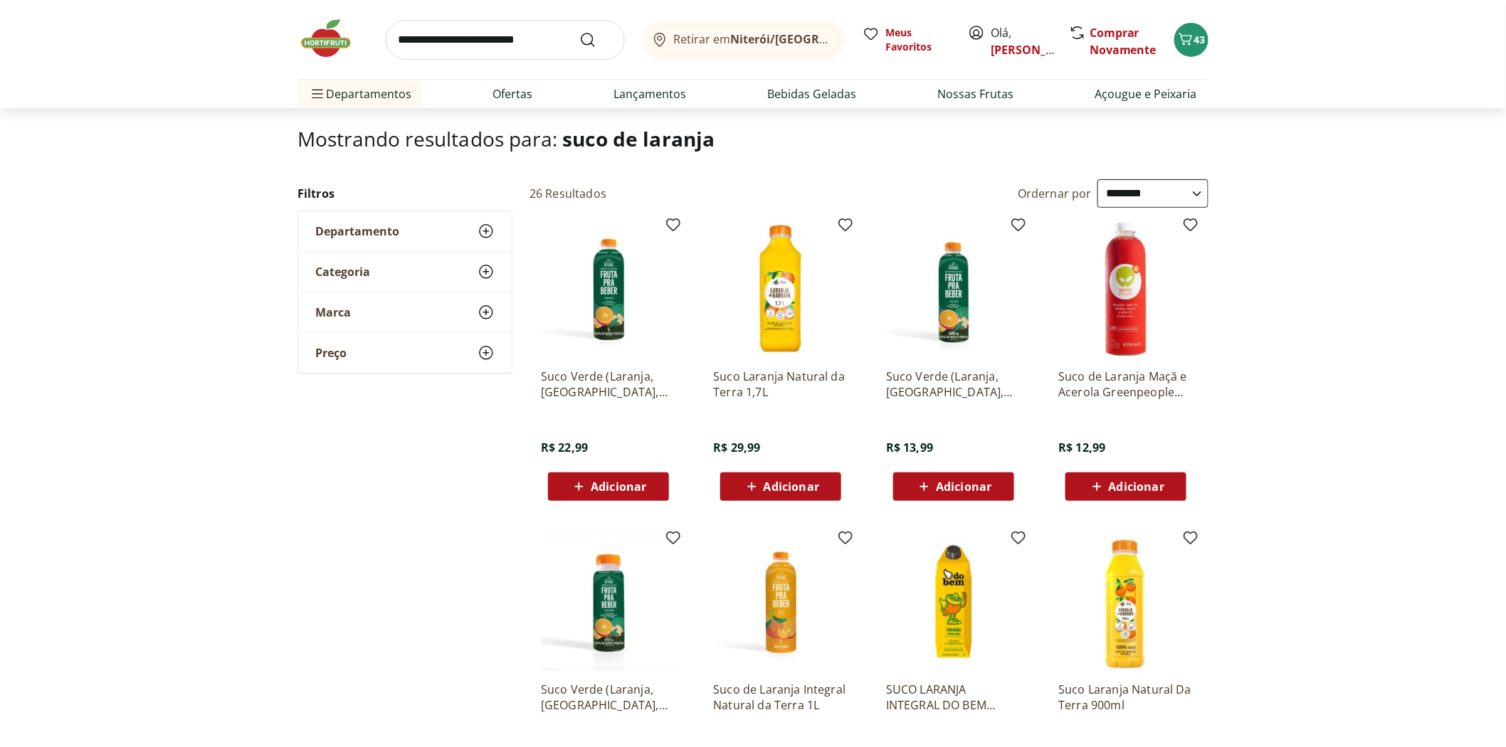
click at [798, 487] on span "Adicionar" at bounding box center [792, 486] width 56 height 11
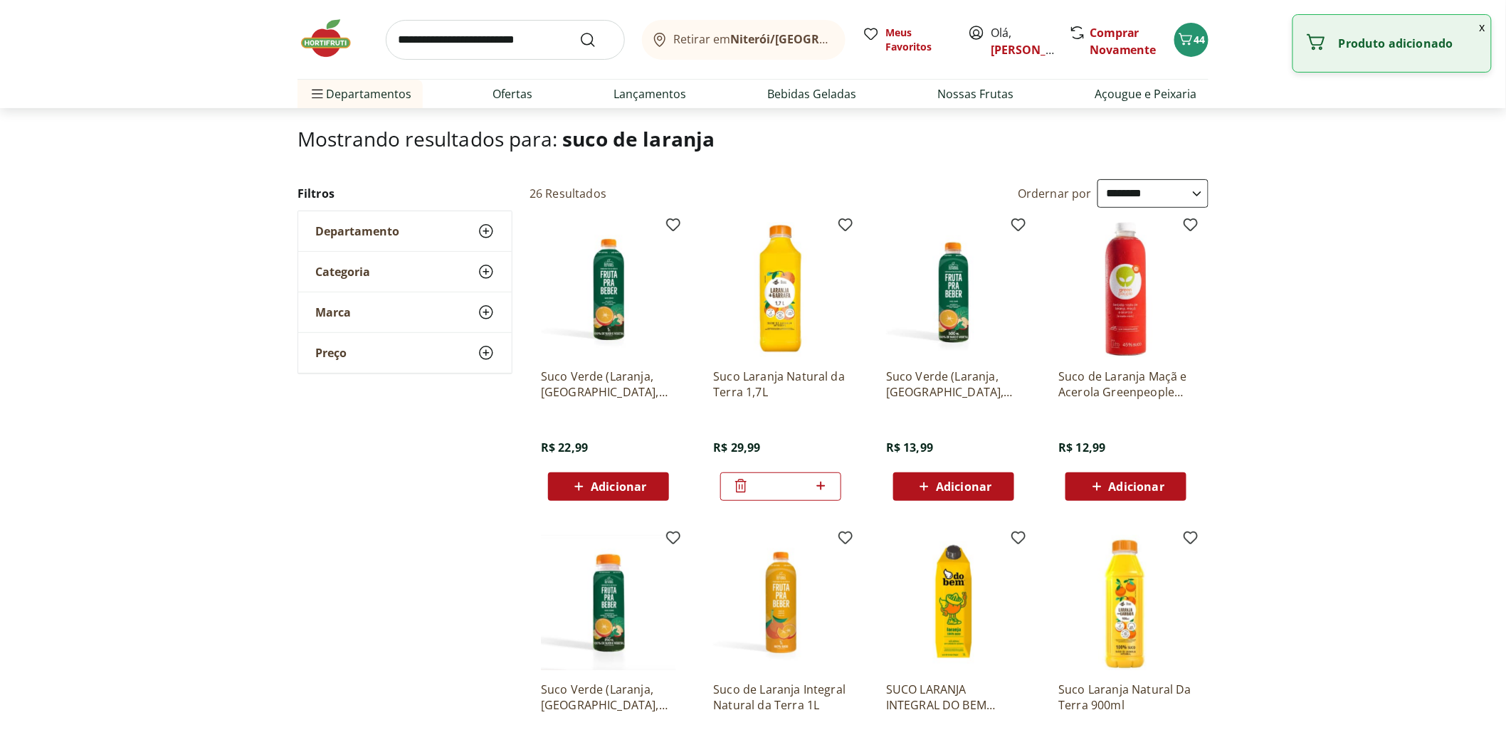
click at [335, 41] on img at bounding box center [332, 38] width 71 height 43
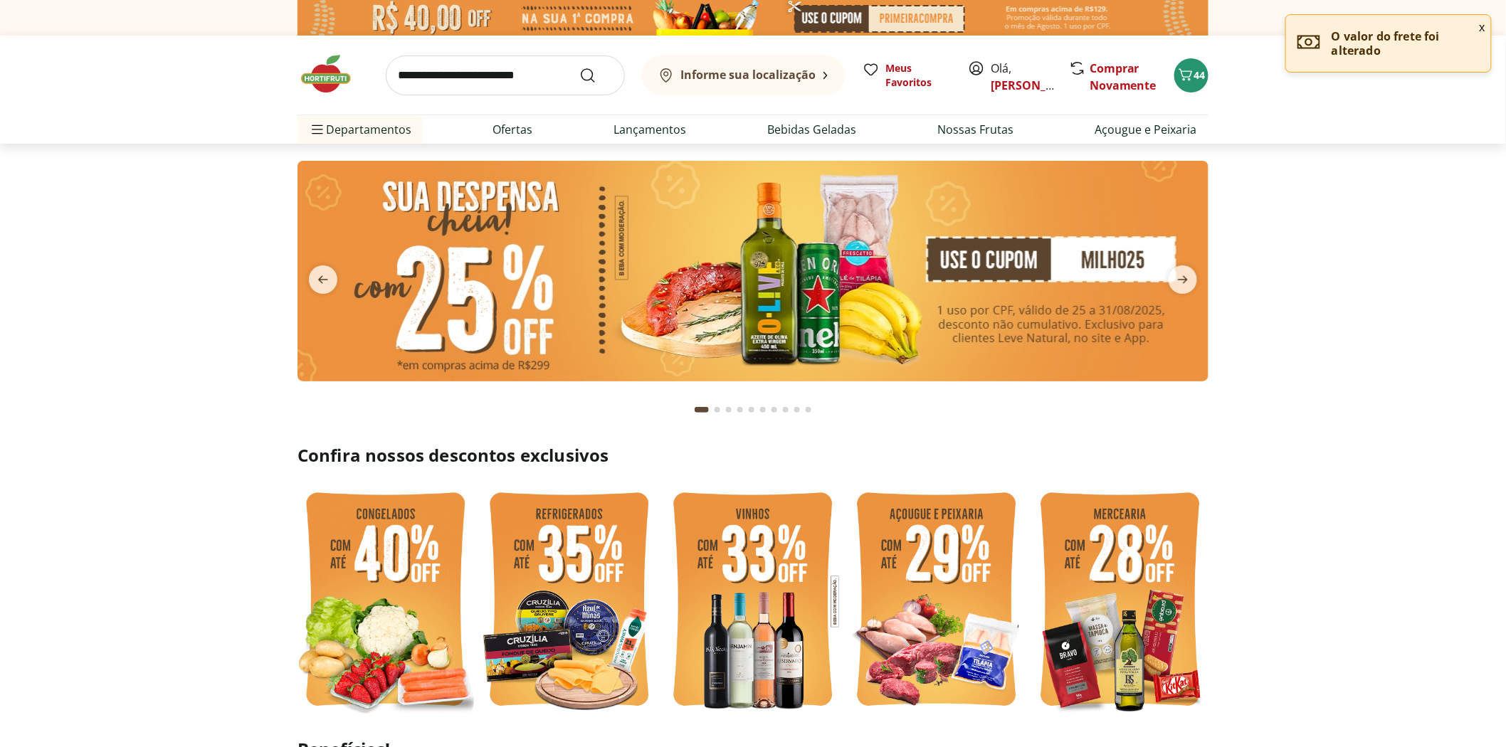
type input "*"
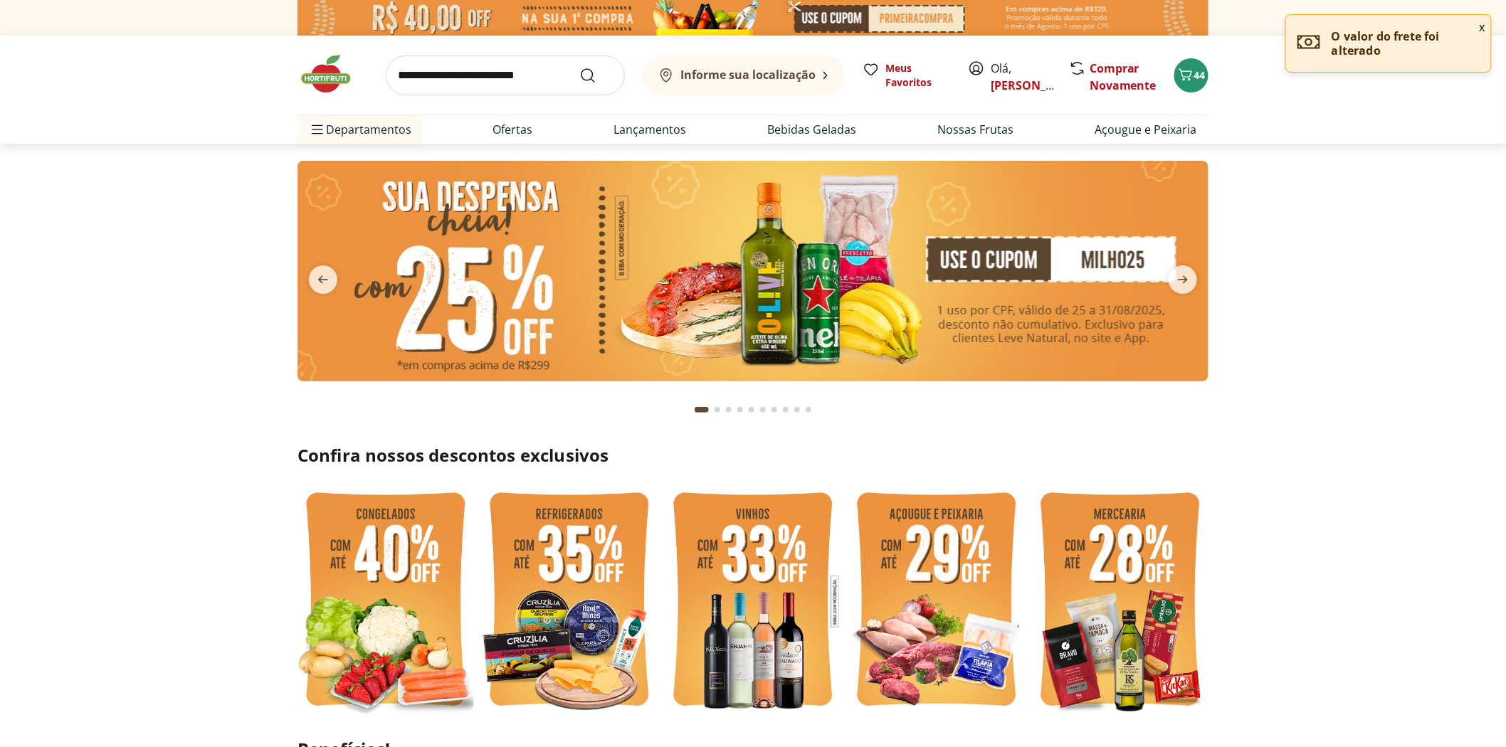
type input "*"
click at [494, 66] on input "search" at bounding box center [505, 76] width 239 height 40
type input "******"
click at [579, 67] on button "Submit Search" at bounding box center [596, 75] width 34 height 17
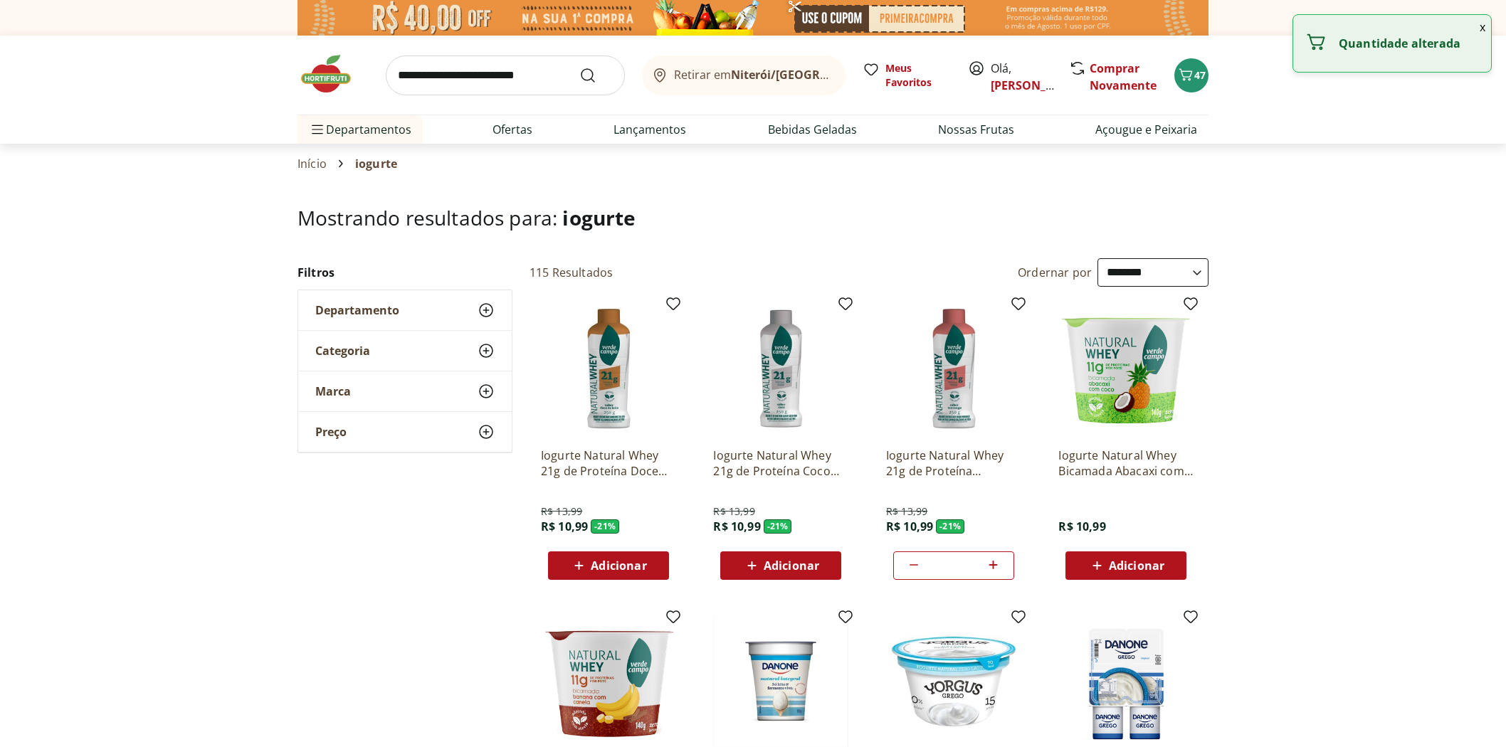
select select "**********"
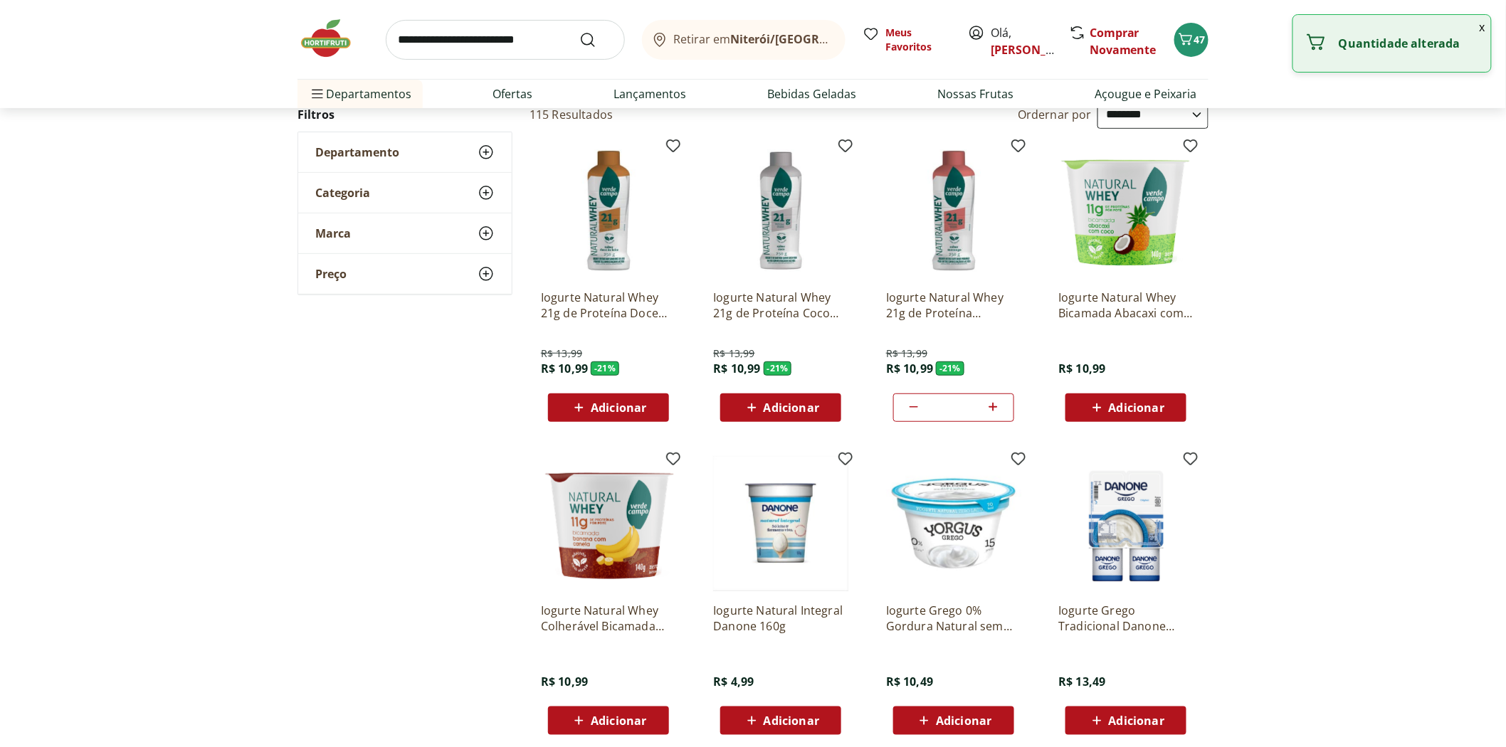
click at [992, 408] on icon at bounding box center [993, 406] width 18 height 17
type input "*"
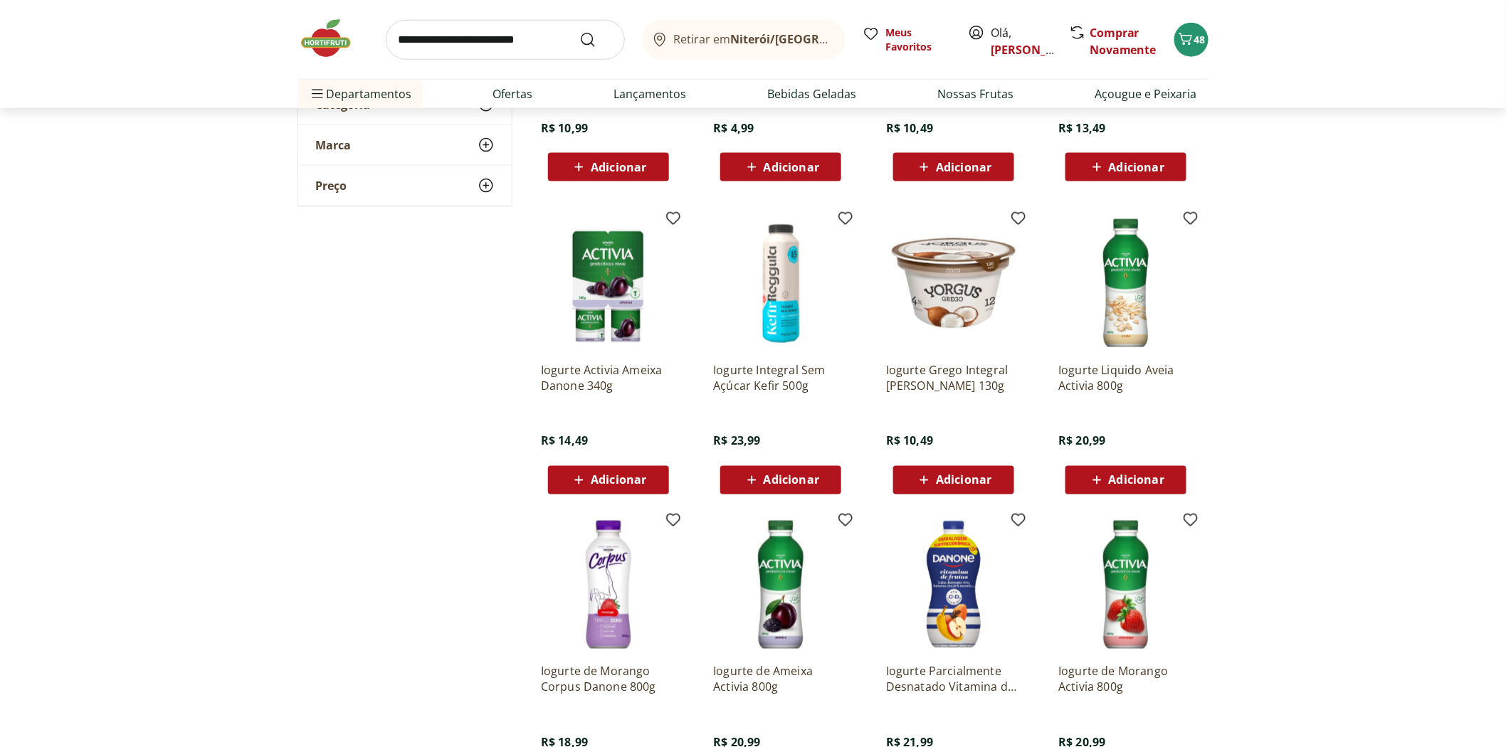
scroll to position [1106, 0]
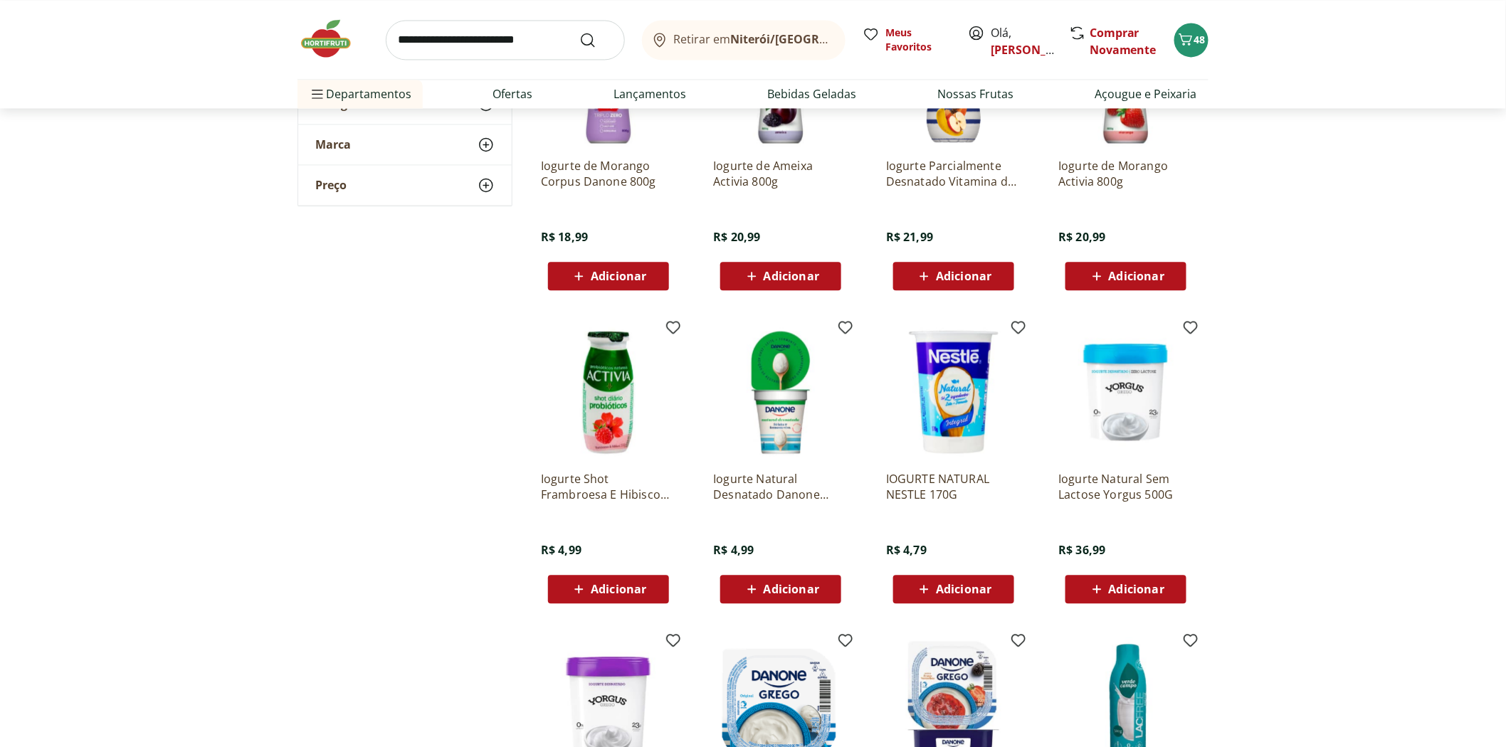
scroll to position [1423, 0]
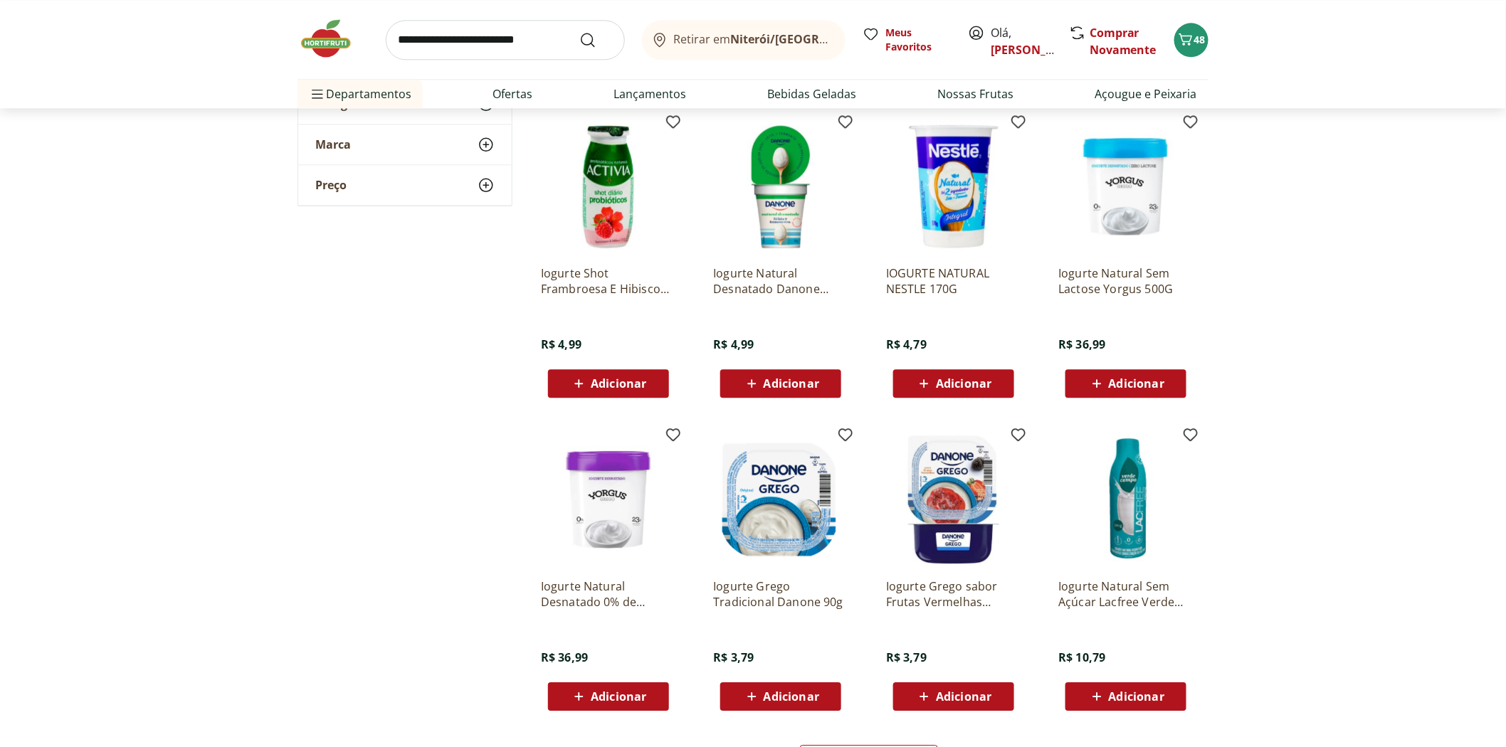
click at [957, 382] on span "Adicionar" at bounding box center [964, 383] width 56 height 11
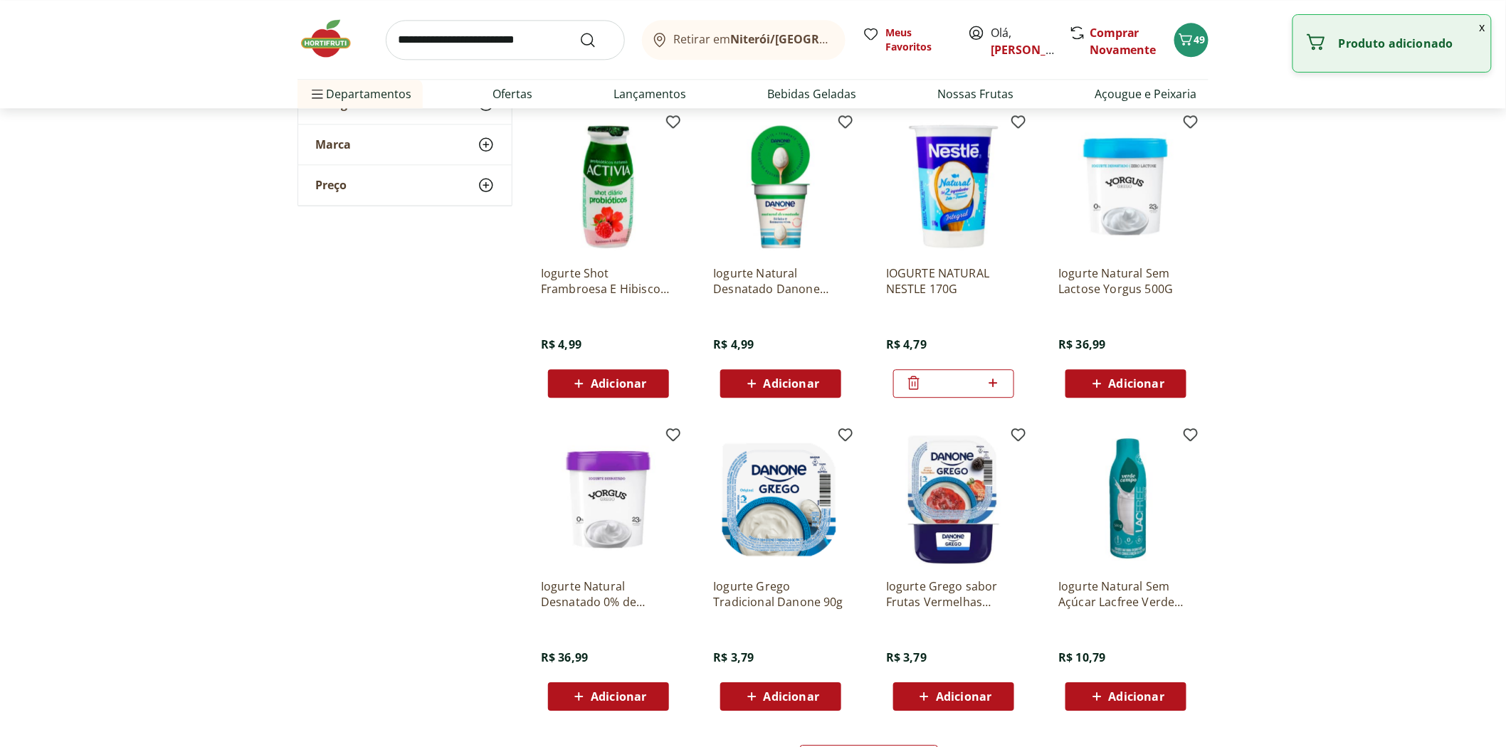
click at [993, 386] on icon at bounding box center [993, 383] width 9 height 9
type input "*"
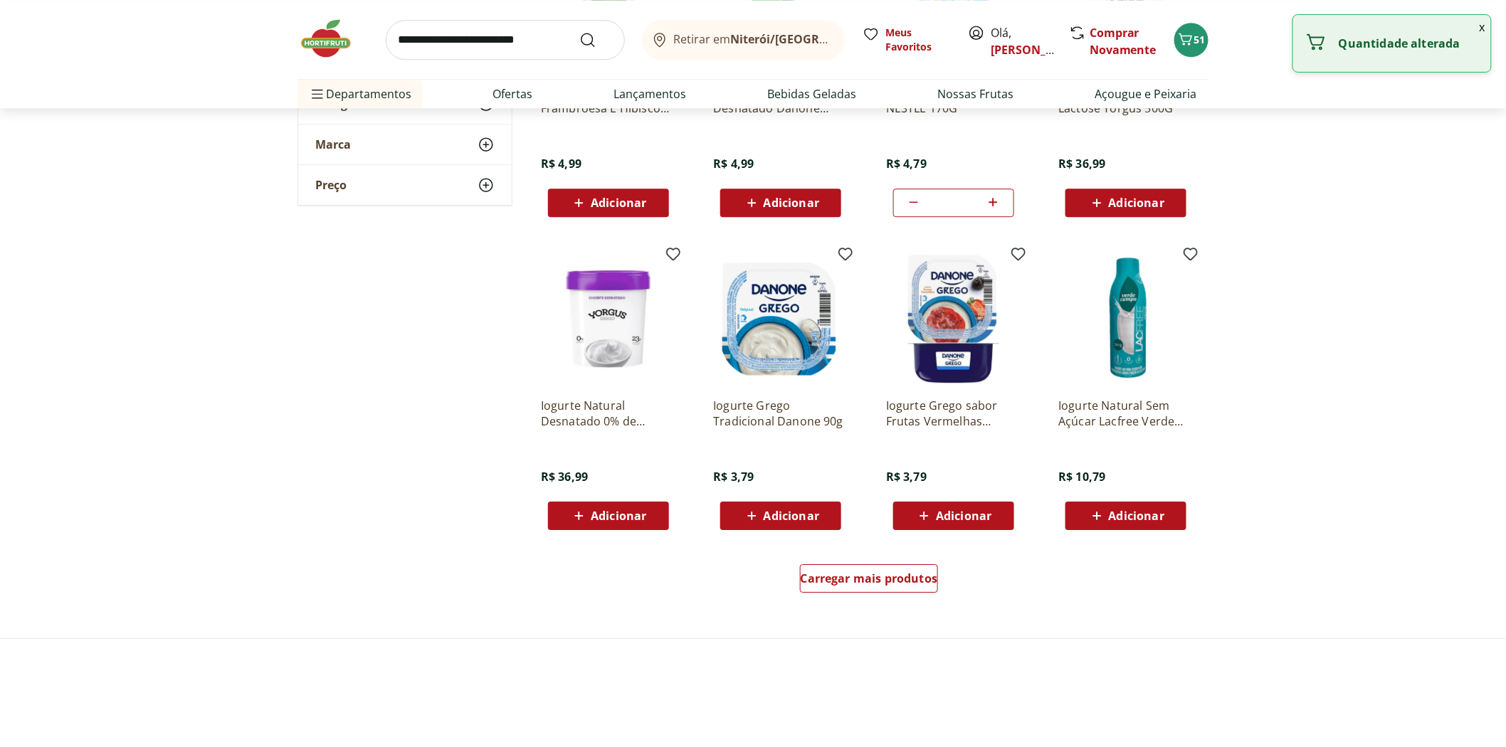
scroll to position [1818, 0]
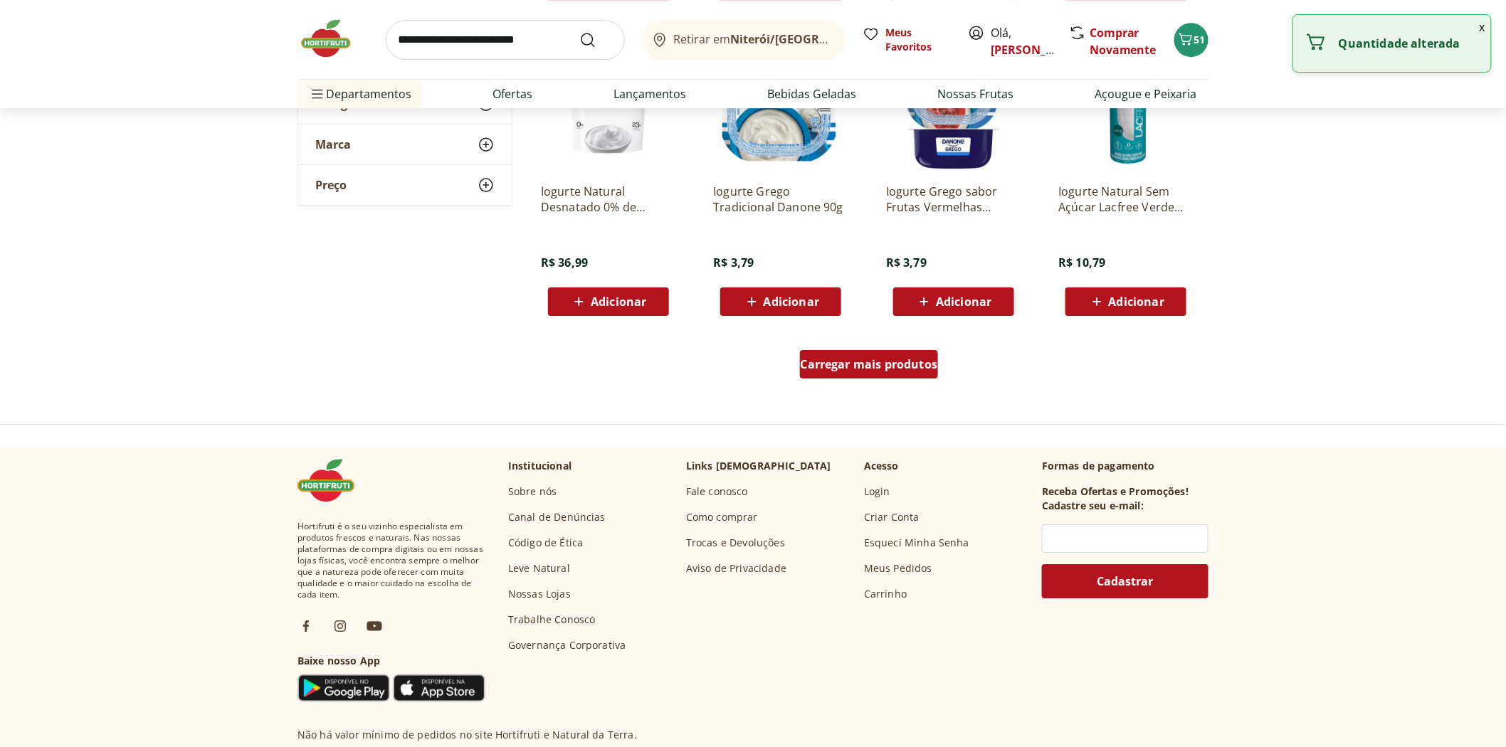
click at [837, 377] on div "Carregar mais produtos" at bounding box center [869, 364] width 139 height 28
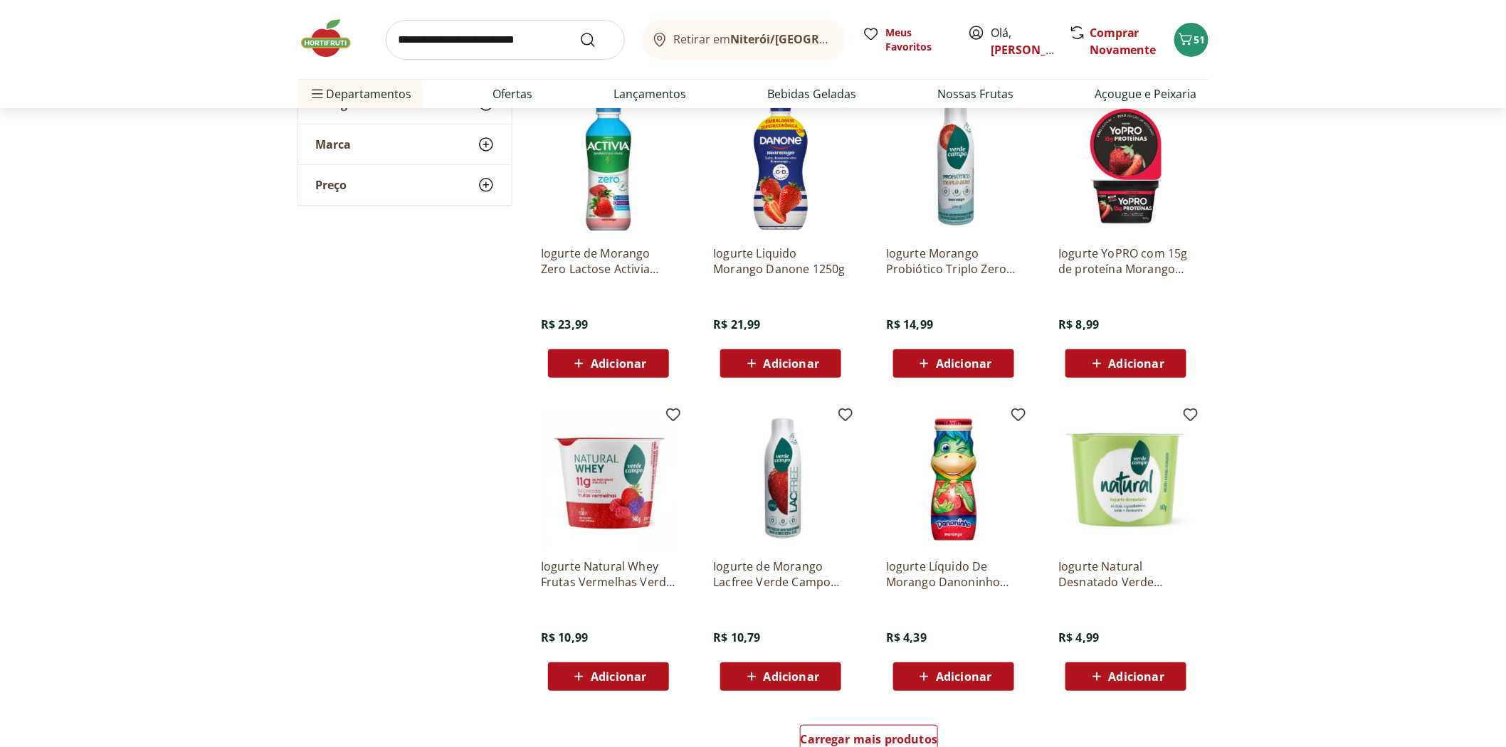
scroll to position [2609, 0]
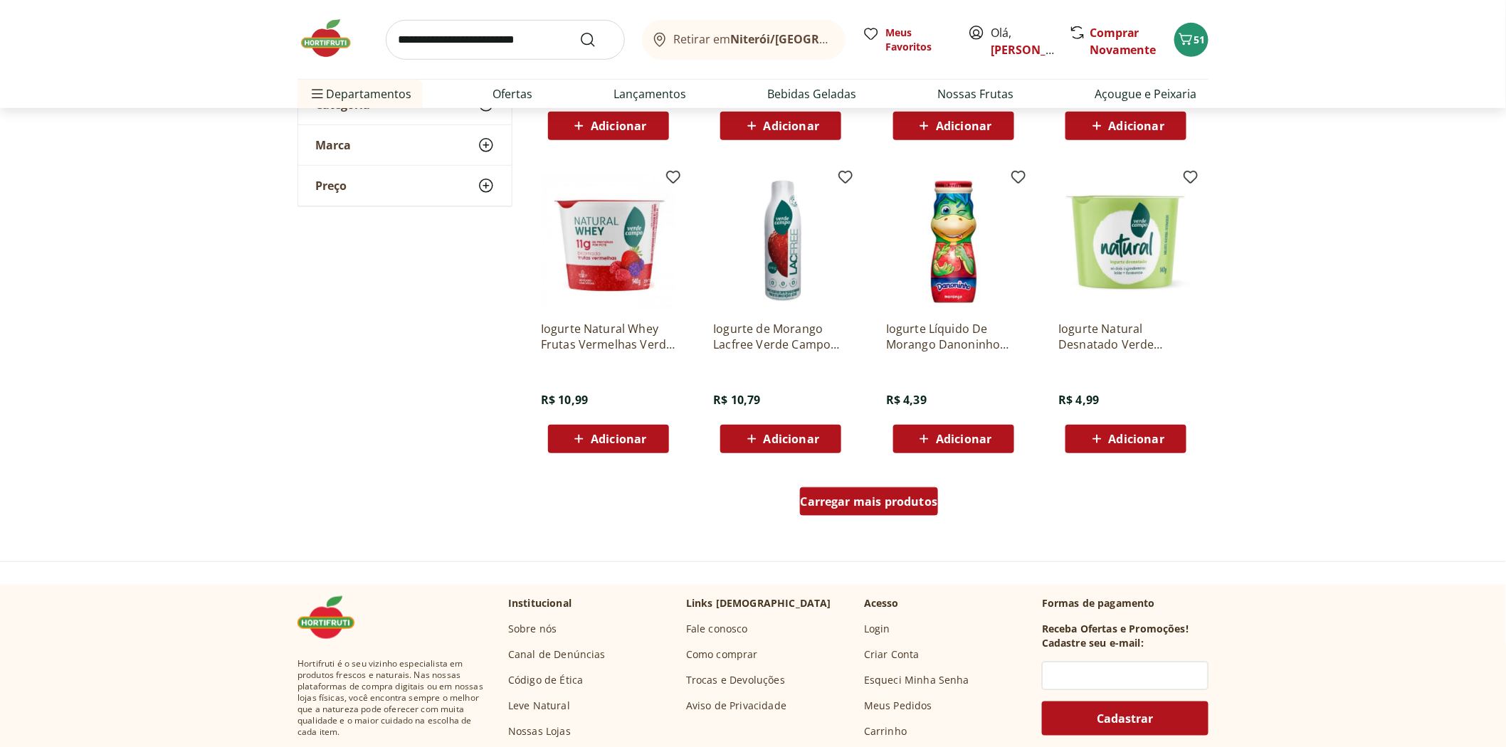
click at [870, 497] on span "Carregar mais produtos" at bounding box center [869, 501] width 137 height 11
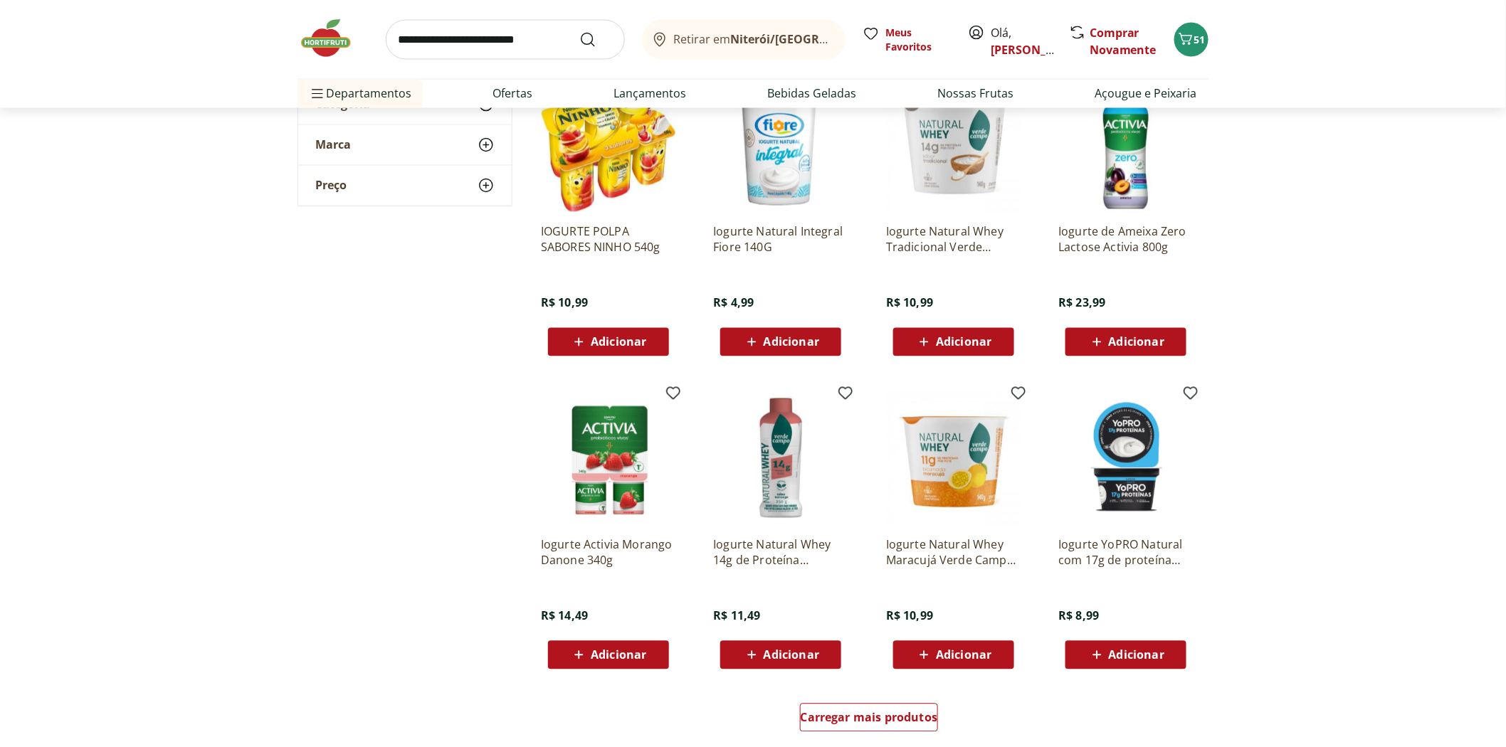
scroll to position [3716, 0]
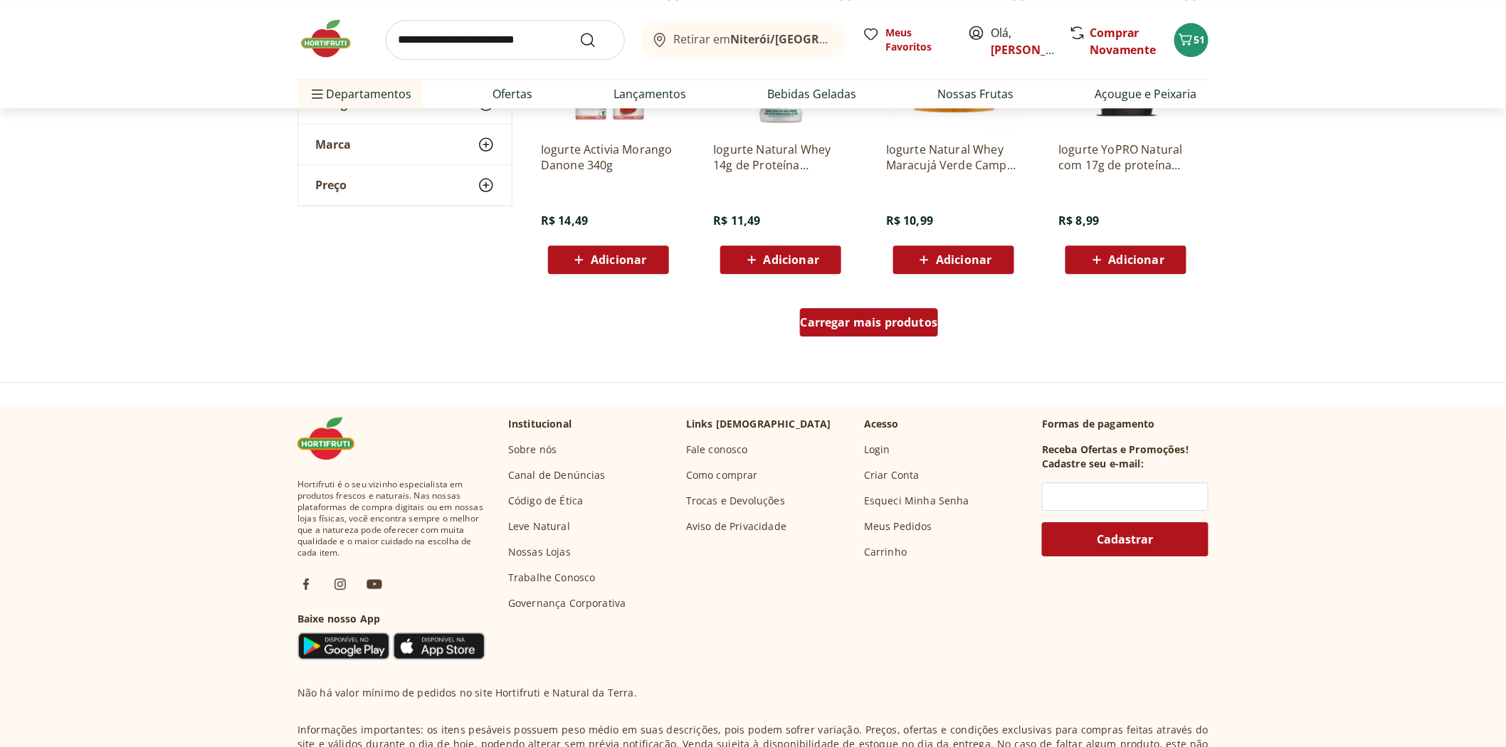
click at [826, 326] on span "Carregar mais produtos" at bounding box center [869, 322] width 137 height 11
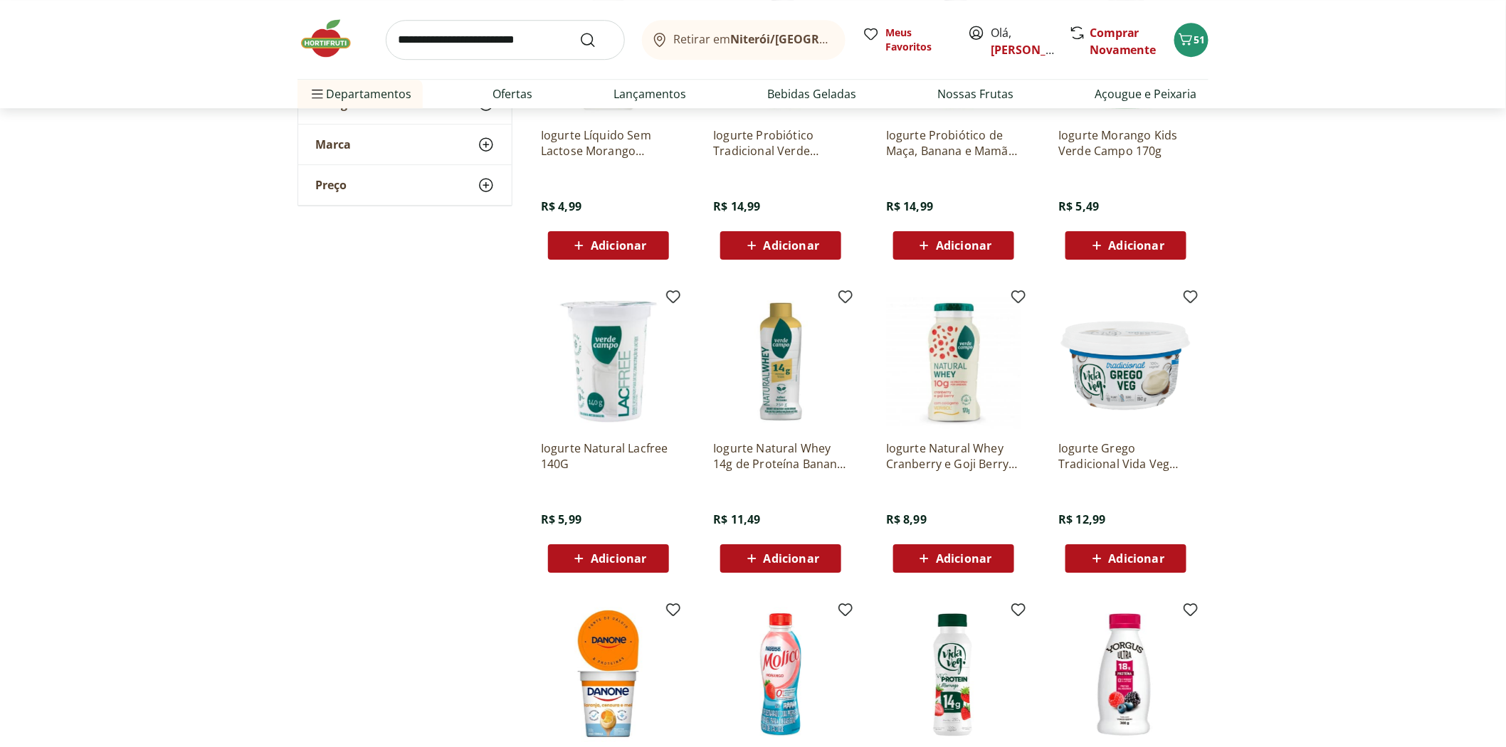
scroll to position [4427, 0]
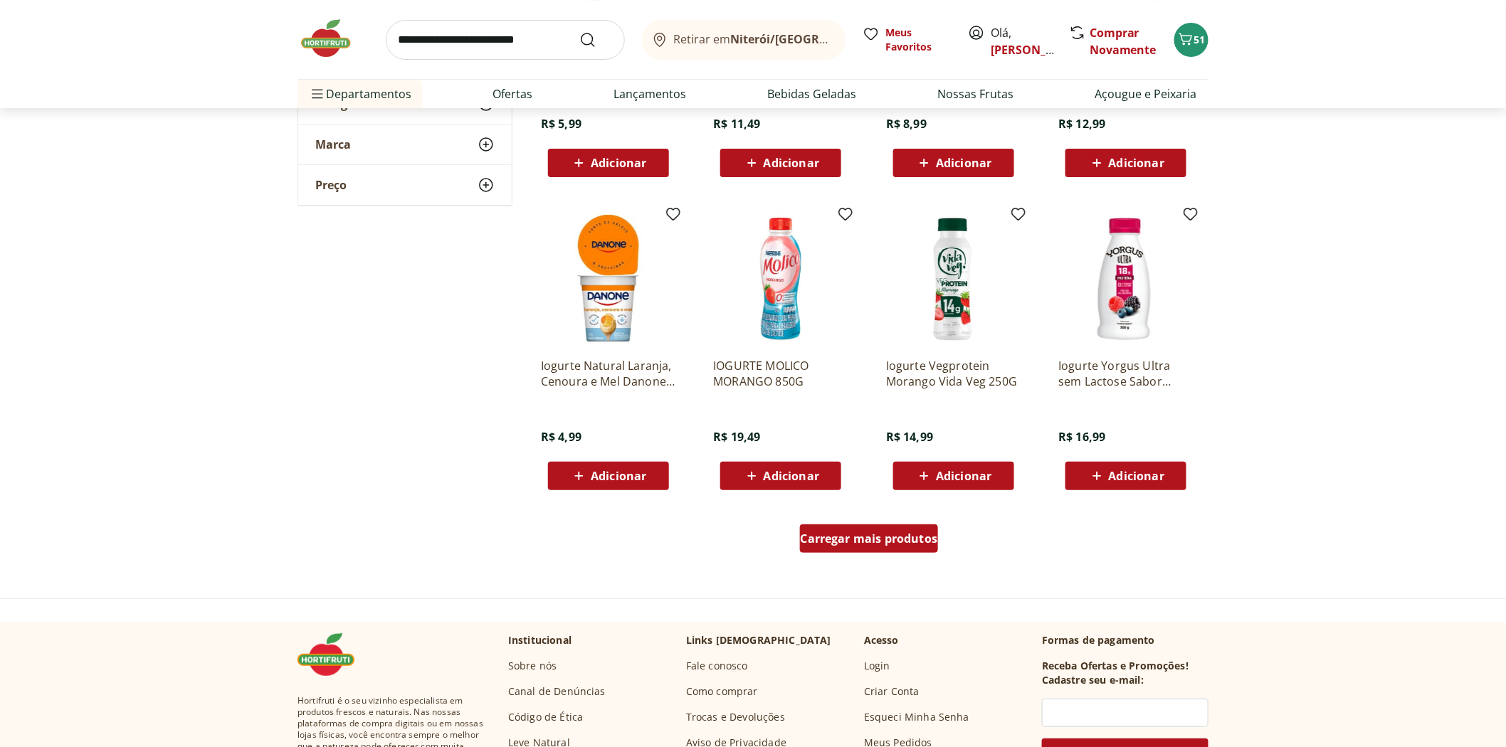
click at [855, 549] on div "Carregar mais produtos" at bounding box center [869, 538] width 139 height 28
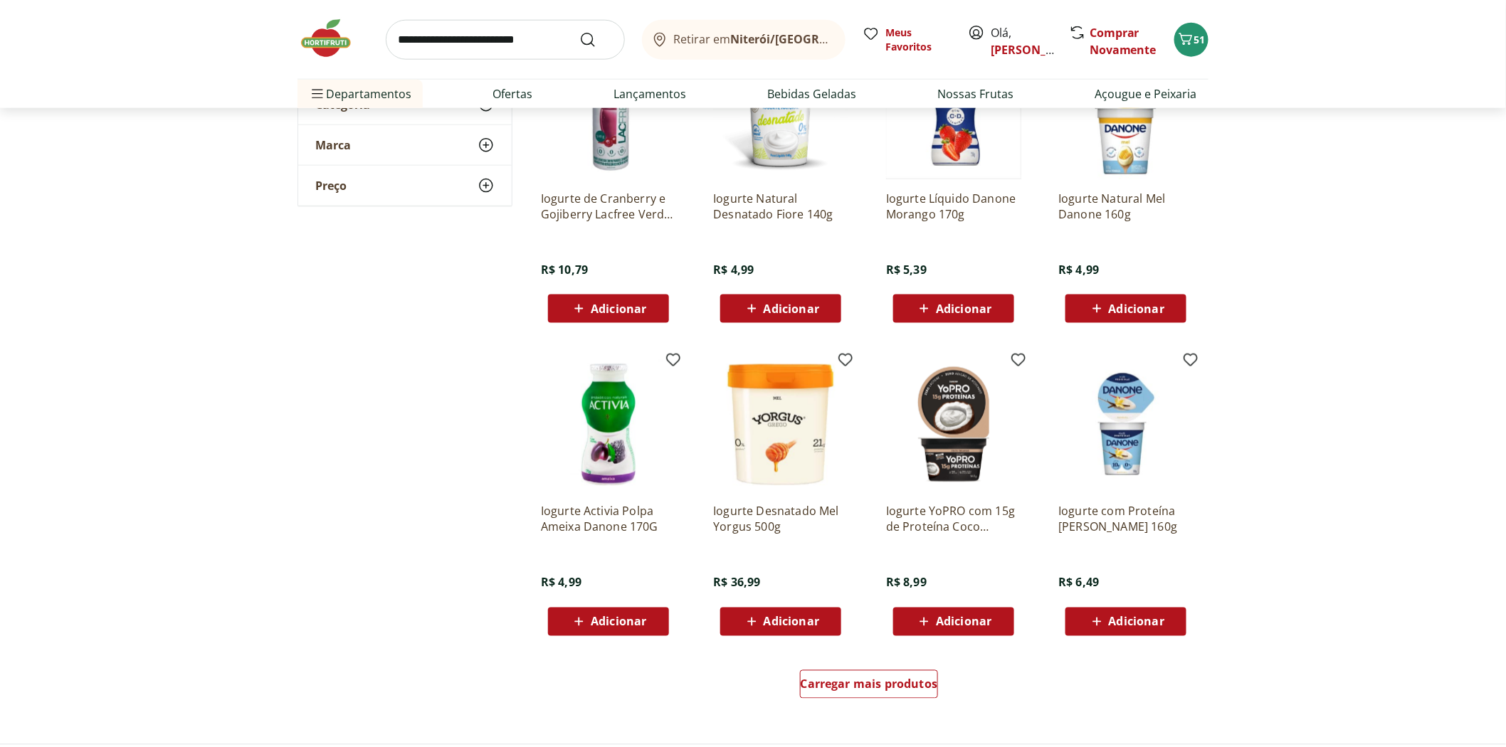
scroll to position [5376, 0]
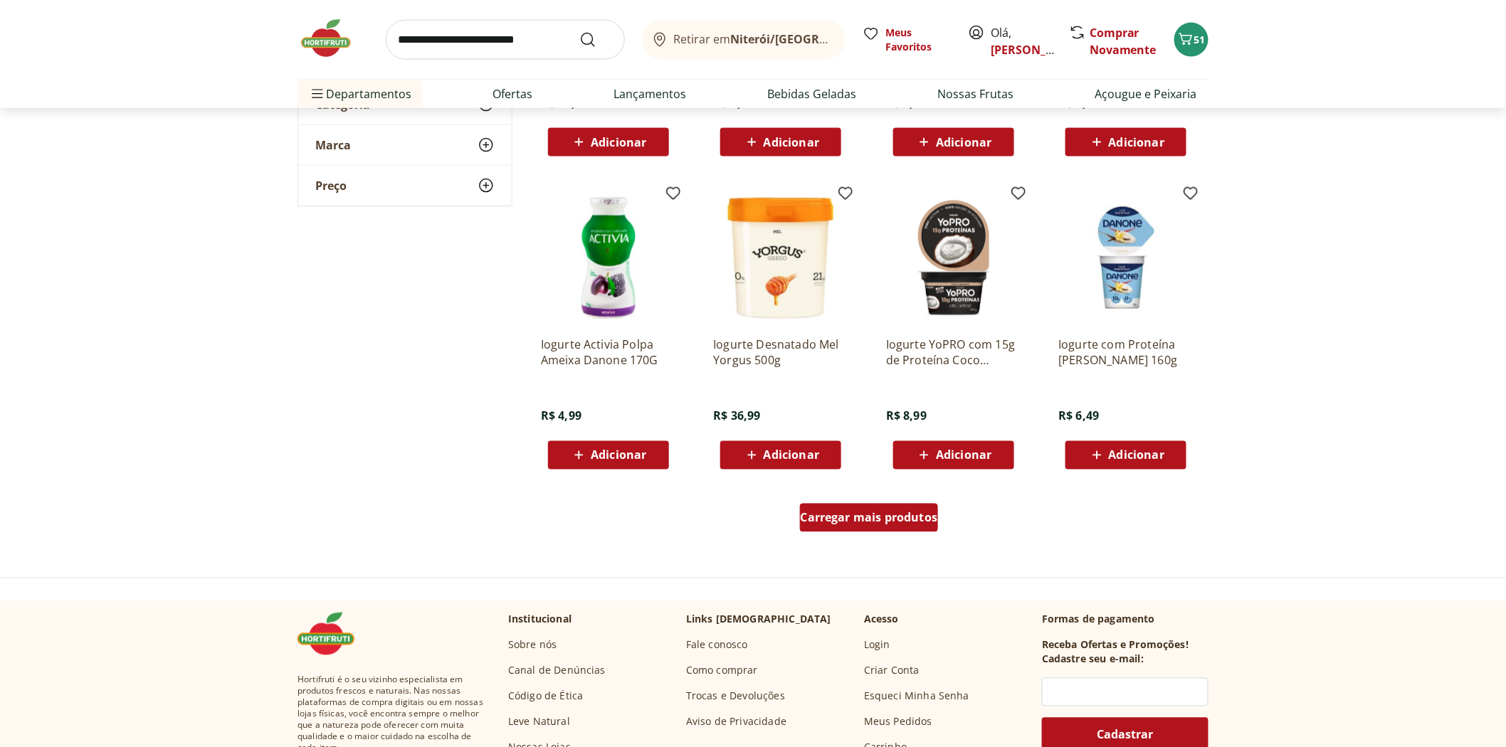
click at [886, 521] on span "Carregar mais produtos" at bounding box center [869, 517] width 137 height 11
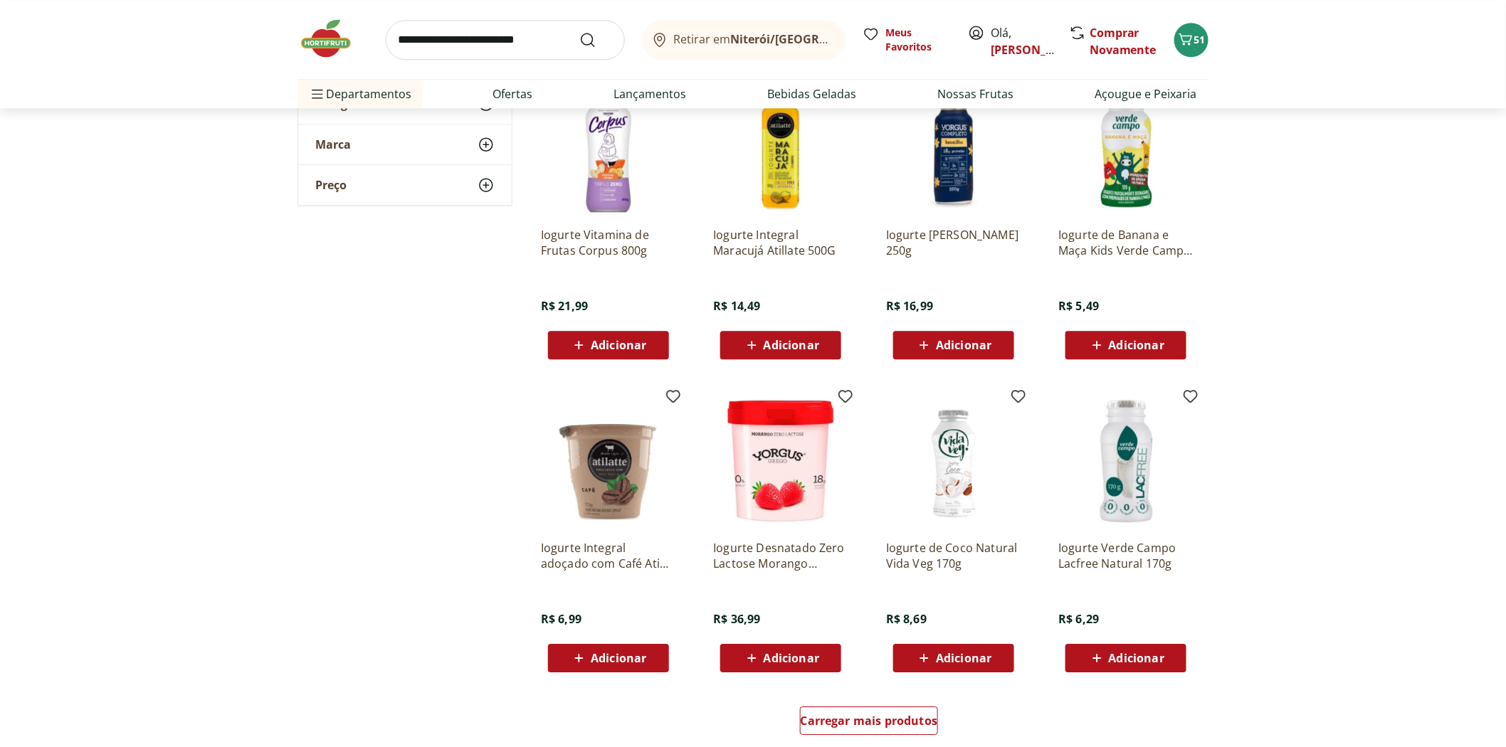
scroll to position [6245, 0]
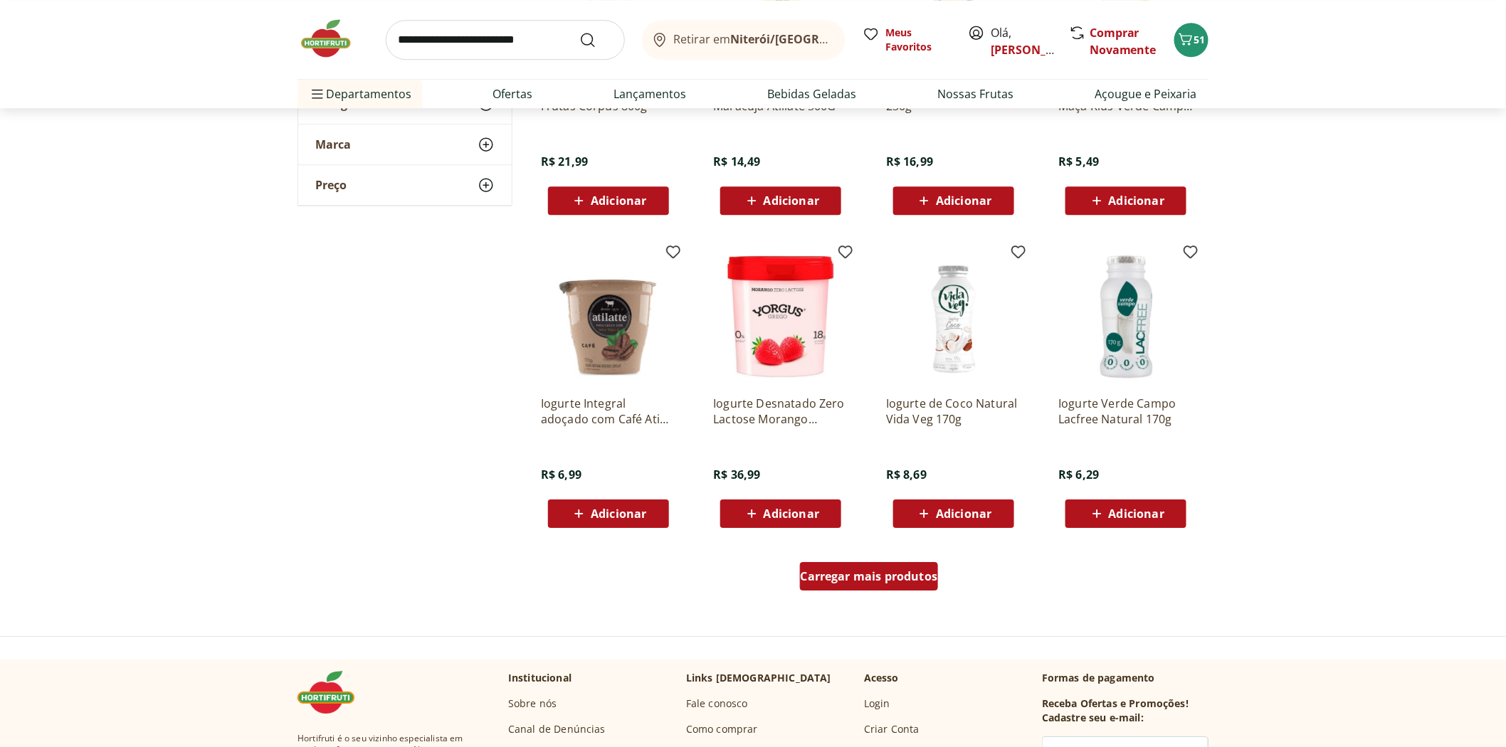
click at [899, 574] on span "Carregar mais produtos" at bounding box center [869, 576] width 137 height 11
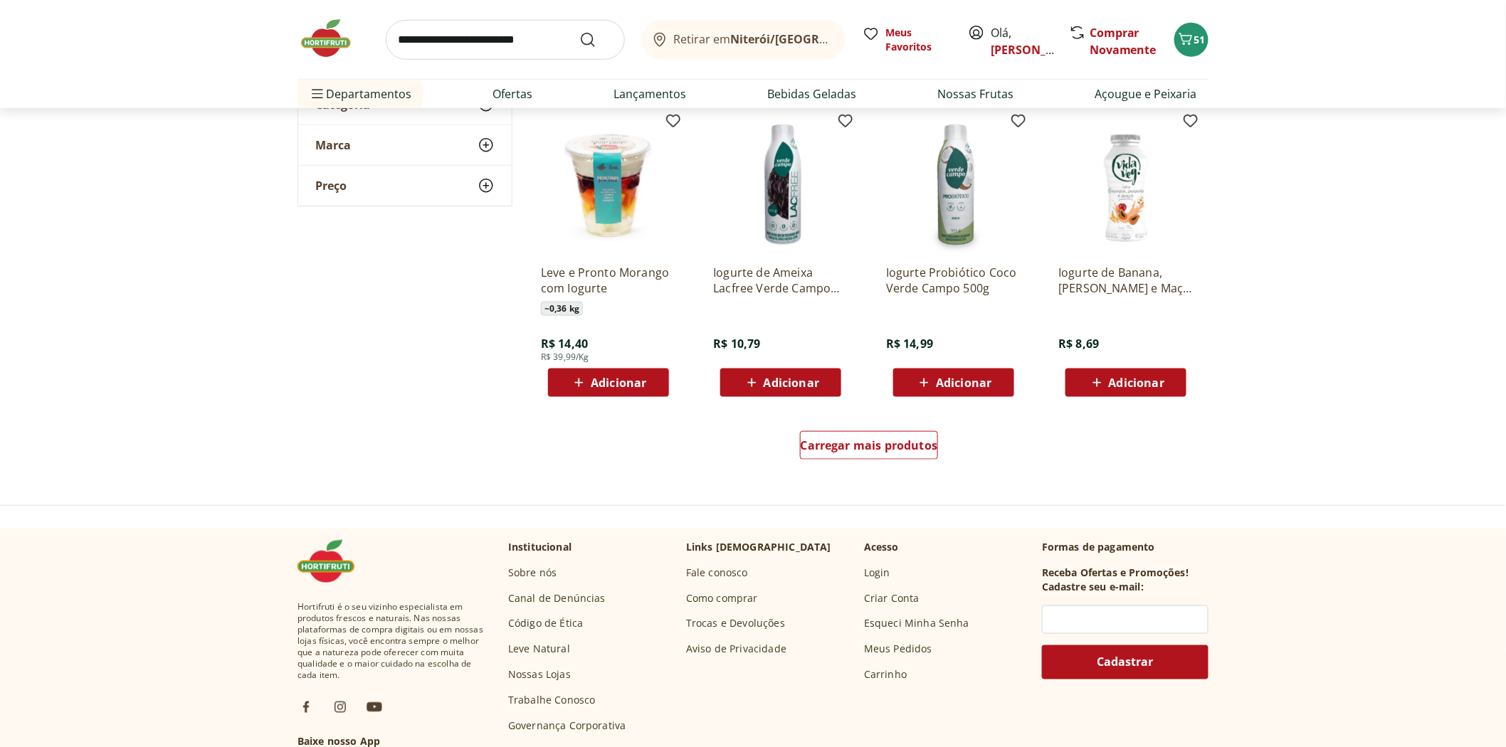
scroll to position [7432, 0]
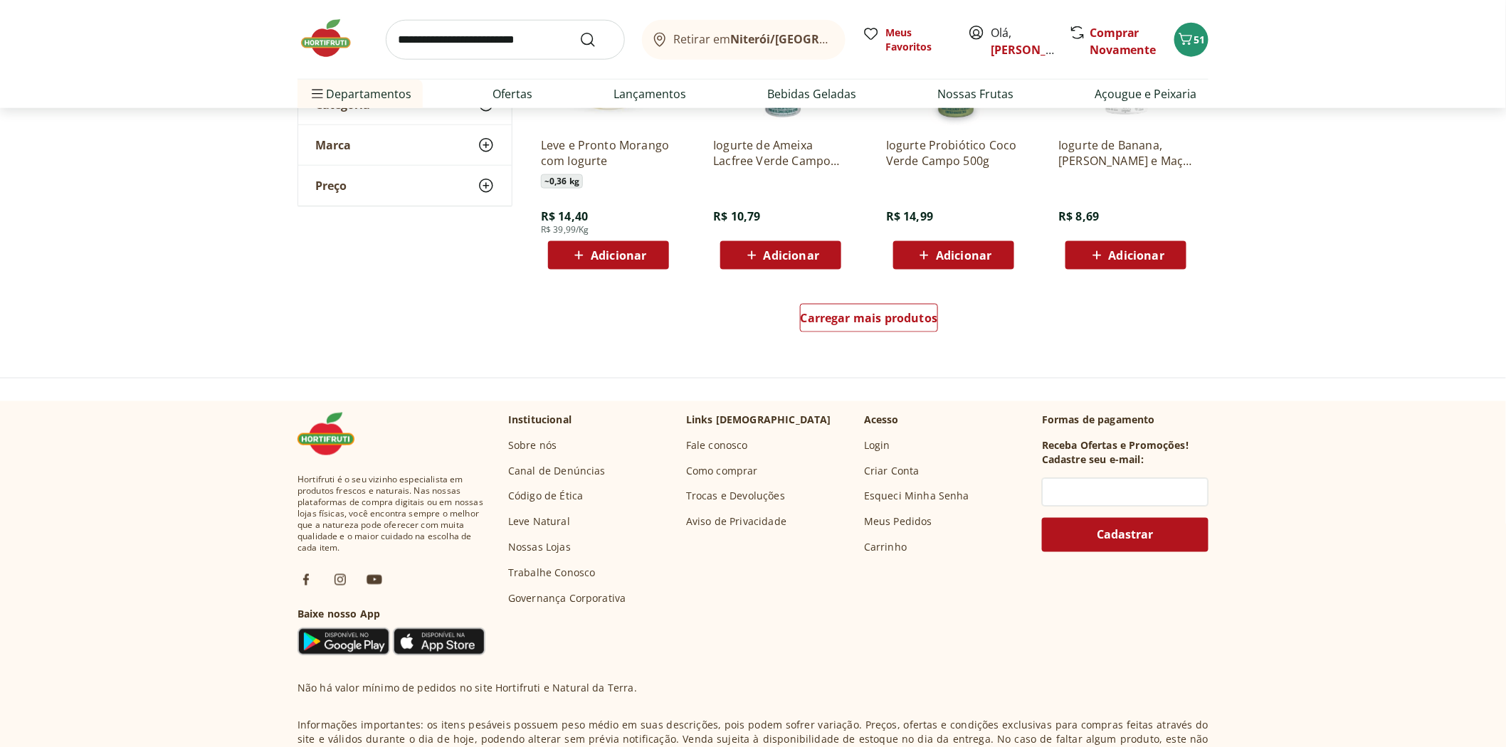
click at [940, 310] on div "Carregar mais produtos" at bounding box center [869, 321] width 690 height 68
click at [919, 315] on span "Carregar mais produtos" at bounding box center [869, 317] width 137 height 11
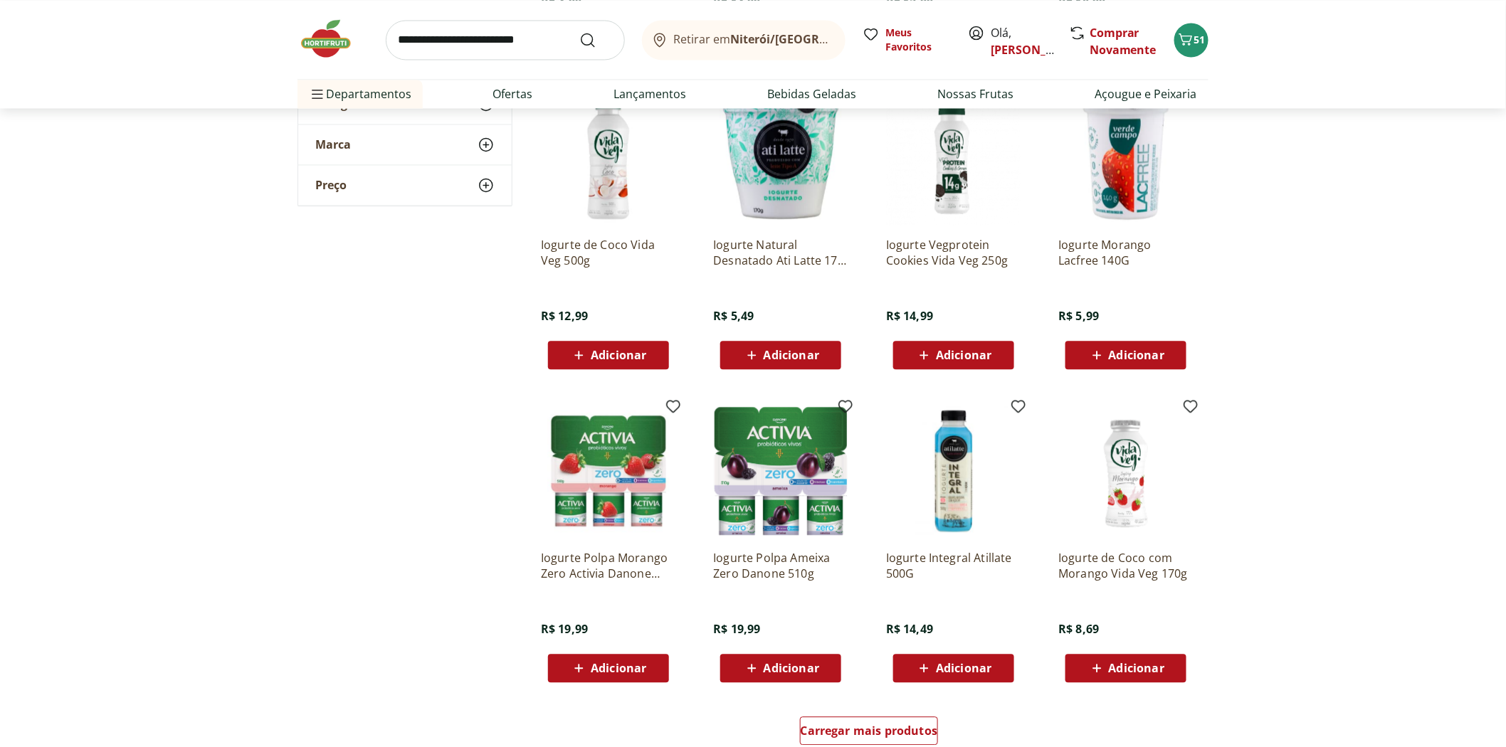
scroll to position [8064, 0]
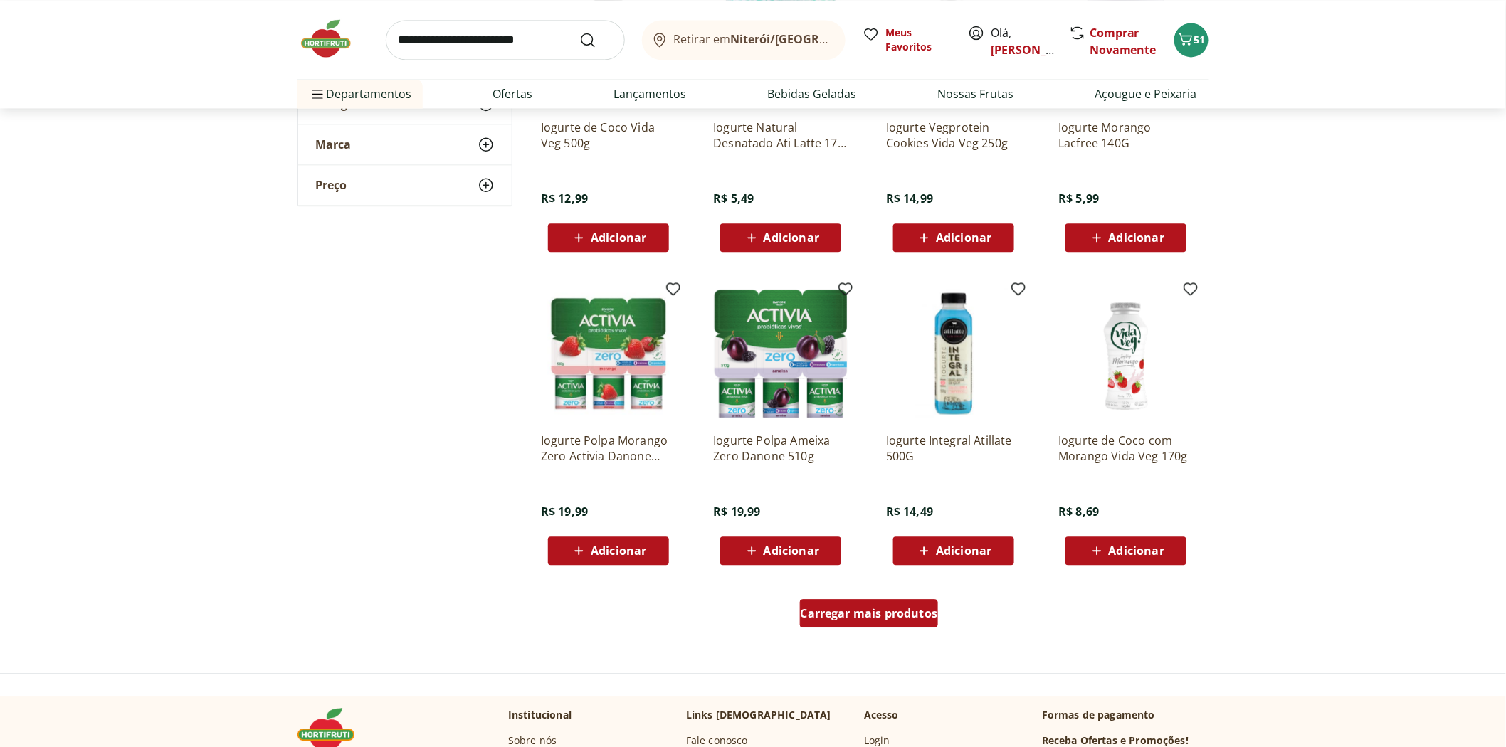
click at [815, 602] on div "Carregar mais produtos" at bounding box center [869, 613] width 139 height 28
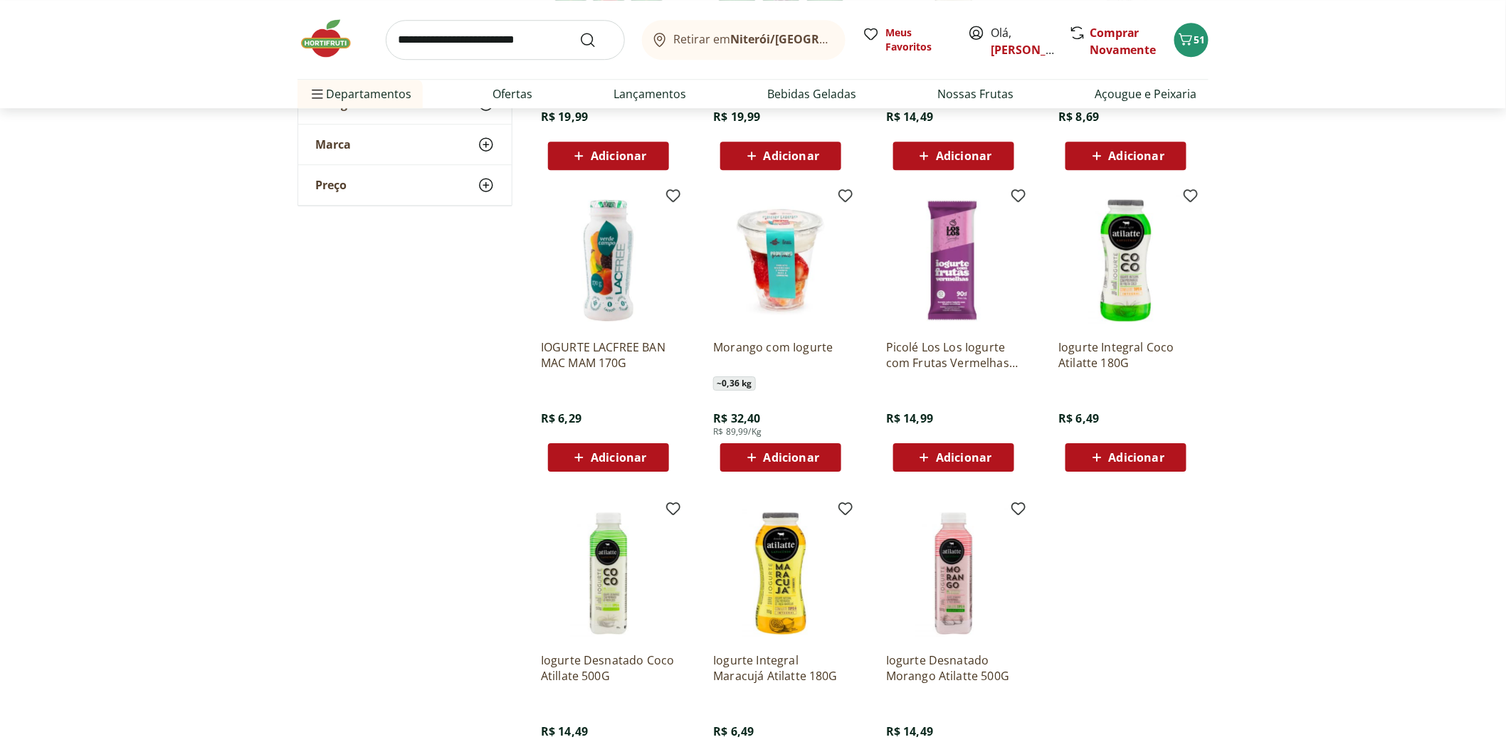
scroll to position [8934, 0]
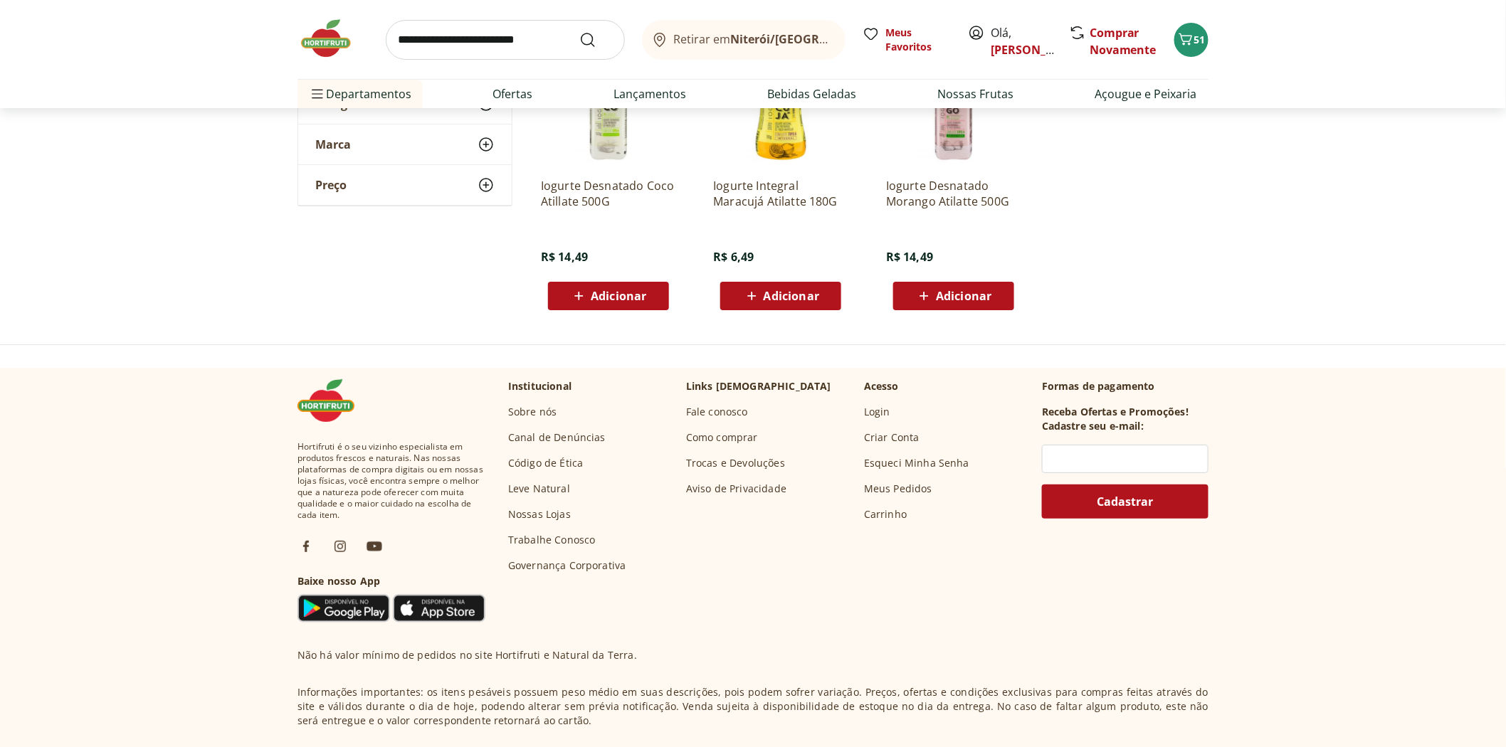
click at [514, 54] on input "search" at bounding box center [505, 40] width 239 height 40
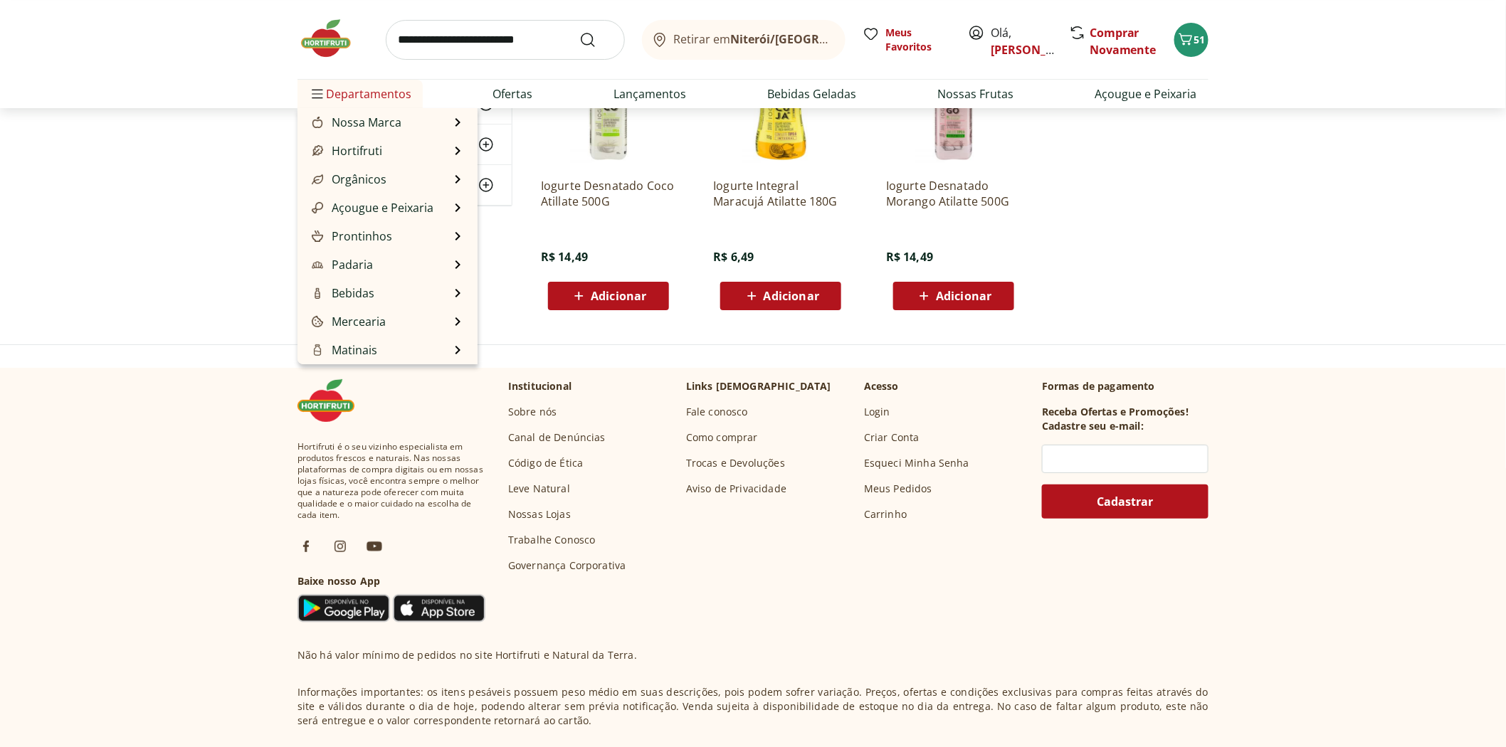
click at [329, 91] on span "Departamentos" at bounding box center [360, 94] width 102 height 34
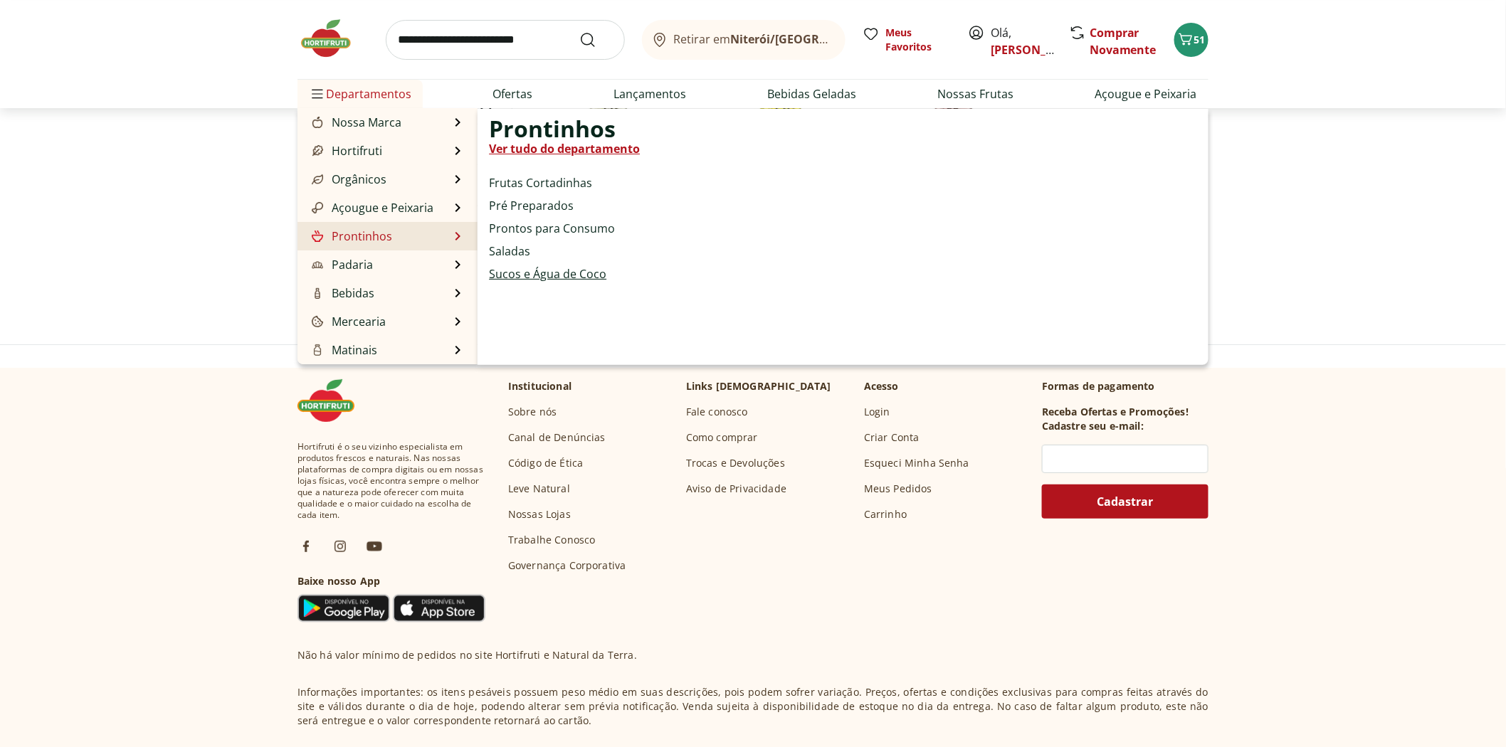
click at [535, 274] on link "Sucos e Água de Coco" at bounding box center [547, 273] width 117 height 17
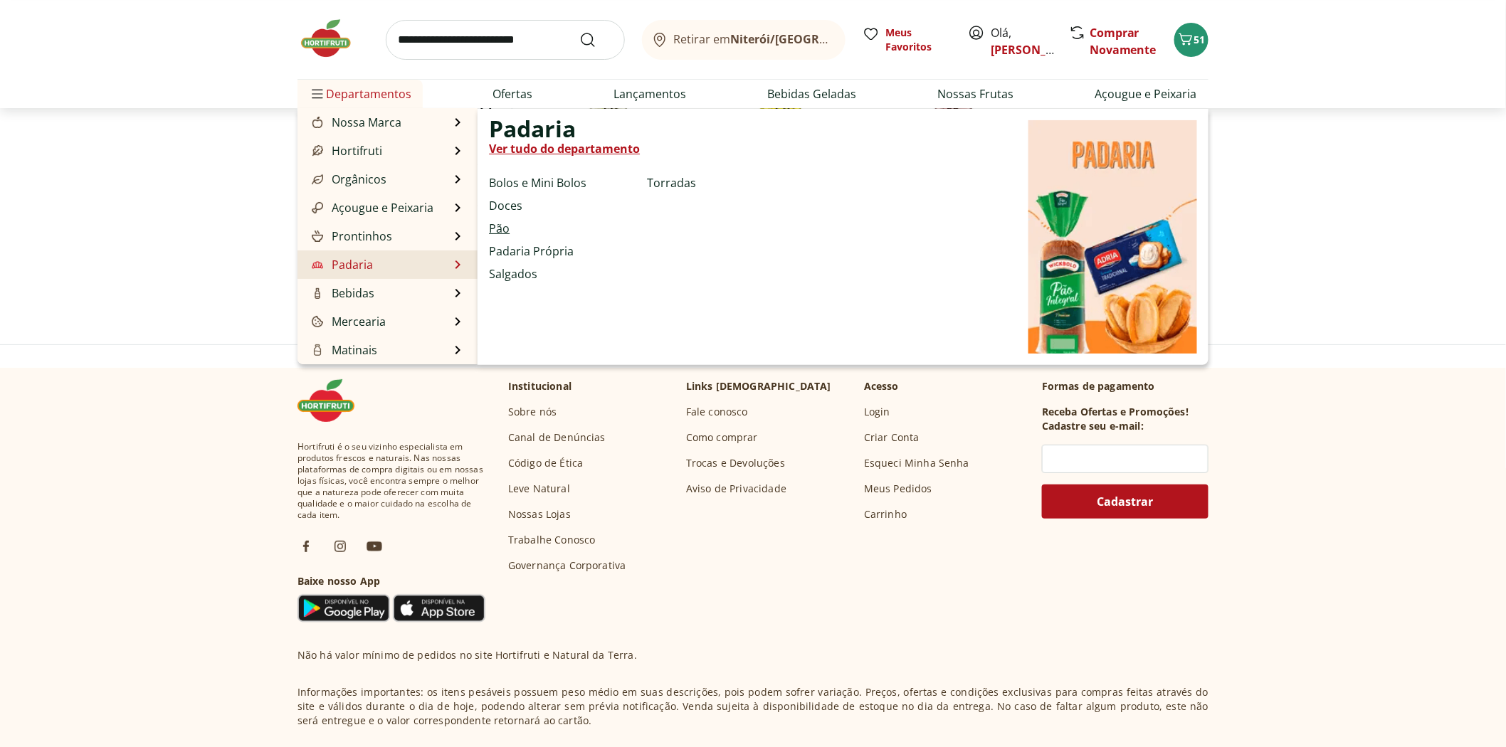
click at [491, 228] on link "Pão" at bounding box center [499, 228] width 21 height 17
click at [683, 181] on link "Torradas" at bounding box center [671, 182] width 49 height 17
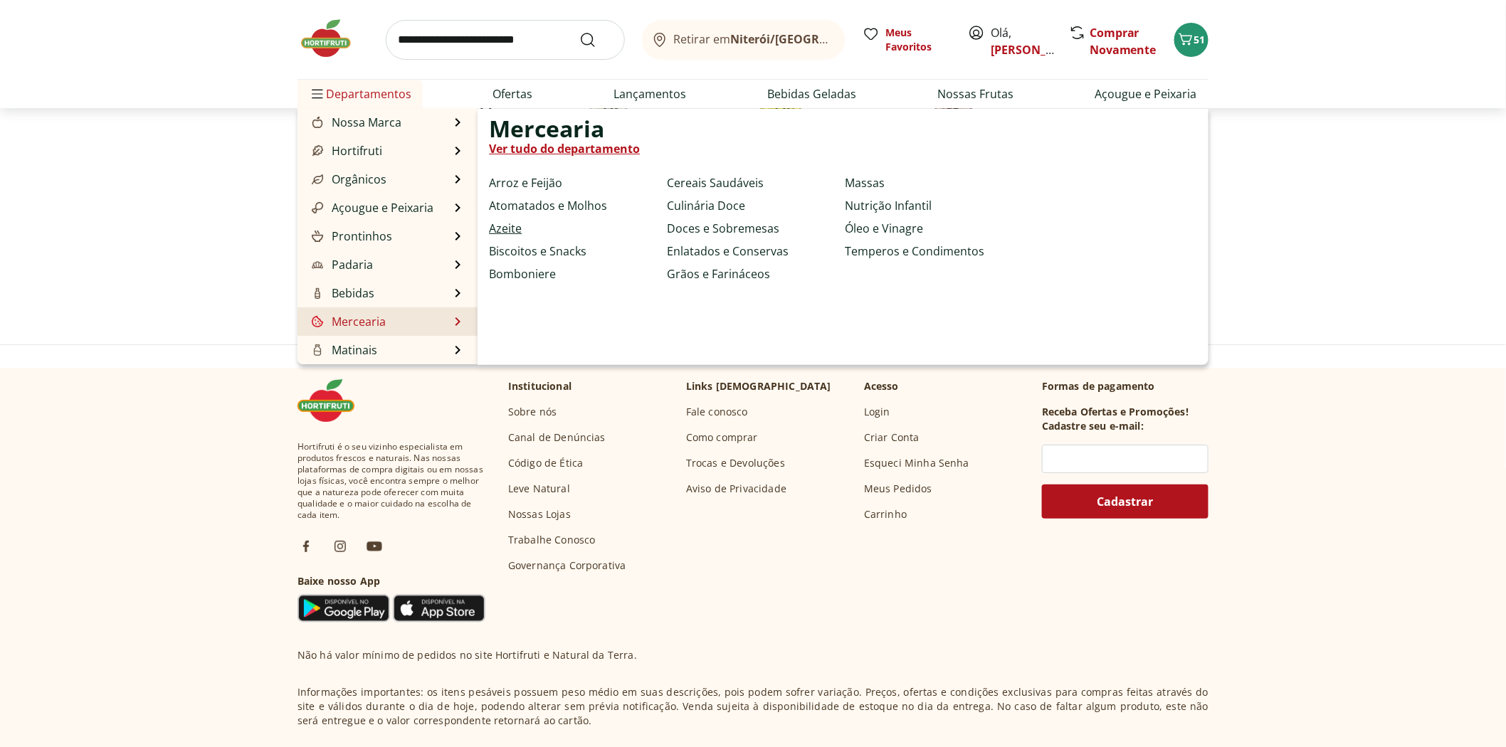
click at [518, 226] on link "Azeite" at bounding box center [505, 228] width 33 height 17
click at [535, 253] on link "Biscoitos e Snacks" at bounding box center [537, 251] width 97 height 17
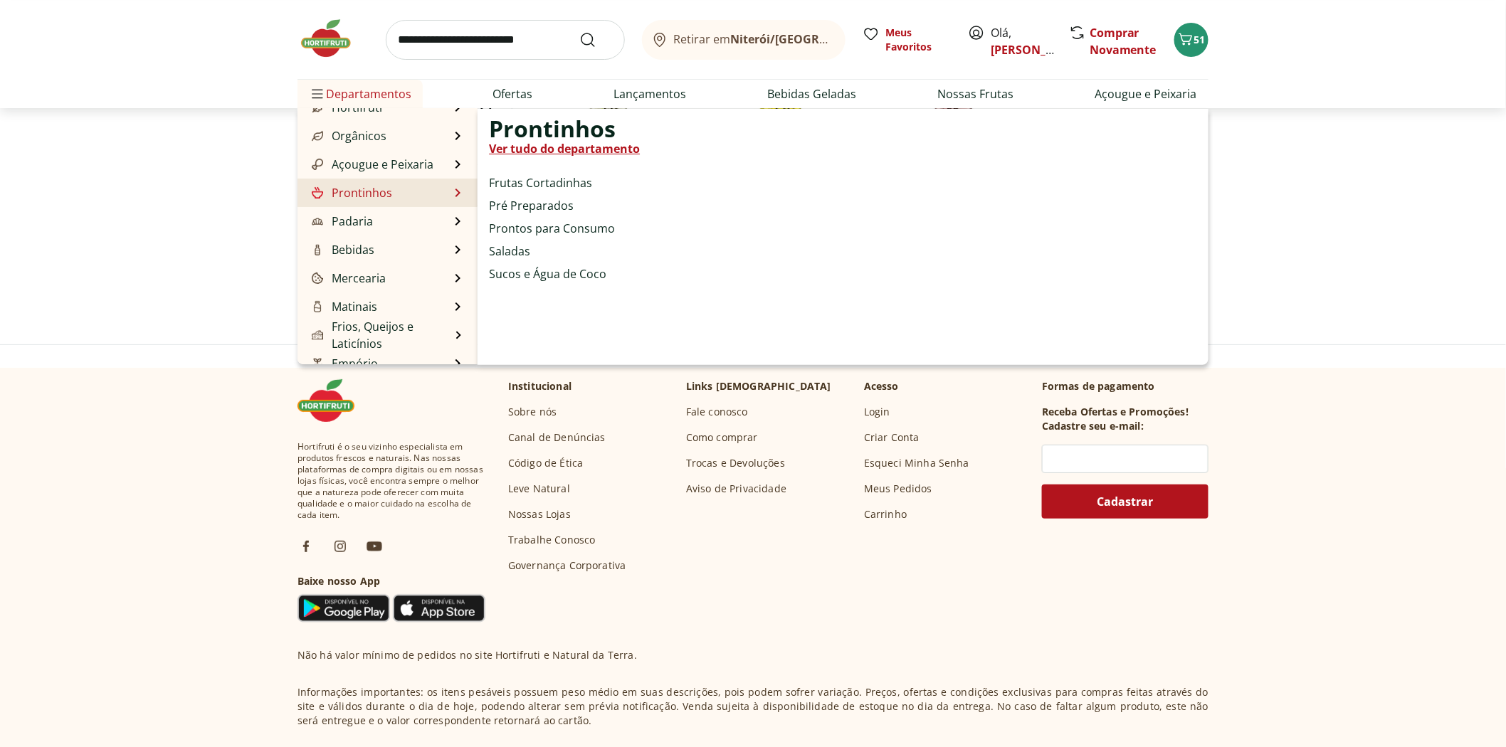
scroll to position [79, 0]
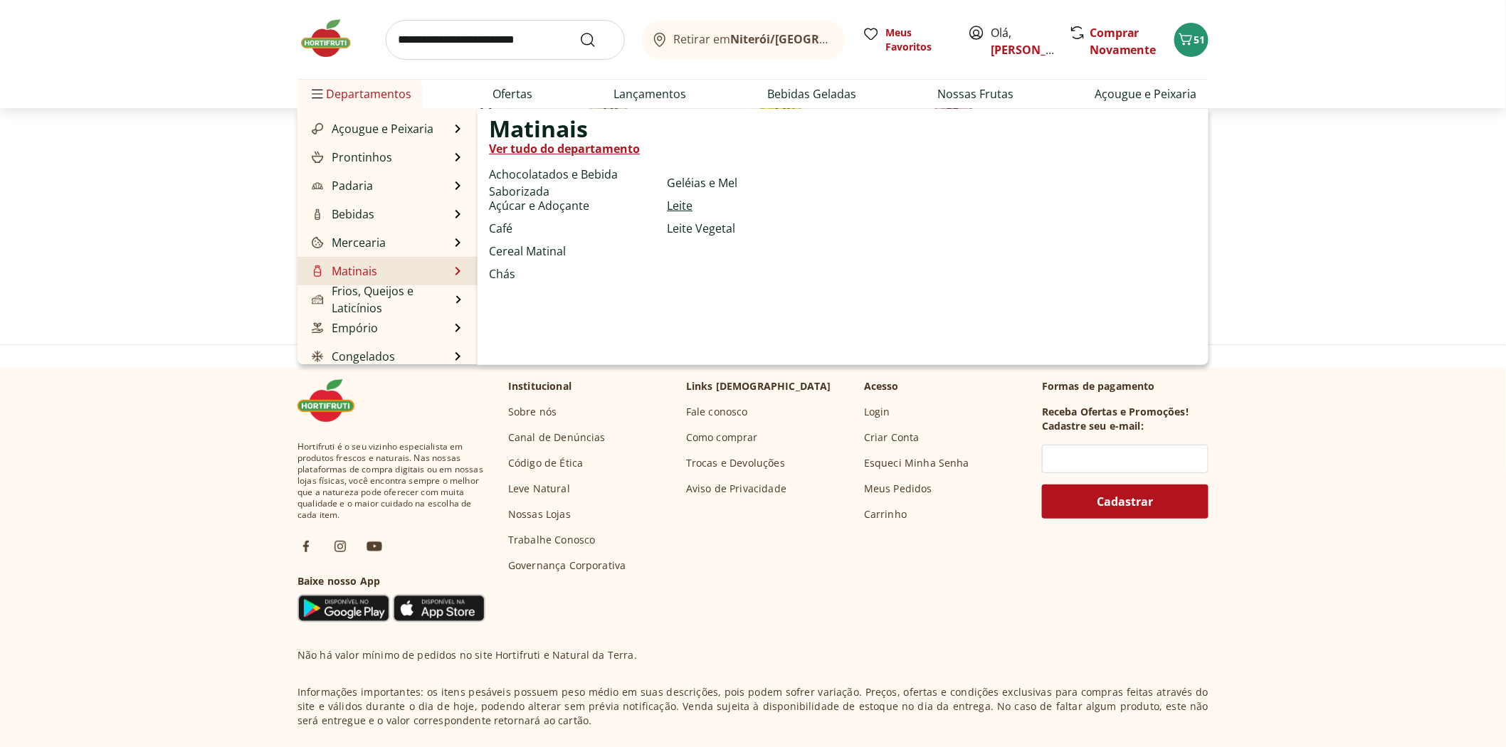
click at [671, 207] on link "Leite" at bounding box center [680, 205] width 26 height 17
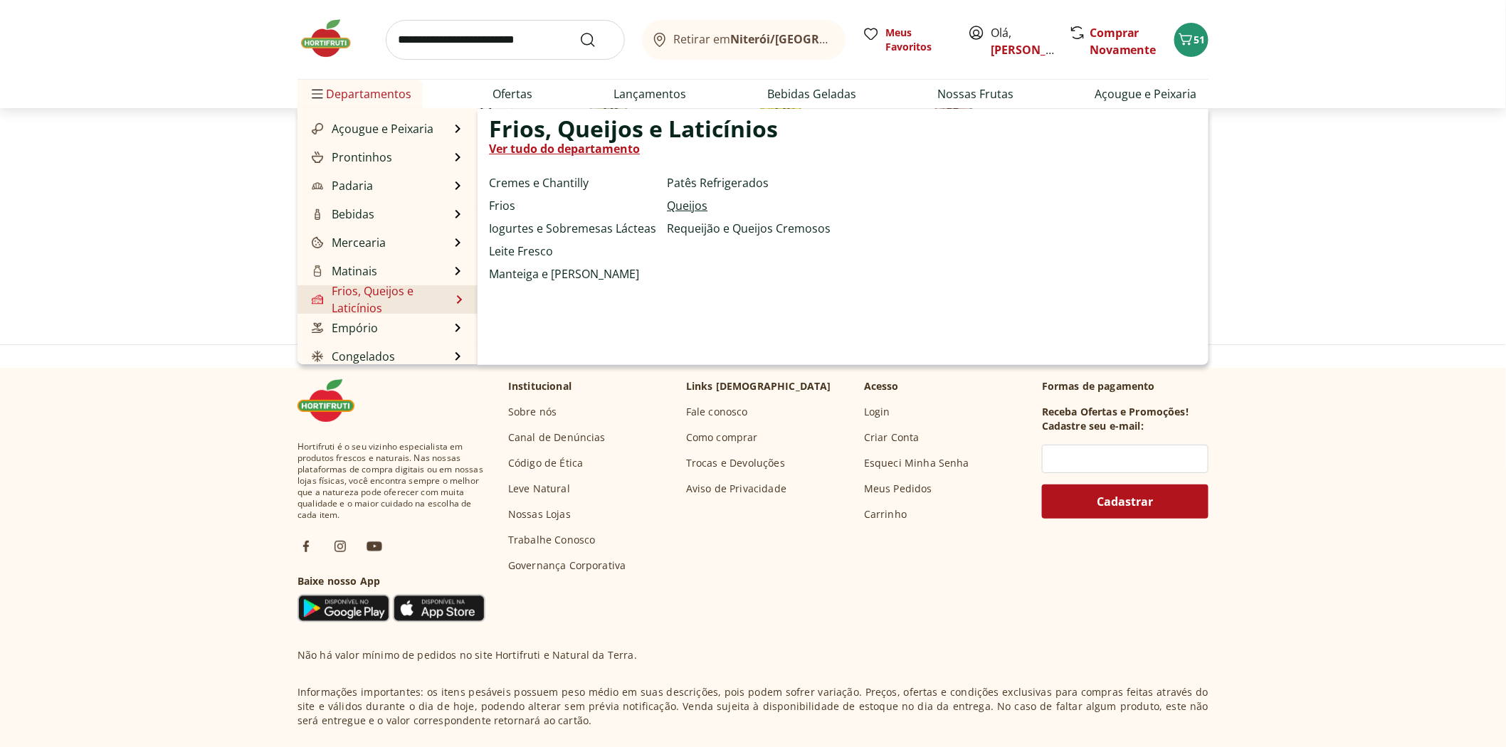
click at [688, 202] on link "Queijos" at bounding box center [687, 205] width 41 height 17
click at [495, 208] on link "Frios" at bounding box center [502, 205] width 26 height 17
click at [524, 231] on link "Iogurtes e Sobremesas Lácteas" at bounding box center [572, 228] width 167 height 17
click at [531, 270] on link "Manteiga e [PERSON_NAME]" at bounding box center [564, 273] width 150 height 17
click at [683, 225] on link "Requeijão e Queijos Cremosos" at bounding box center [749, 228] width 164 height 17
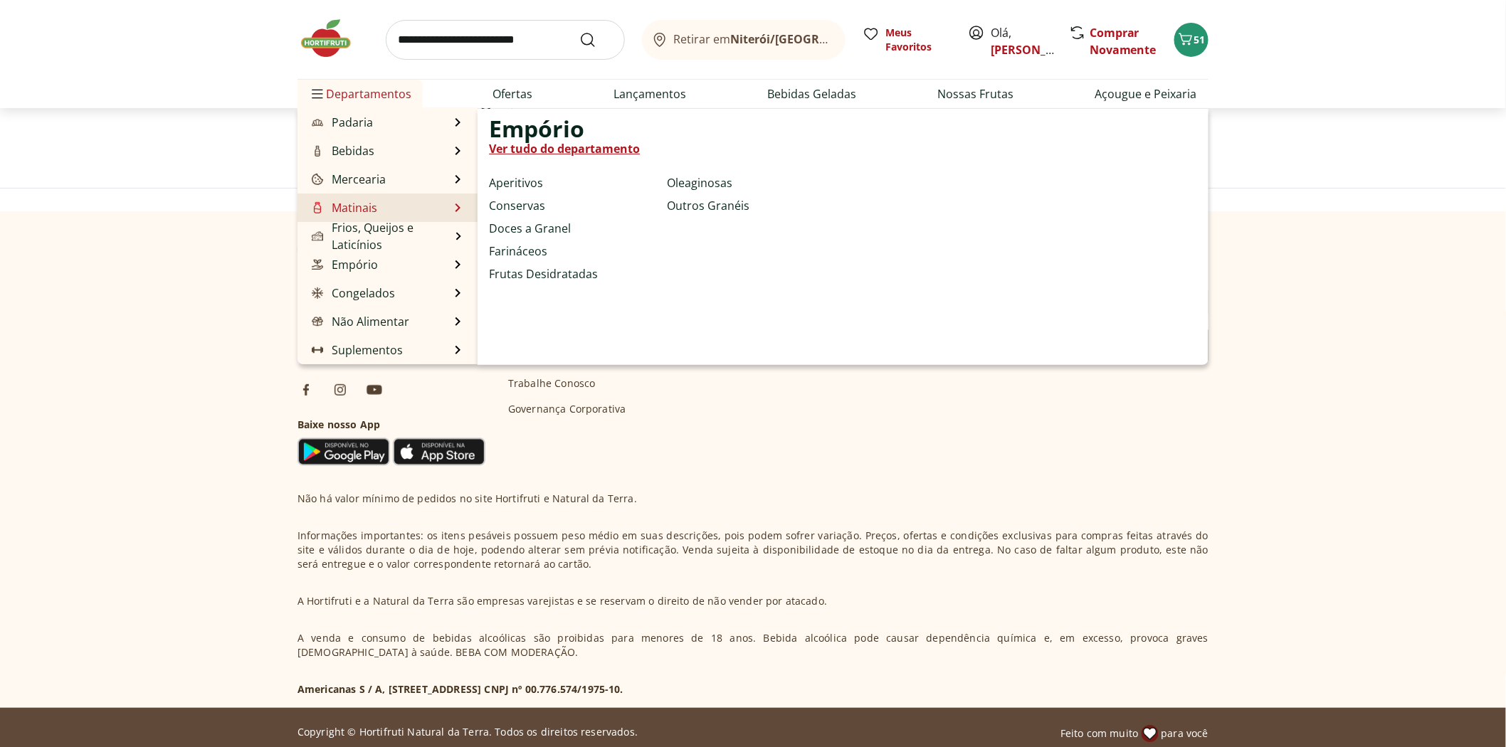
scroll to position [9092, 0]
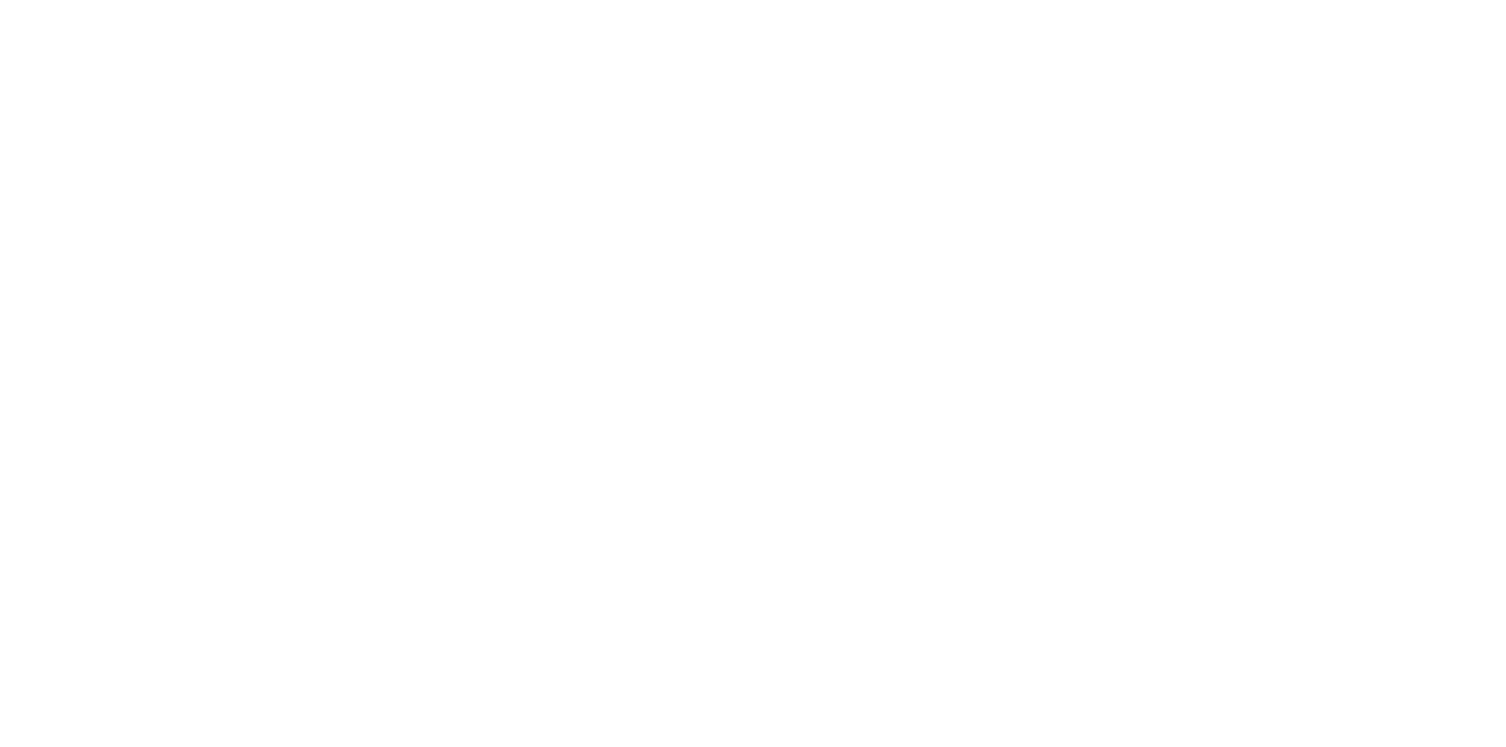
select select "**********"
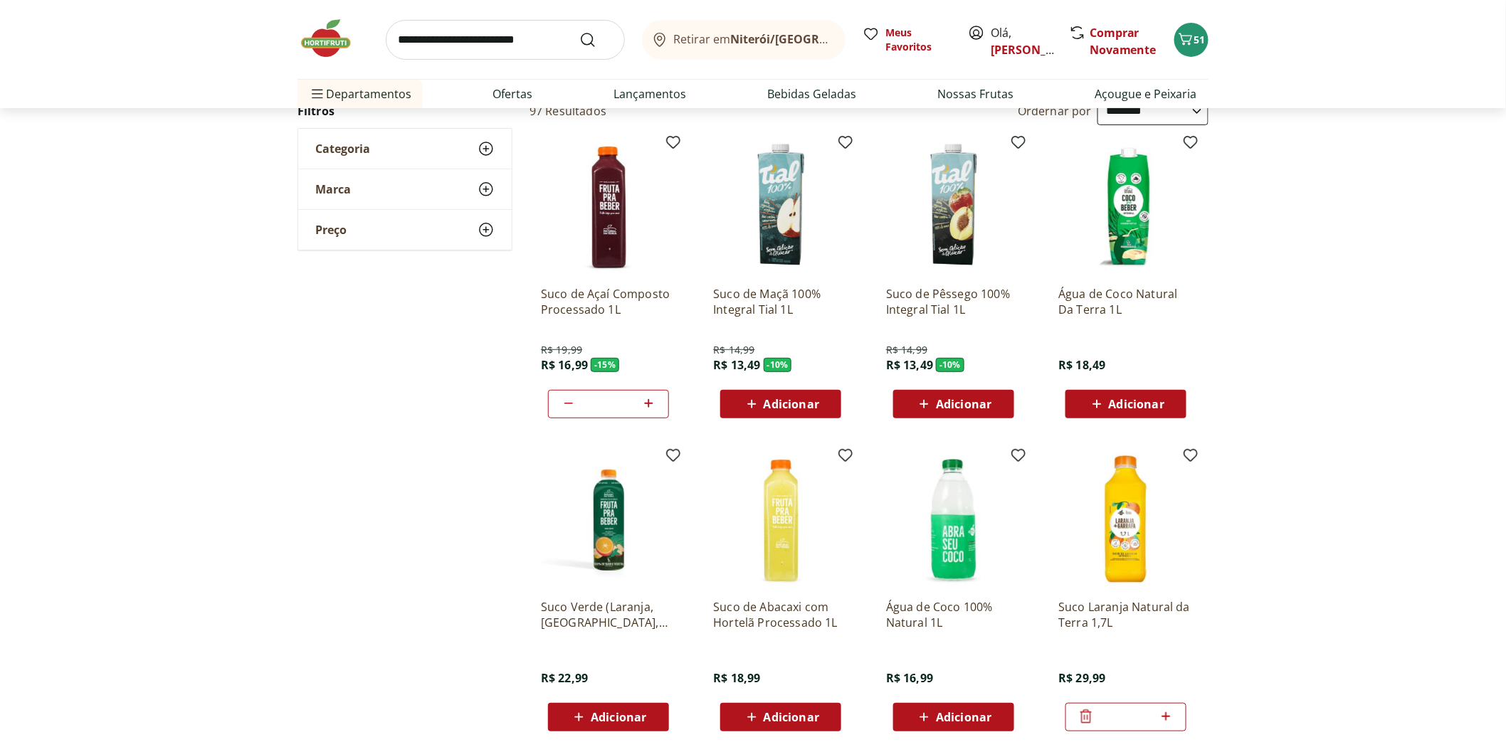
scroll to position [237, 0]
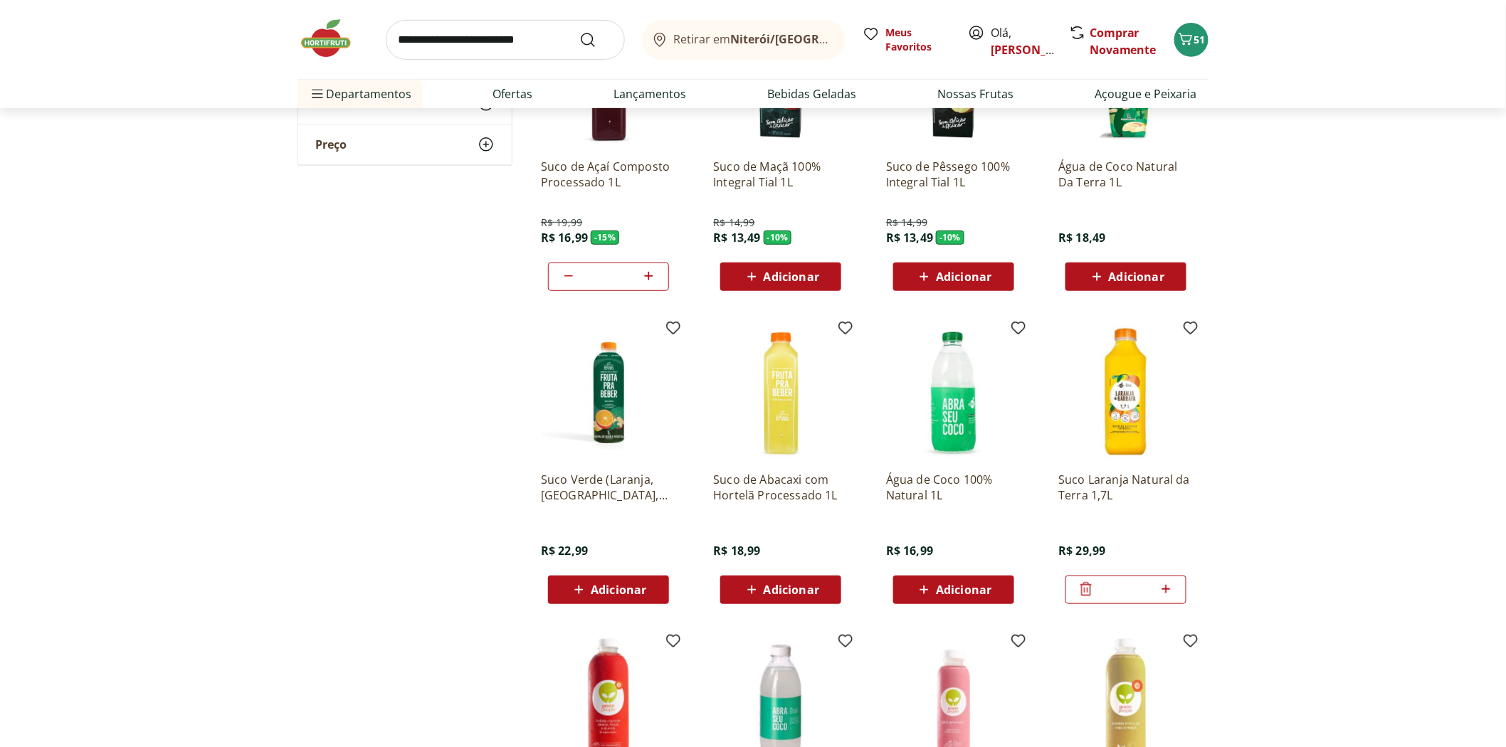
click at [973, 578] on div "Adicionar" at bounding box center [953, 590] width 98 height 26
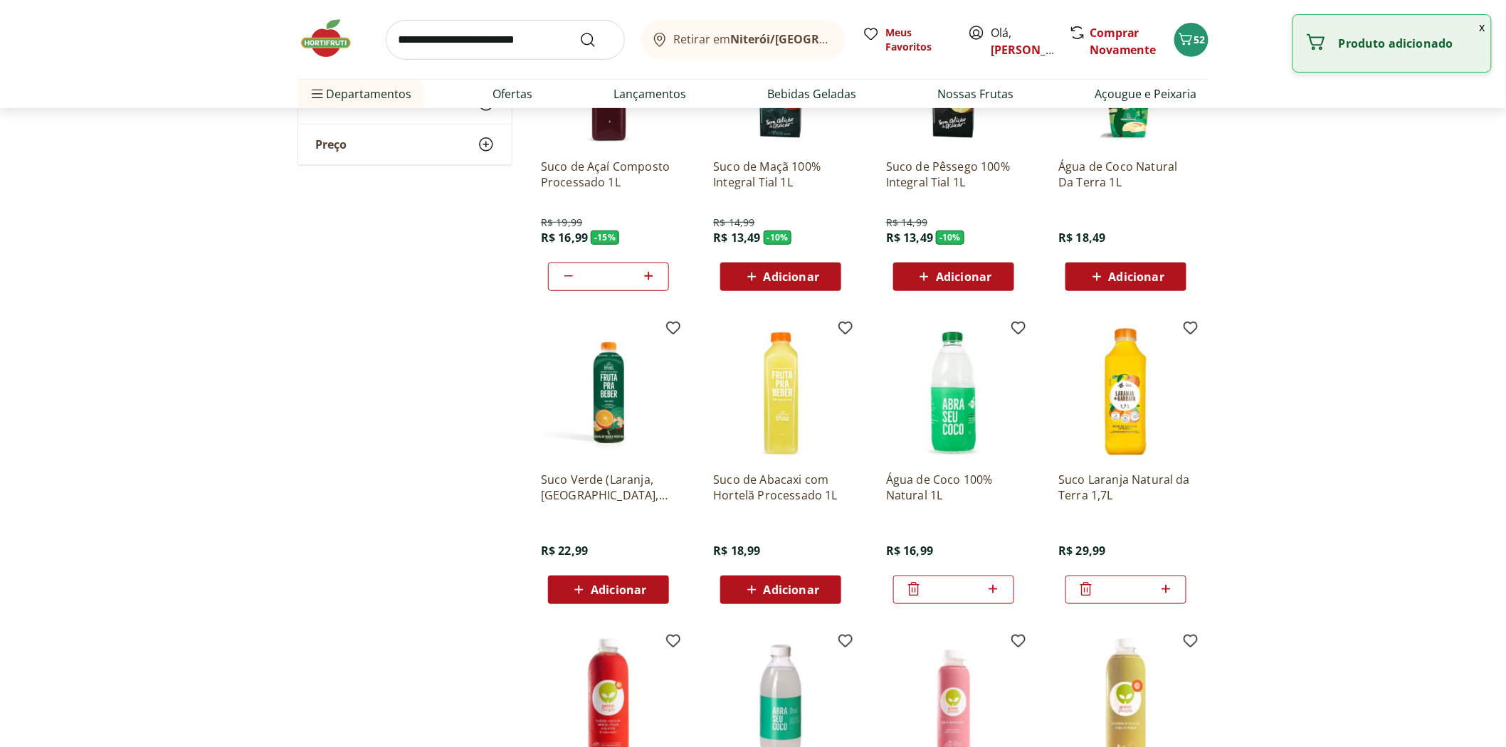
click at [993, 591] on icon at bounding box center [993, 589] width 9 height 9
type input "*"
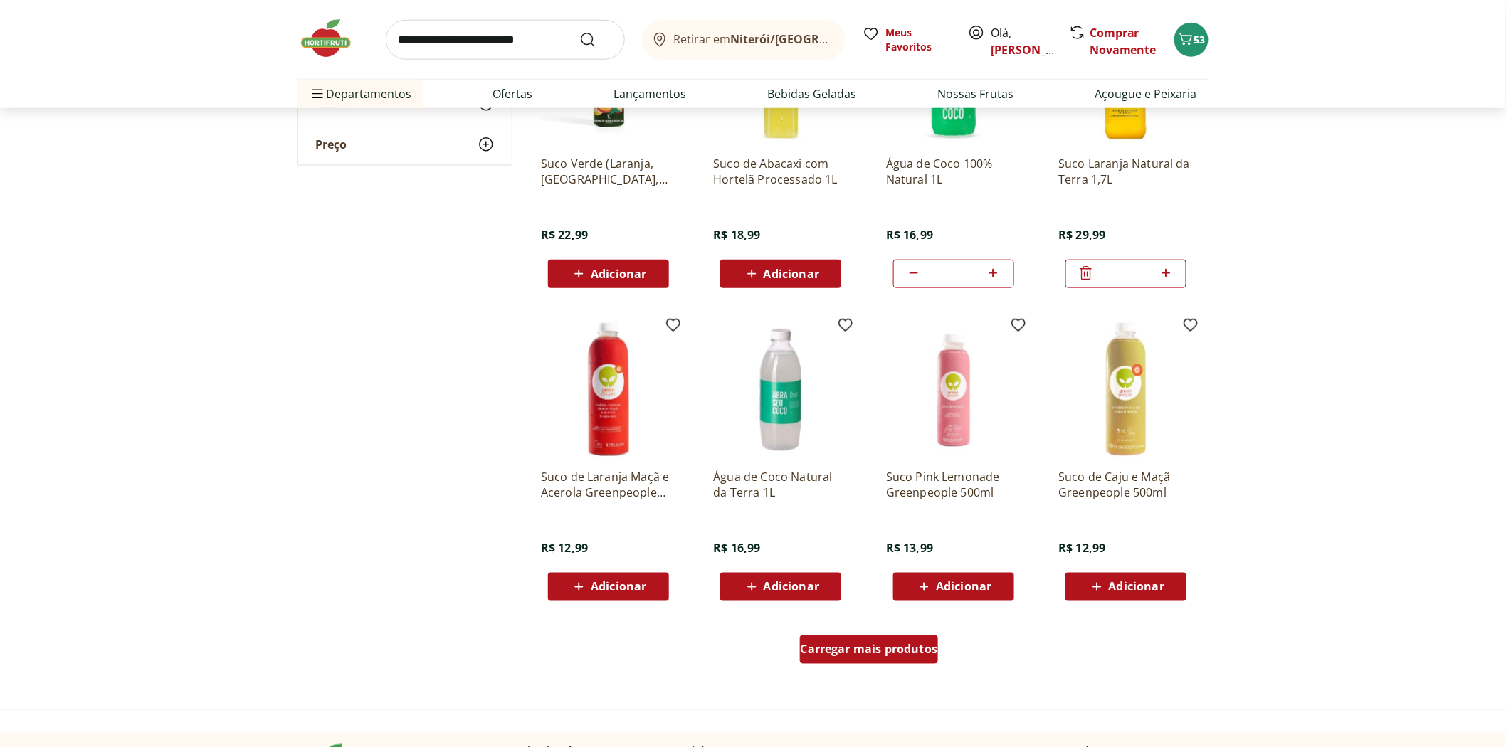
click at [825, 664] on link "Carregar mais produtos" at bounding box center [869, 652] width 139 height 34
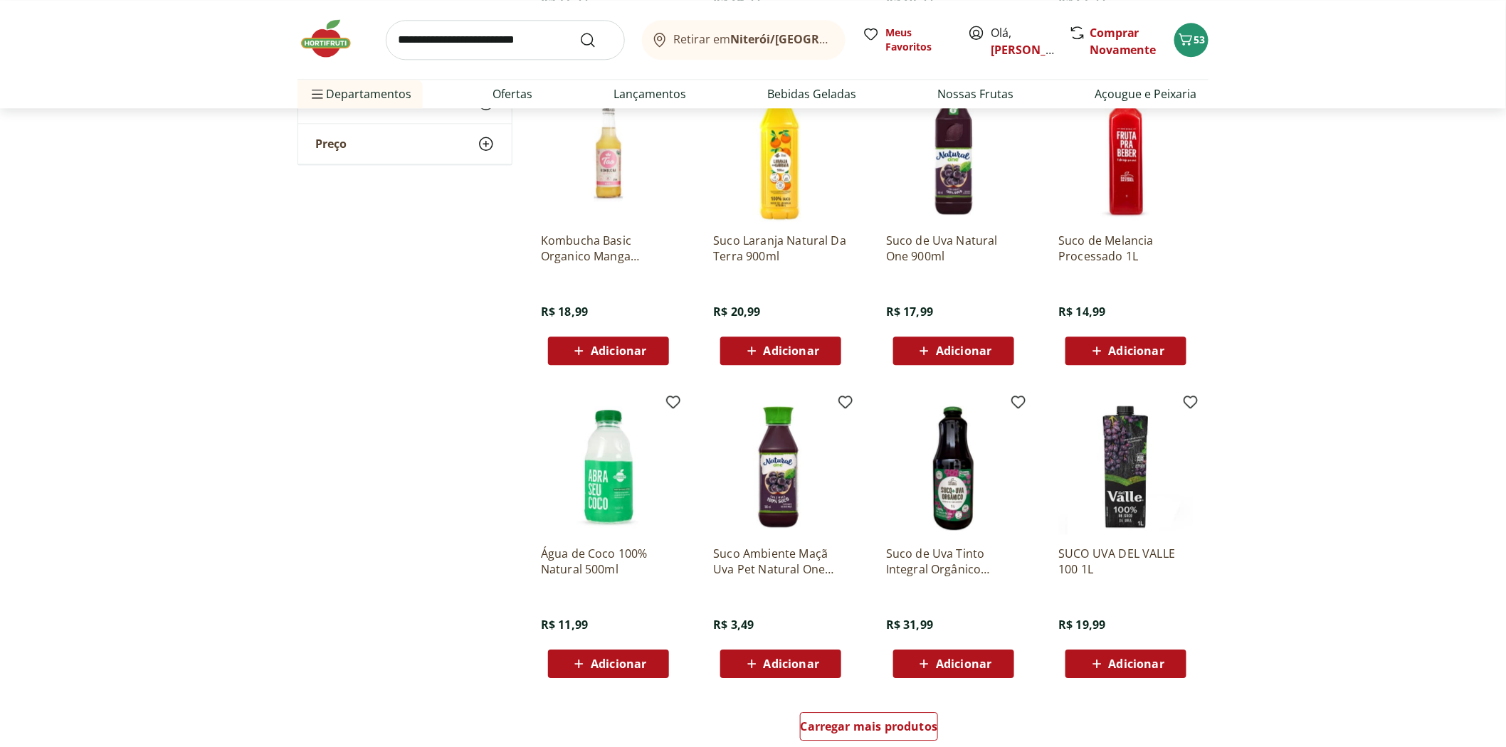
scroll to position [1423, 0]
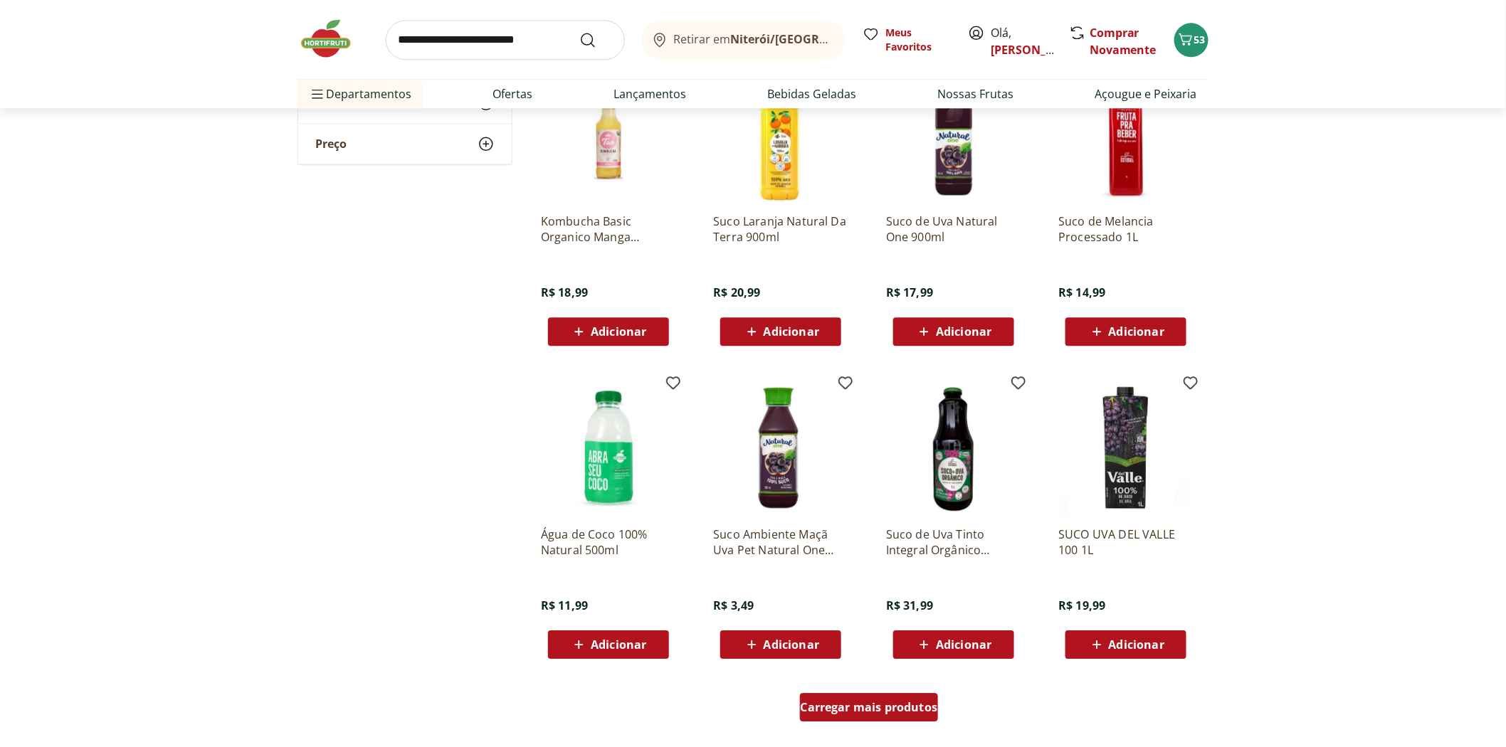
click at [835, 713] on span "Carregar mais produtos" at bounding box center [869, 707] width 137 height 11
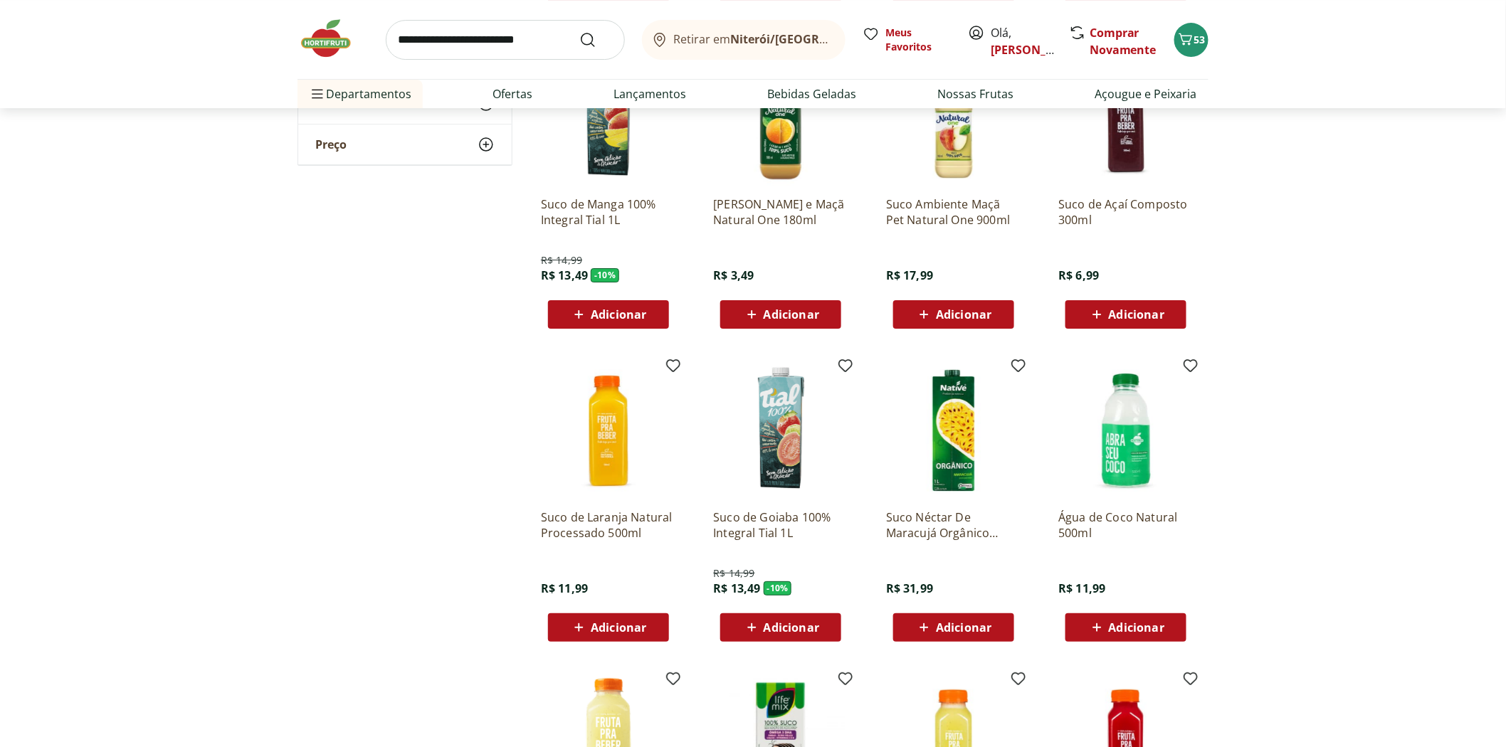
scroll to position [2372, 0]
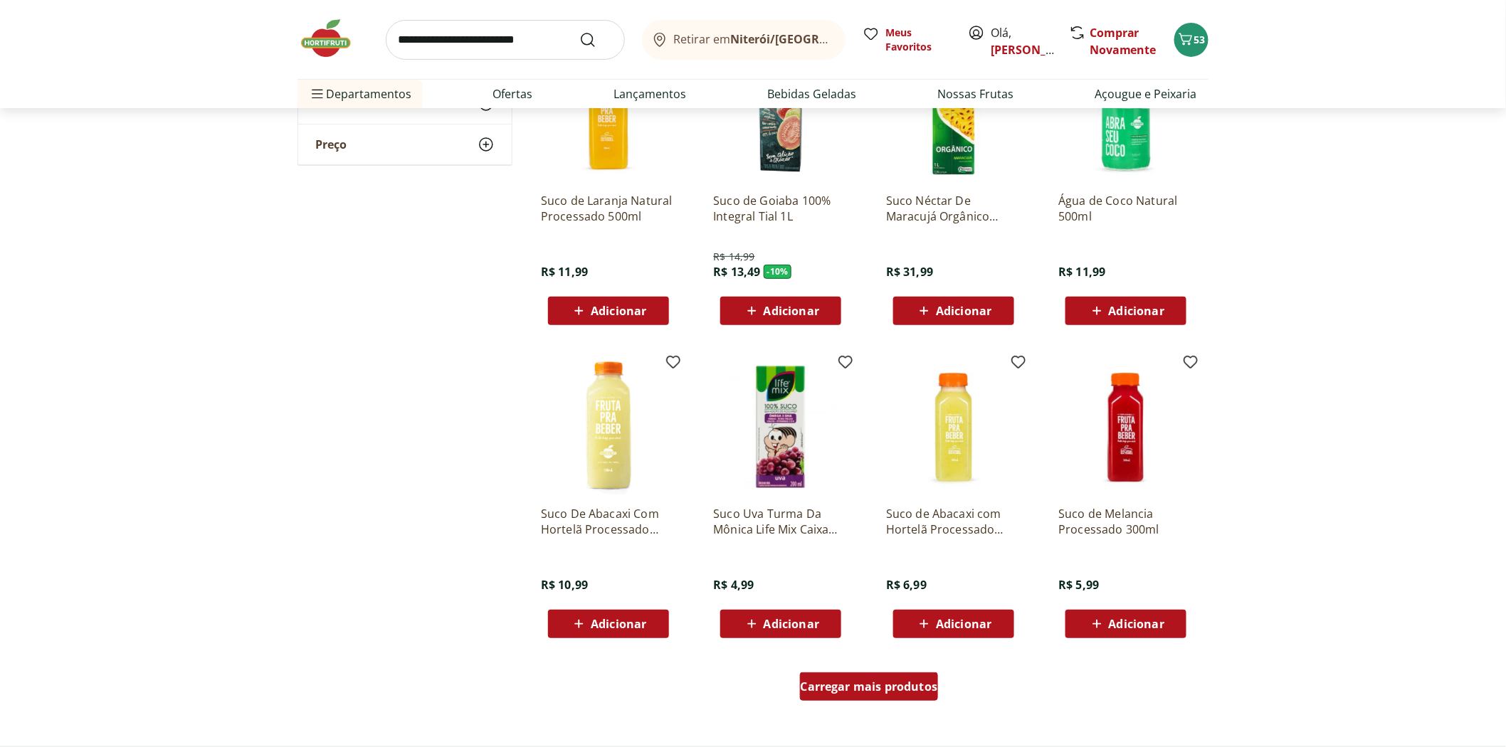
click at [835, 697] on div "Carregar mais produtos" at bounding box center [869, 686] width 139 height 28
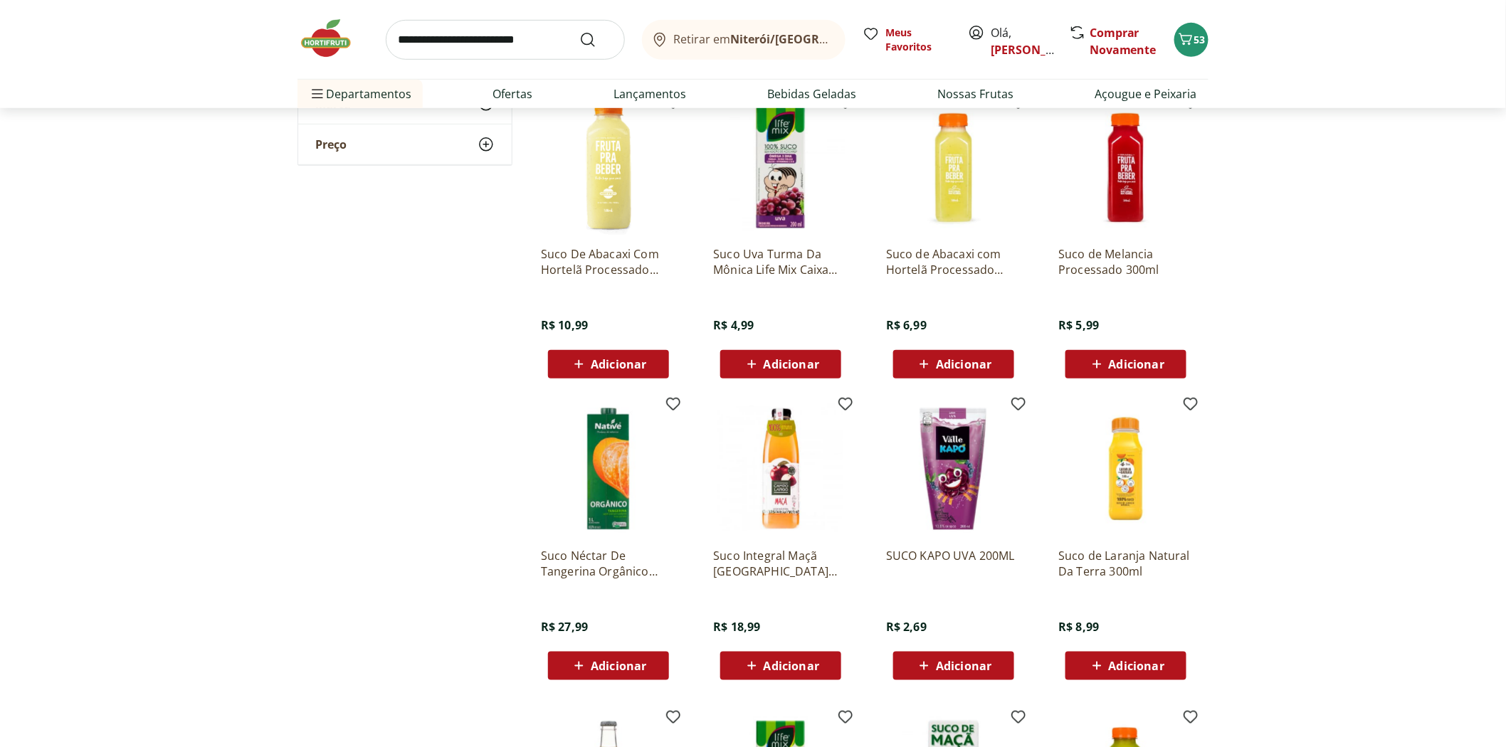
scroll to position [2767, 0]
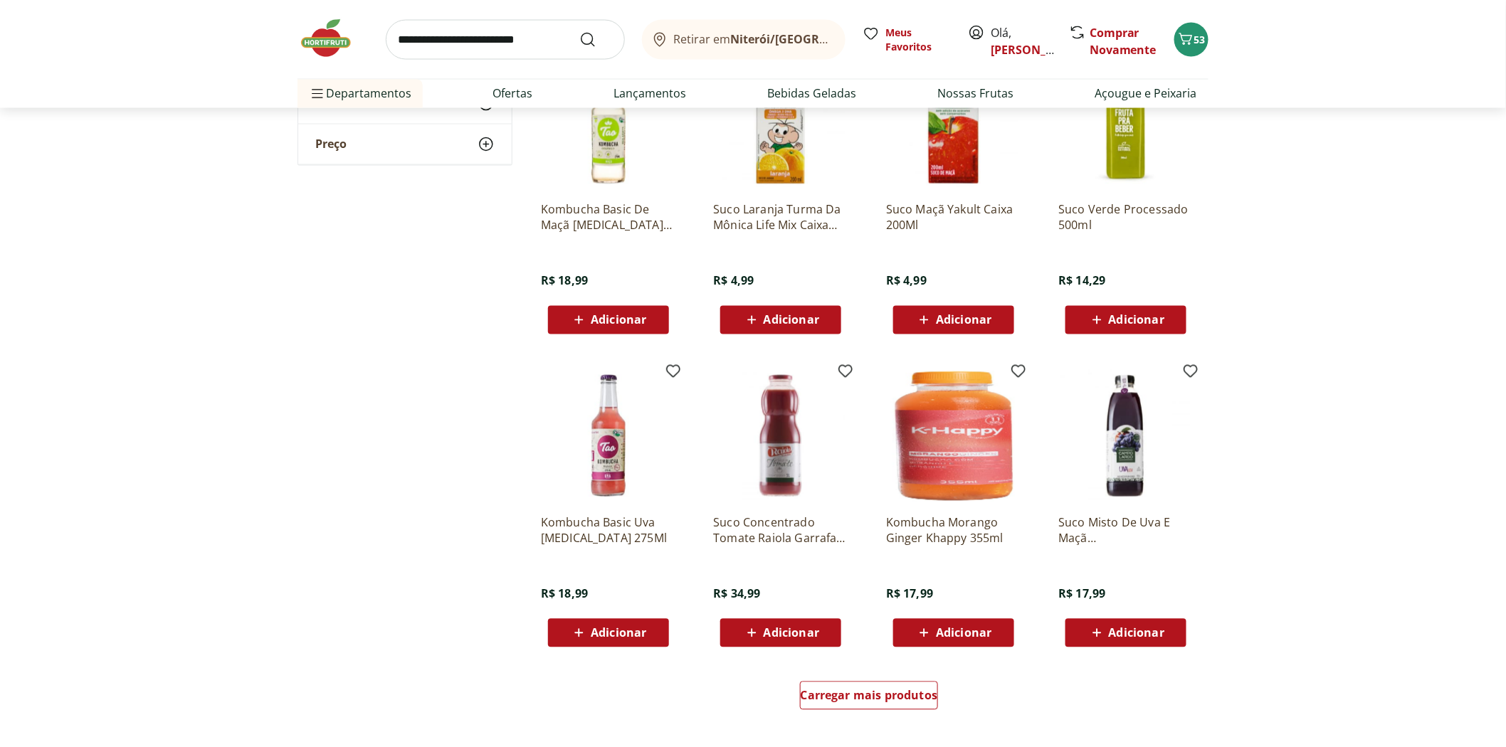
scroll to position [3399, 0]
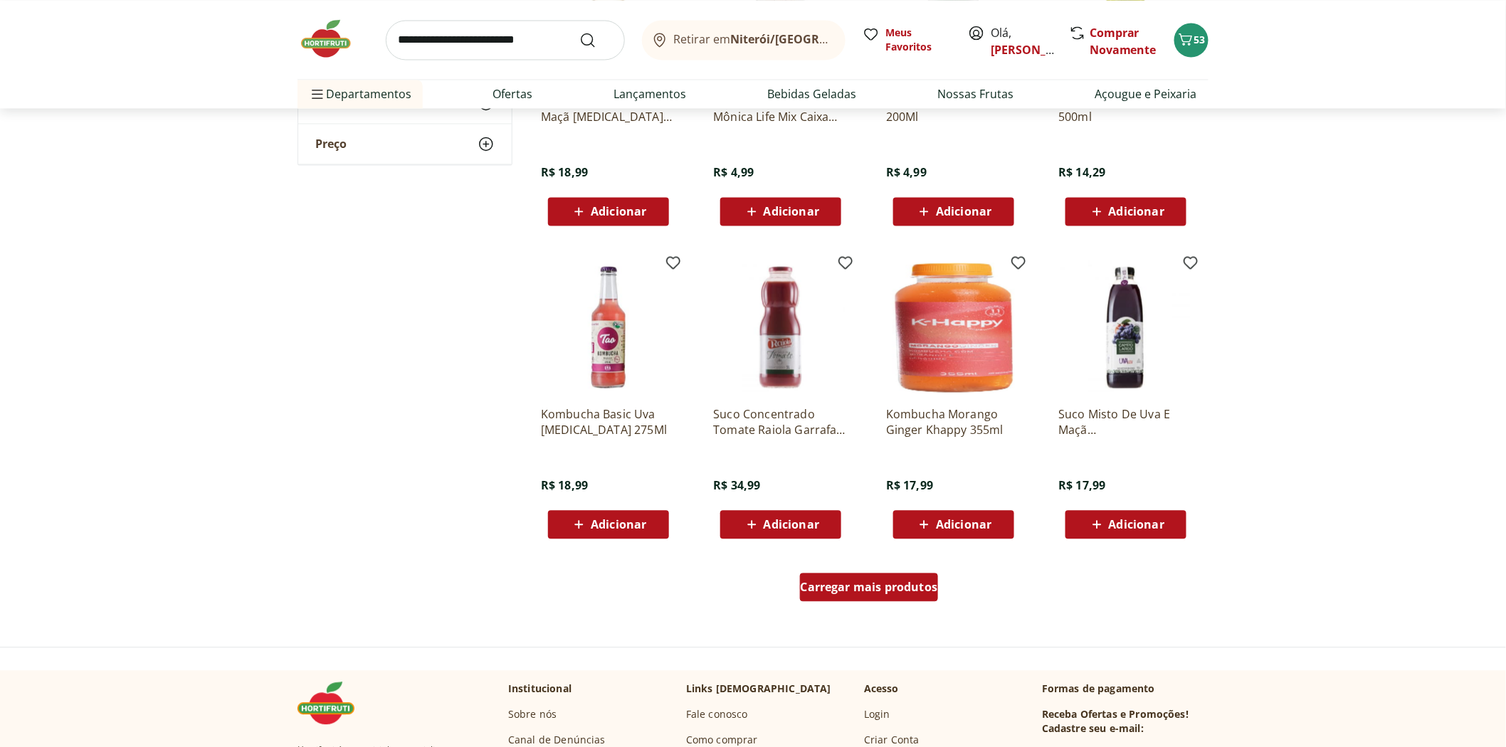
click at [898, 592] on span "Carregar mais produtos" at bounding box center [869, 586] width 137 height 11
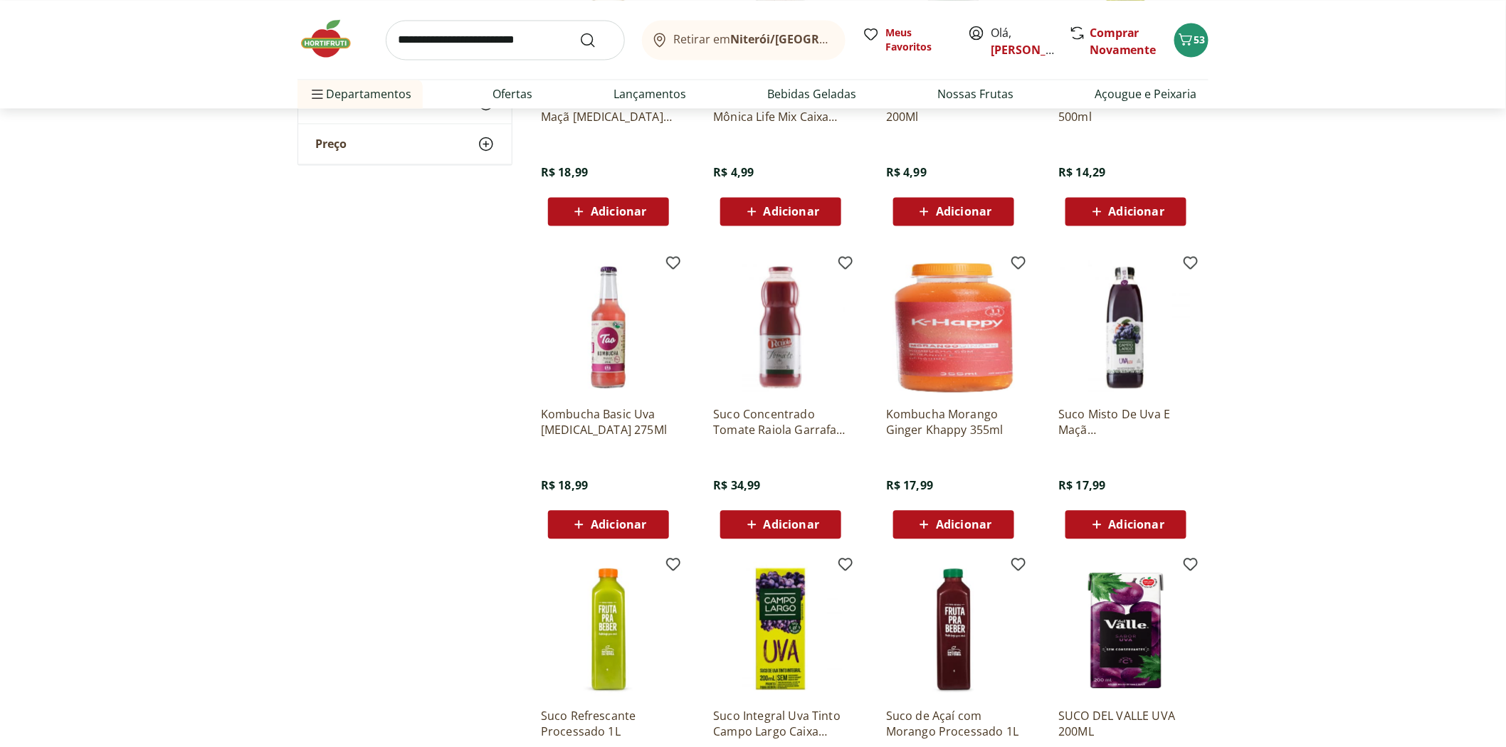
scroll to position [3795, 0]
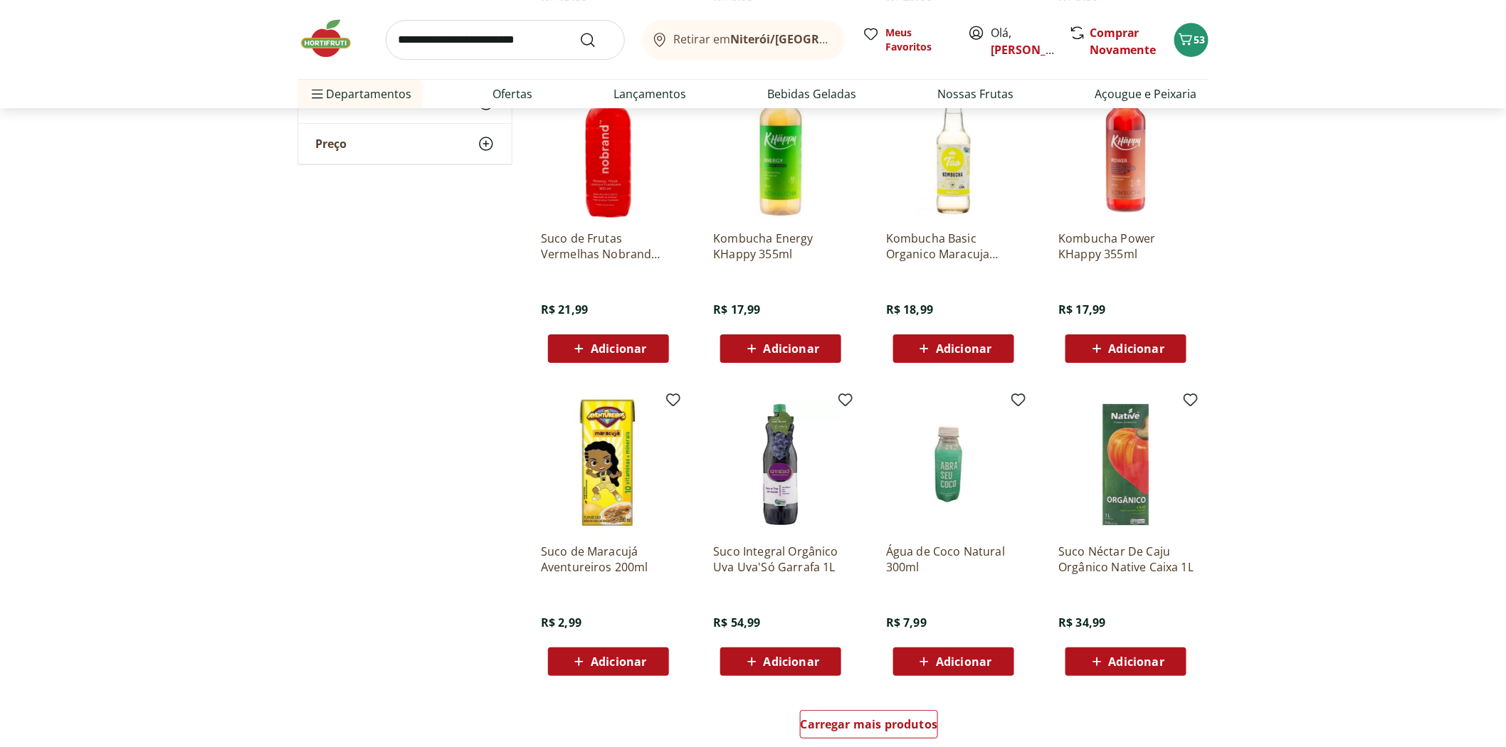
scroll to position [4585, 0]
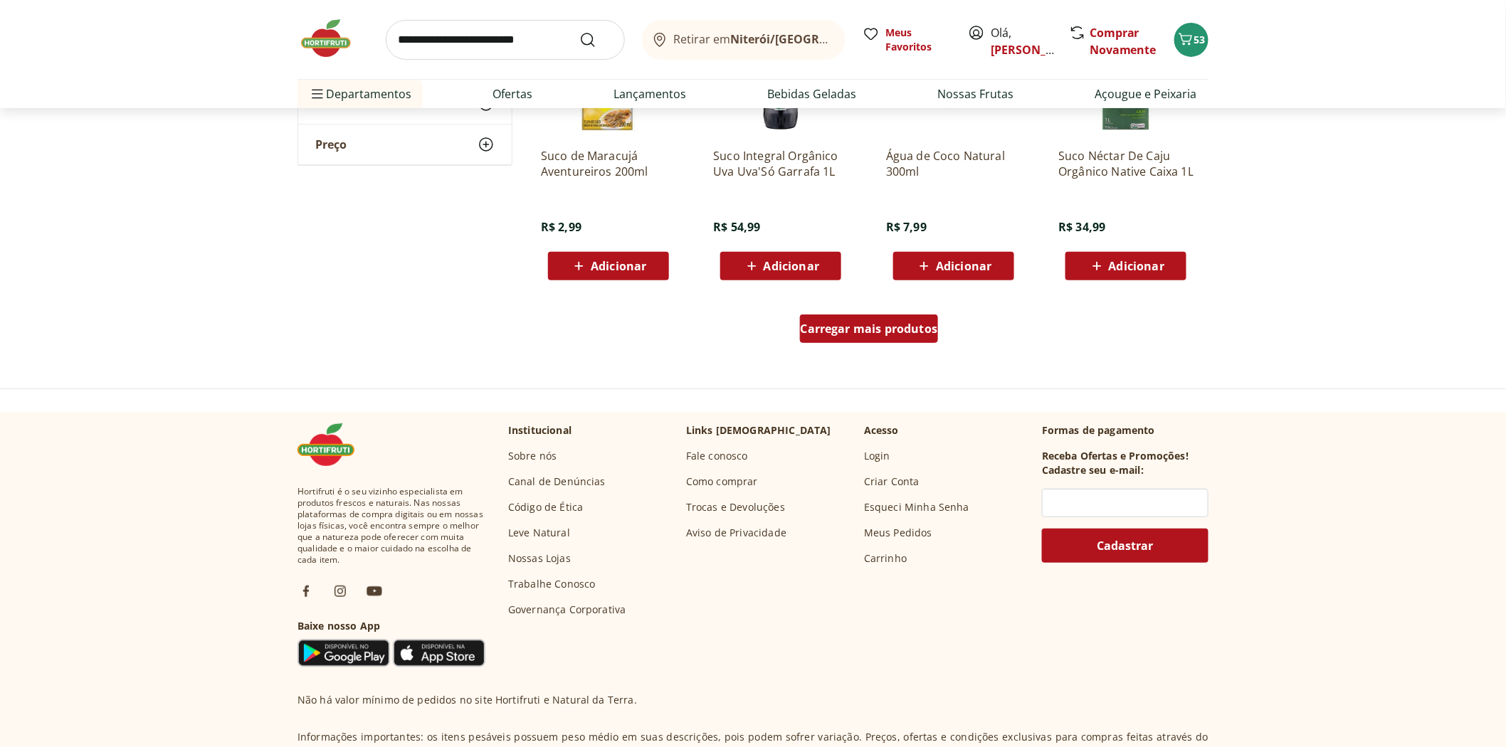
click at [886, 329] on span "Carregar mais produtos" at bounding box center [869, 328] width 137 height 11
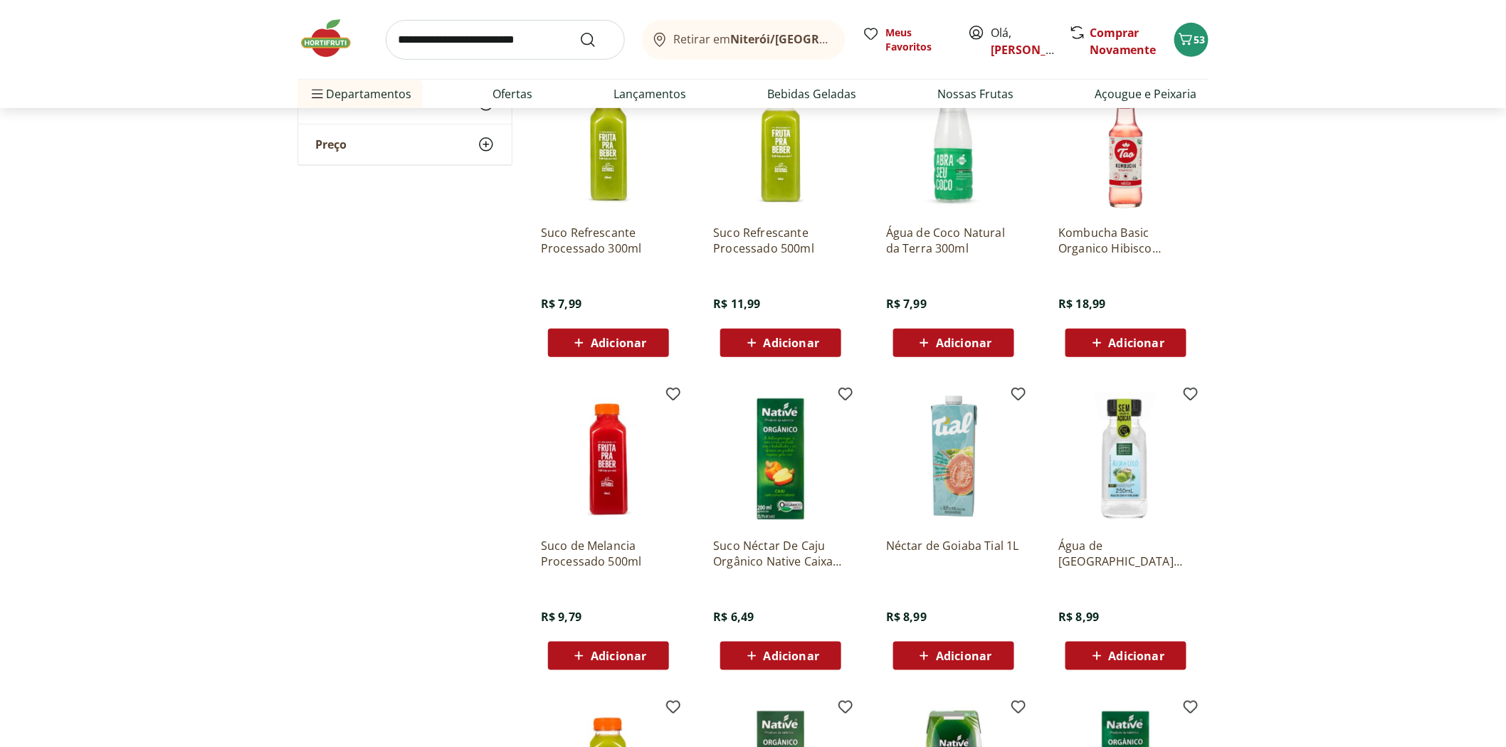
scroll to position [4981, 0]
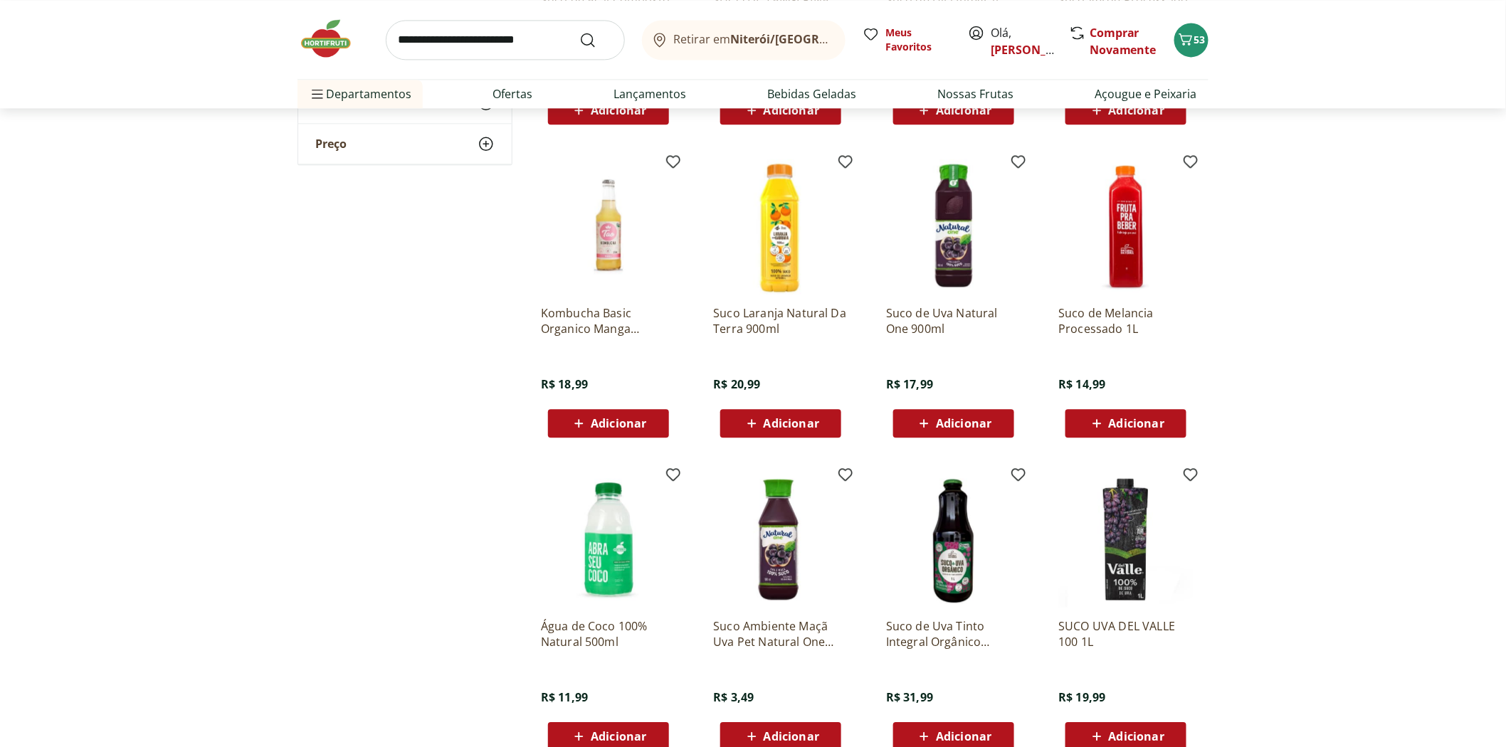
scroll to position [1028, 0]
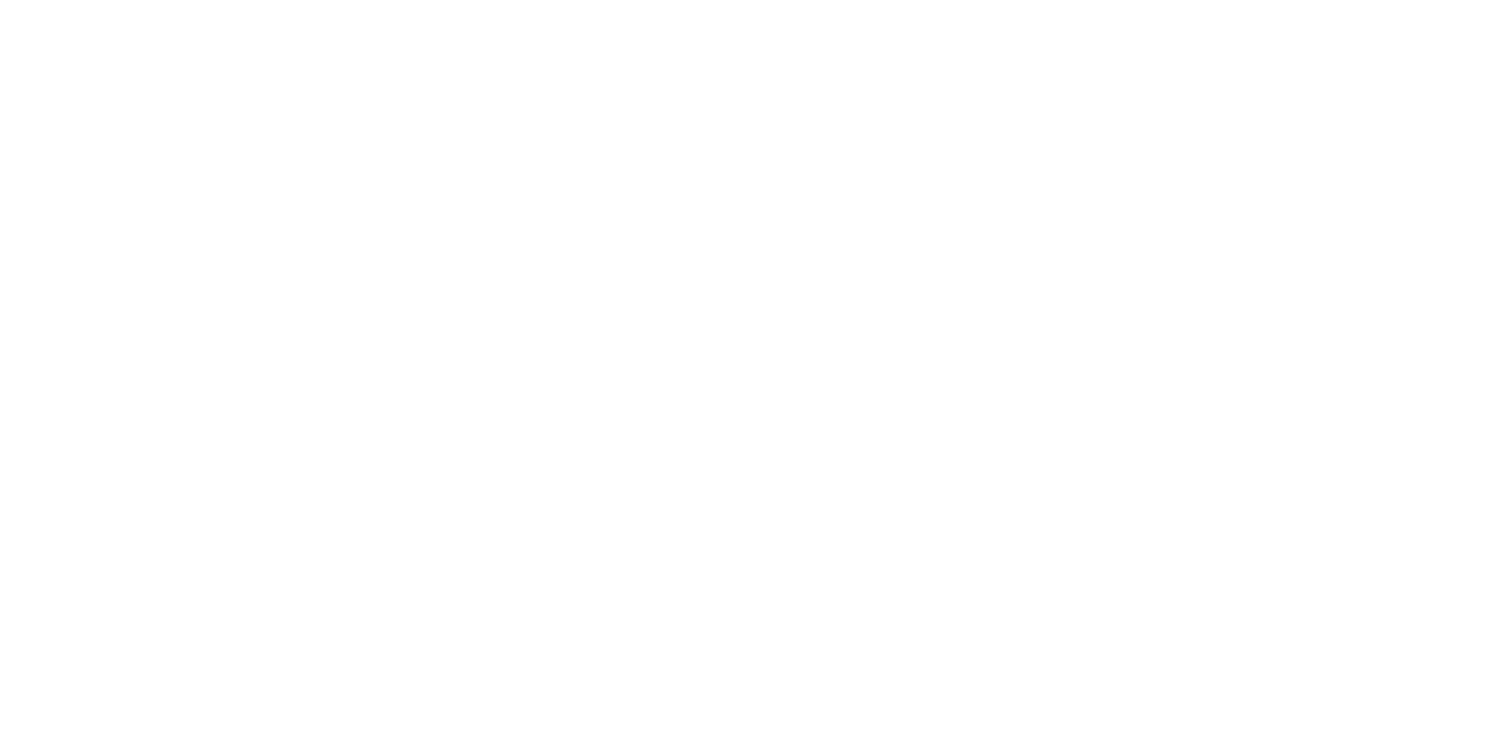
select select "**********"
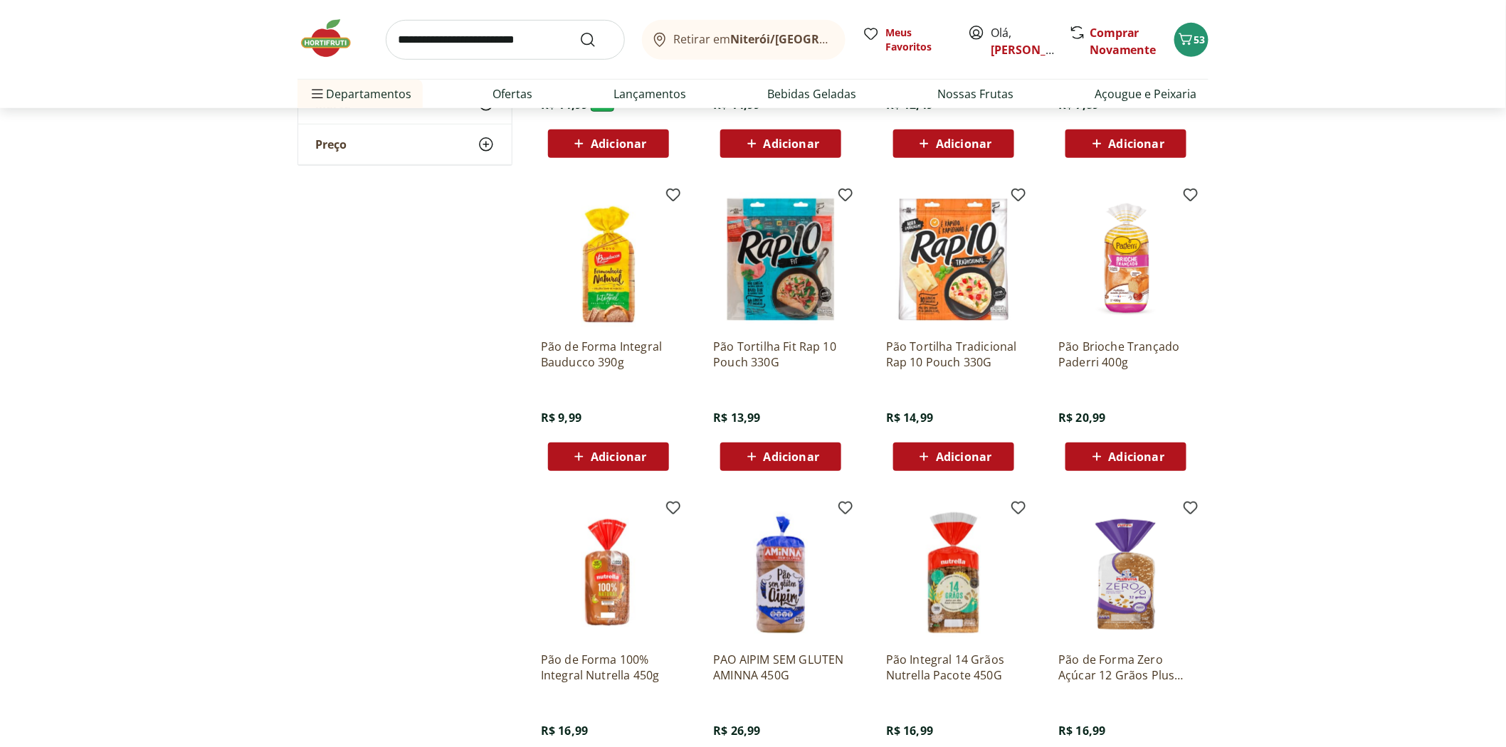
scroll to position [553, 0]
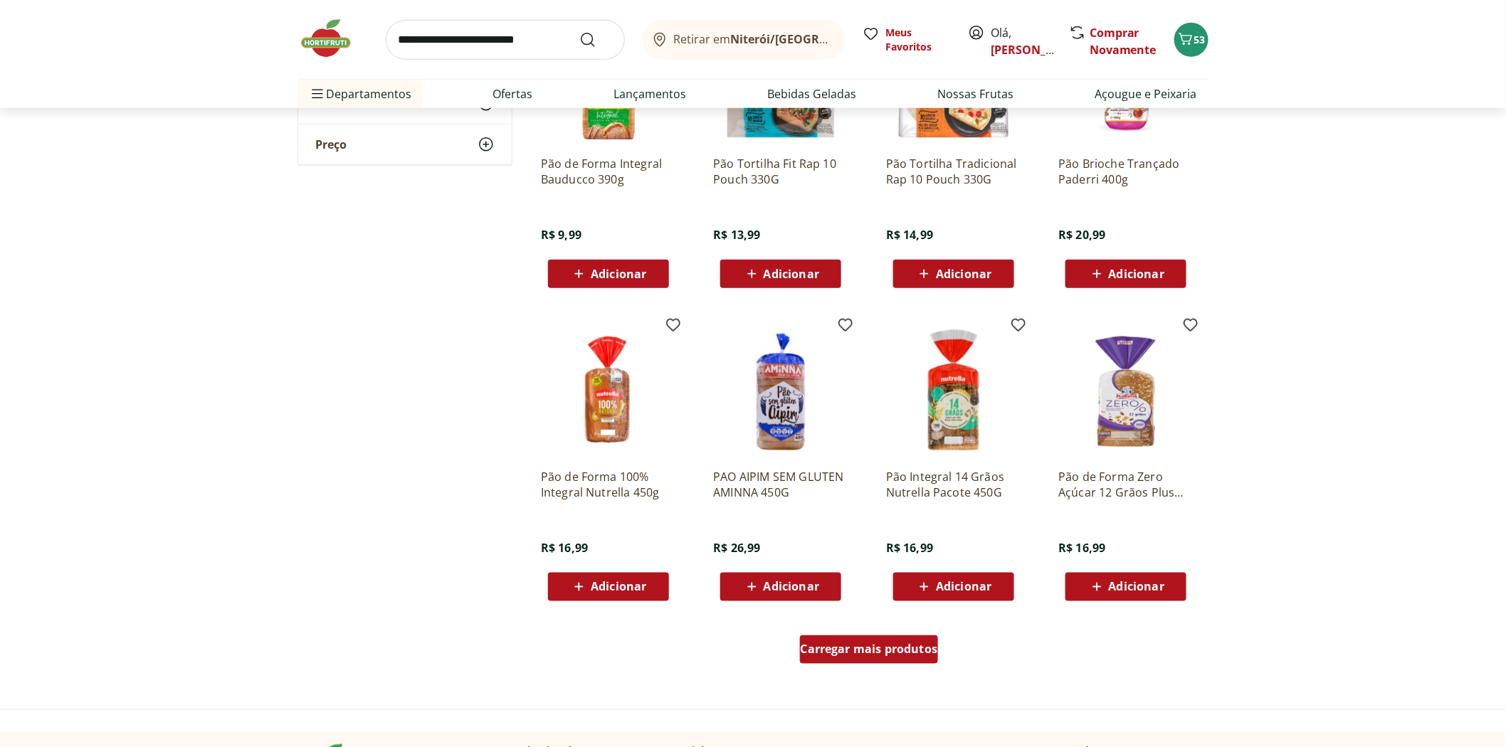
click at [815, 650] on span "Carregar mais produtos" at bounding box center [869, 649] width 137 height 11
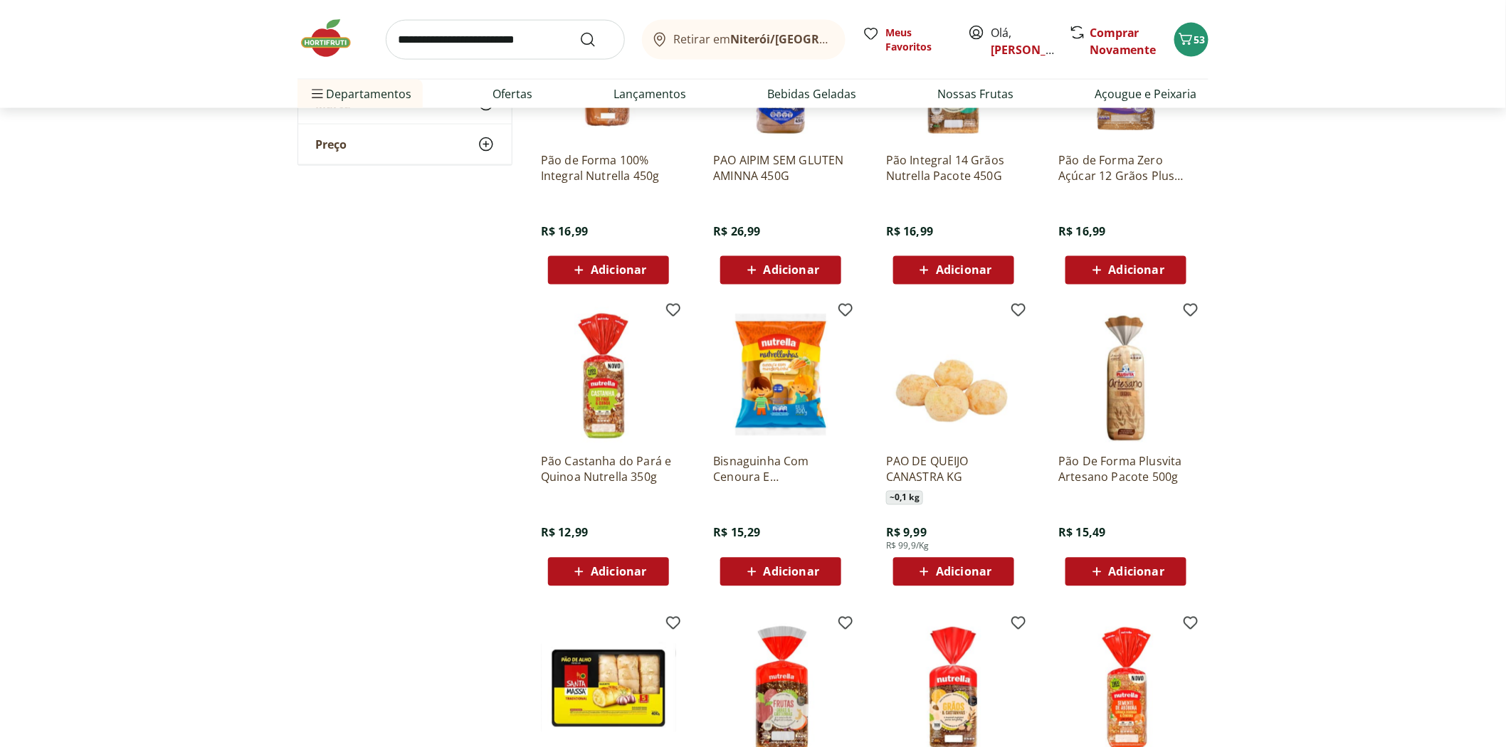
scroll to position [1106, 0]
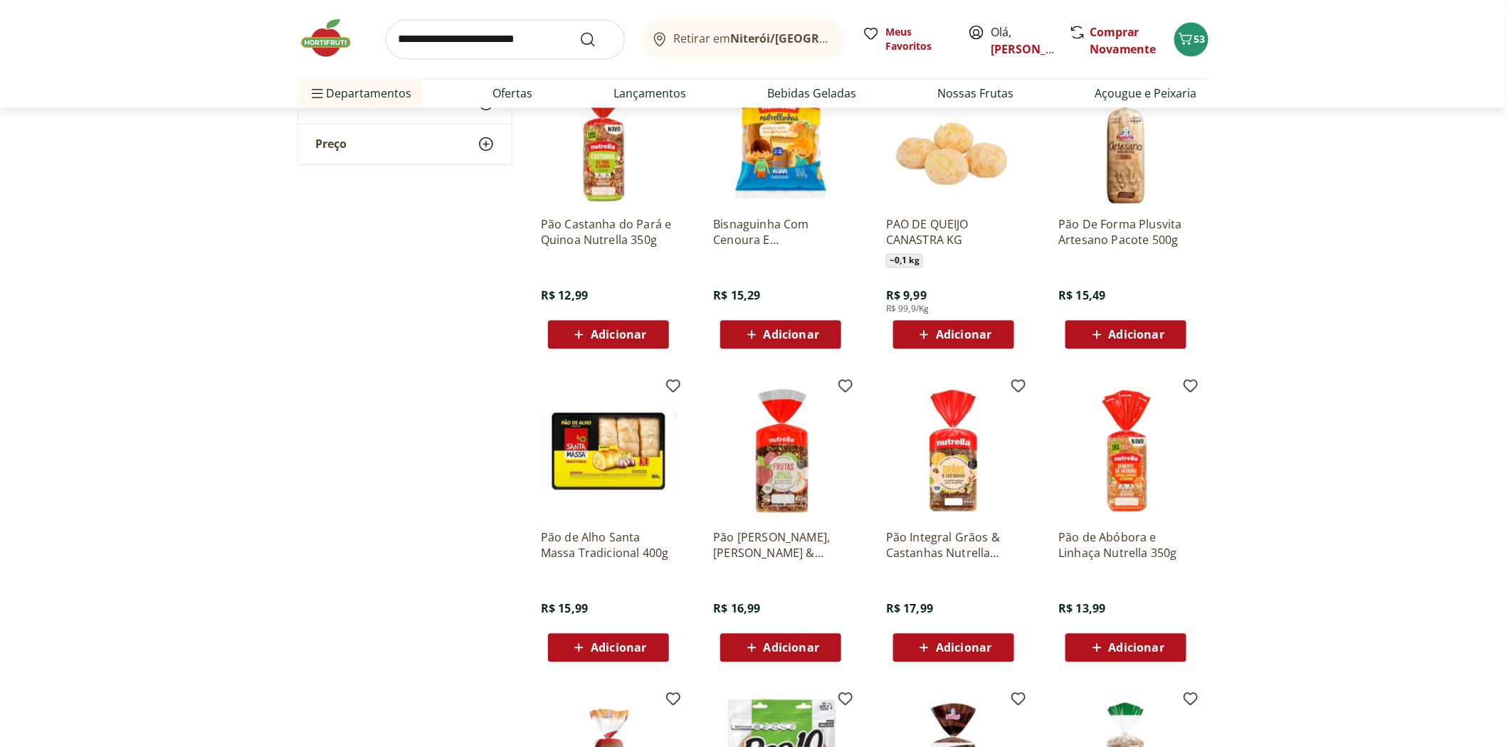
scroll to position [1423, 0]
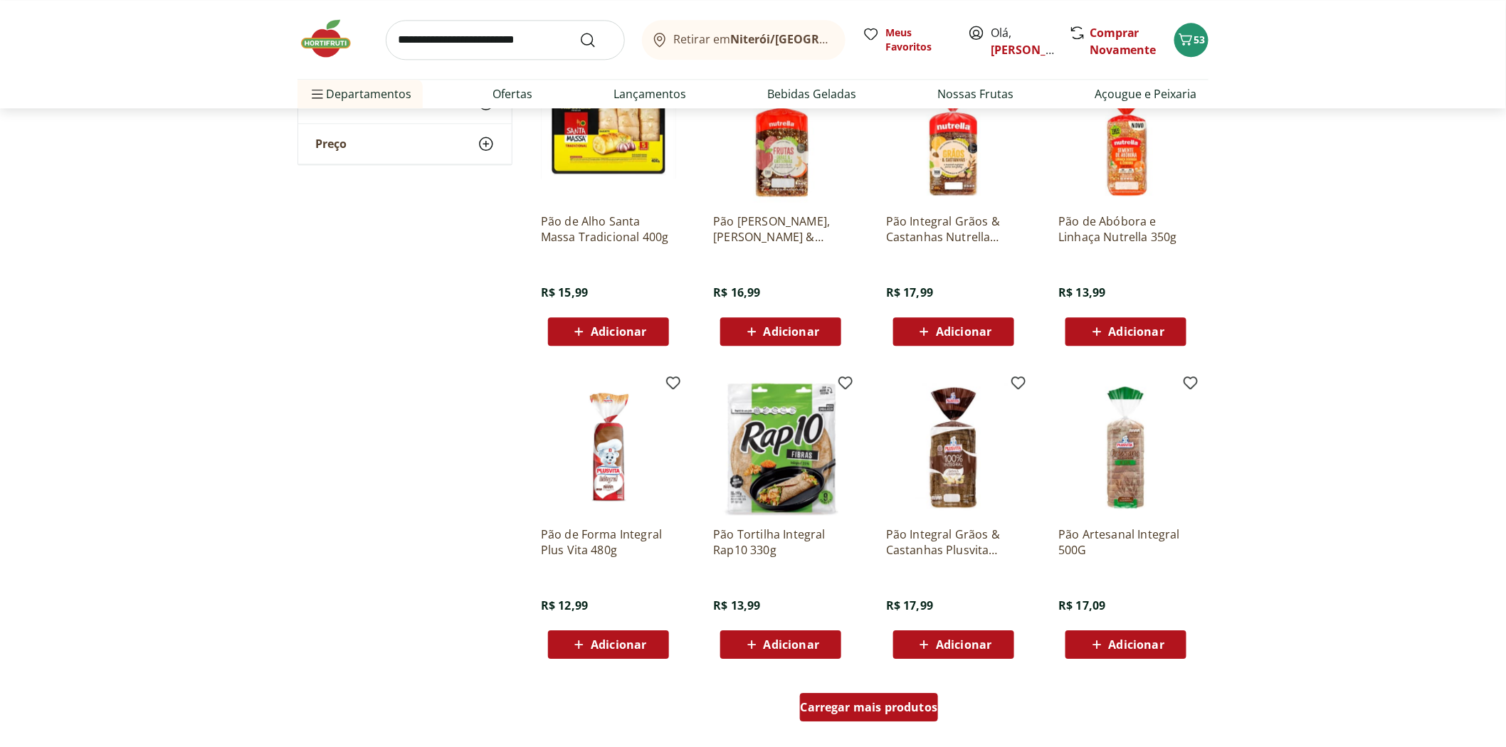
click at [907, 704] on span "Carregar mais produtos" at bounding box center [869, 707] width 137 height 11
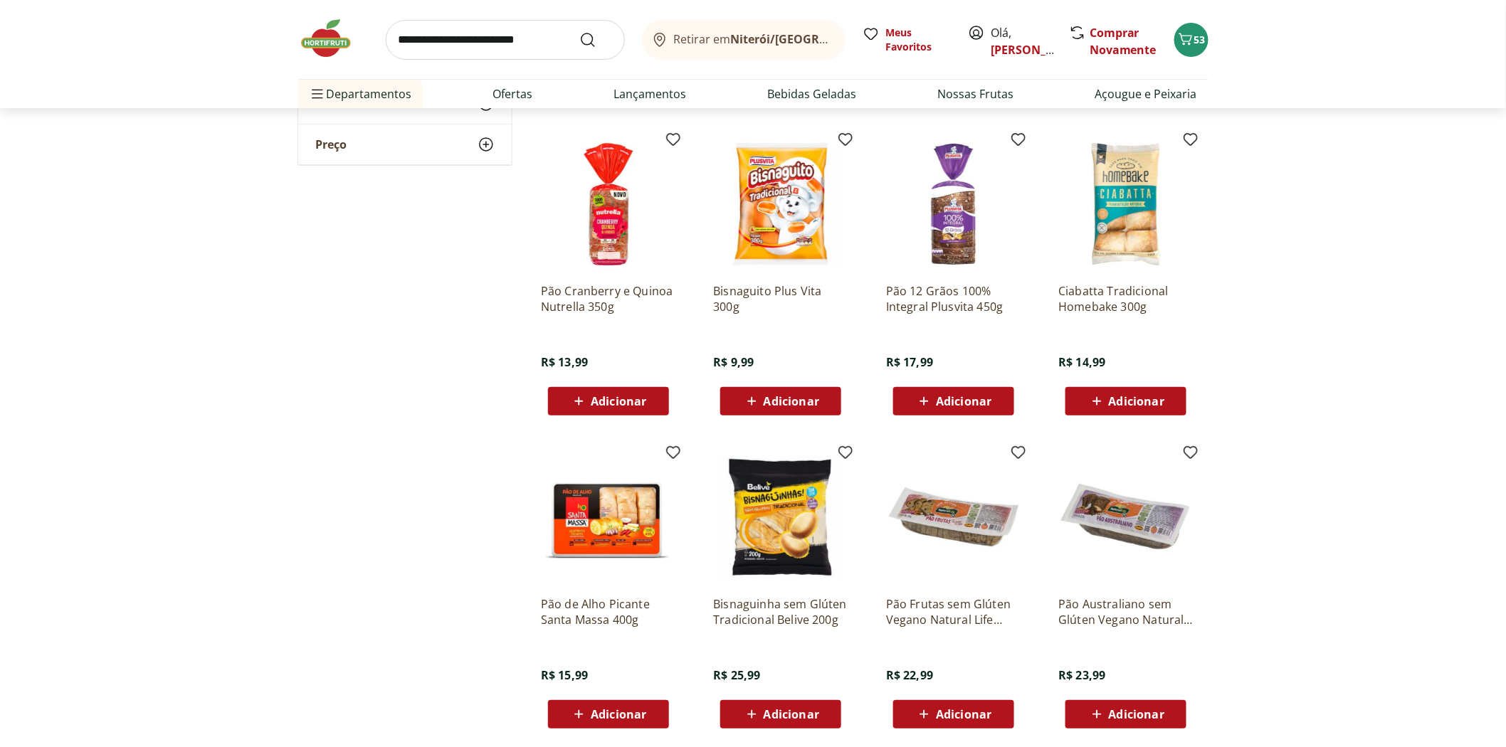
scroll to position [2451, 0]
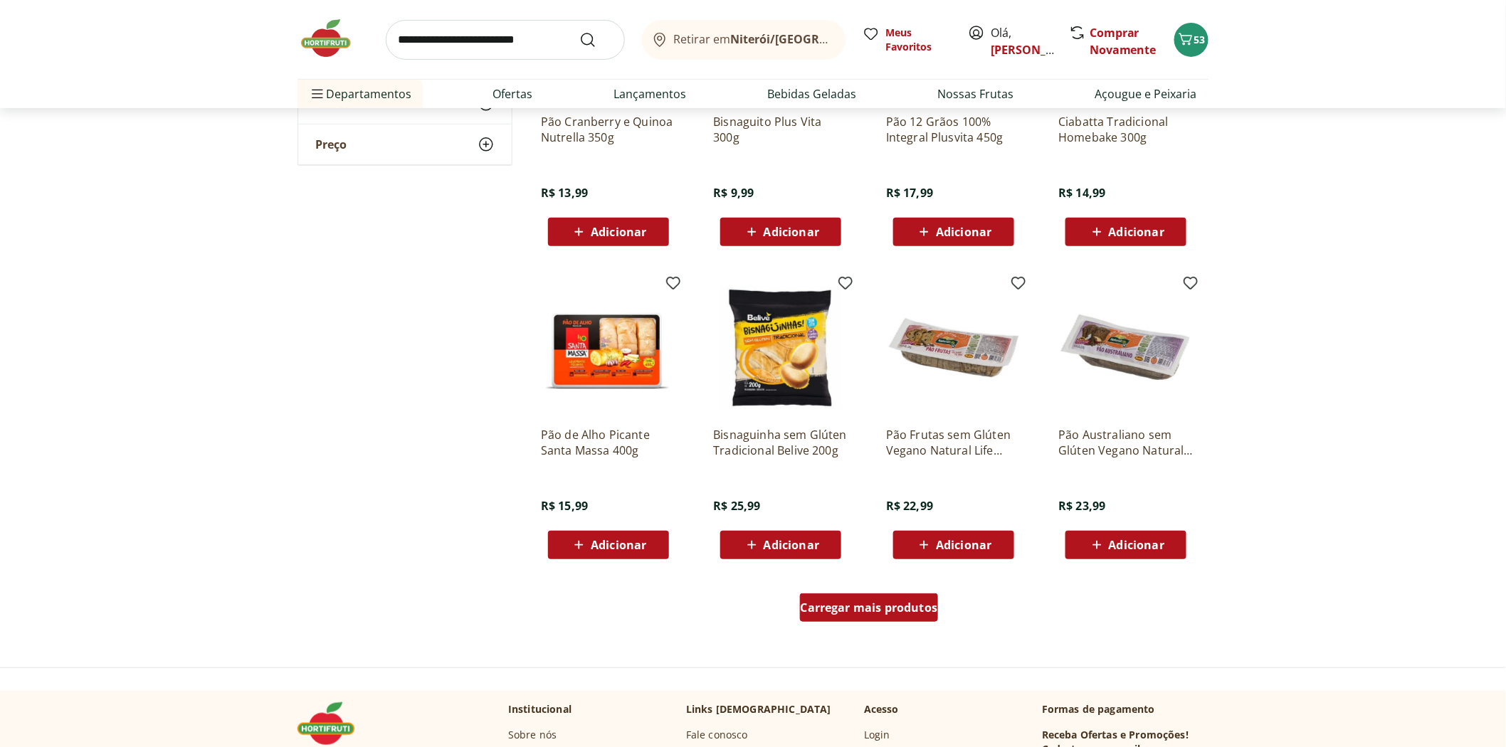
click at [825, 602] on span "Carregar mais produtos" at bounding box center [869, 607] width 137 height 11
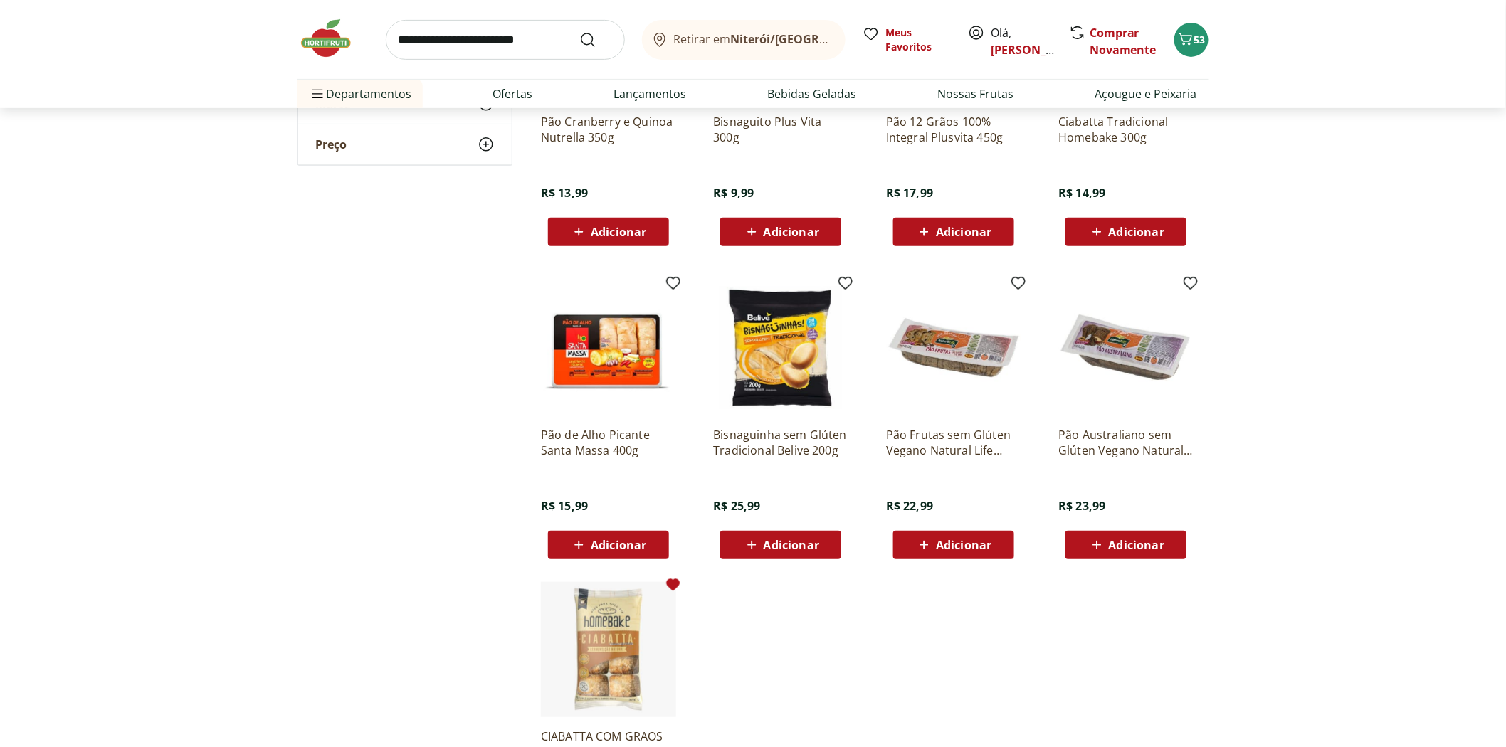
scroll to position [2846, 0]
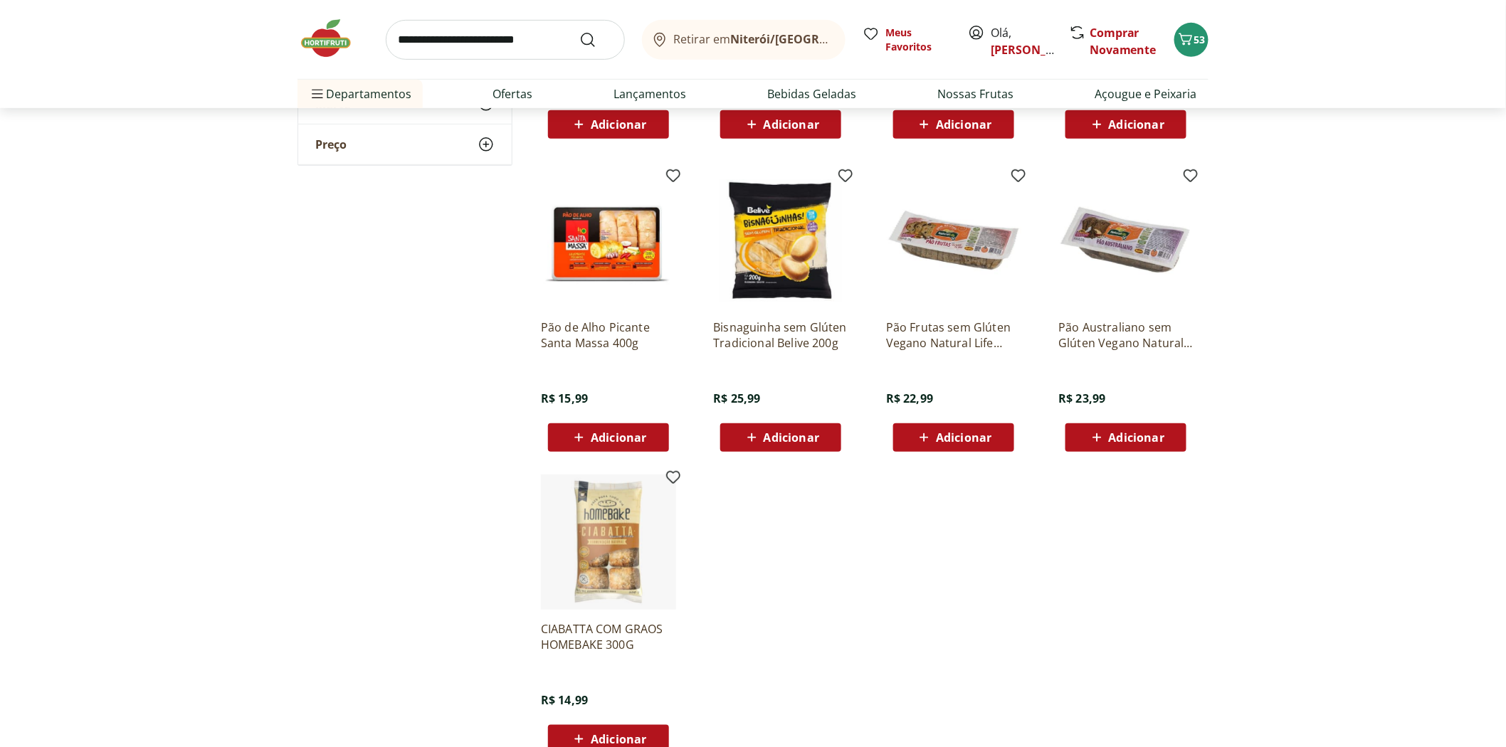
scroll to position [2301, 0]
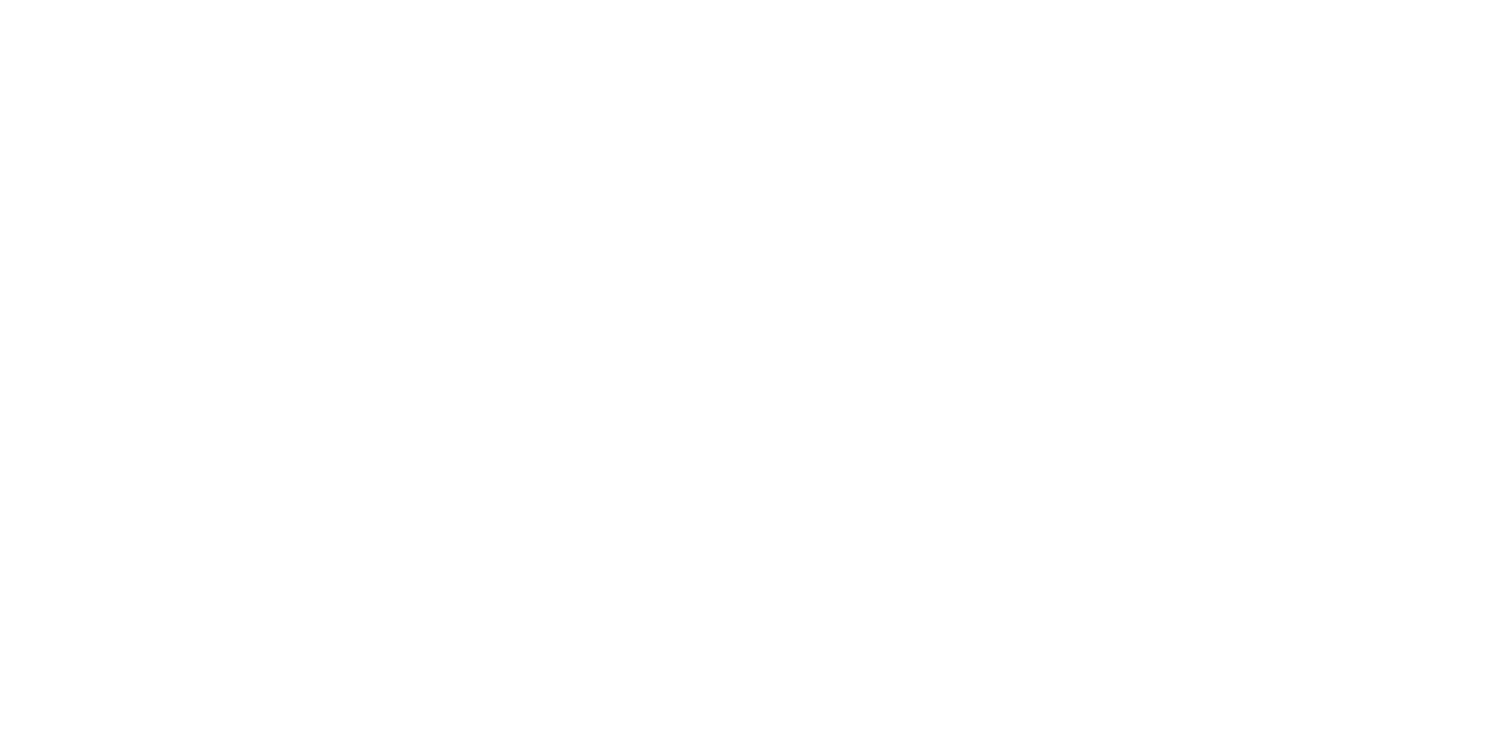
select select "**********"
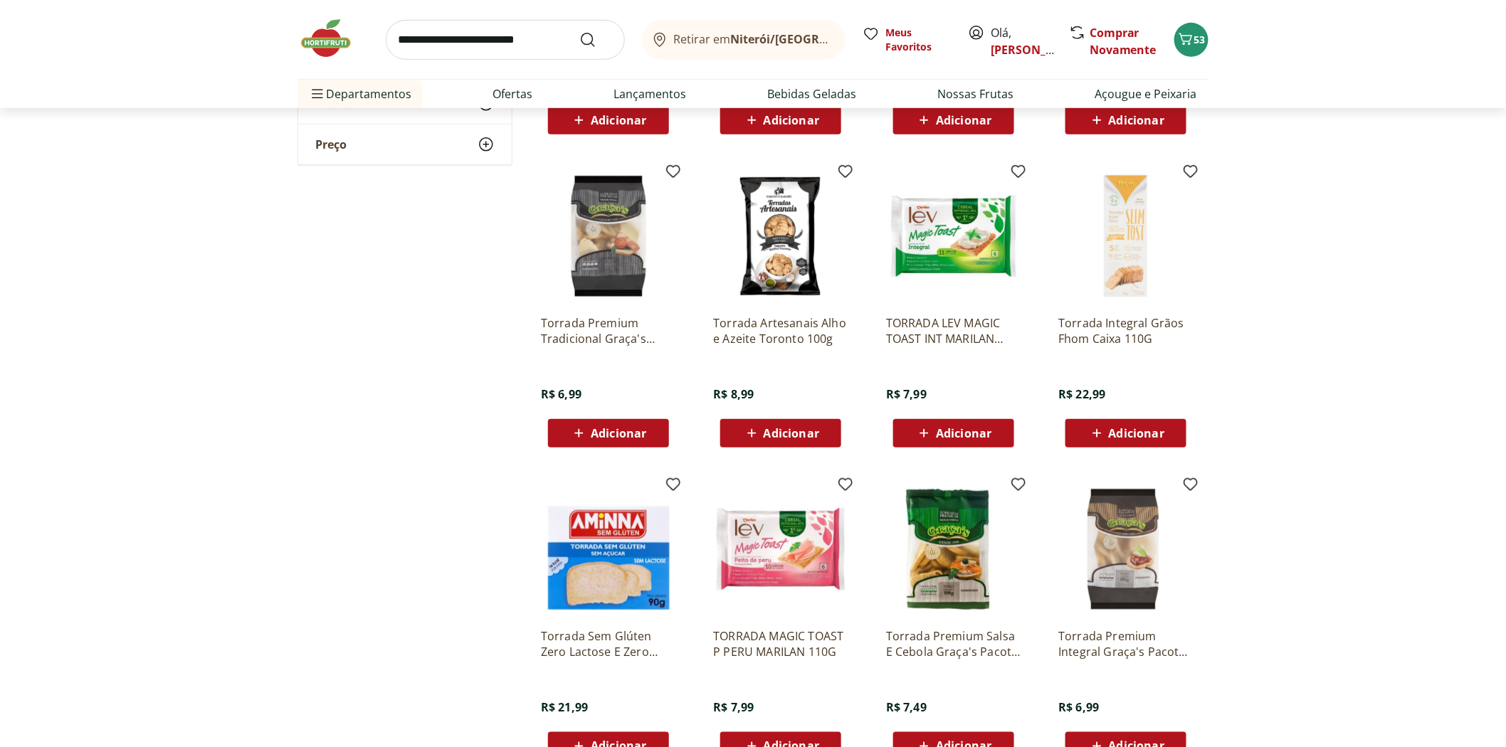
scroll to position [553, 0]
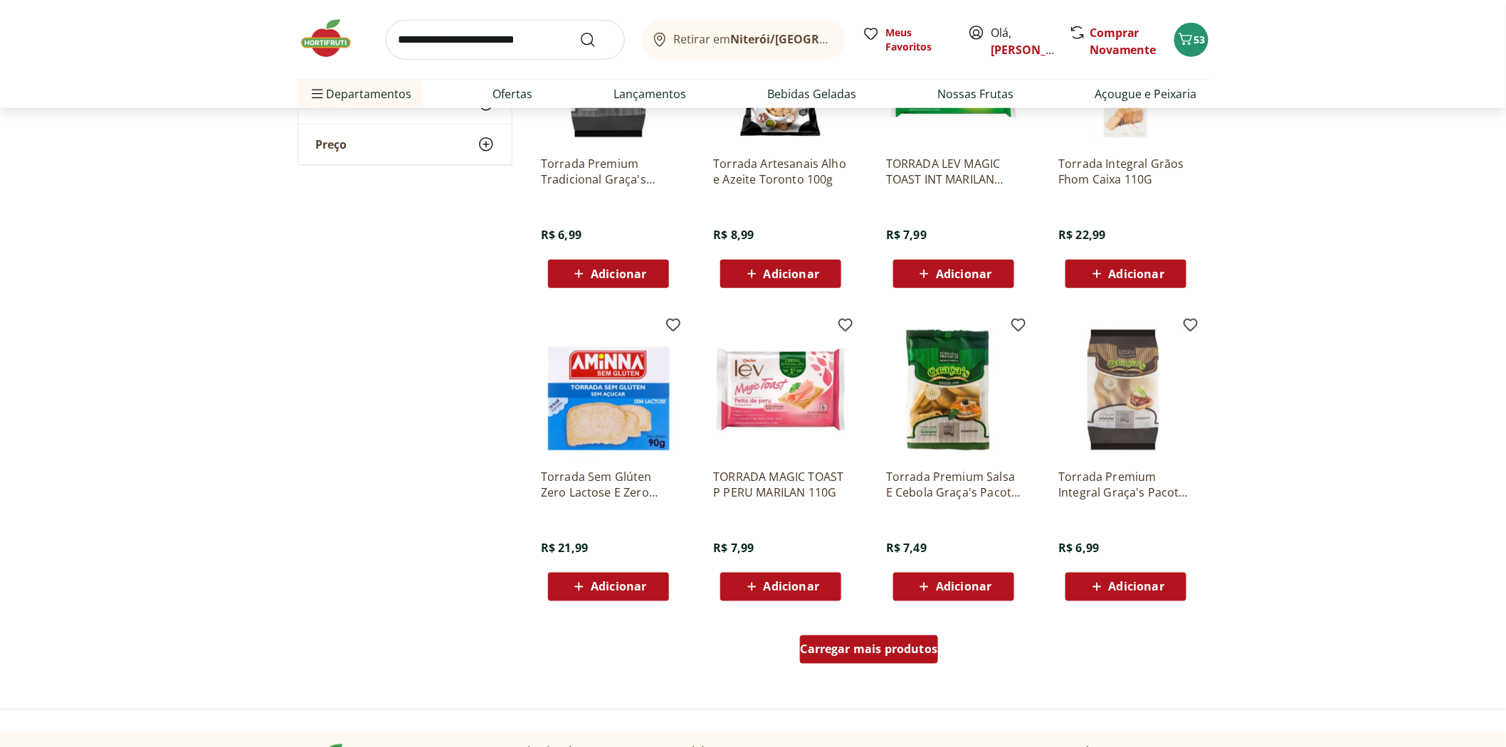
click at [855, 648] on span "Carregar mais produtos" at bounding box center [869, 649] width 137 height 11
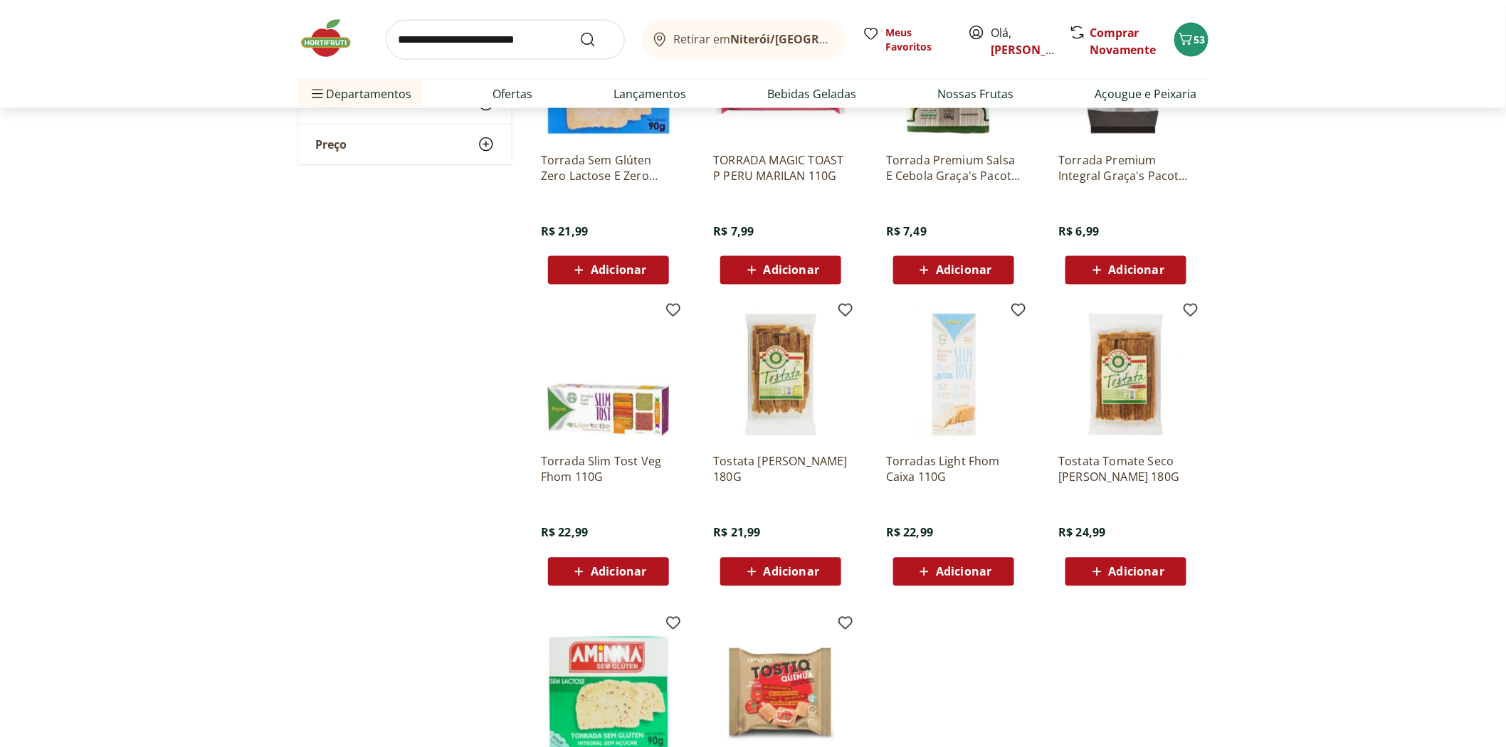
scroll to position [474, 0]
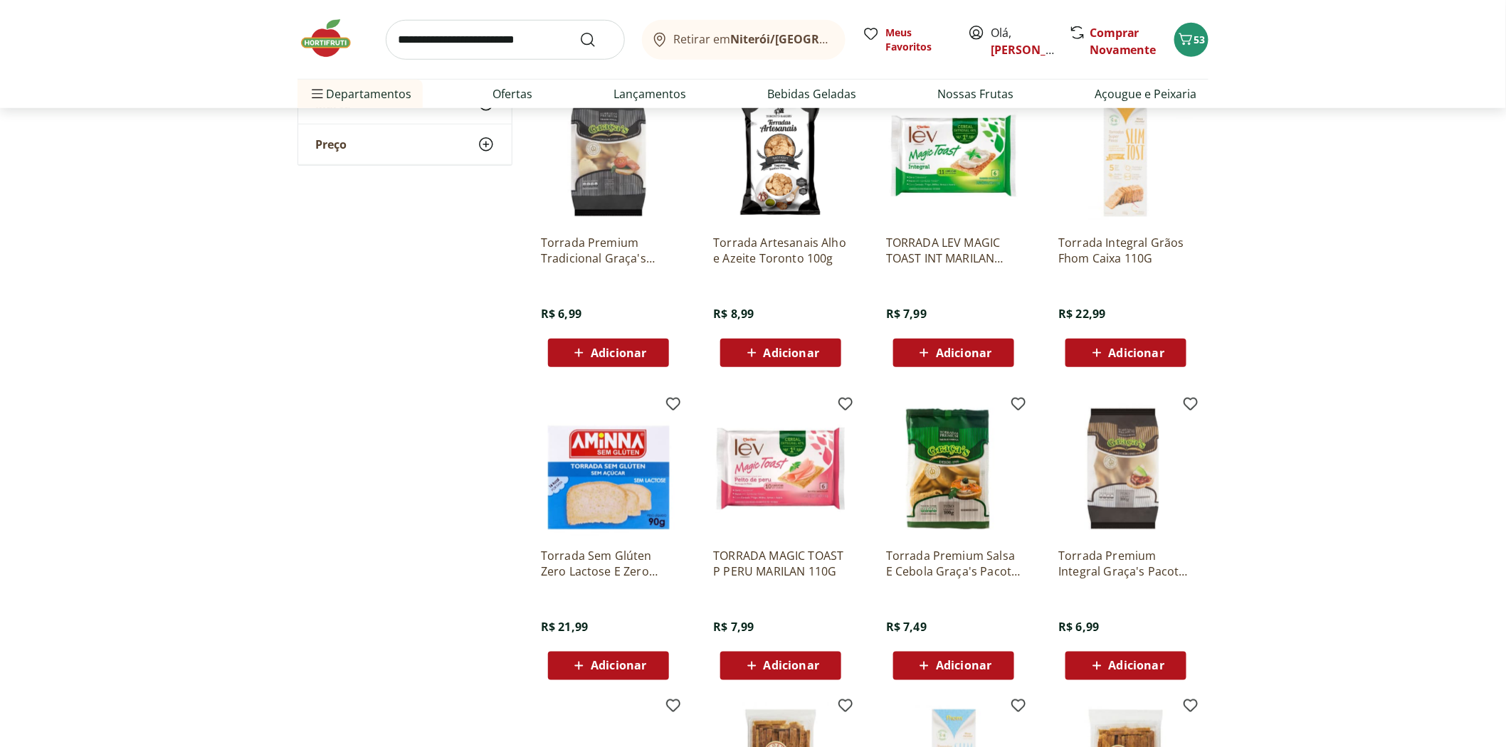
scroll to position [1028, 0]
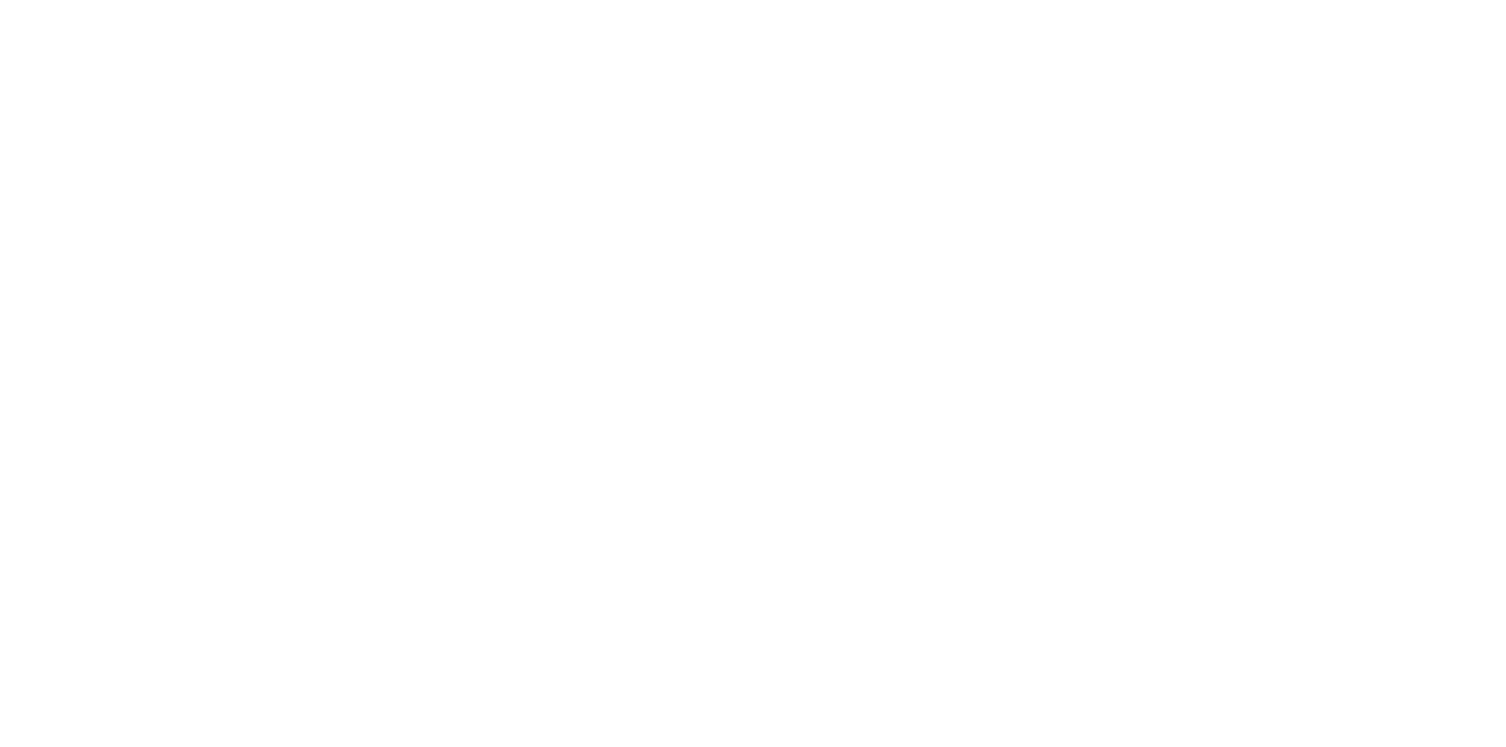
select select "**********"
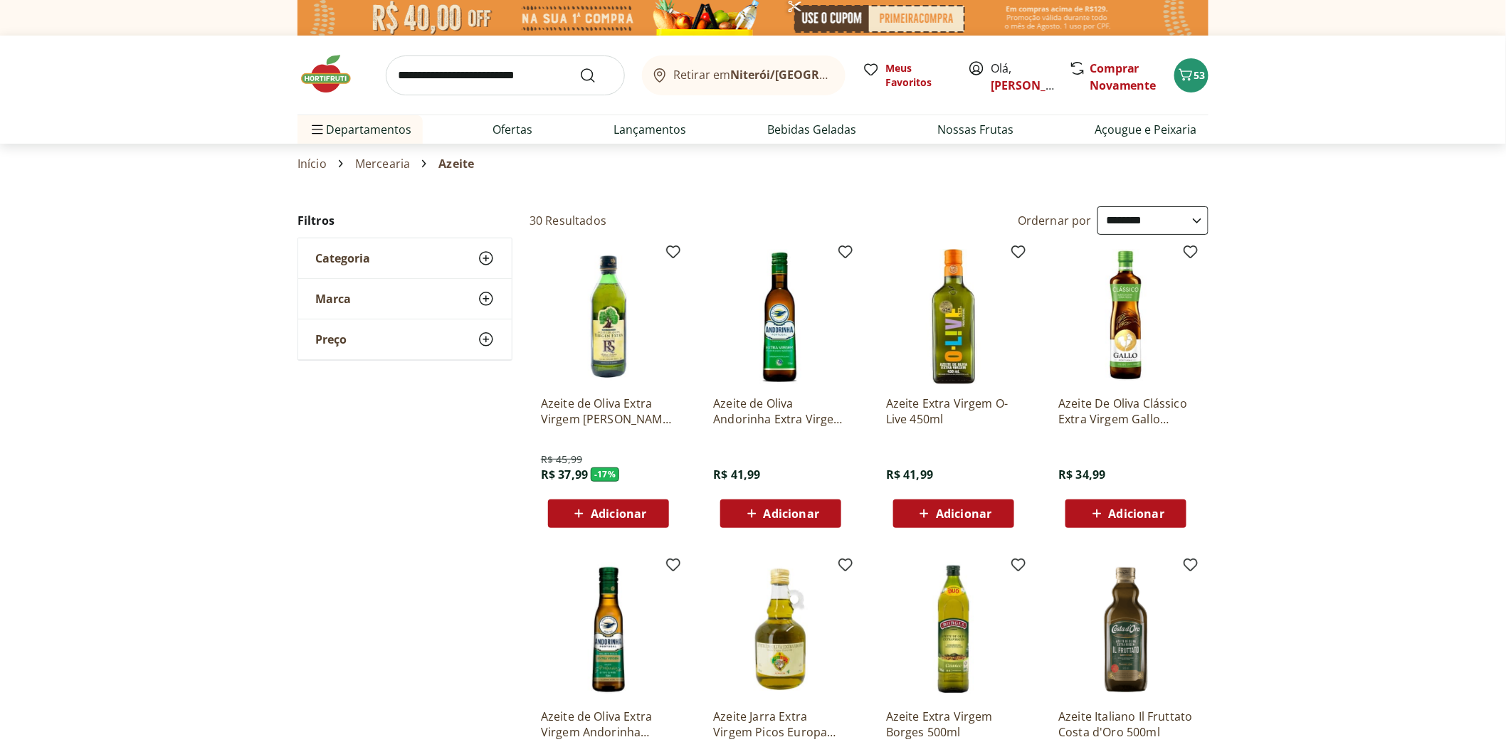
click at [280, 500] on section "**********" at bounding box center [753, 722] width 1506 height 1033
click at [608, 413] on p "Azeite de Oliva Extra Virgem Rafael Salgado 500ml" at bounding box center [608, 411] width 135 height 31
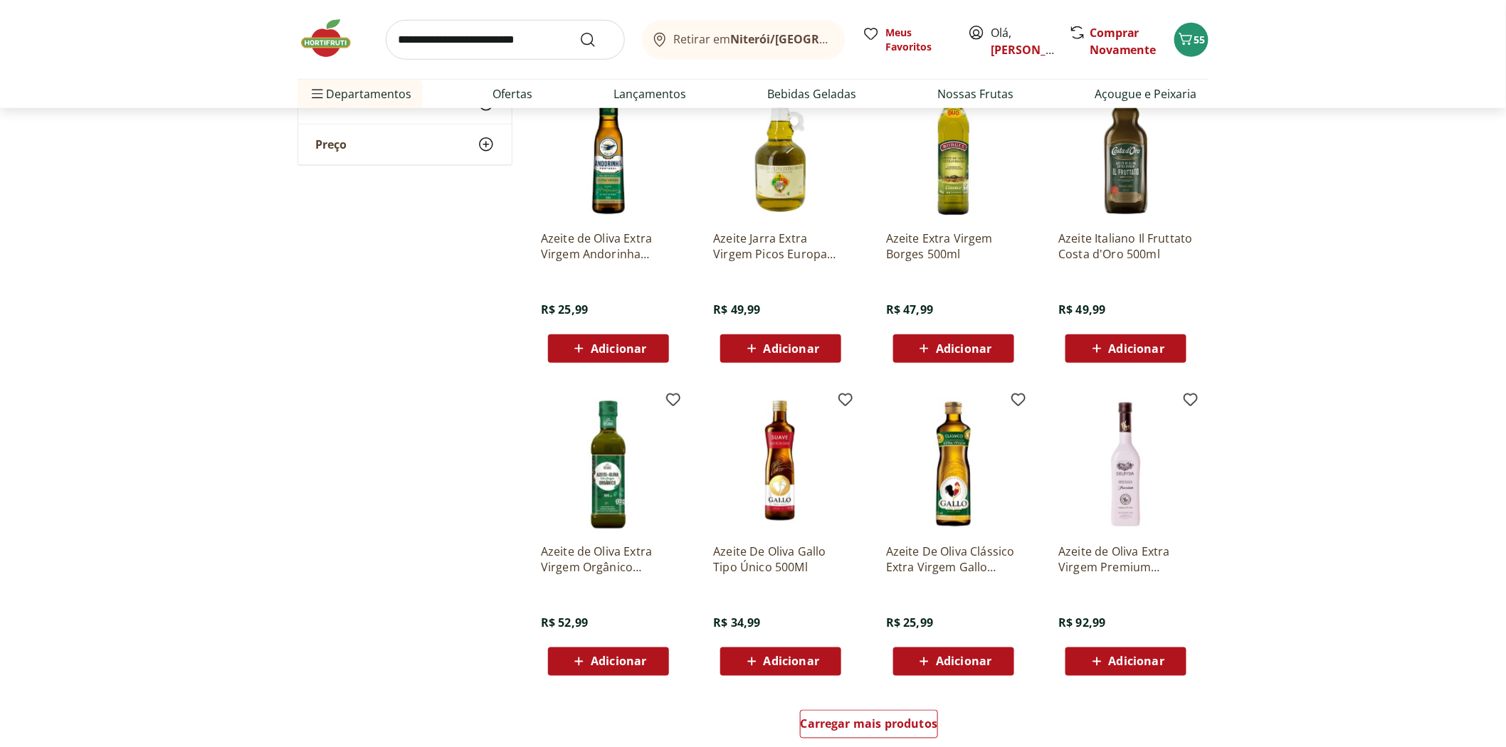
scroll to position [632, 0]
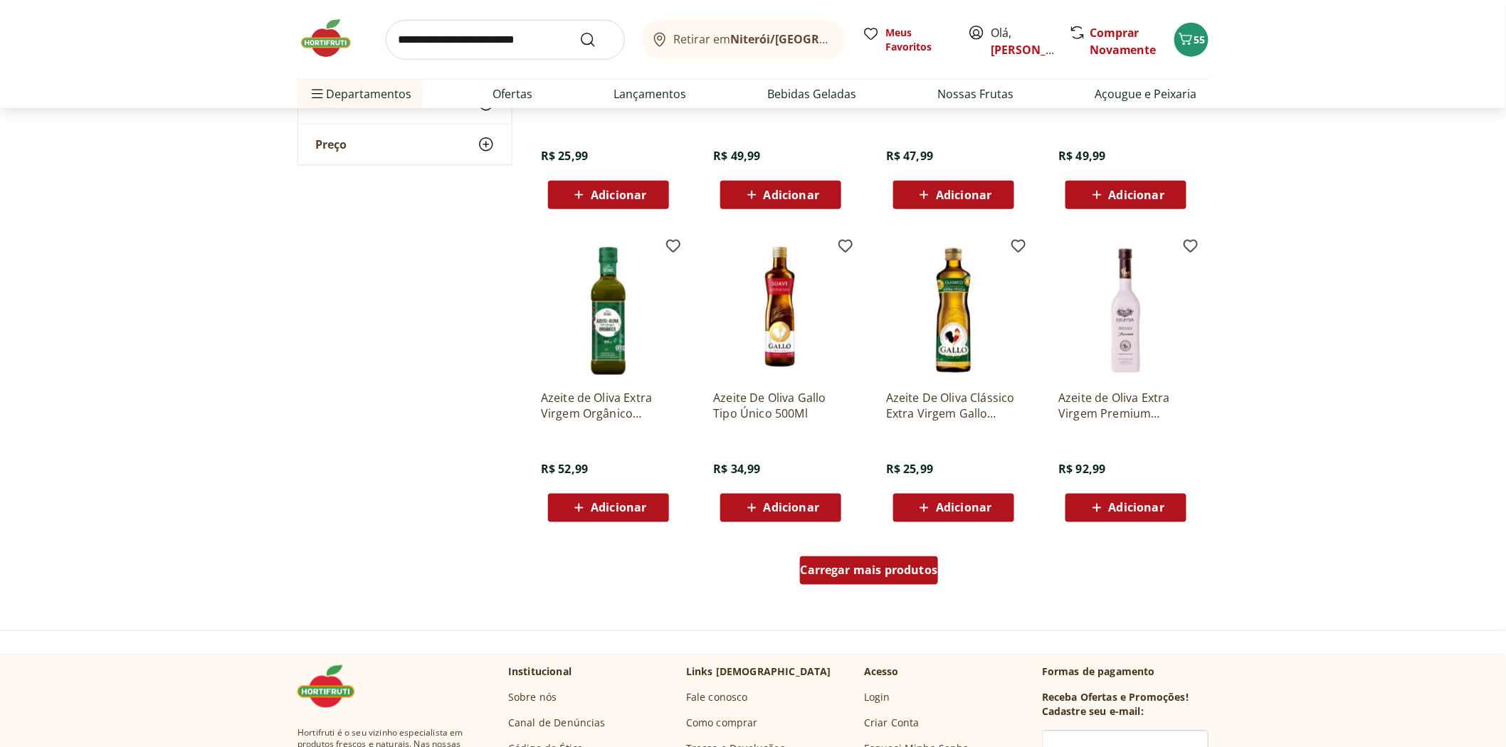
click at [883, 567] on span "Carregar mais produtos" at bounding box center [869, 570] width 137 height 11
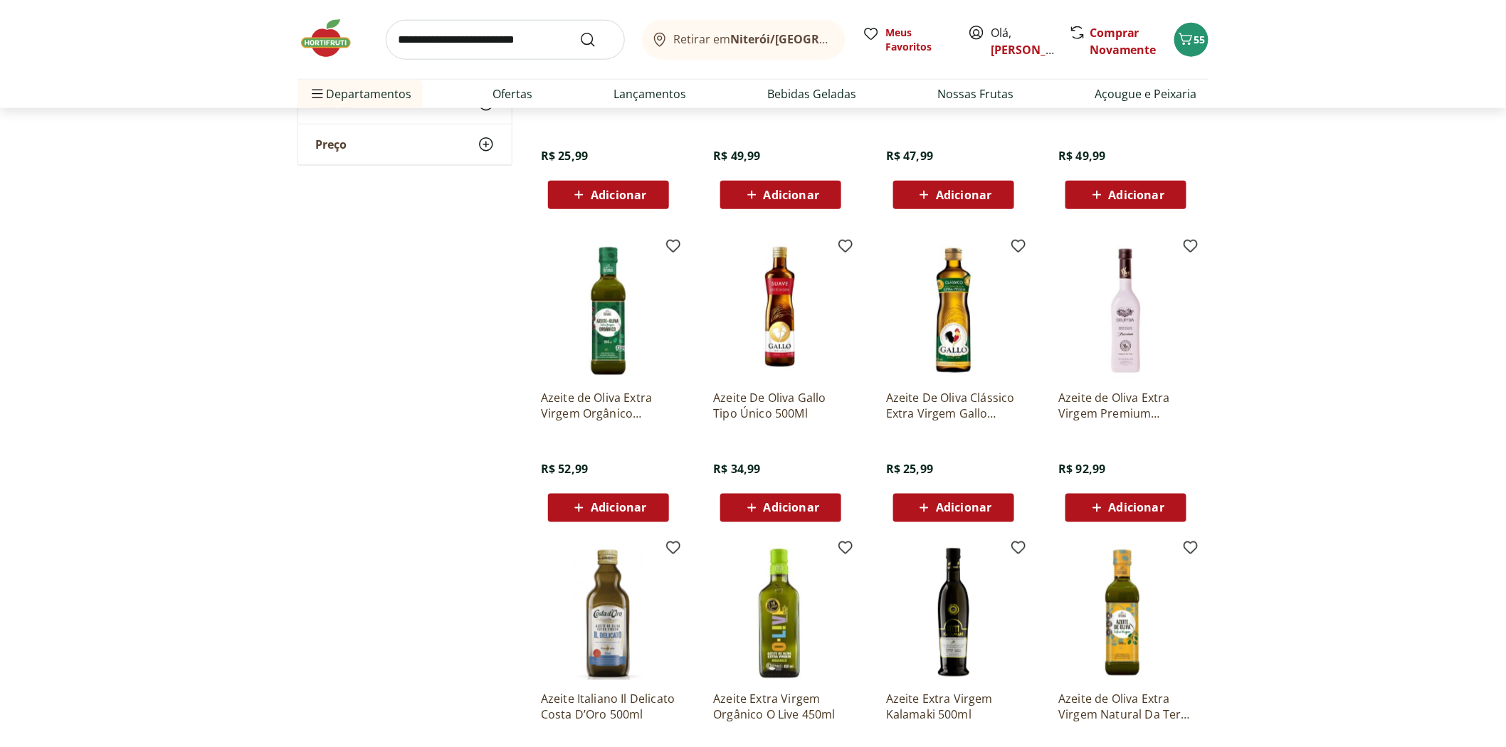
scroll to position [949, 0]
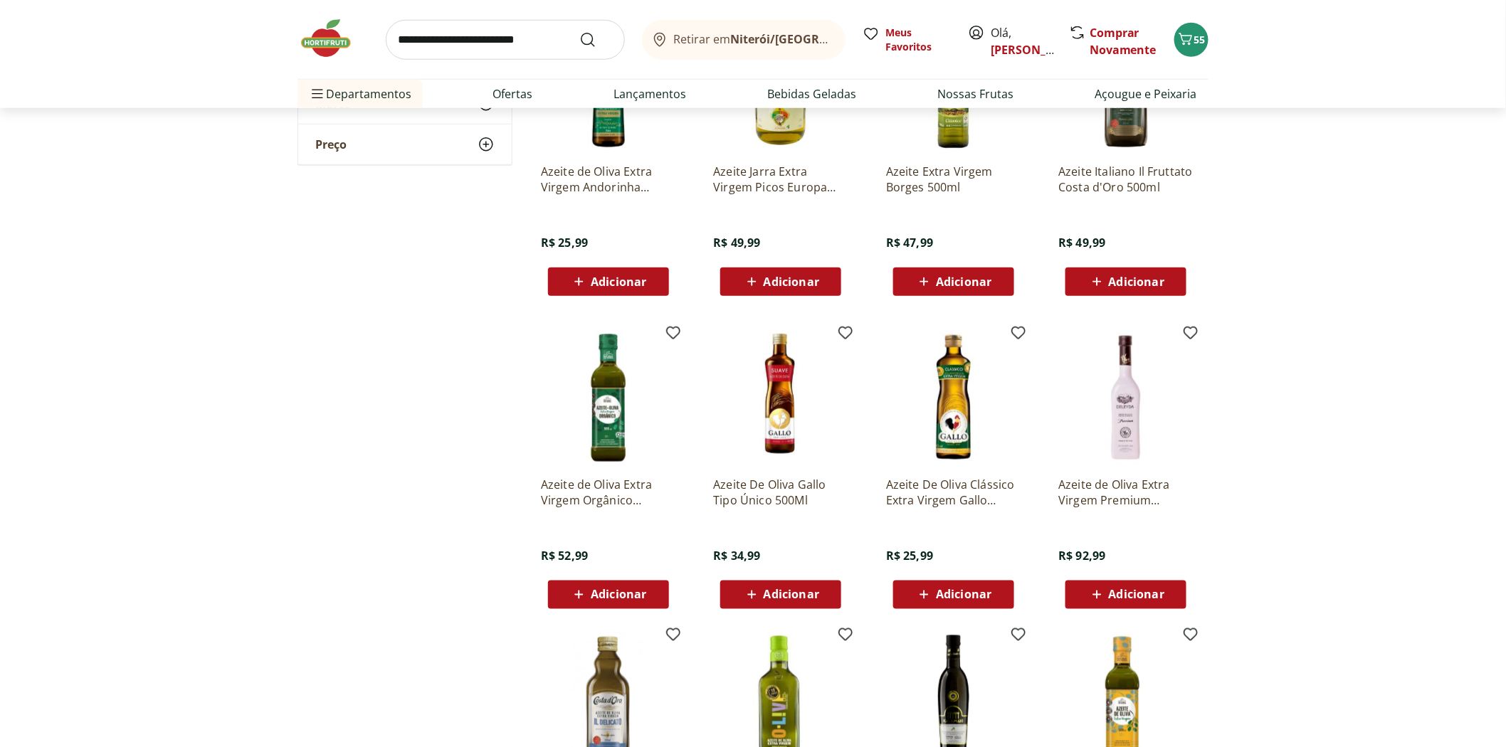
scroll to position [395, 0]
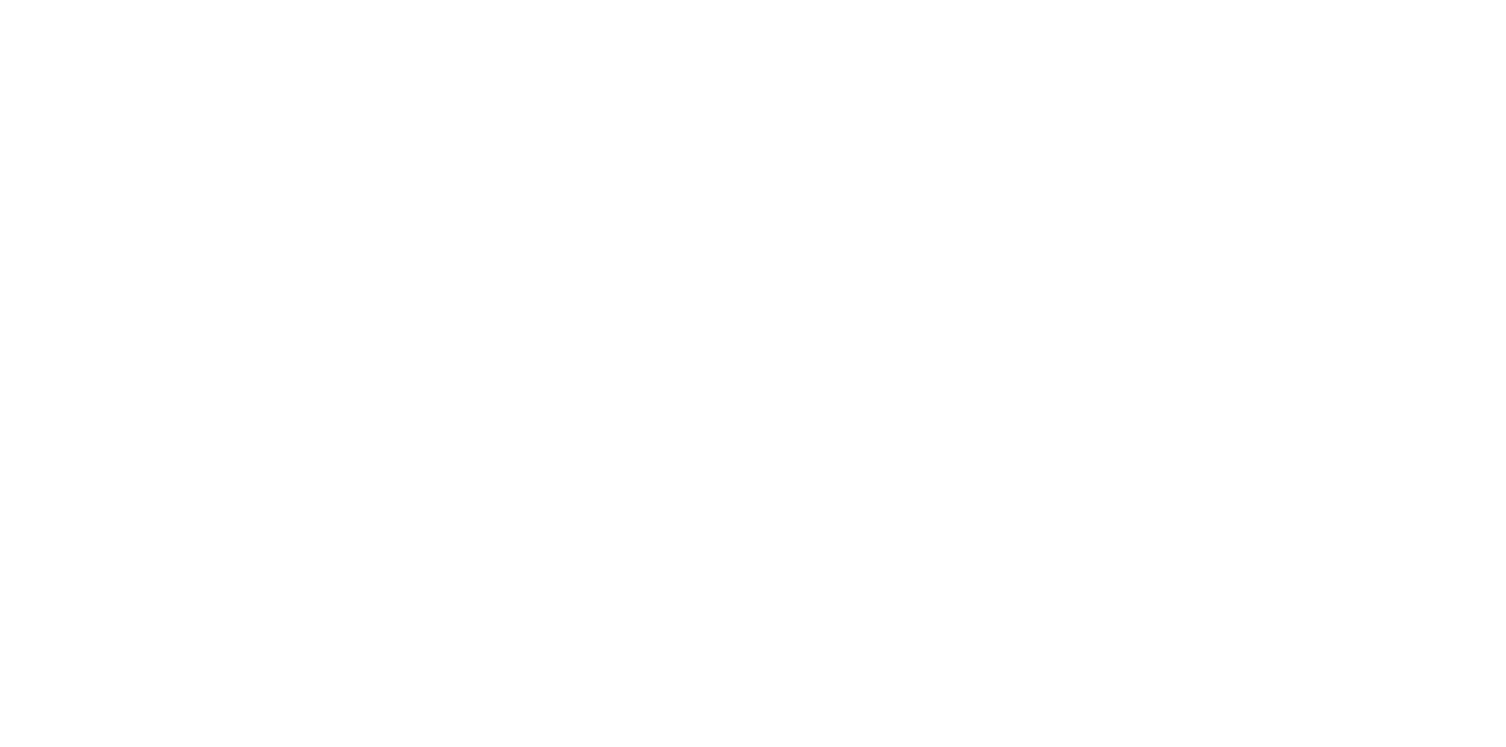
select select "**********"
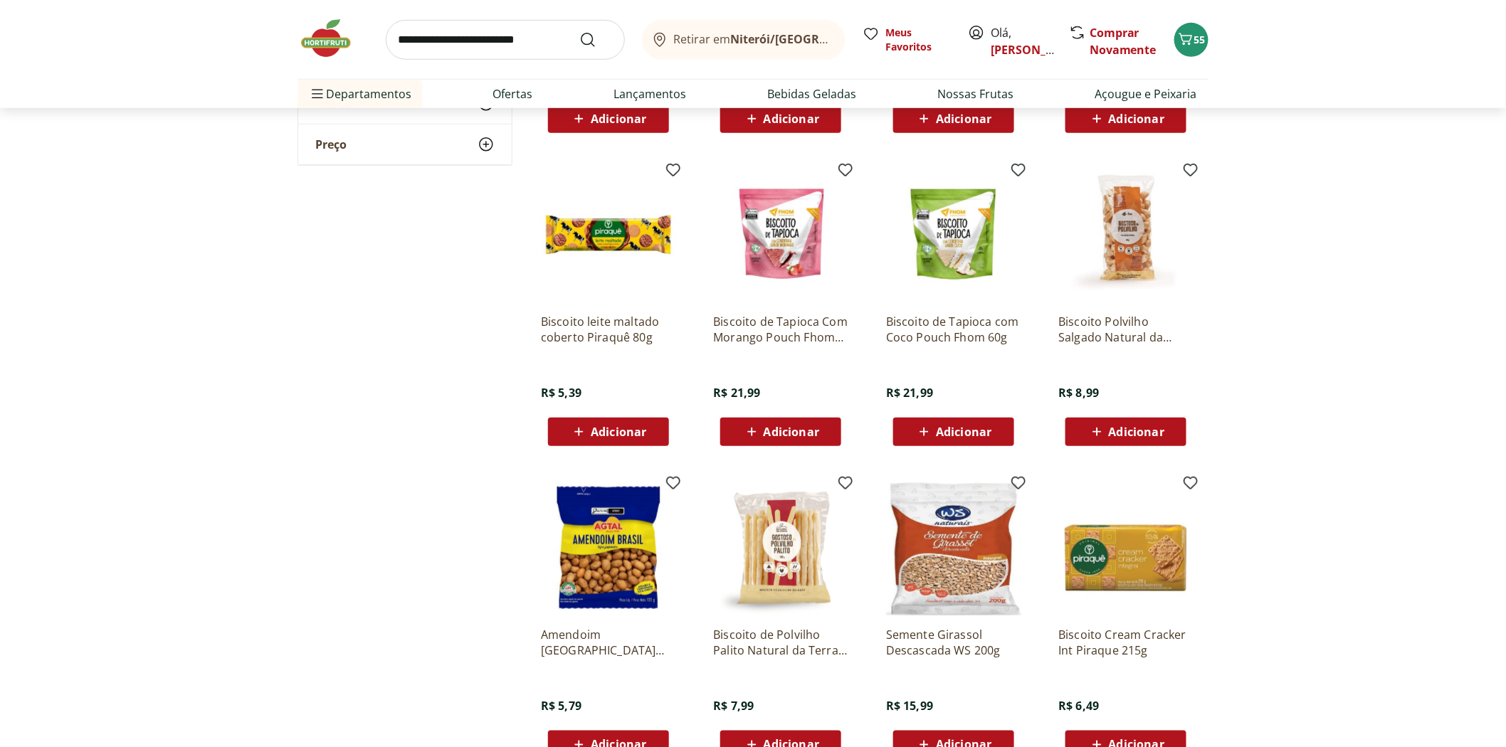
scroll to position [791, 0]
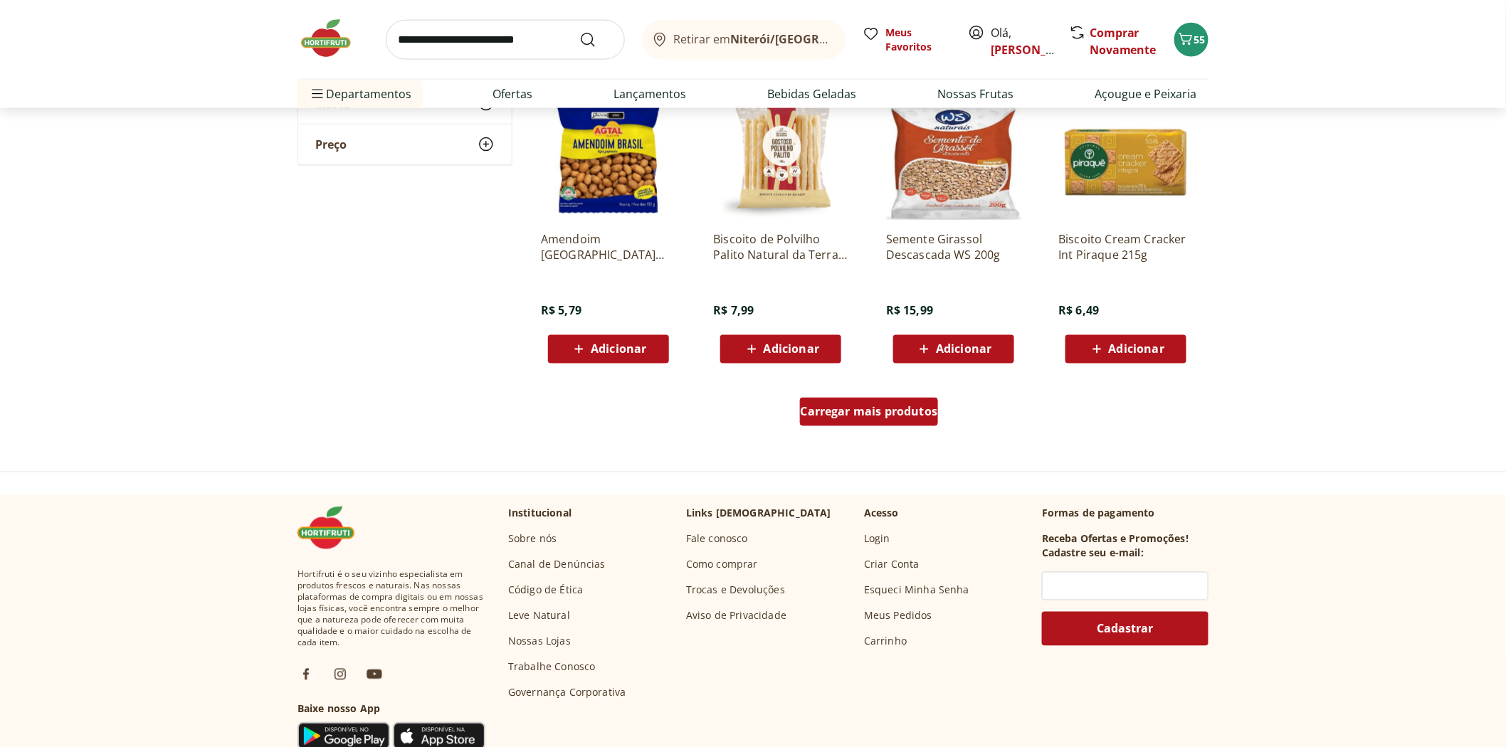
click at [885, 427] on link "Carregar mais produtos" at bounding box center [869, 415] width 139 height 34
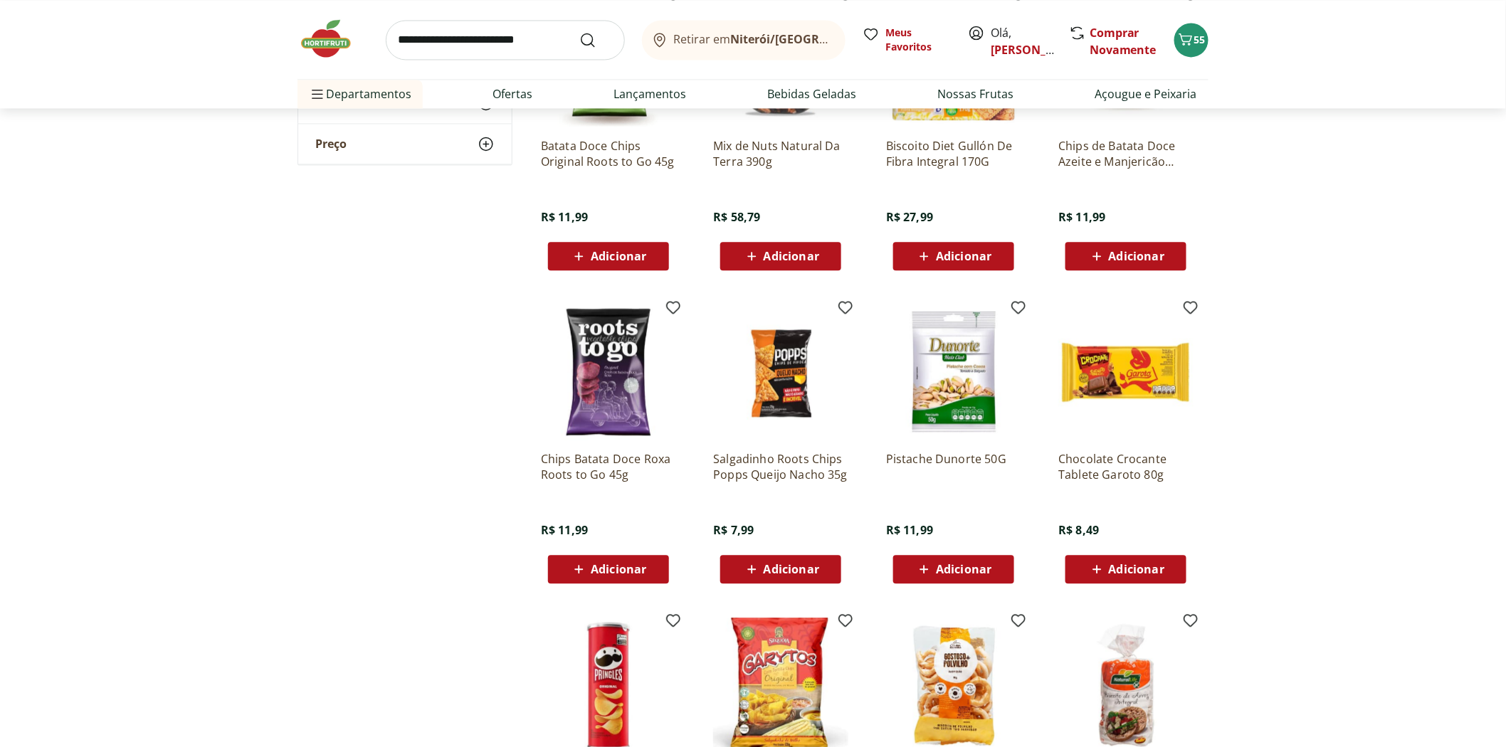
scroll to position [1581, 0]
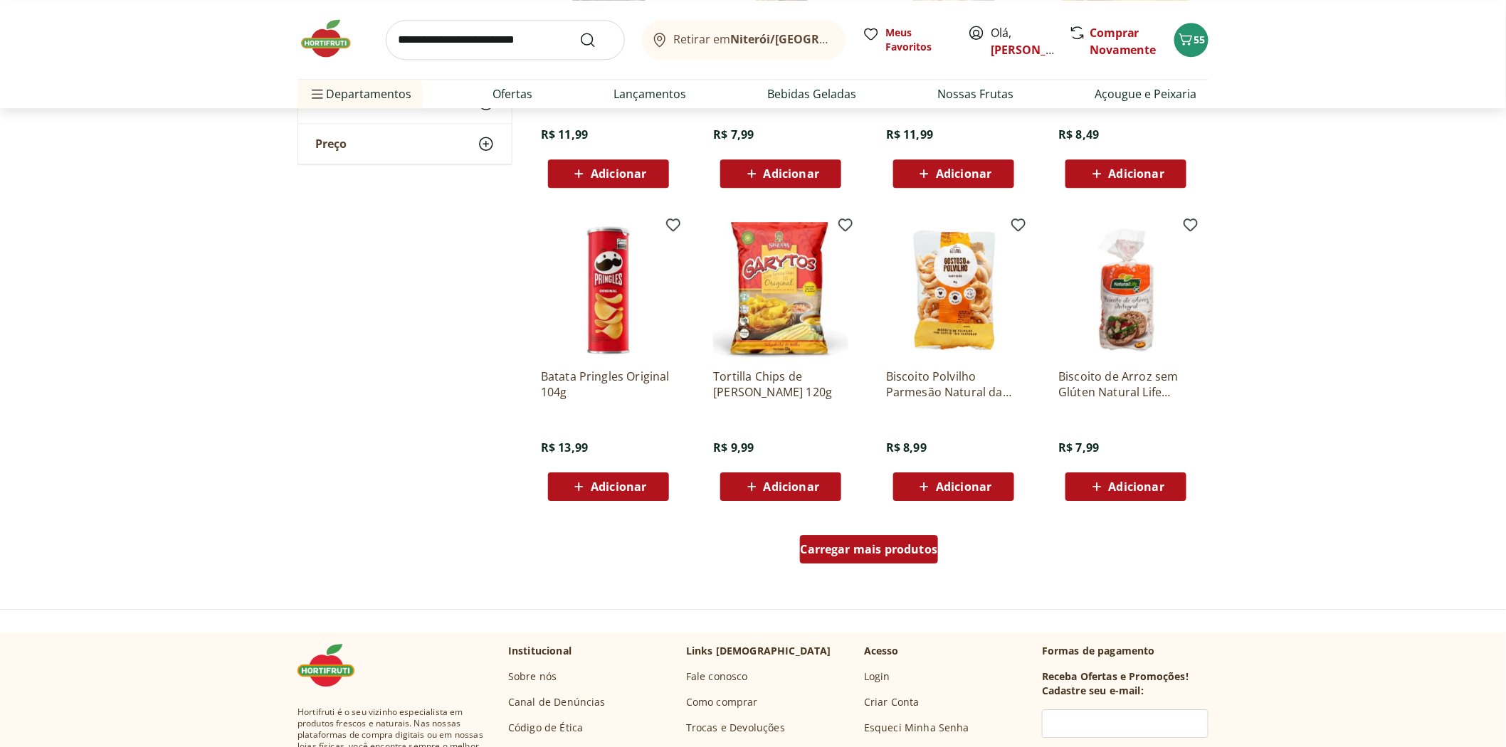
click at [862, 553] on span "Carregar mais produtos" at bounding box center [869, 549] width 137 height 11
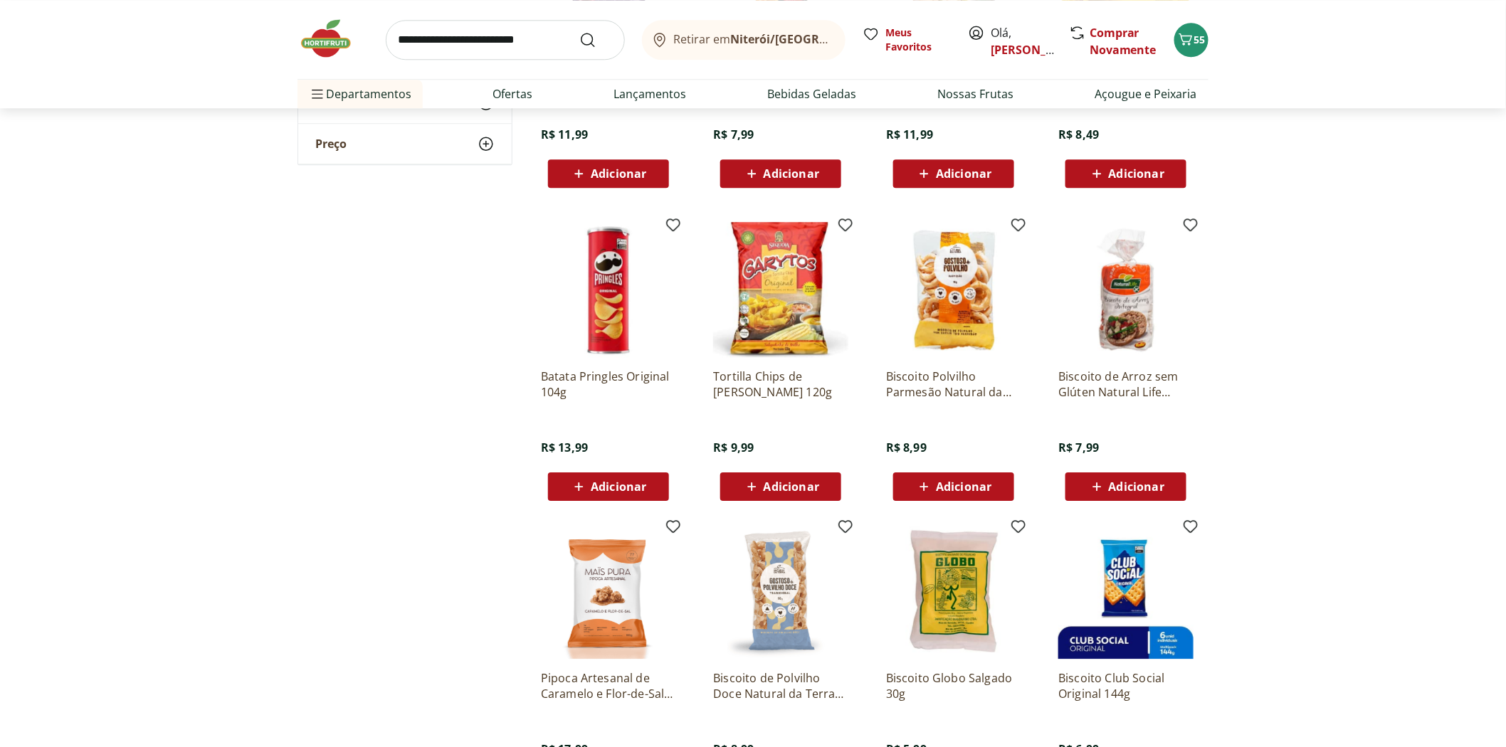
scroll to position [1897, 0]
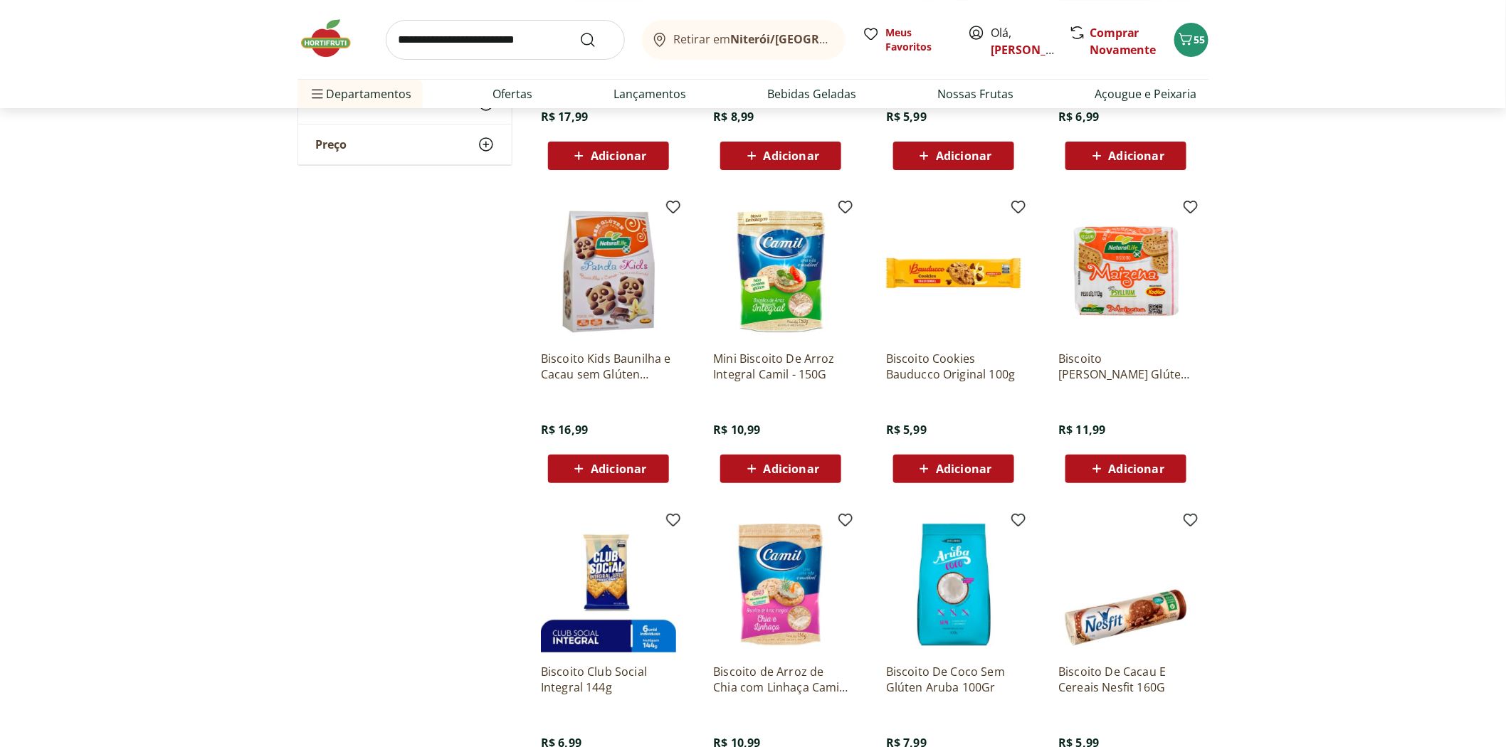
scroll to position [2609, 0]
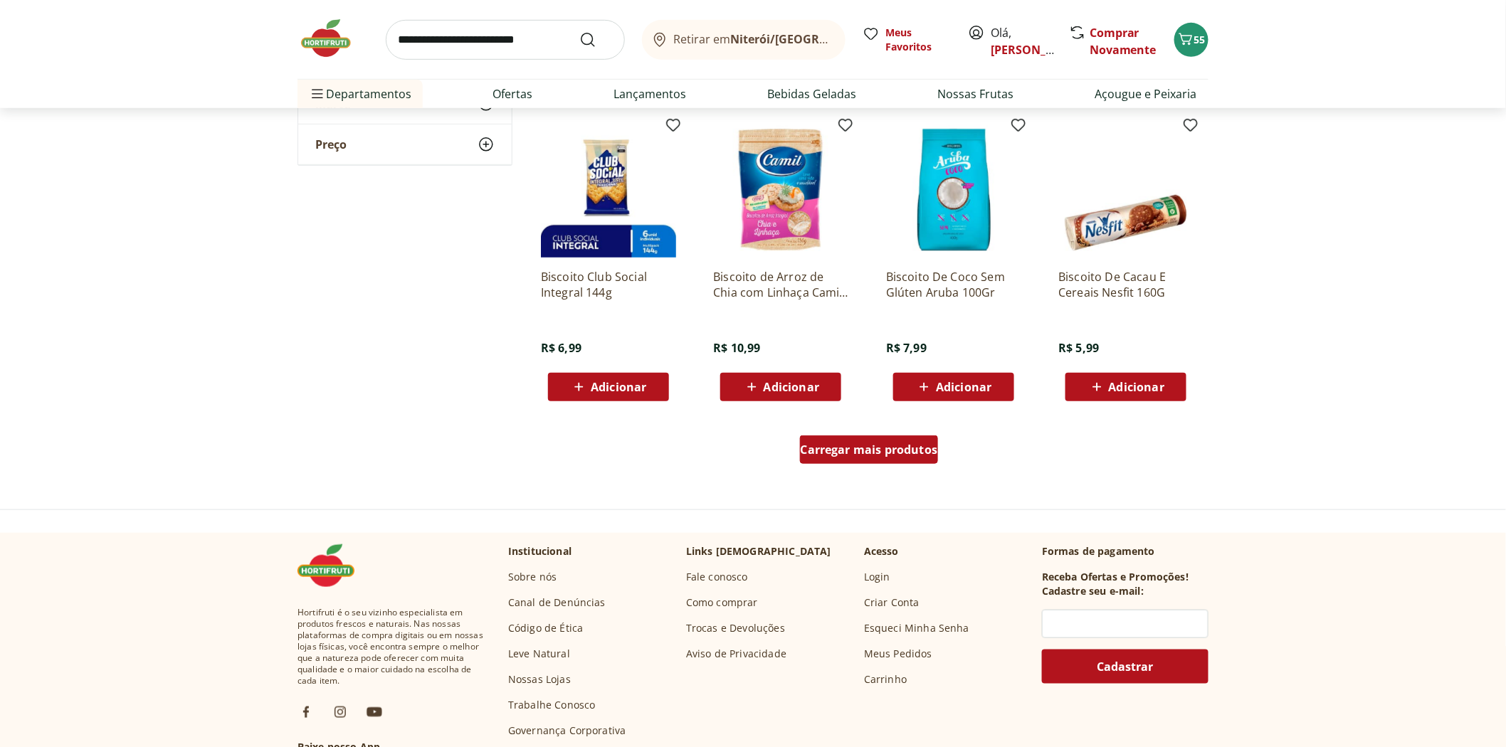
click at [894, 444] on span "Carregar mais produtos" at bounding box center [869, 449] width 137 height 11
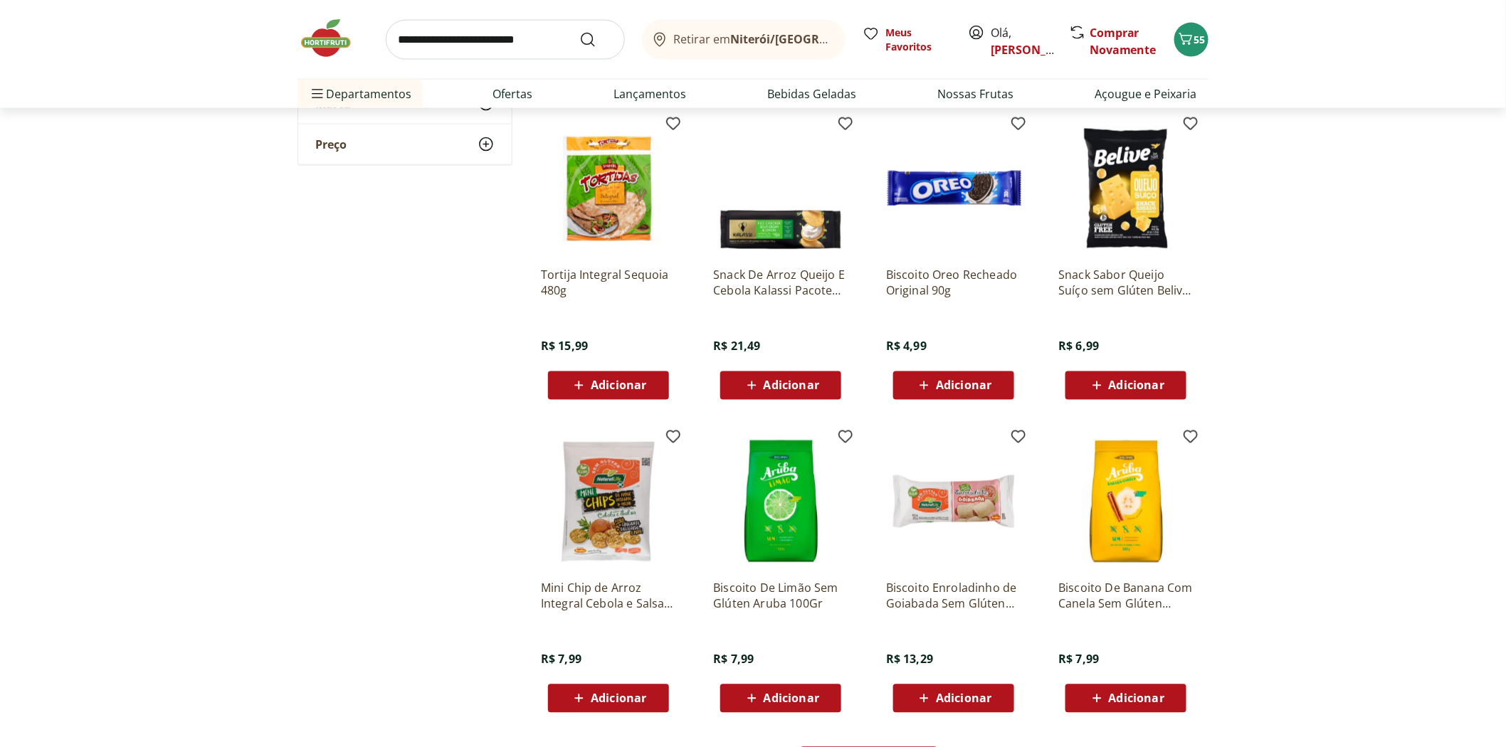
scroll to position [3399, 0]
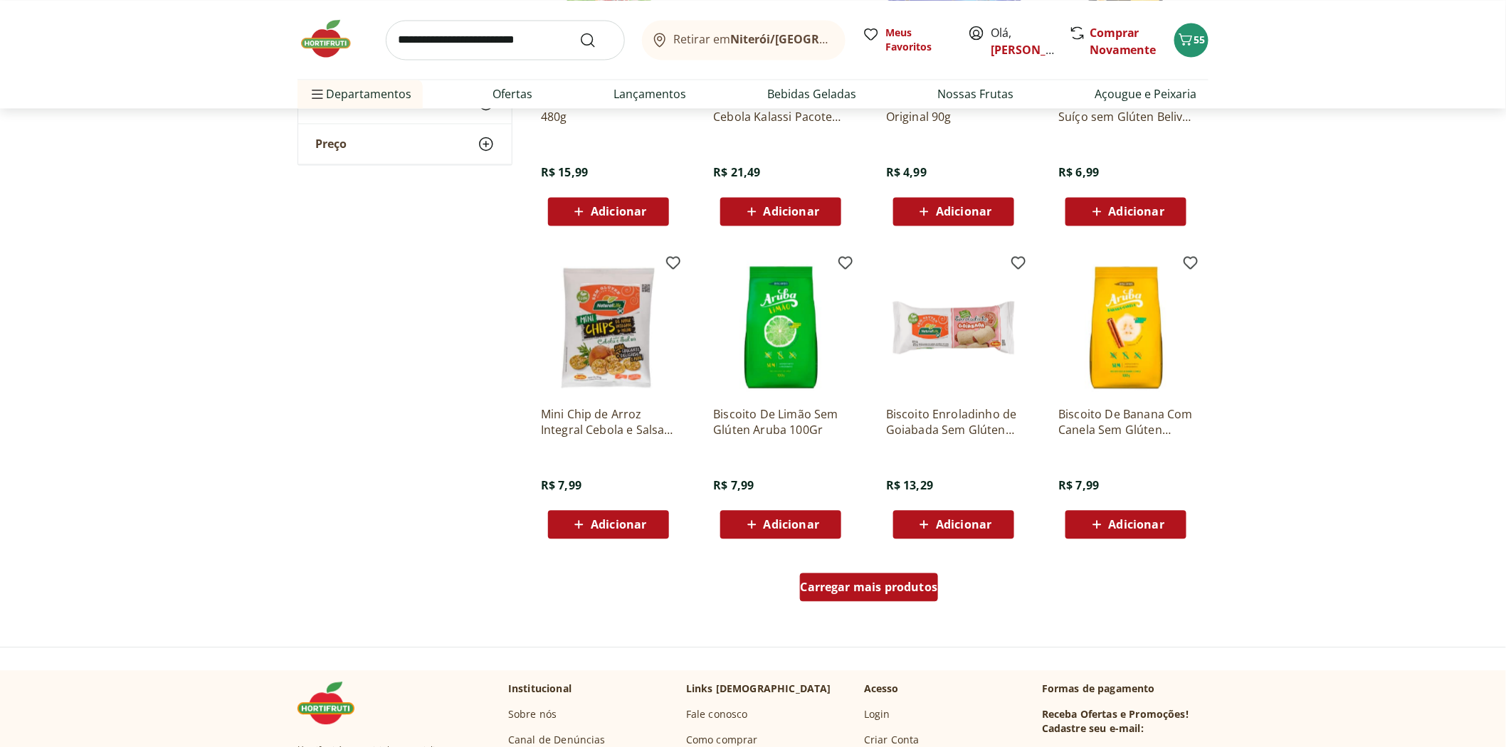
click at [865, 593] on div "Carregar mais produtos" at bounding box center [869, 587] width 139 height 28
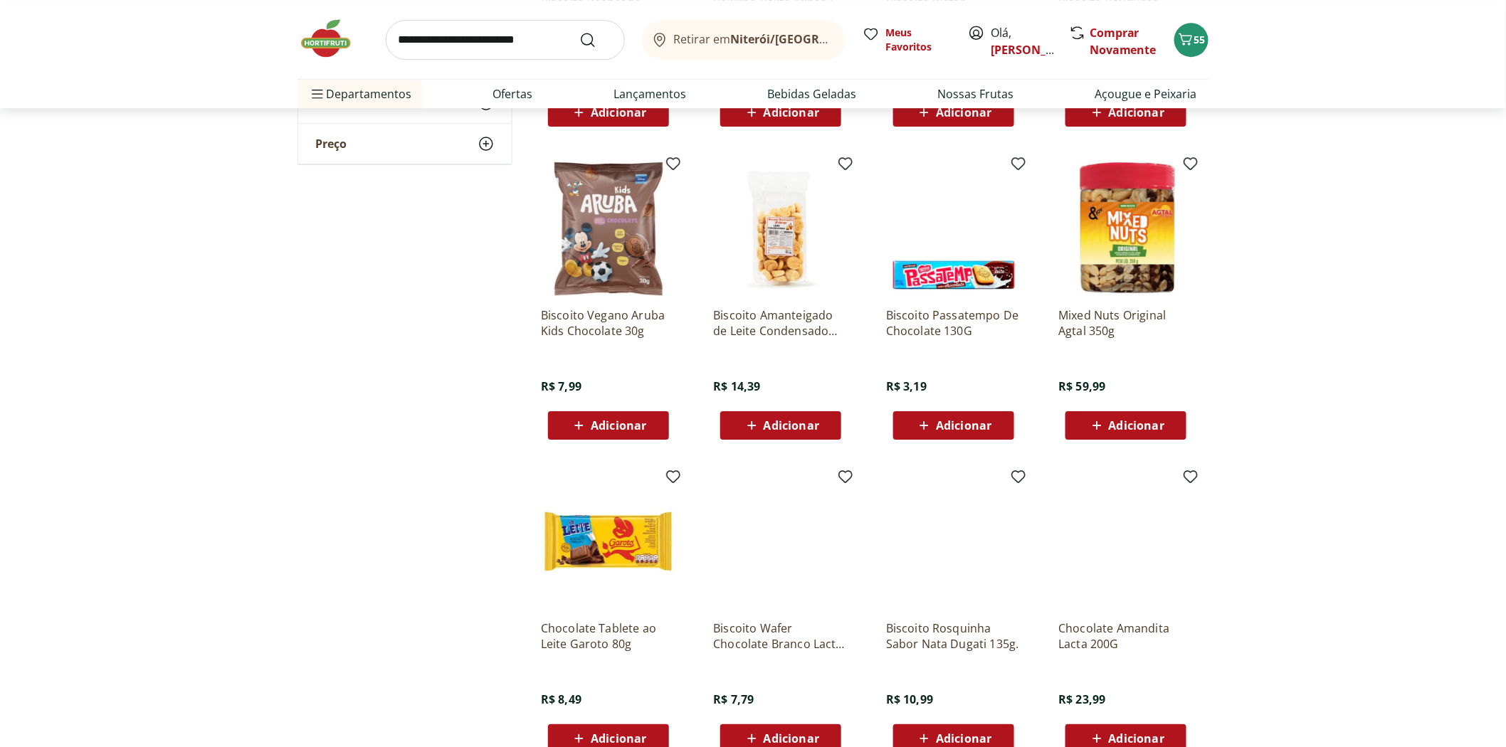
scroll to position [4190, 0]
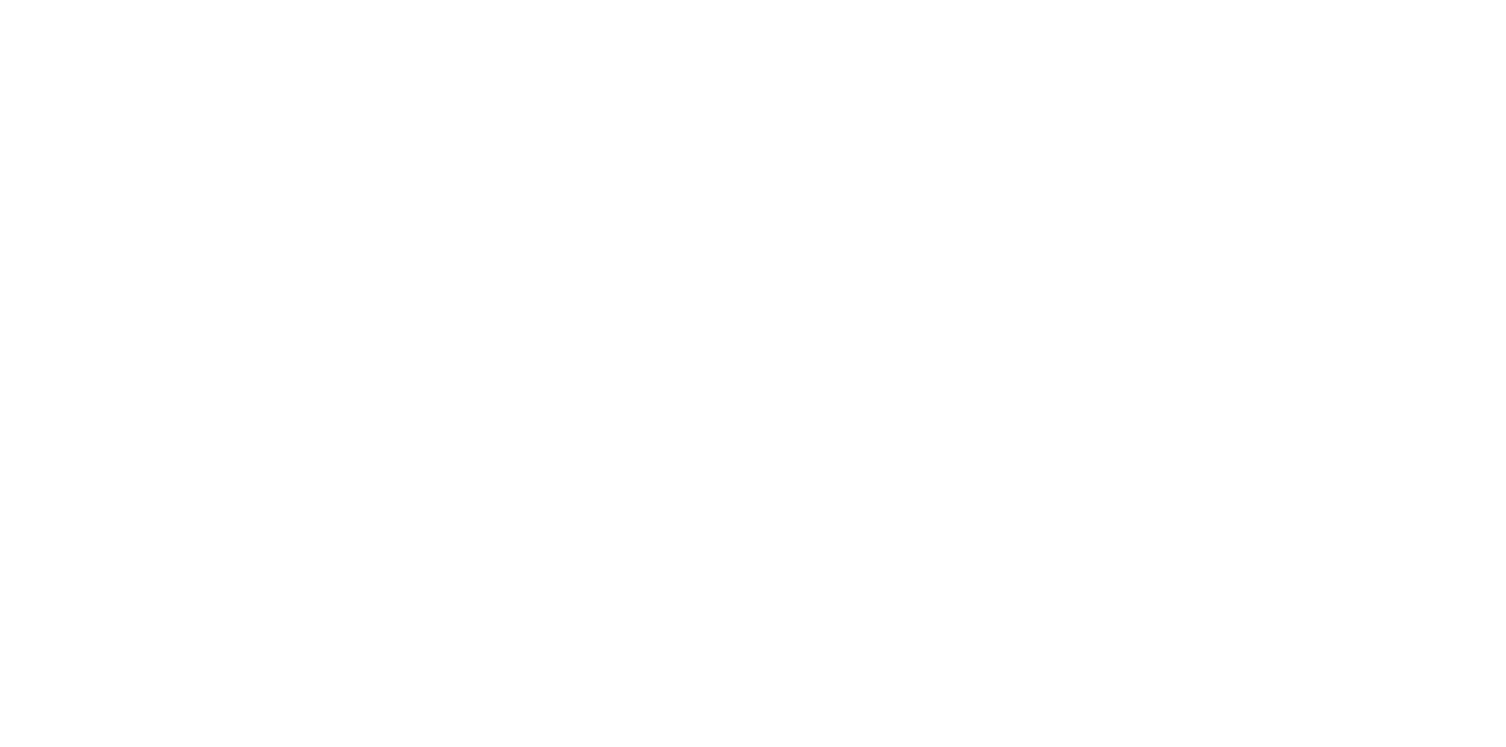
select select "**********"
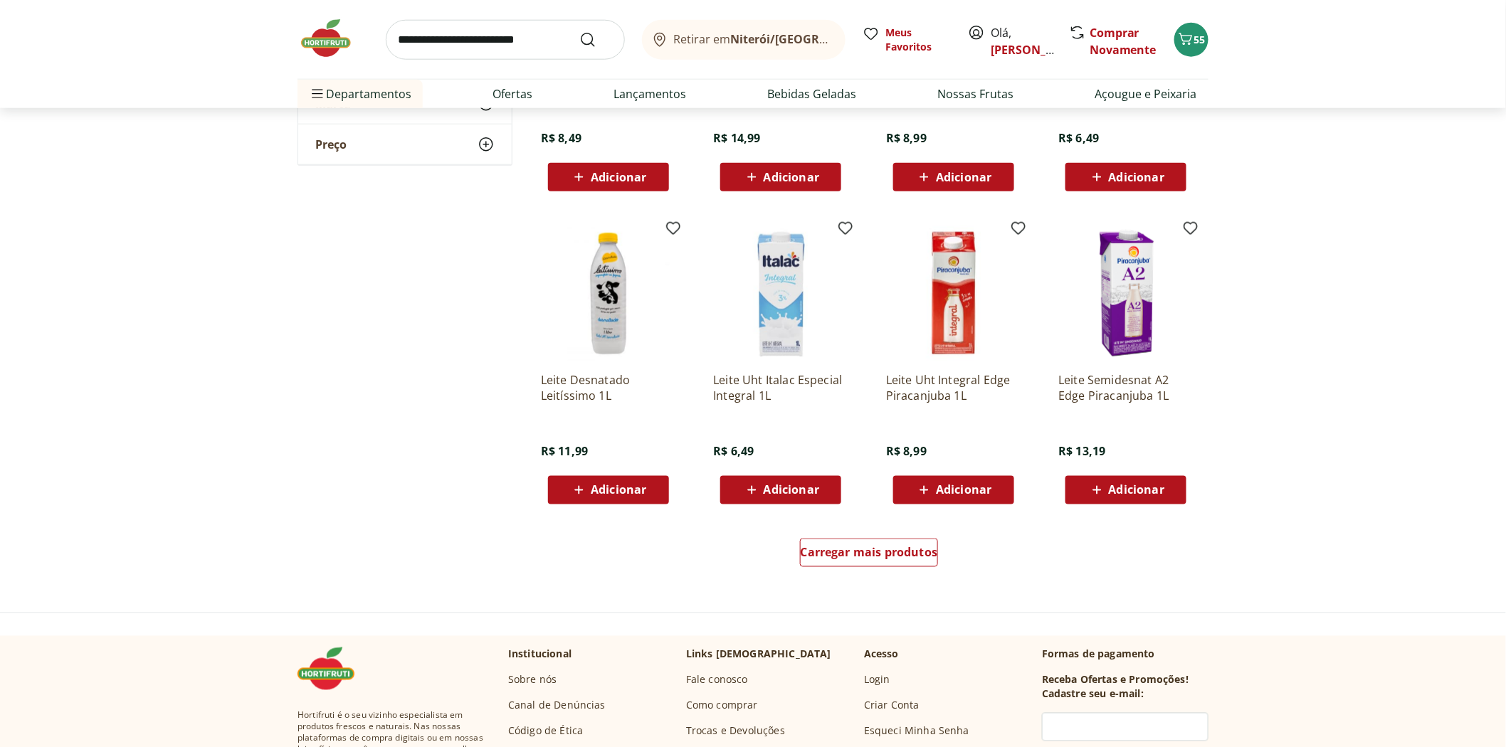
scroll to position [791, 0]
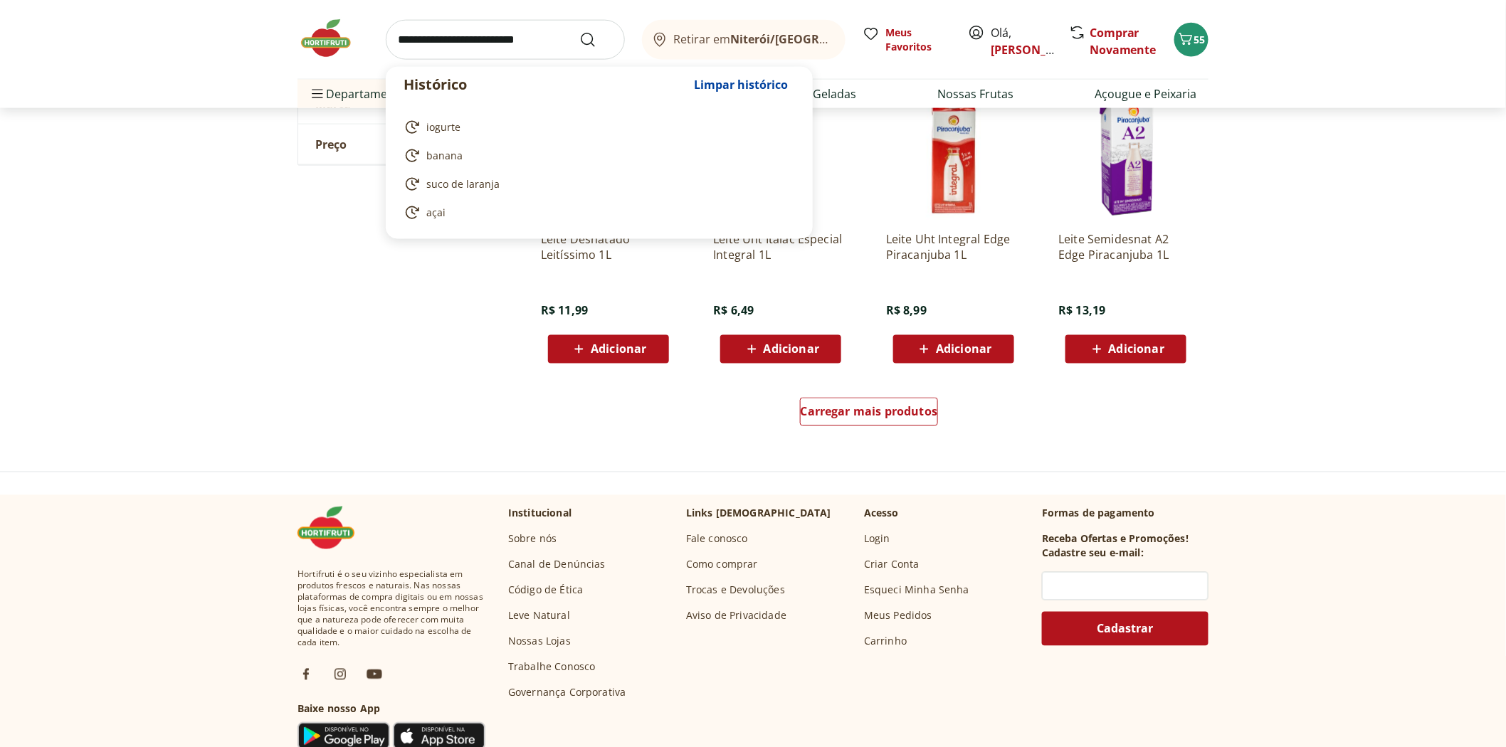
click at [460, 45] on input "search" at bounding box center [505, 40] width 239 height 40
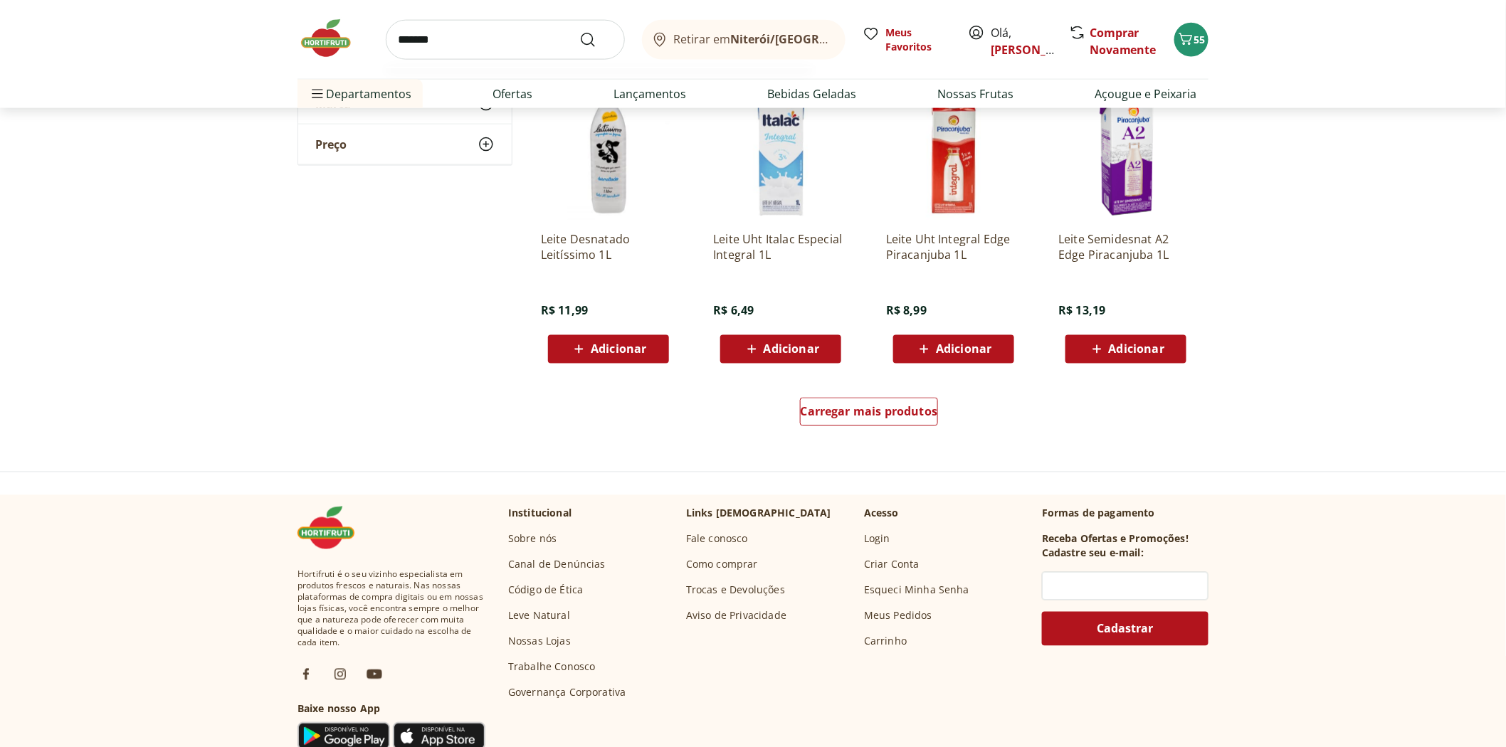
type input "*******"
click at [579, 31] on button "Submit Search" at bounding box center [596, 39] width 34 height 17
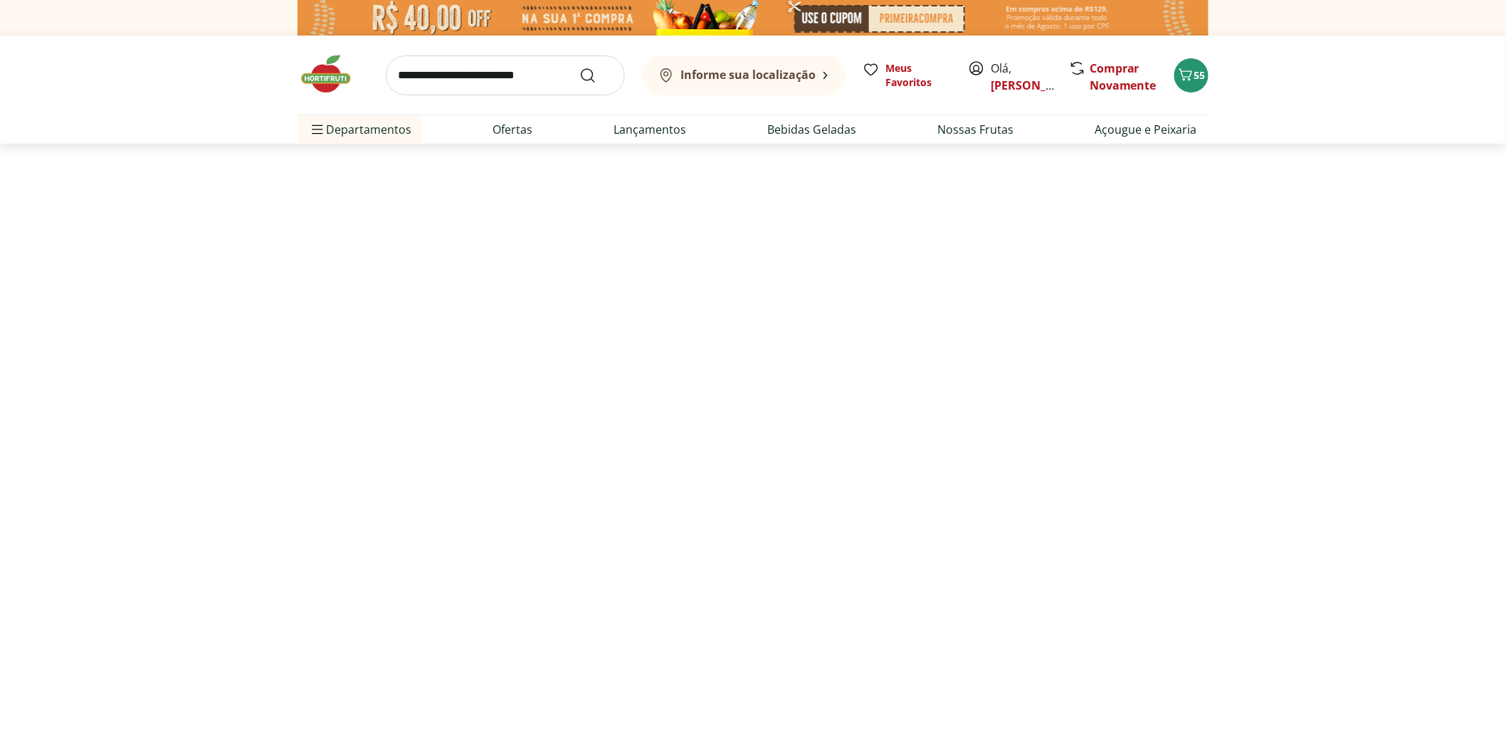
select select "**********"
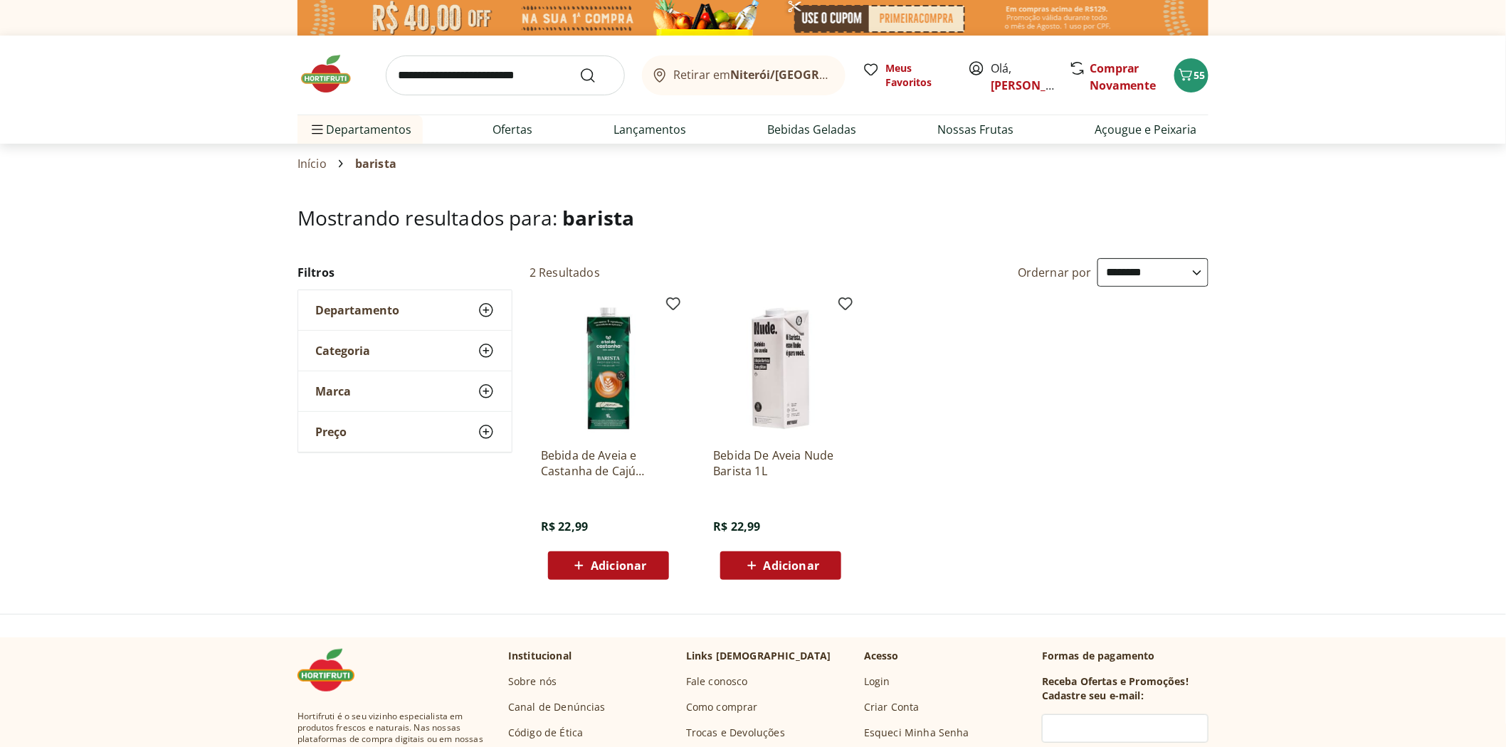
click at [608, 568] on span "Adicionar" at bounding box center [619, 565] width 56 height 11
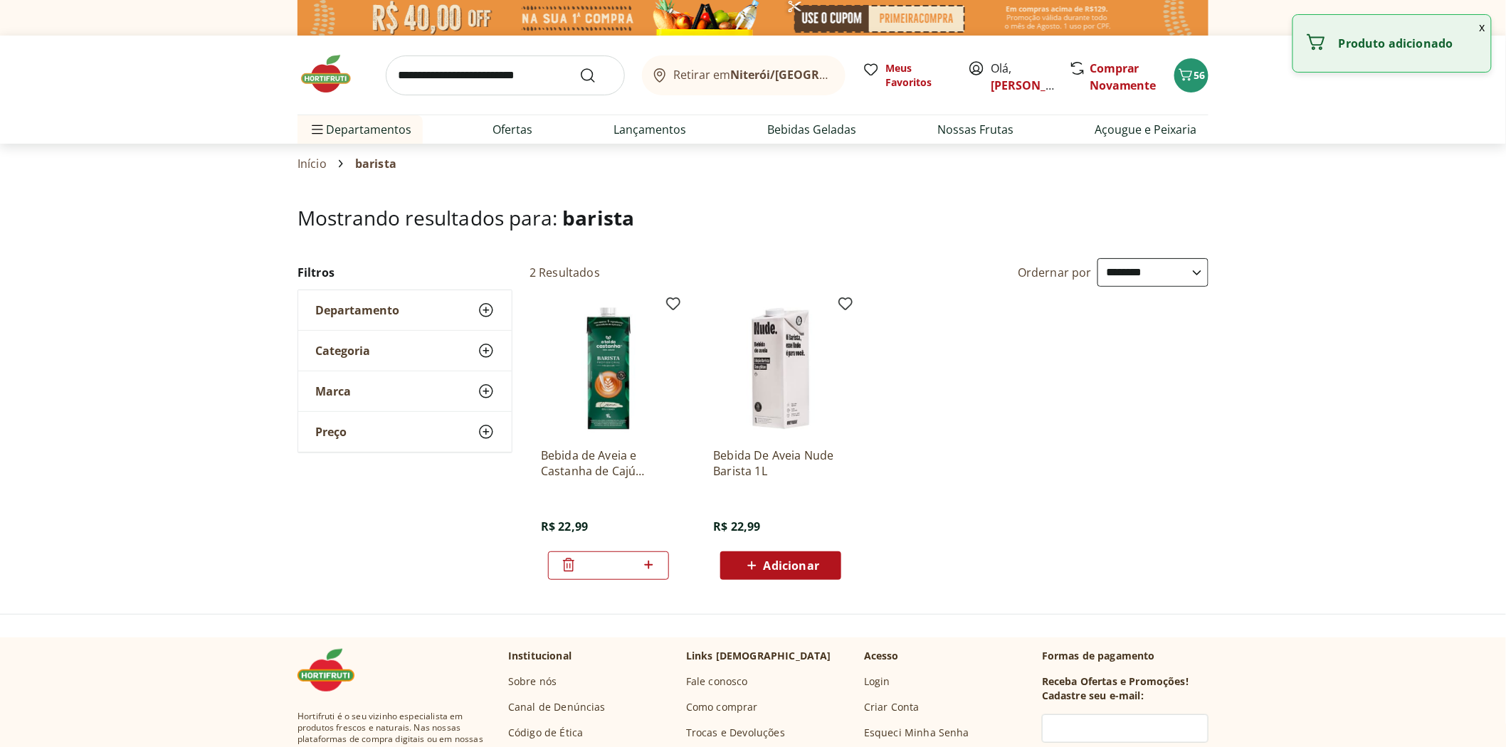
click at [650, 564] on icon at bounding box center [649, 564] width 18 height 17
type input "*"
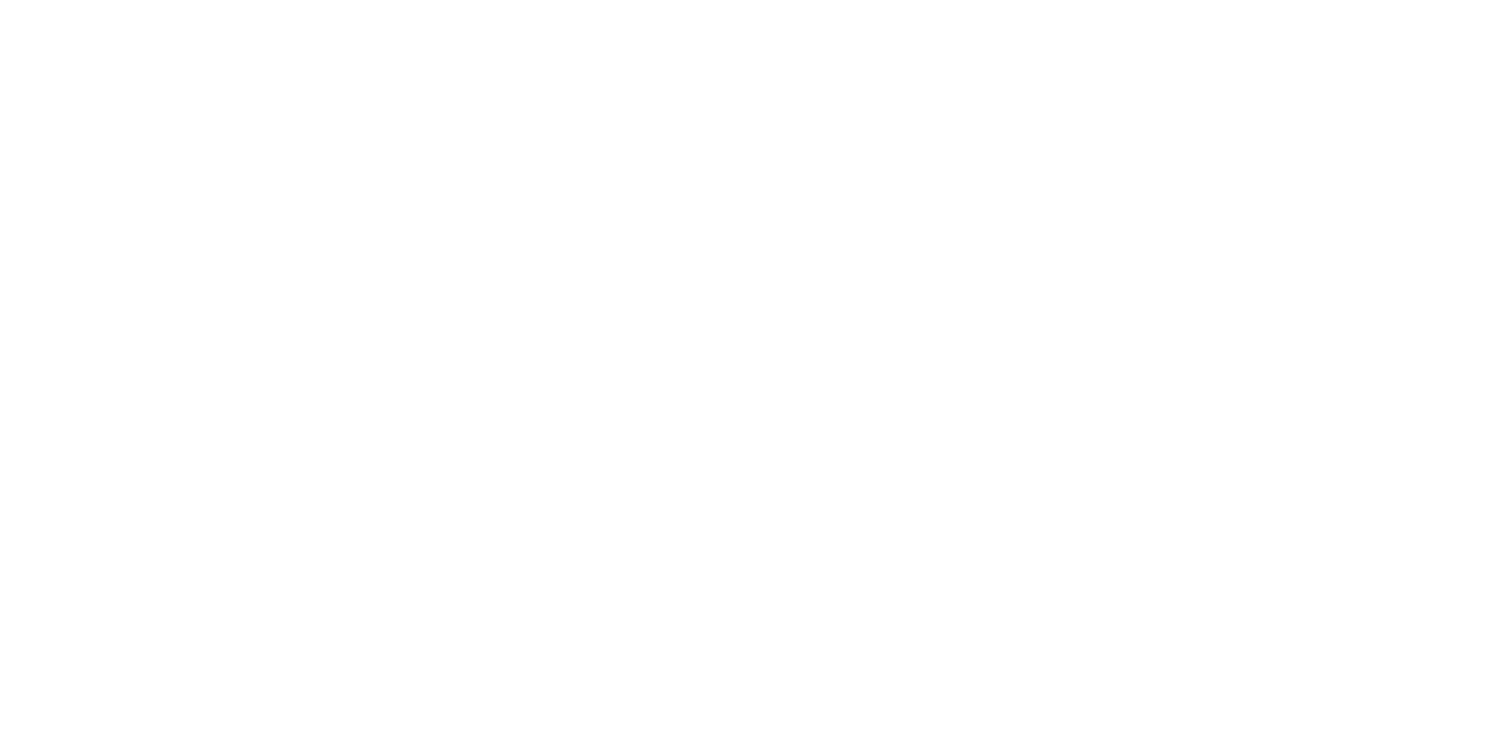
select select "**********"
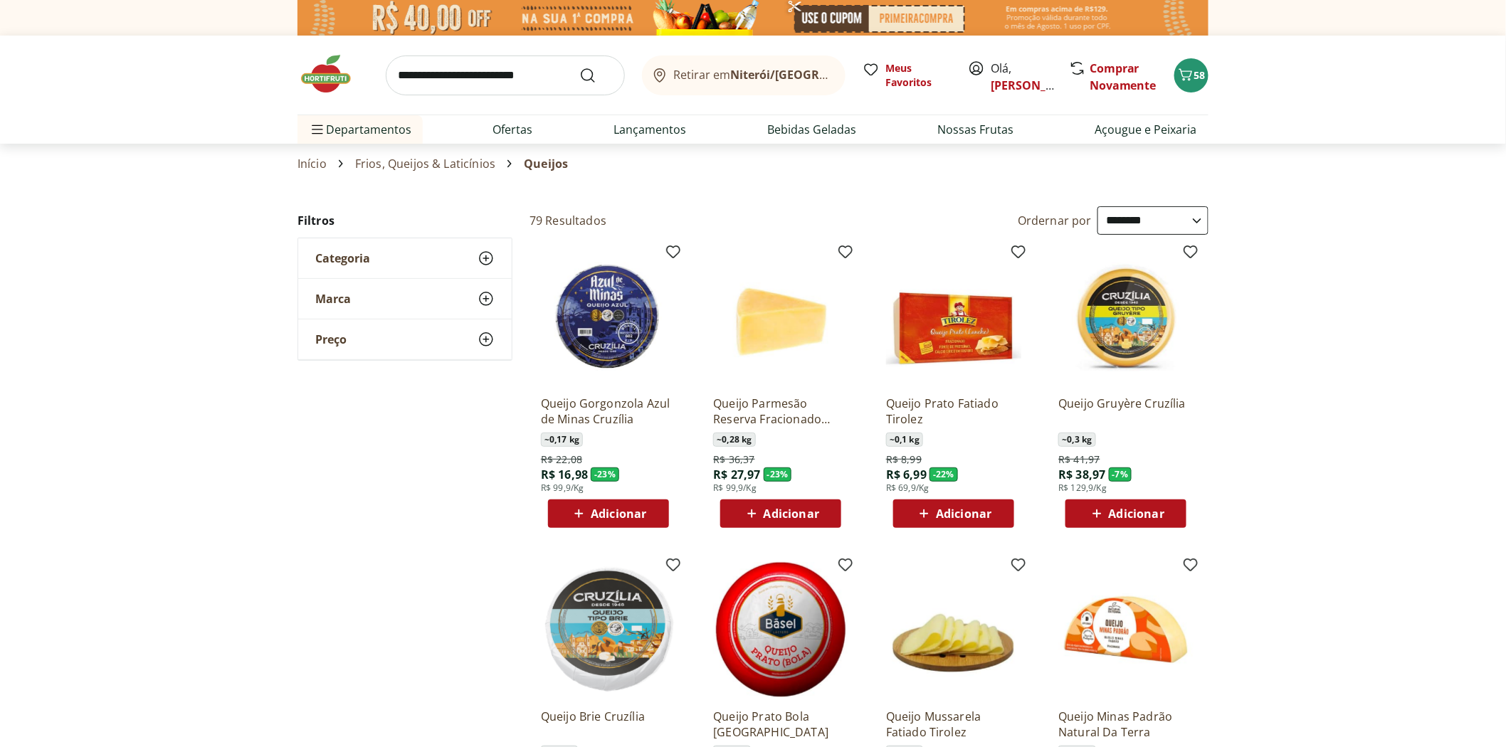
scroll to position [158, 0]
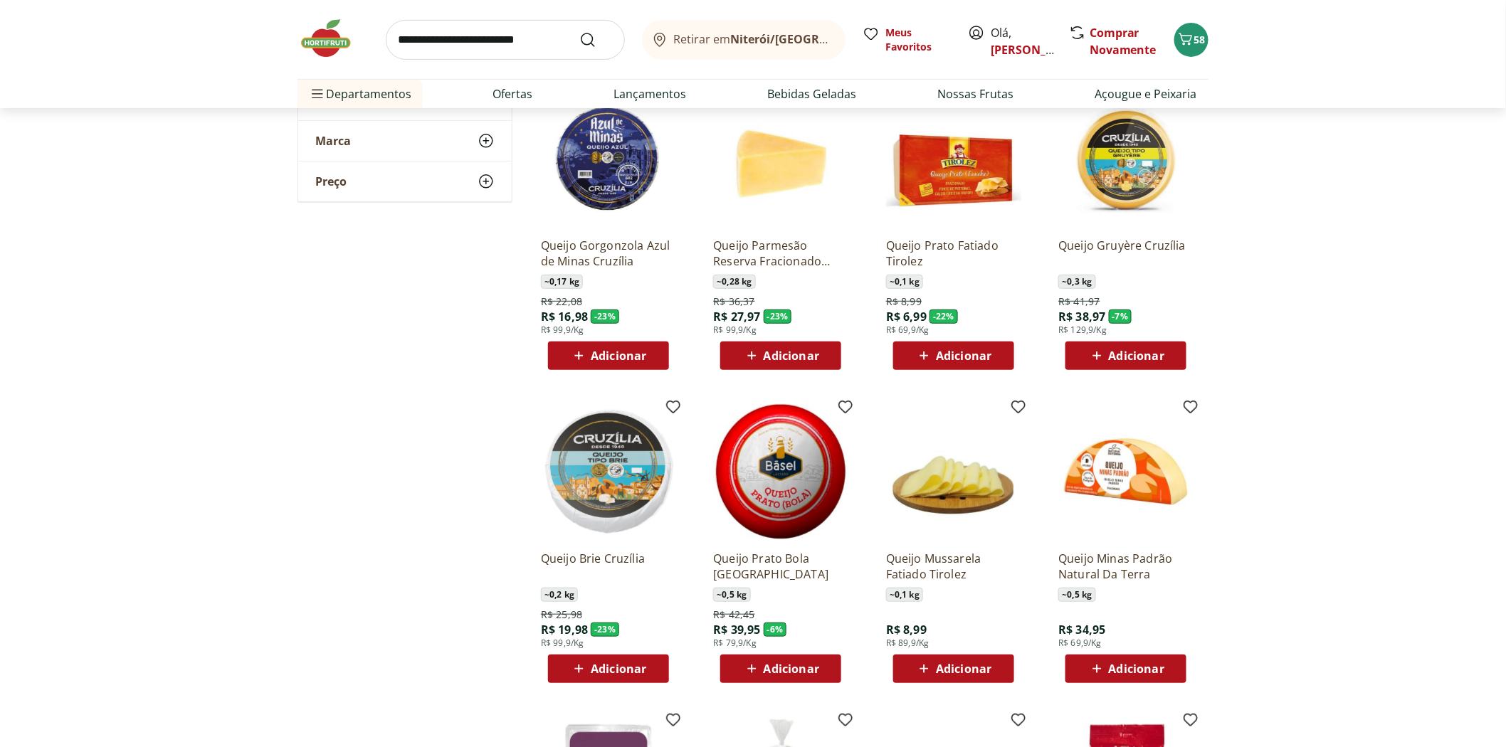
click at [982, 350] on span "Adicionar" at bounding box center [964, 355] width 56 height 11
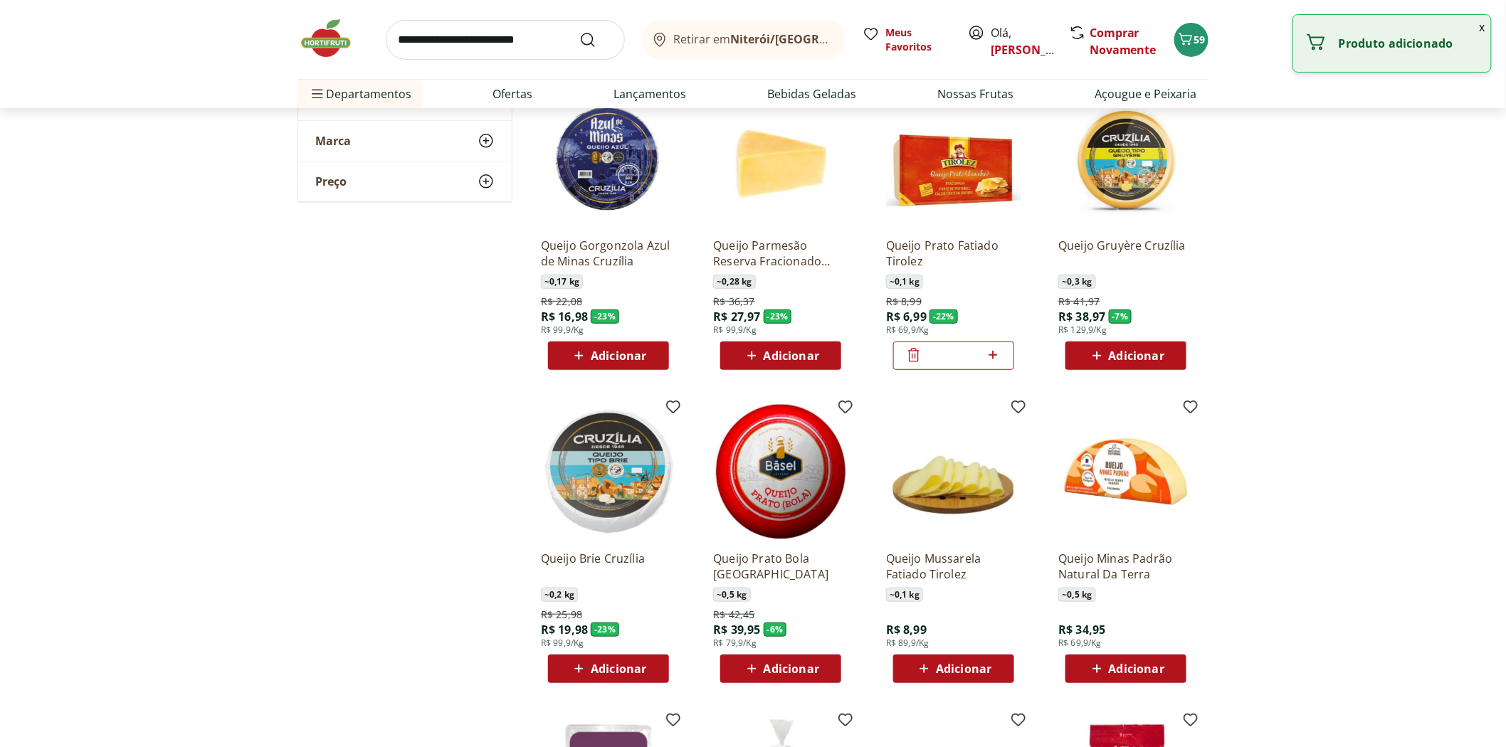
click at [993, 356] on icon at bounding box center [993, 355] width 9 height 9
type input "*"
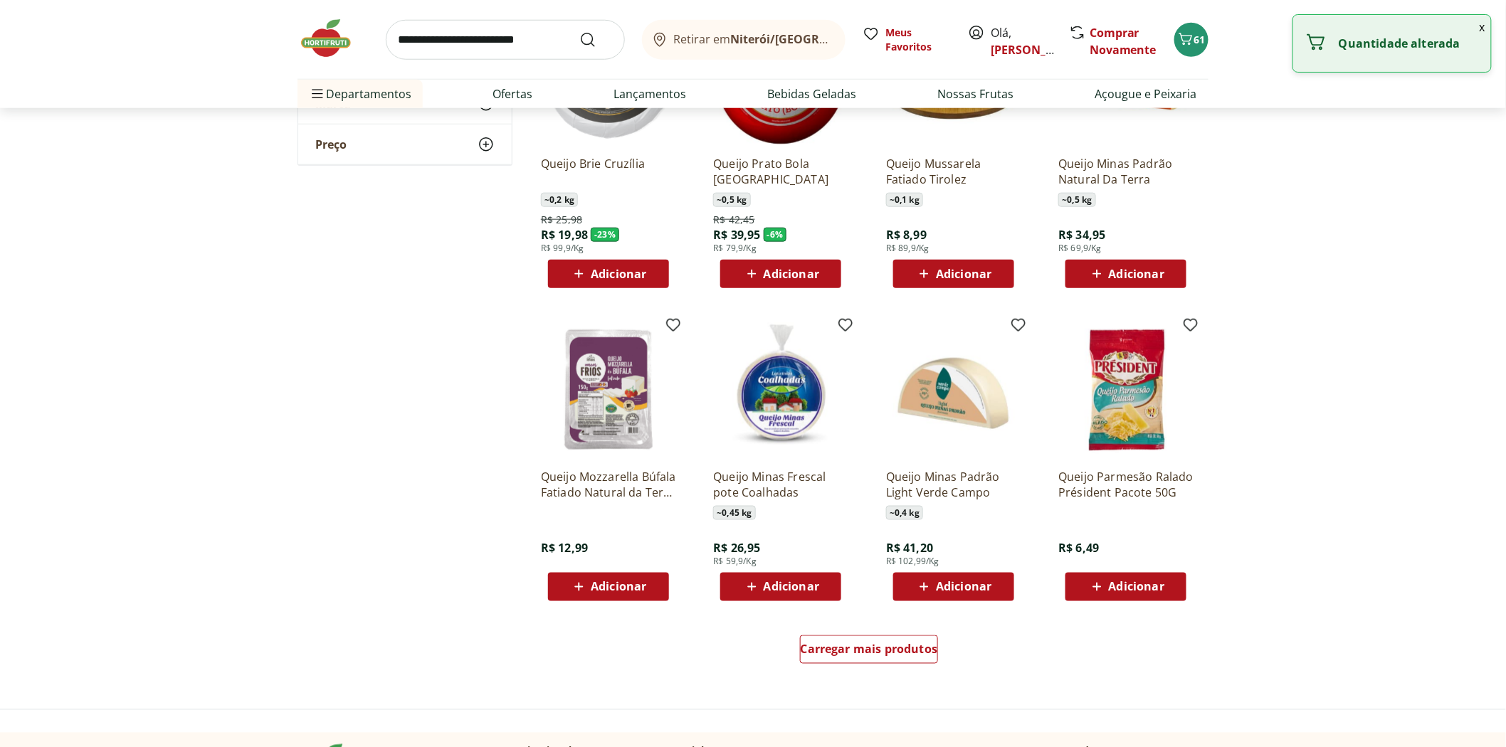
click at [465, 41] on input "search" at bounding box center [505, 40] width 239 height 40
type input "**********"
click at [579, 31] on button "Submit Search" at bounding box center [596, 39] width 34 height 17
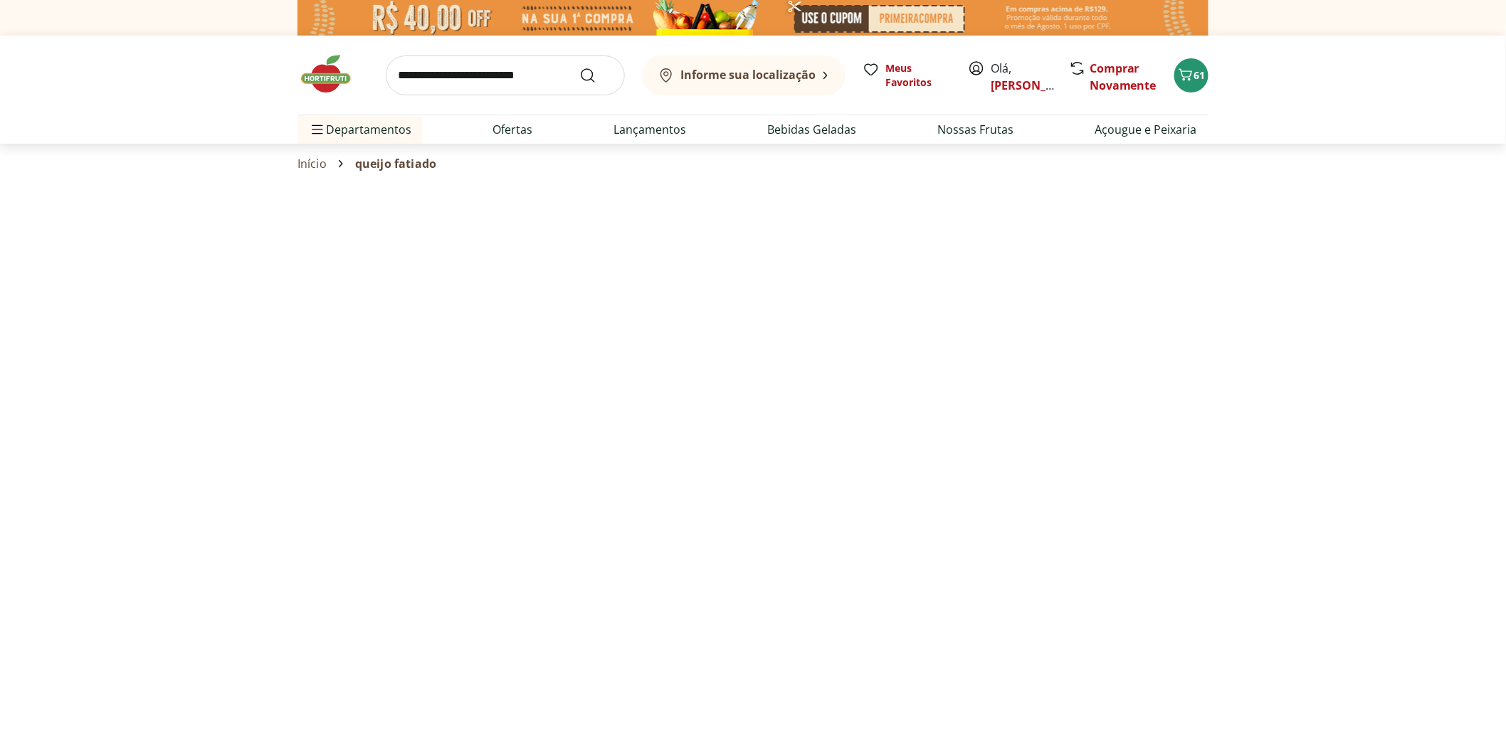
select select "**********"
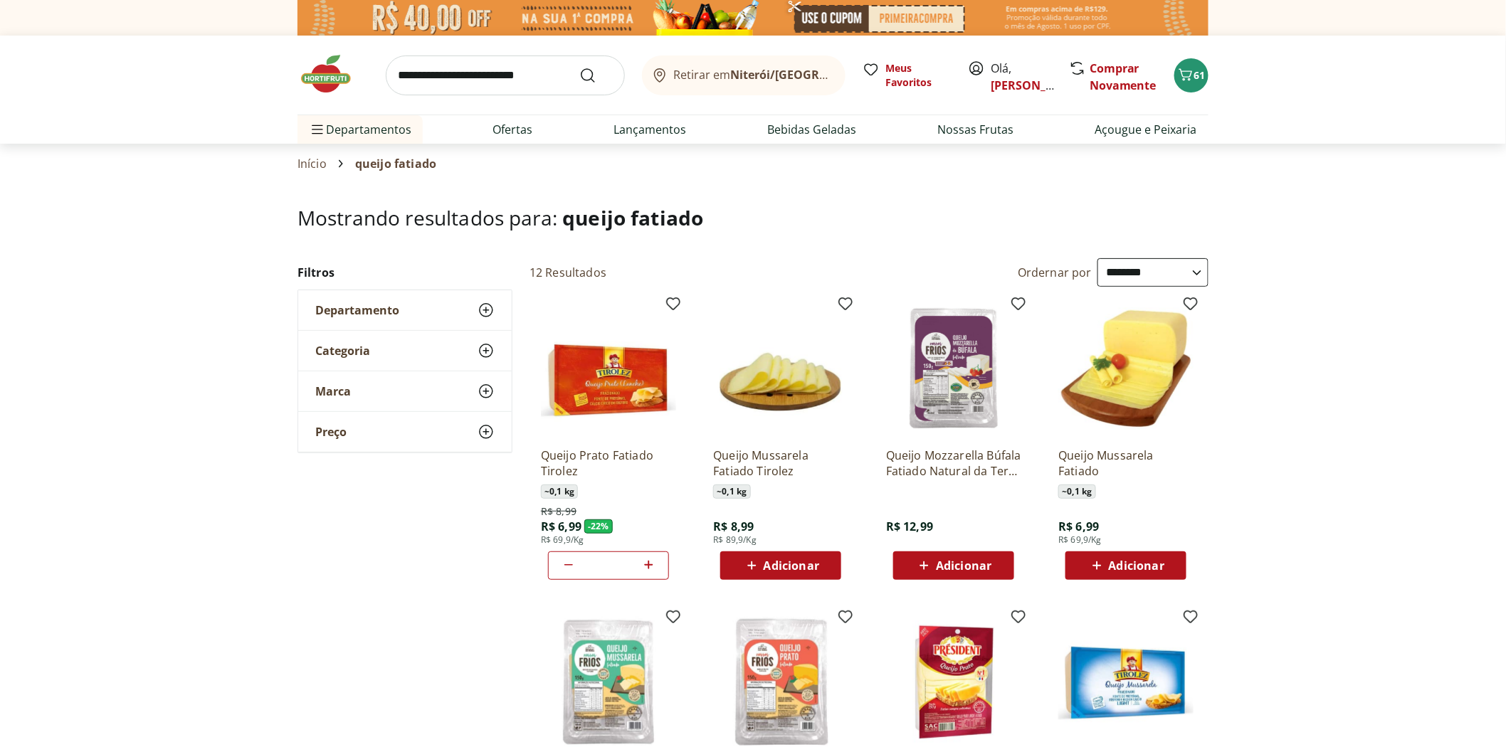
click at [1127, 560] on span "Adicionar" at bounding box center [1137, 565] width 56 height 11
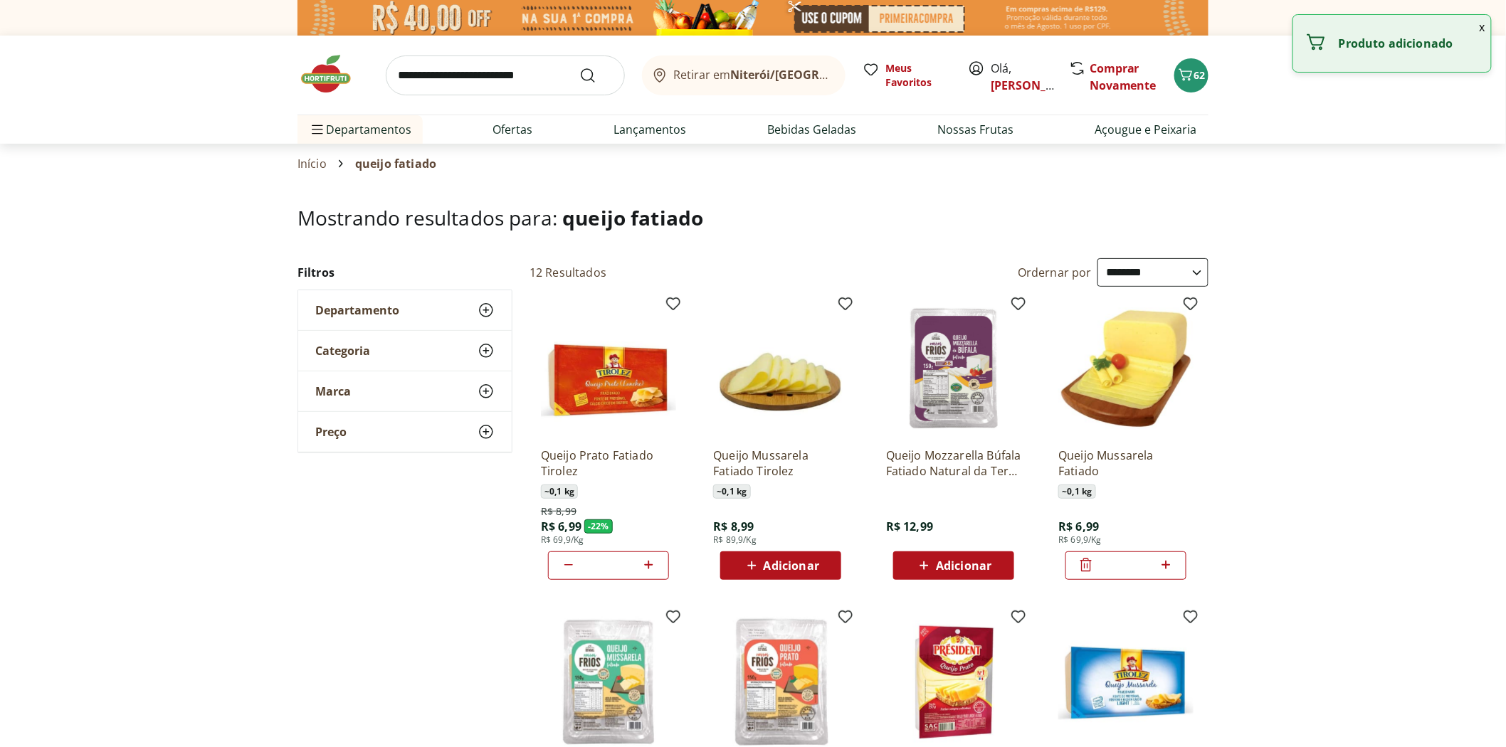
click at [1169, 562] on icon at bounding box center [1166, 564] width 18 height 17
type input "*"
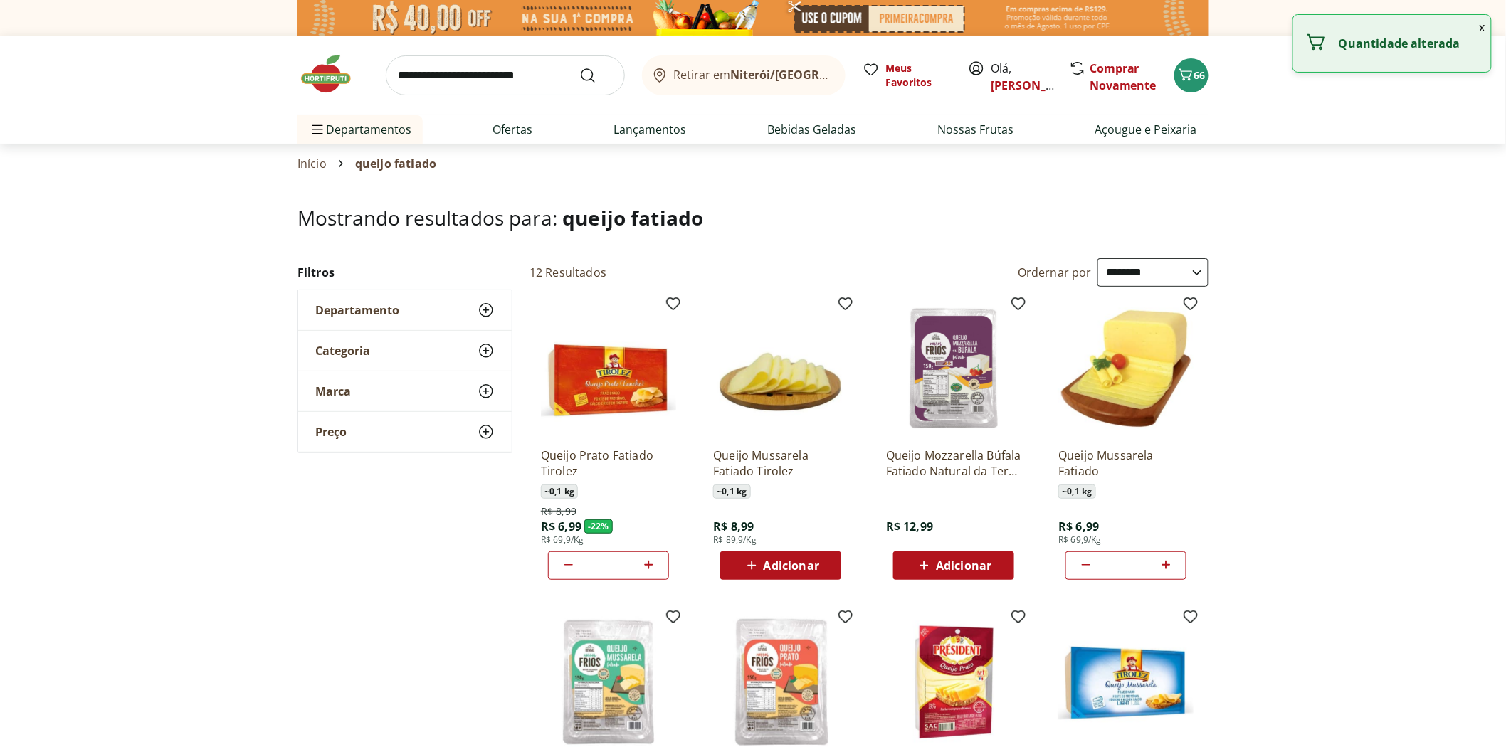
click at [648, 562] on icon at bounding box center [648, 565] width 9 height 9
type input "*"
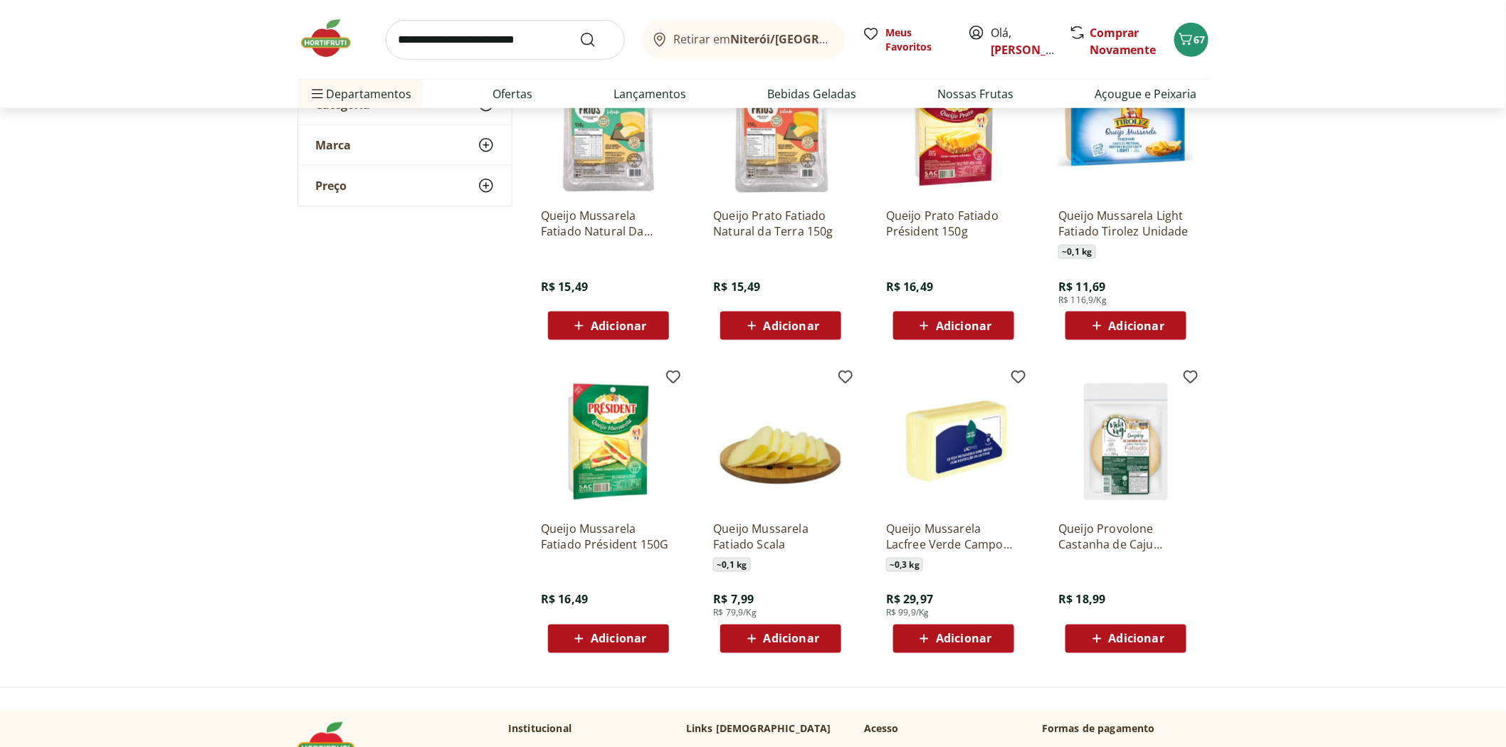
scroll to position [316, 0]
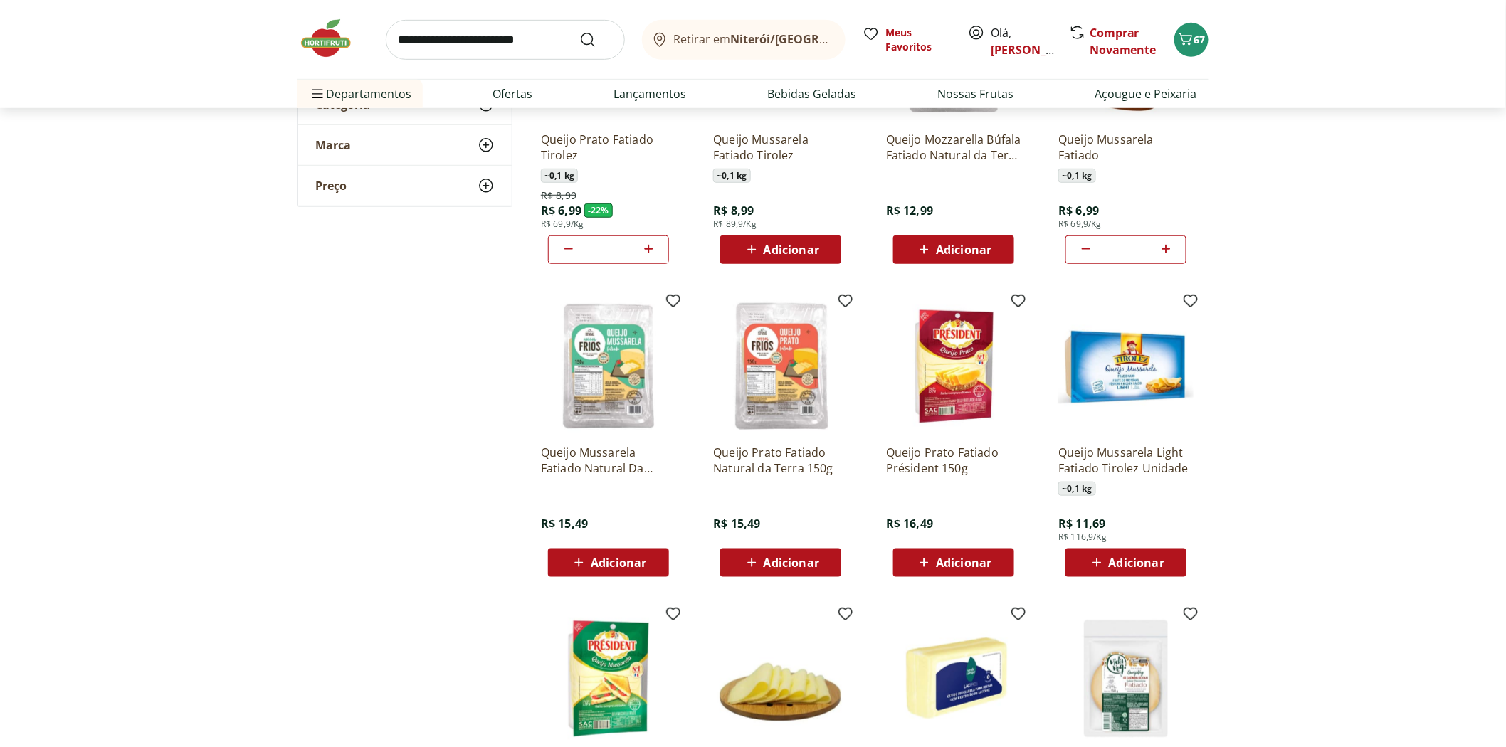
drag, startPoint x: 333, startPoint y: 472, endPoint x: 356, endPoint y: 468, distance: 23.7
click at [333, 472] on div "**********" at bounding box center [752, 421] width 911 height 959
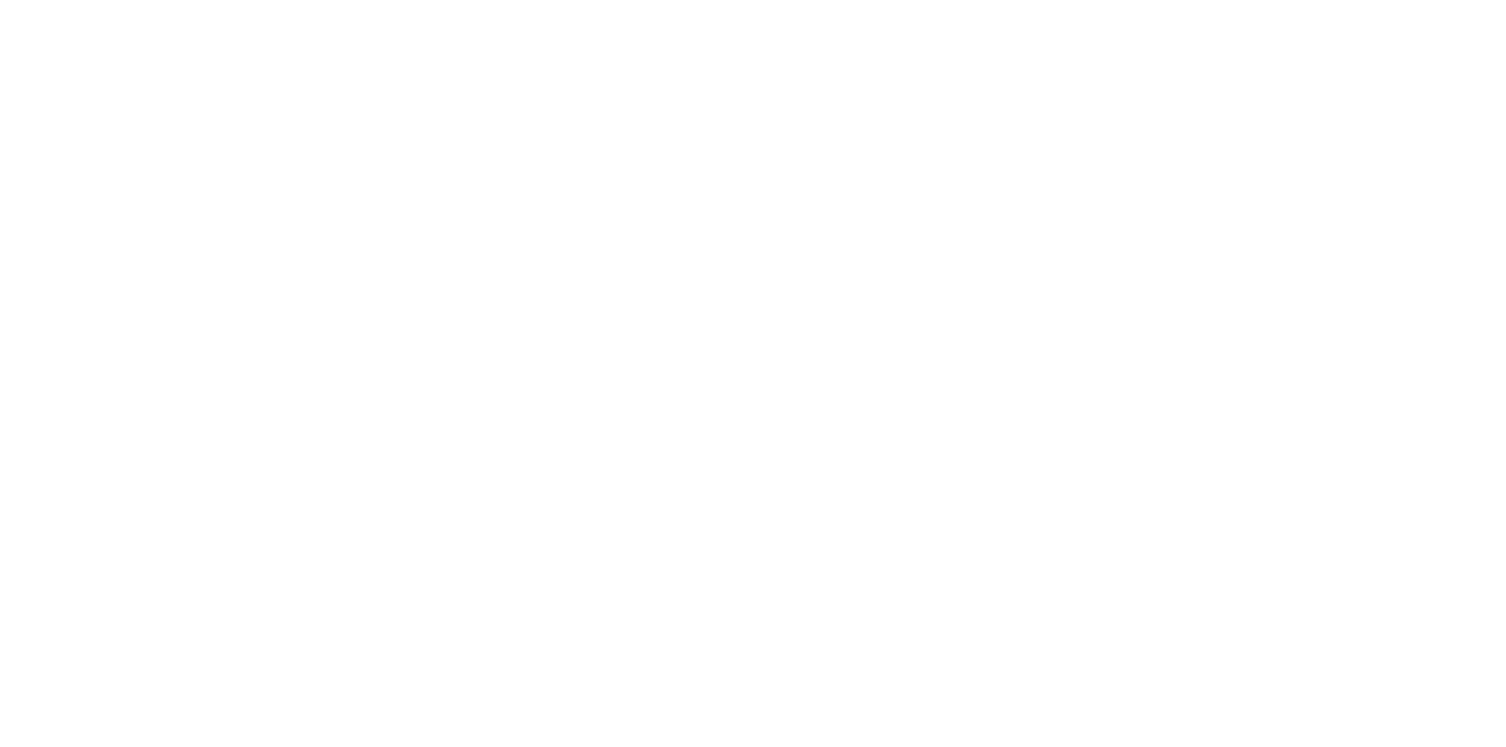
select select "**********"
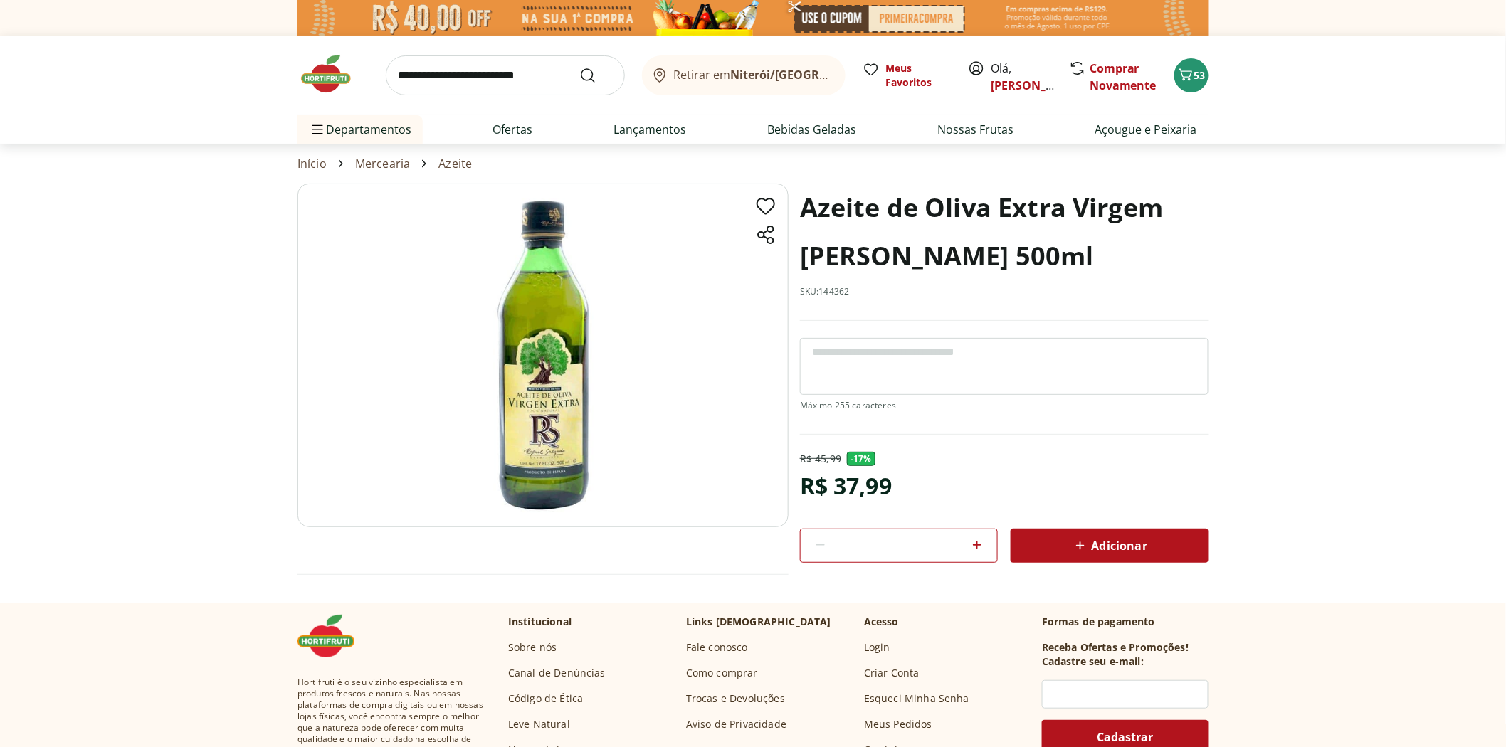
click at [1143, 542] on span "Adicionar" at bounding box center [1109, 545] width 75 height 17
click at [1147, 539] on span "Adicionar" at bounding box center [1109, 545] width 75 height 17
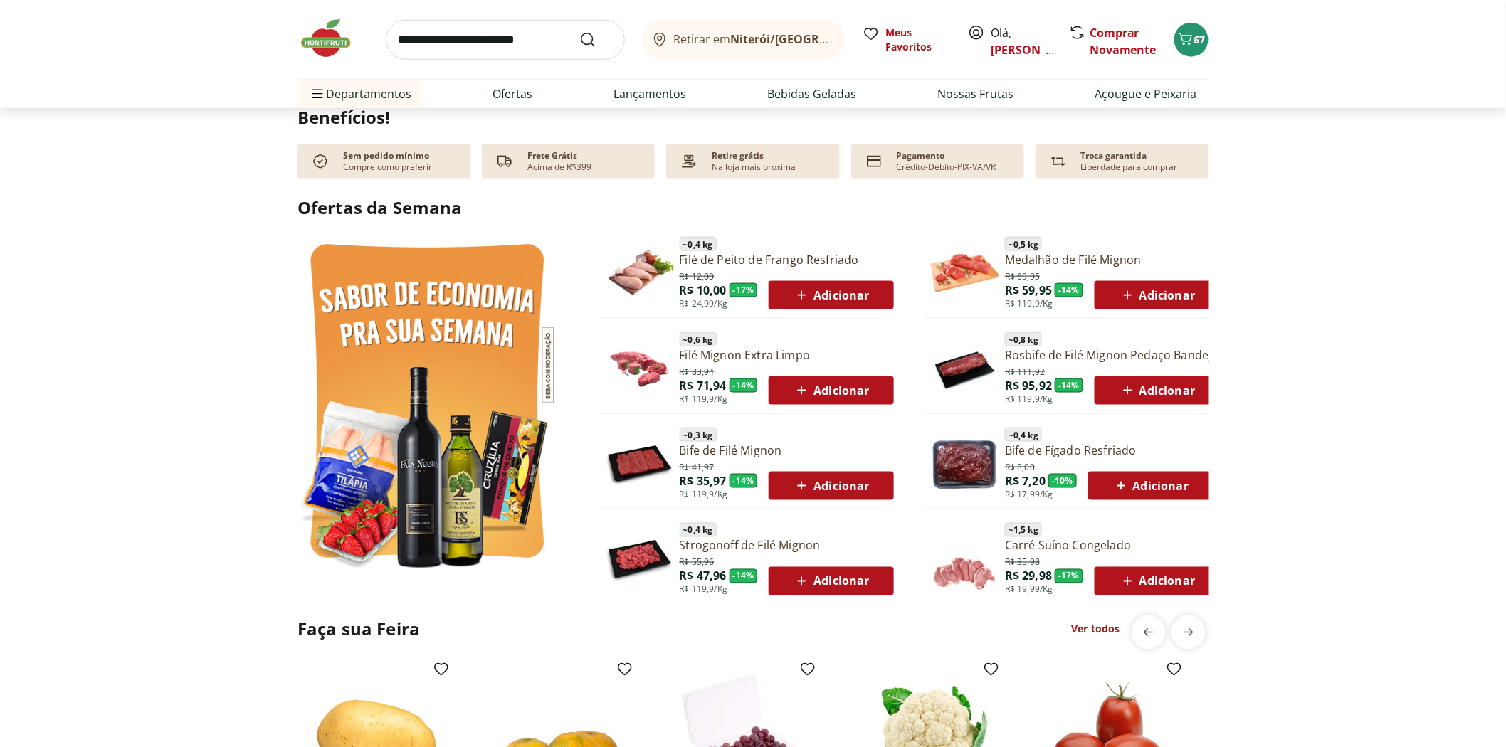
scroll to position [632, 0]
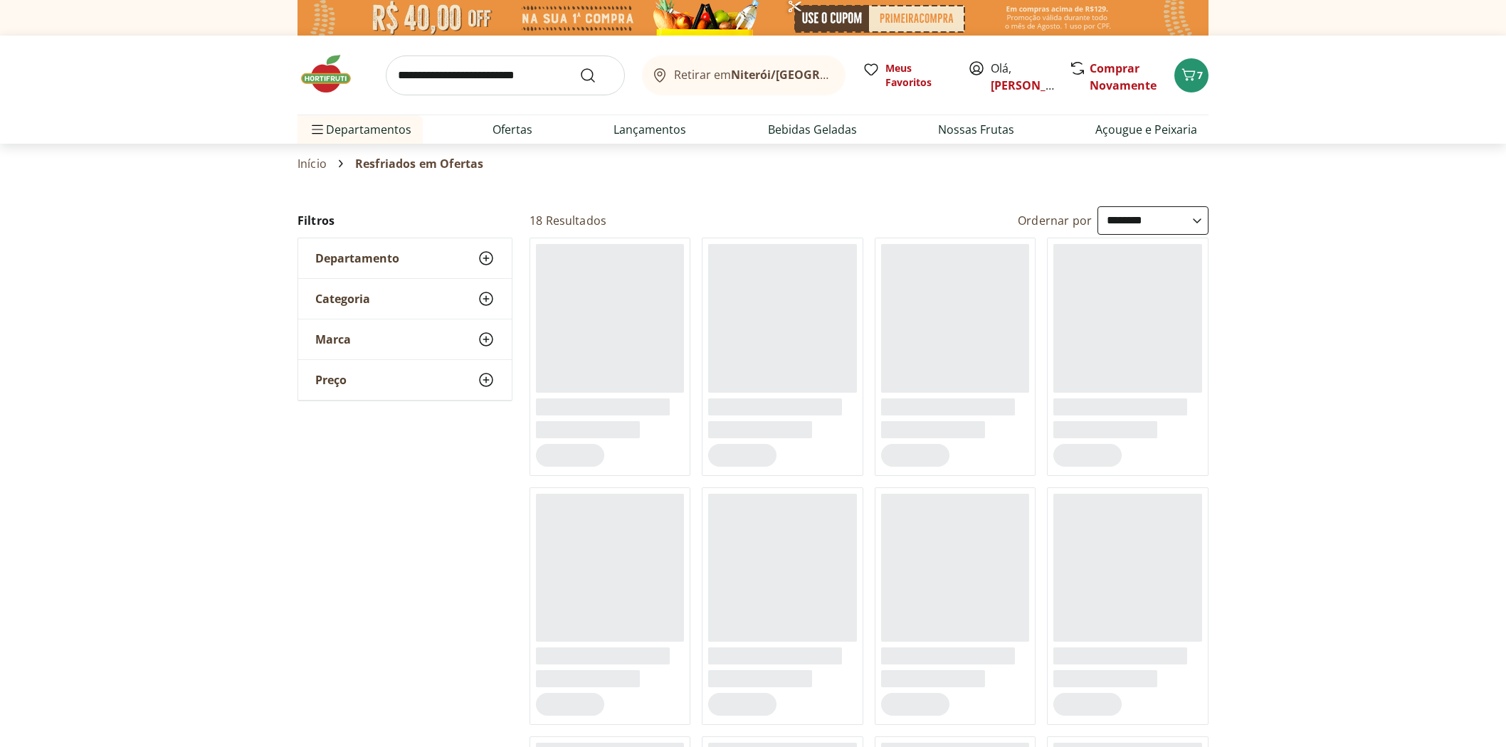
select select "**********"
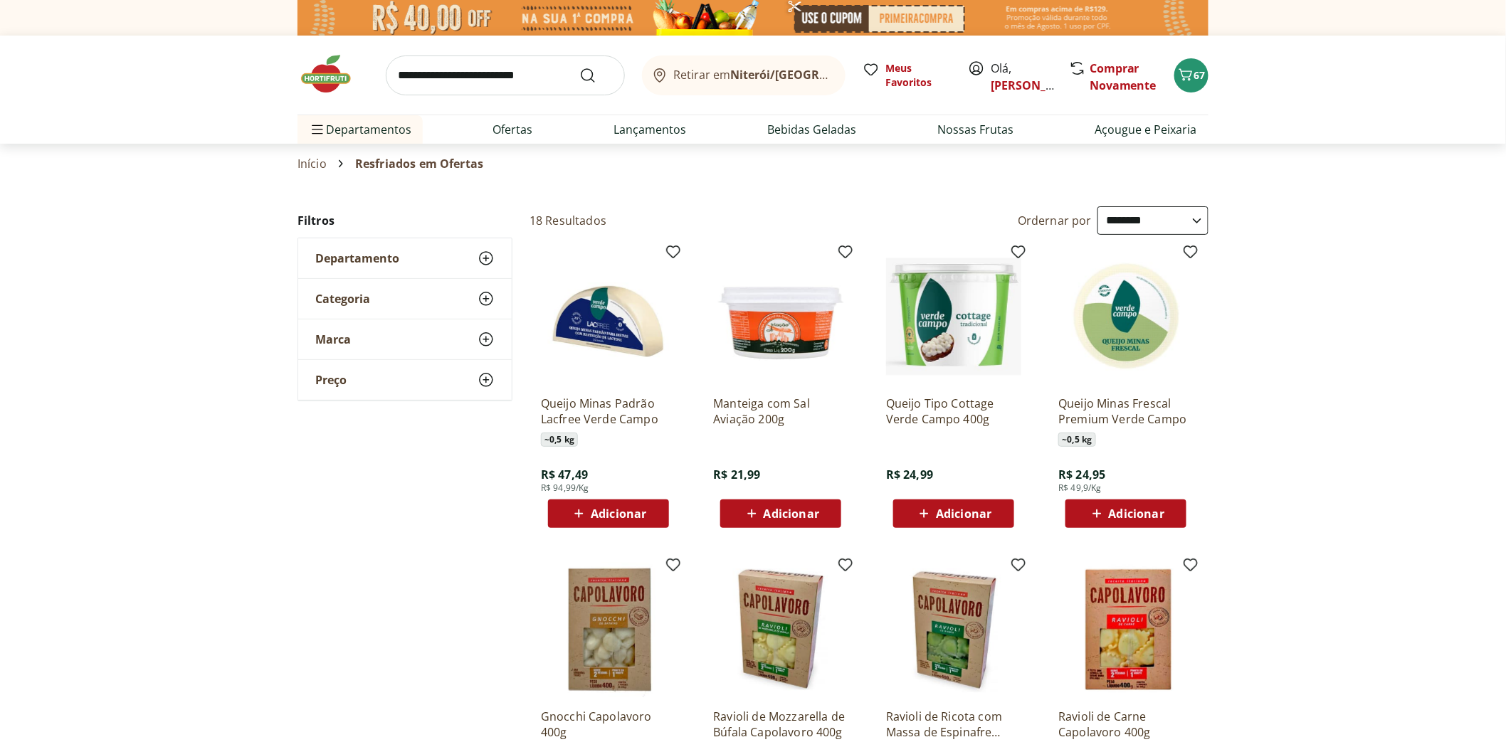
click at [447, 73] on input "search" at bounding box center [505, 76] width 239 height 40
type input "********"
click at [579, 67] on button "Submit Search" at bounding box center [596, 75] width 34 height 17
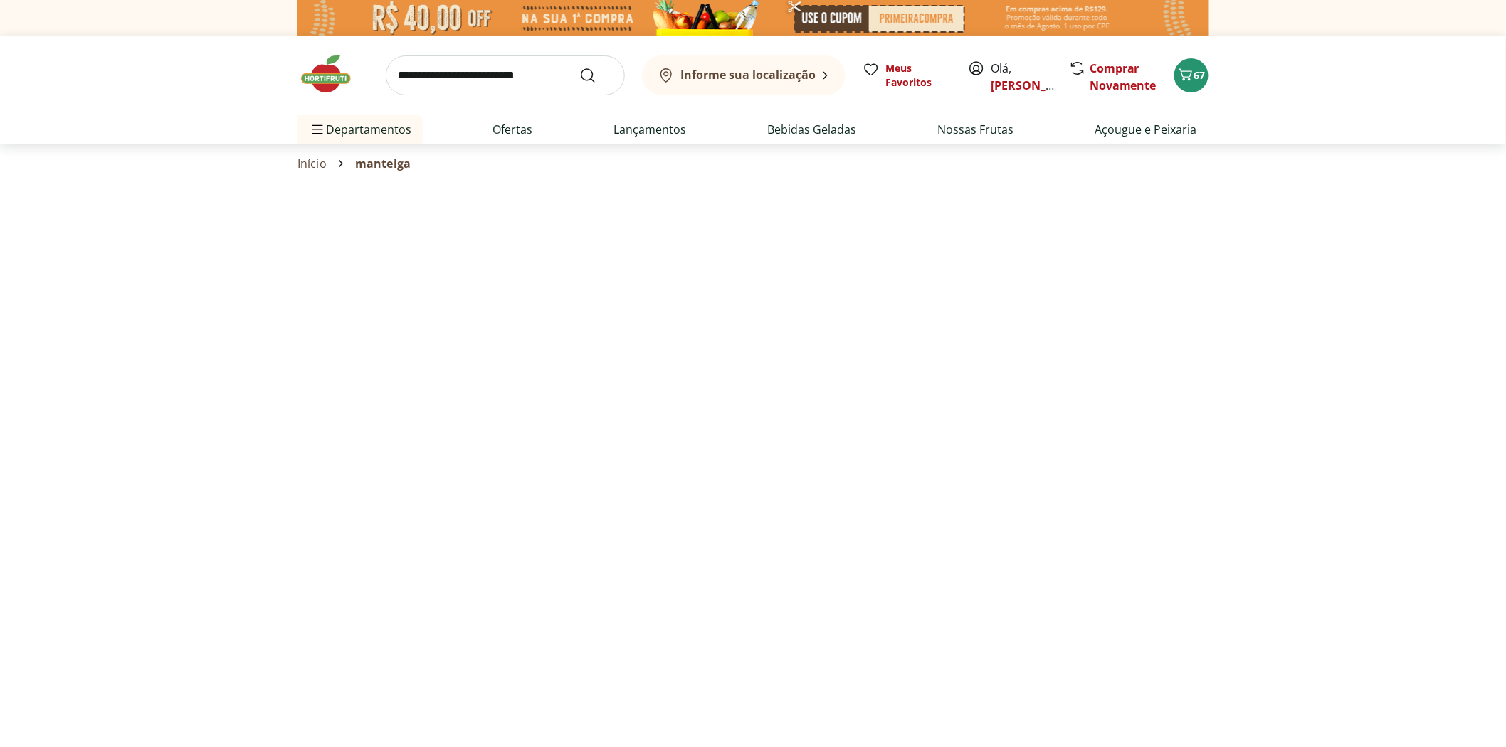
select select "**********"
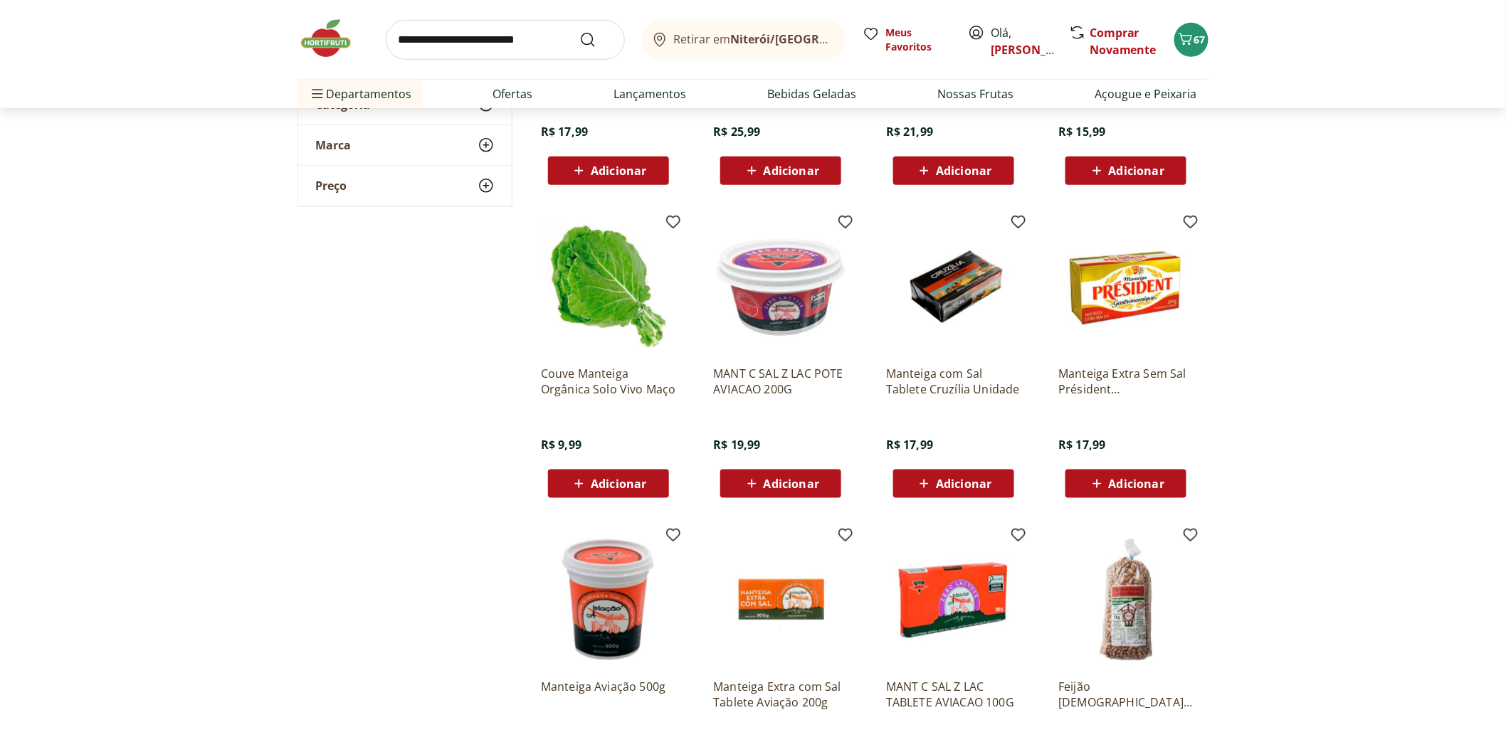
scroll to position [791, 0]
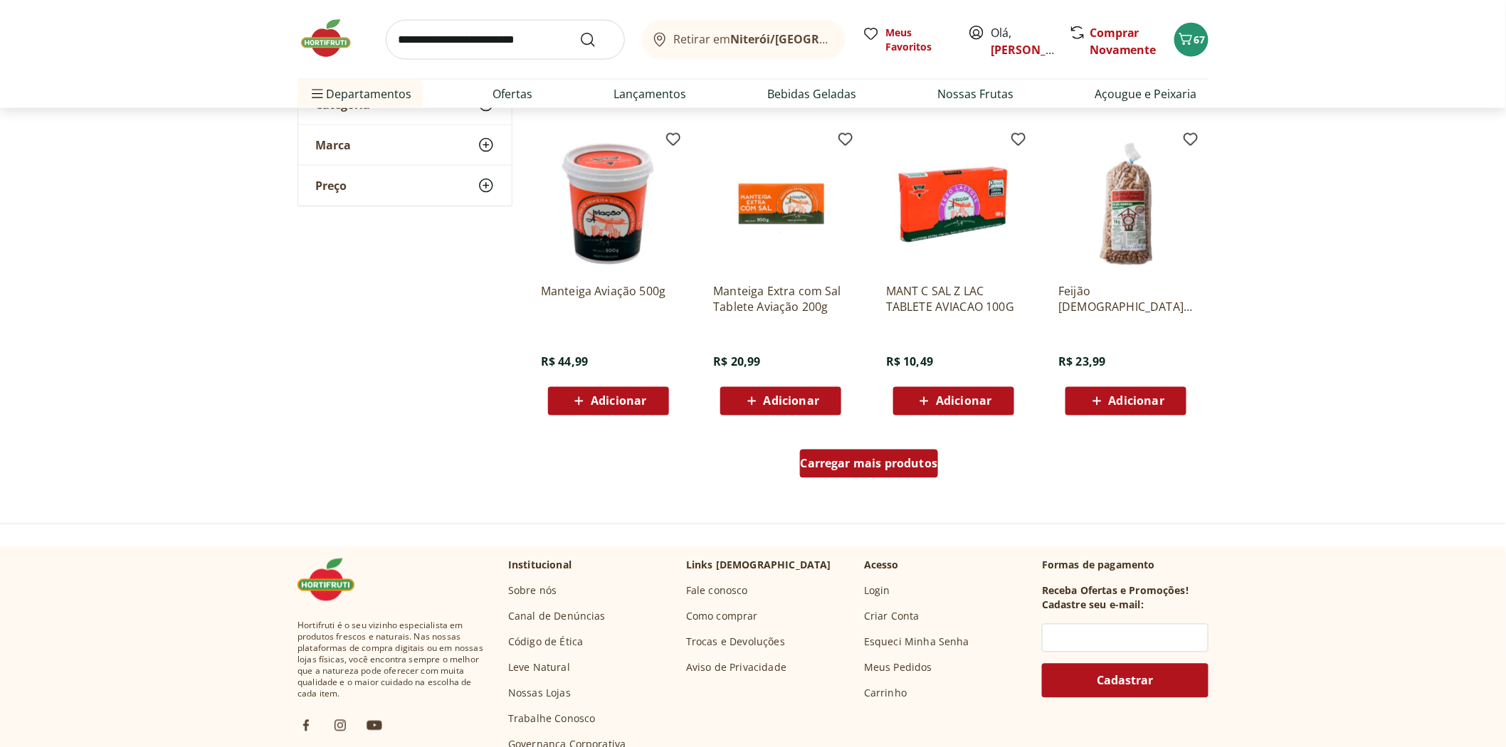
click at [868, 463] on span "Carregar mais produtos" at bounding box center [869, 463] width 137 height 11
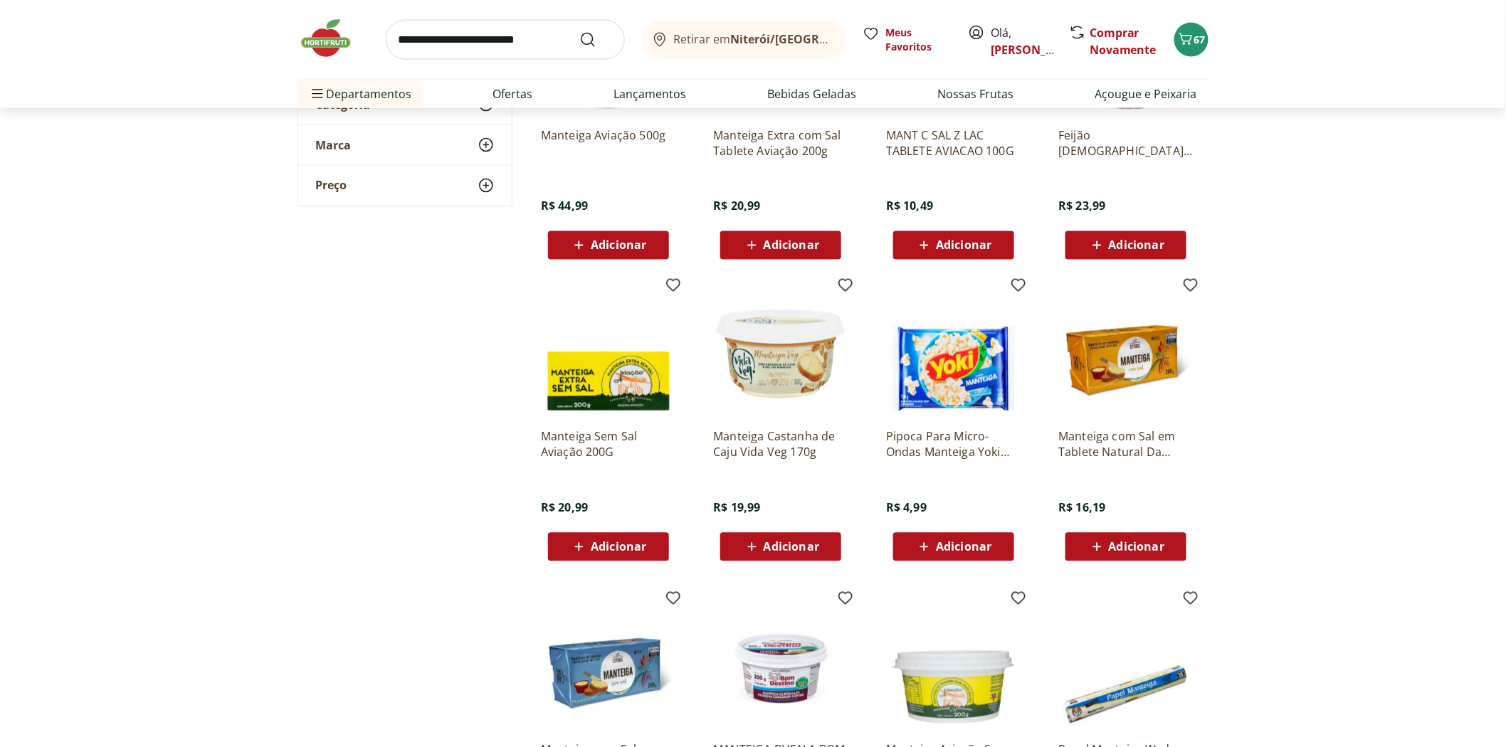
scroll to position [1106, 0]
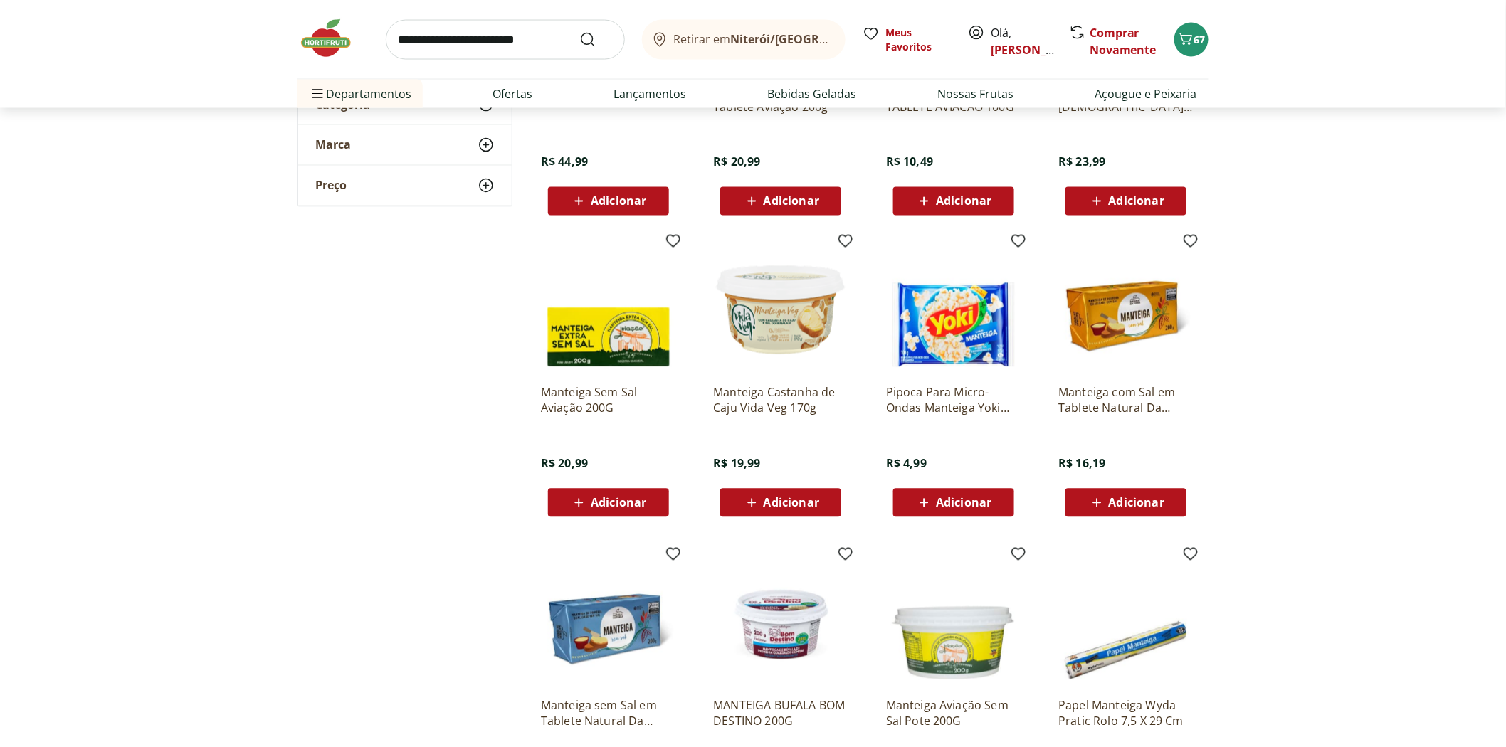
scroll to position [791, 0]
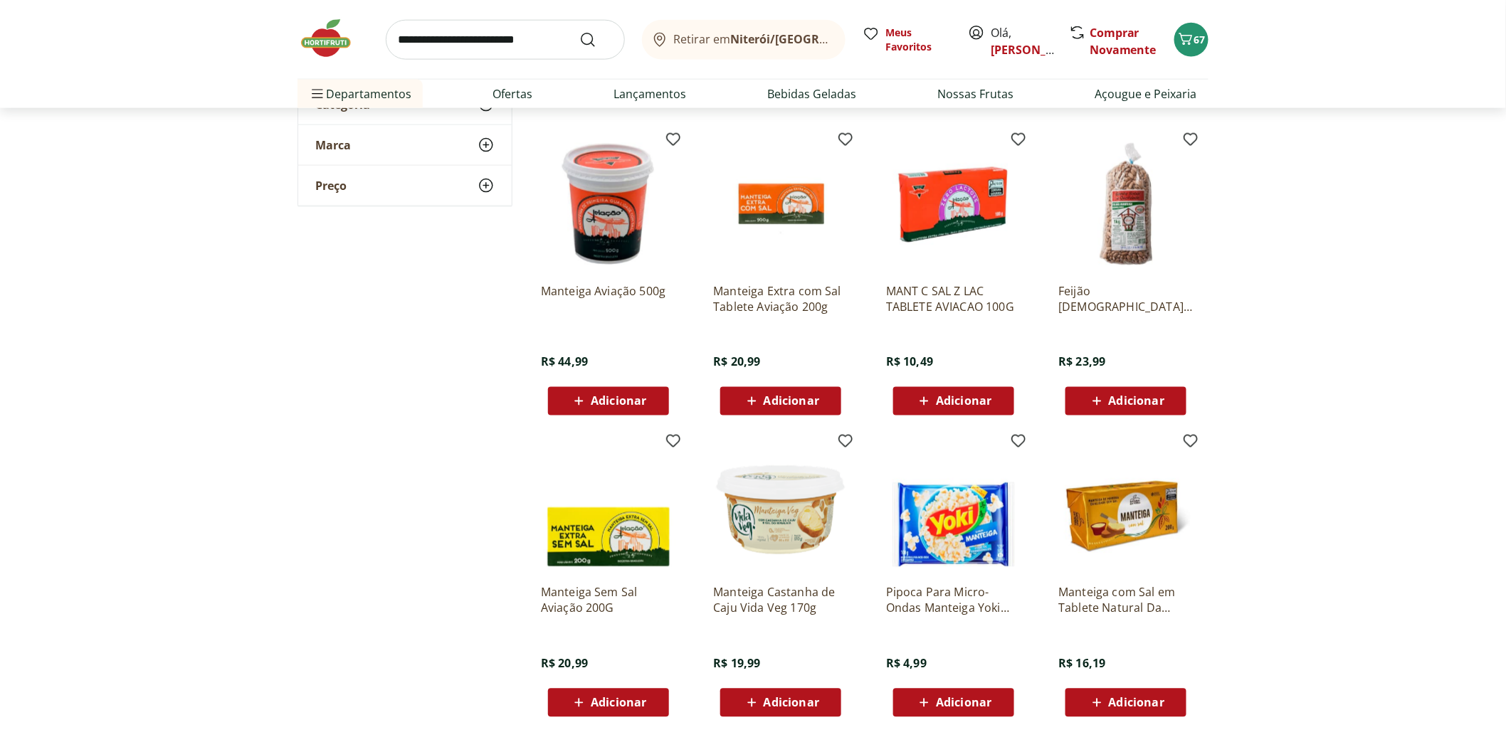
click at [411, 442] on div "**********" at bounding box center [752, 411] width 911 height 1887
click at [1131, 702] on span "Adicionar" at bounding box center [1137, 702] width 56 height 11
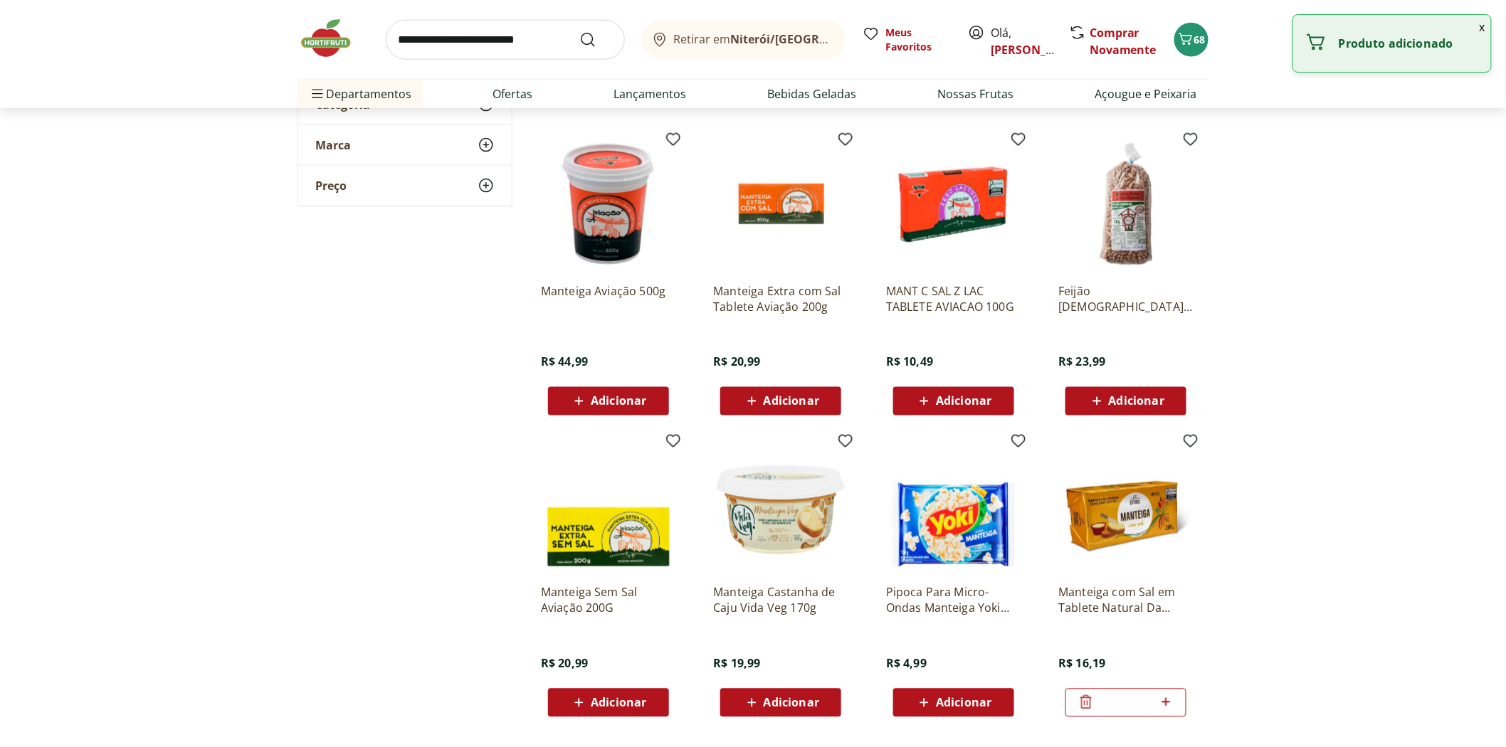
click at [1174, 703] on icon at bounding box center [1166, 702] width 18 height 17
type input "*"
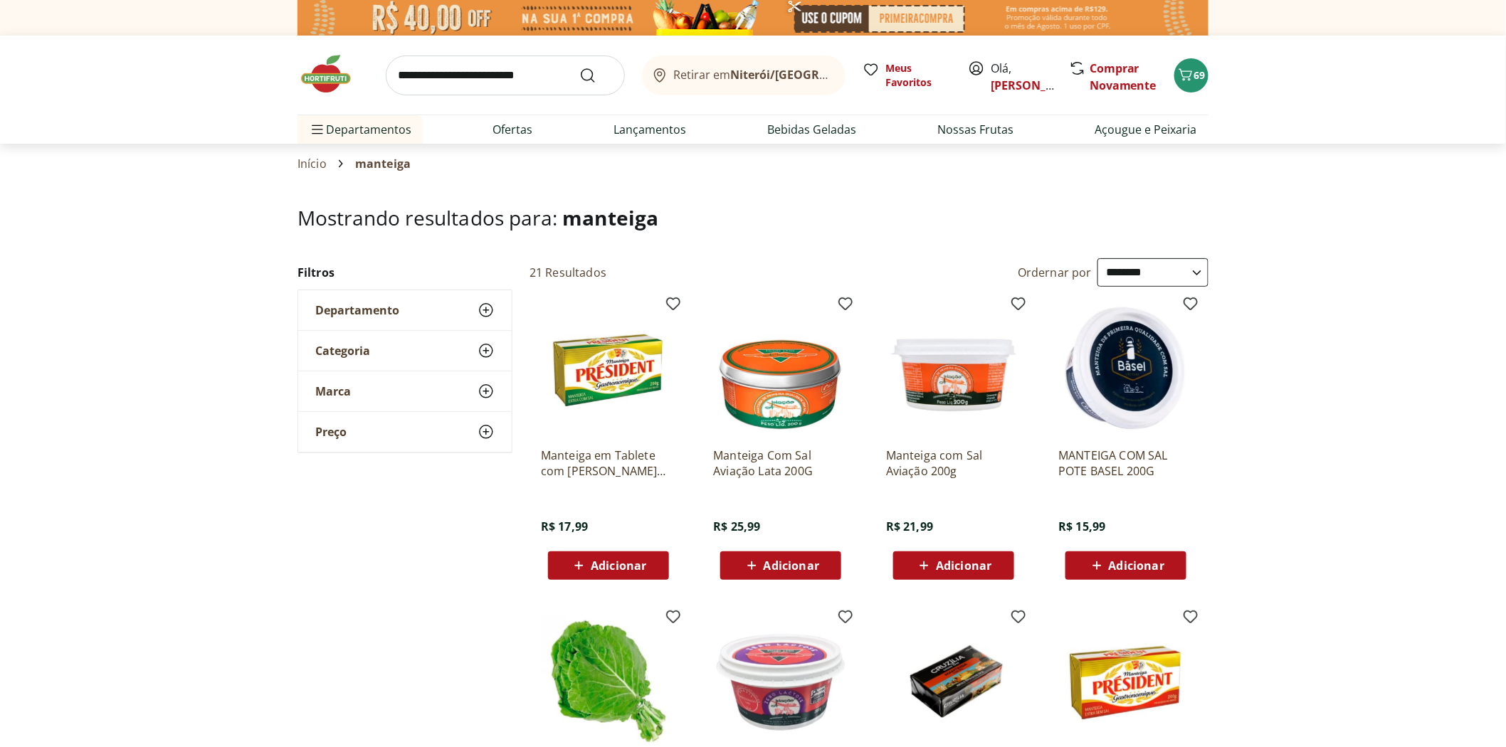
click at [1102, 565] on icon at bounding box center [1097, 565] width 18 height 17
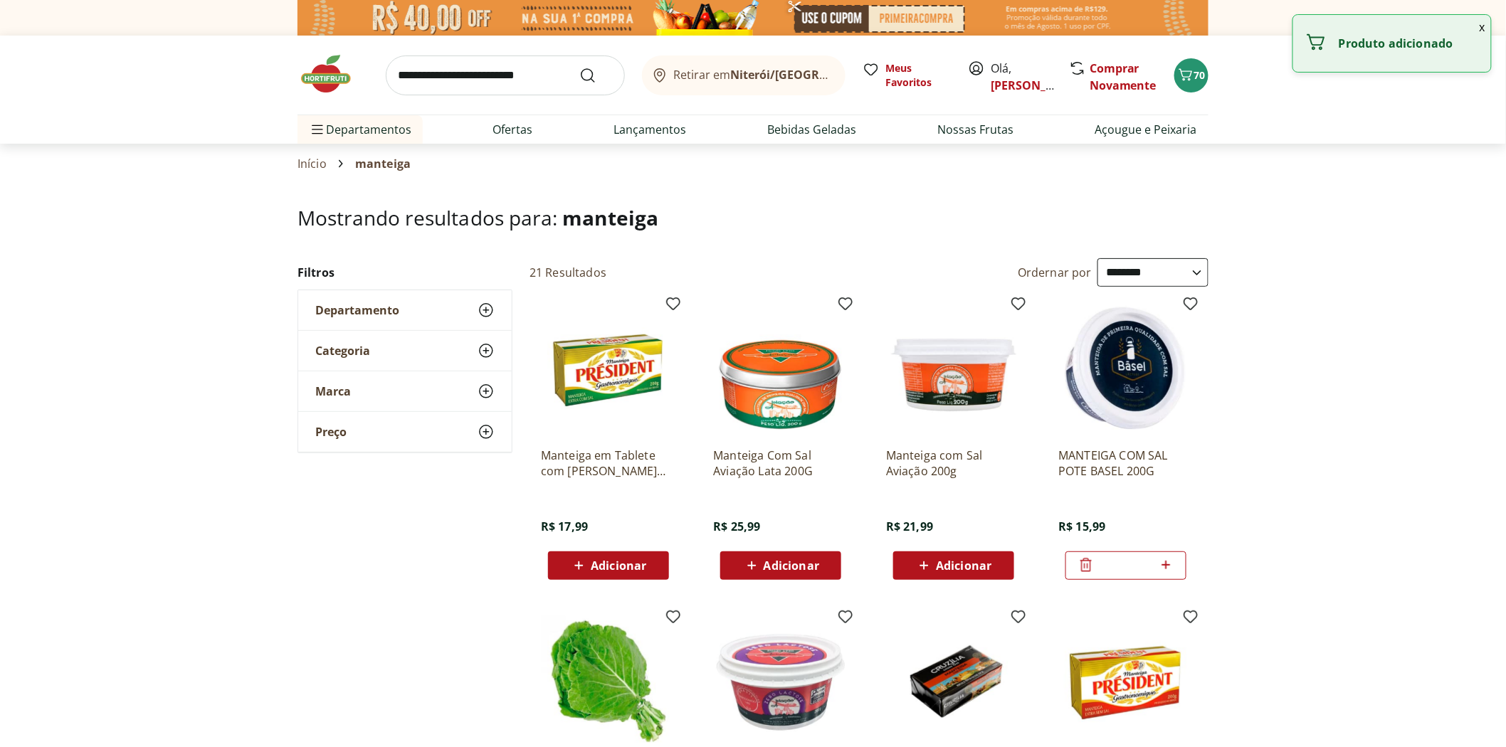
click at [501, 75] on input "search" at bounding box center [505, 76] width 239 height 40
type input "*********"
click button "Submit Search" at bounding box center [596, 75] width 34 height 17
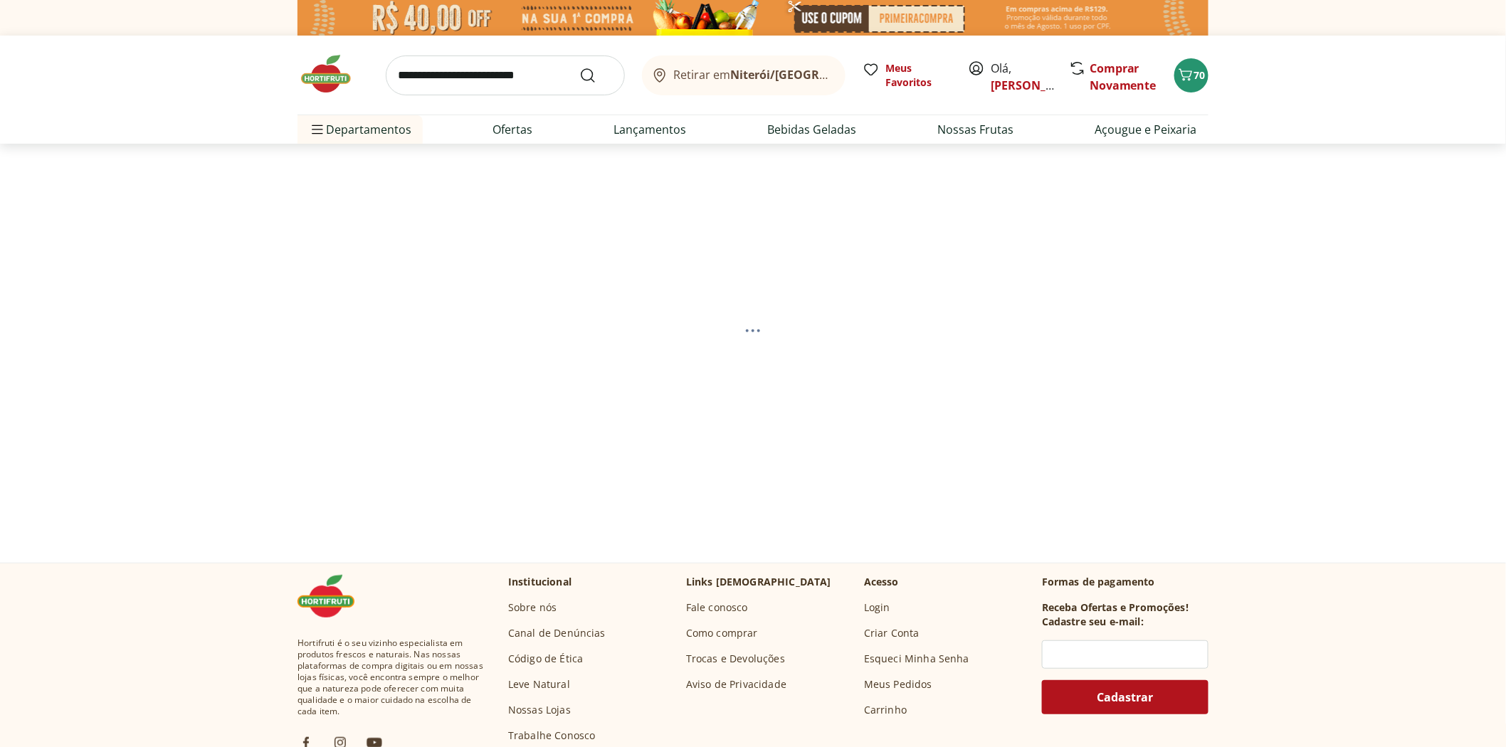
select select "**********"
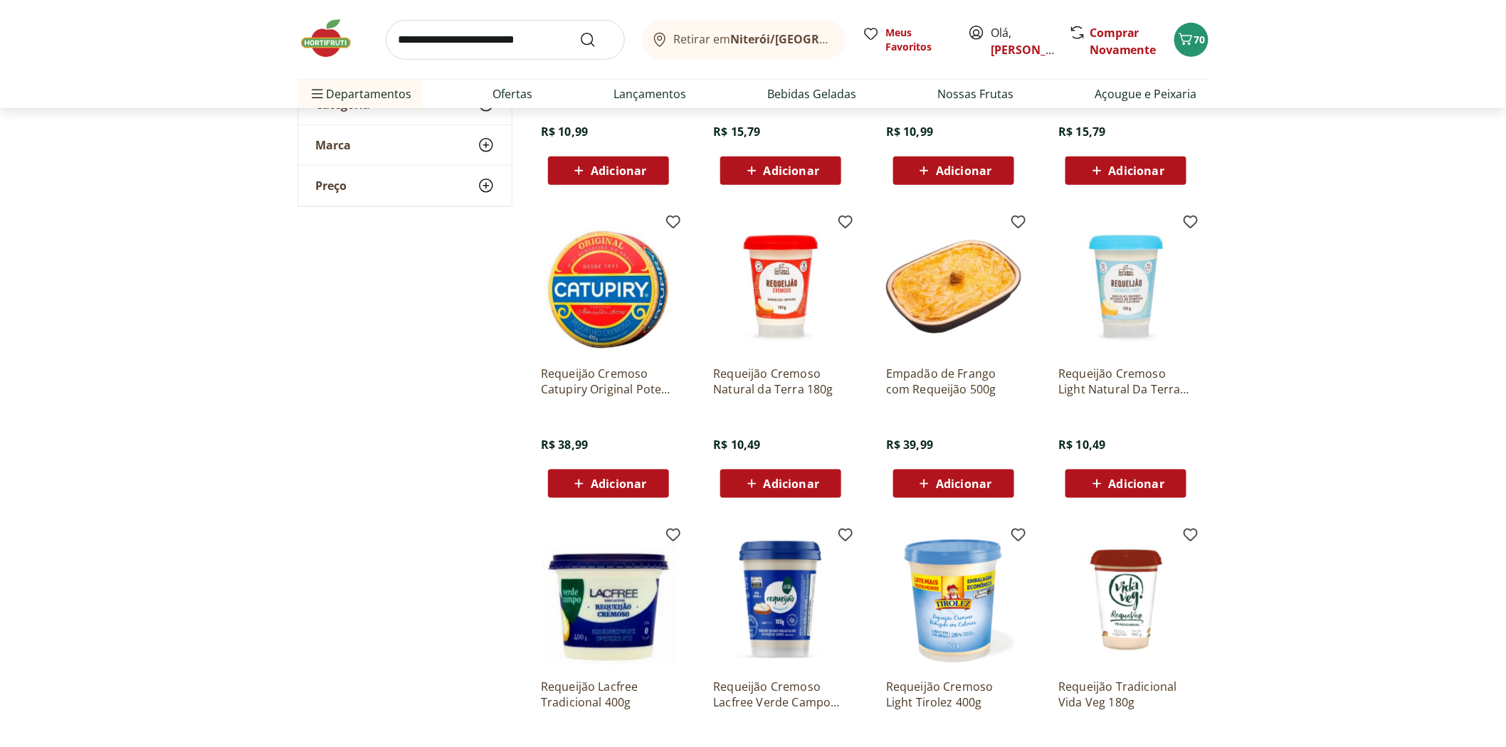
scroll to position [632, 0]
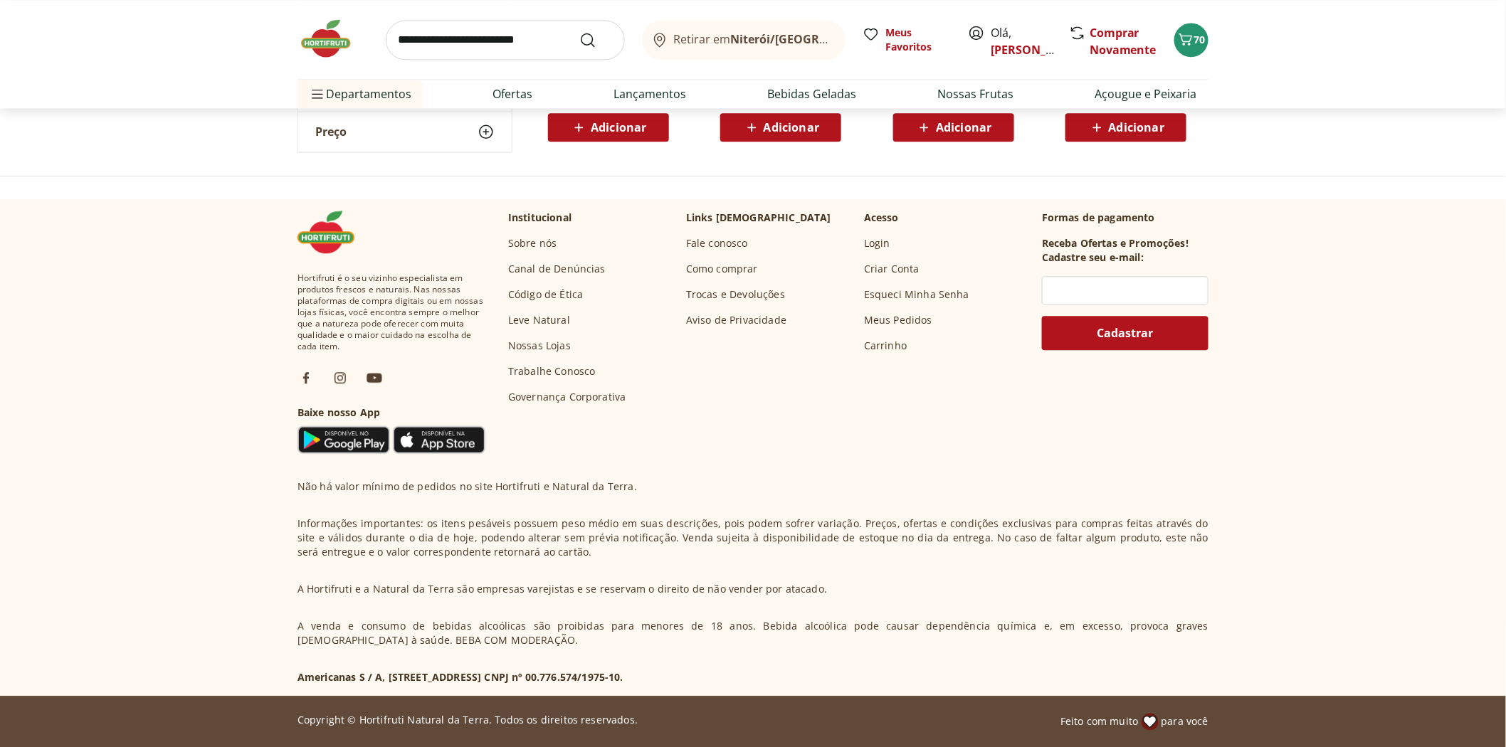
scroll to position [814, 0]
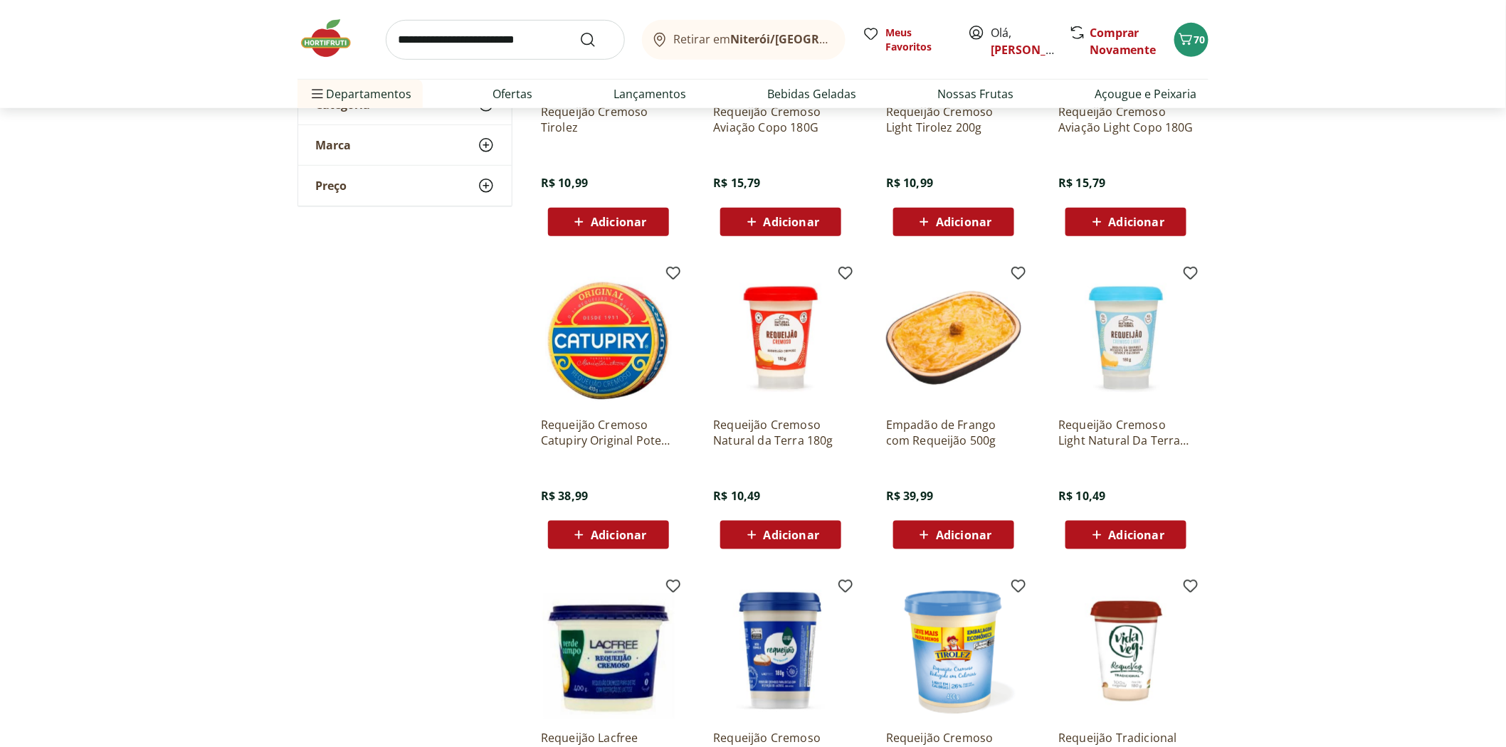
scroll to position [339, 0]
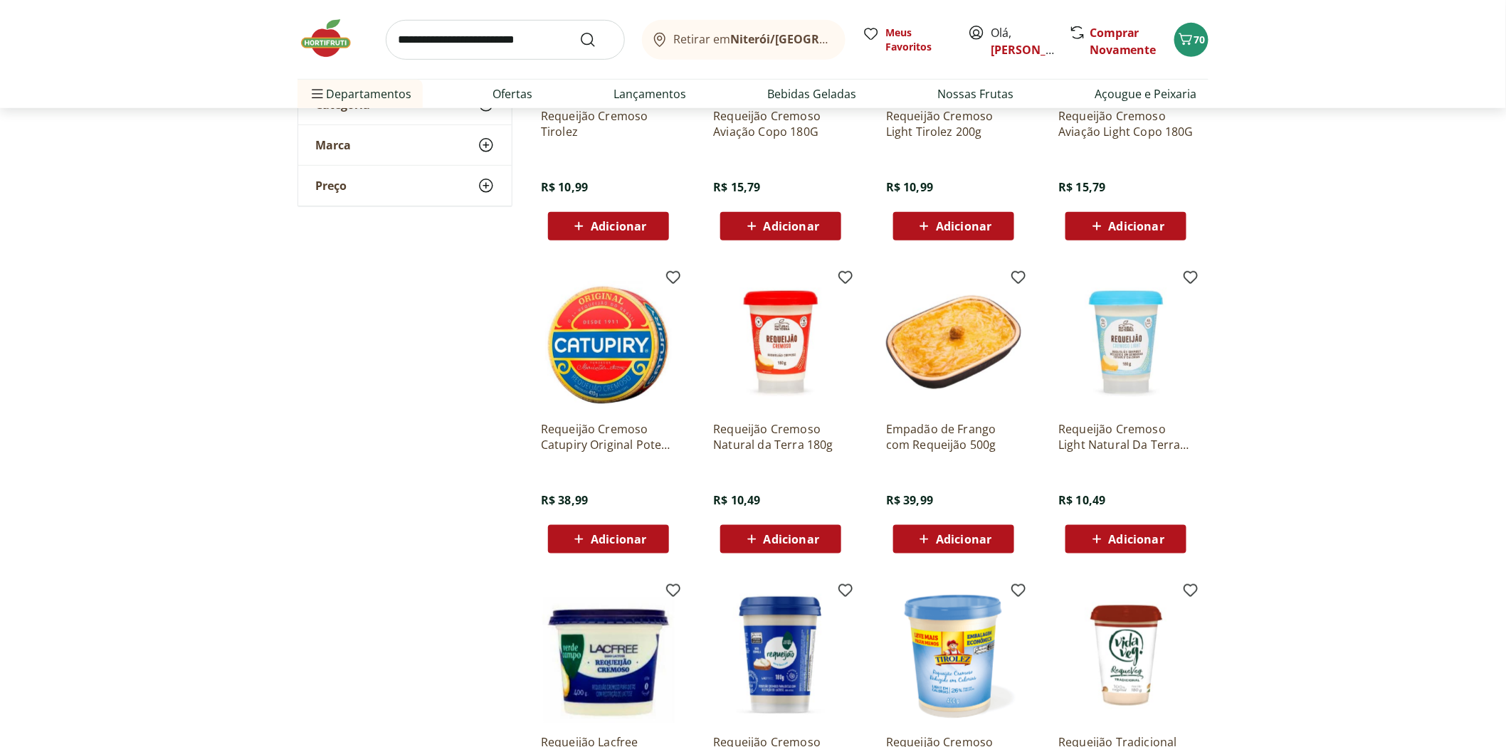
click at [812, 542] on span "Adicionar" at bounding box center [792, 539] width 56 height 11
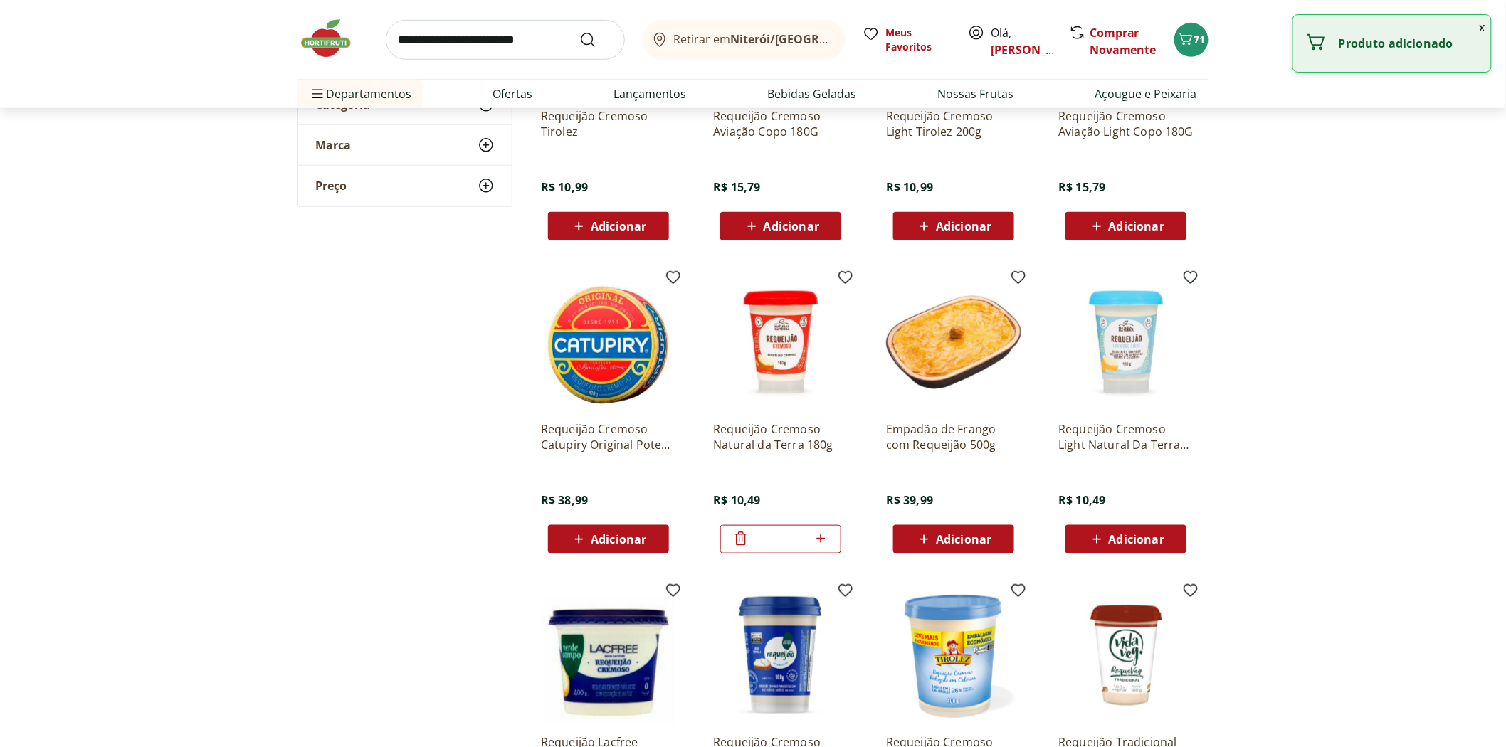
click at [823, 536] on icon at bounding box center [821, 538] width 18 height 17
type input "*"
